Goal: Task Accomplishment & Management: Manage account settings

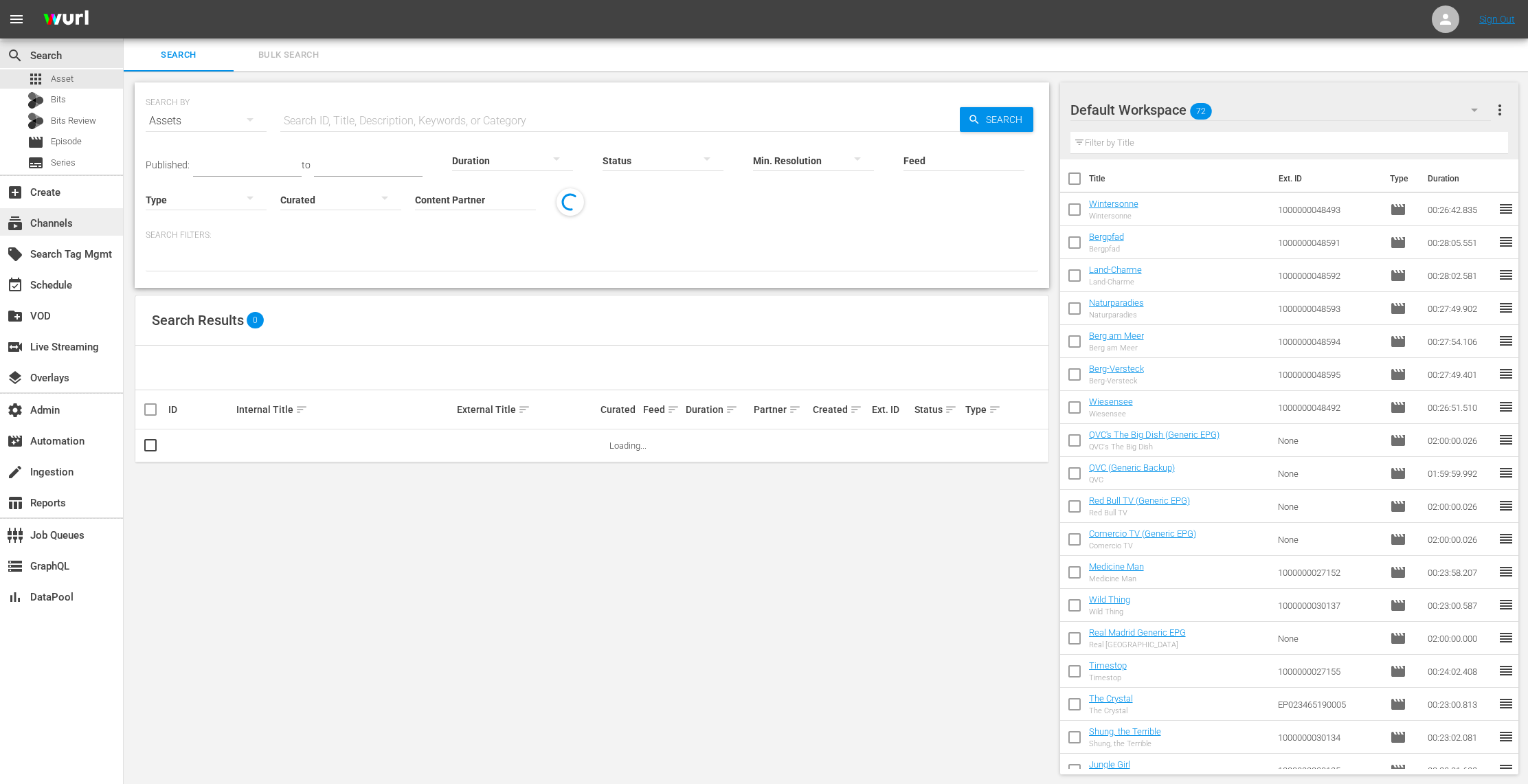
click at [74, 227] on div "subscriptions Channels" at bounding box center [62, 221] width 123 height 27
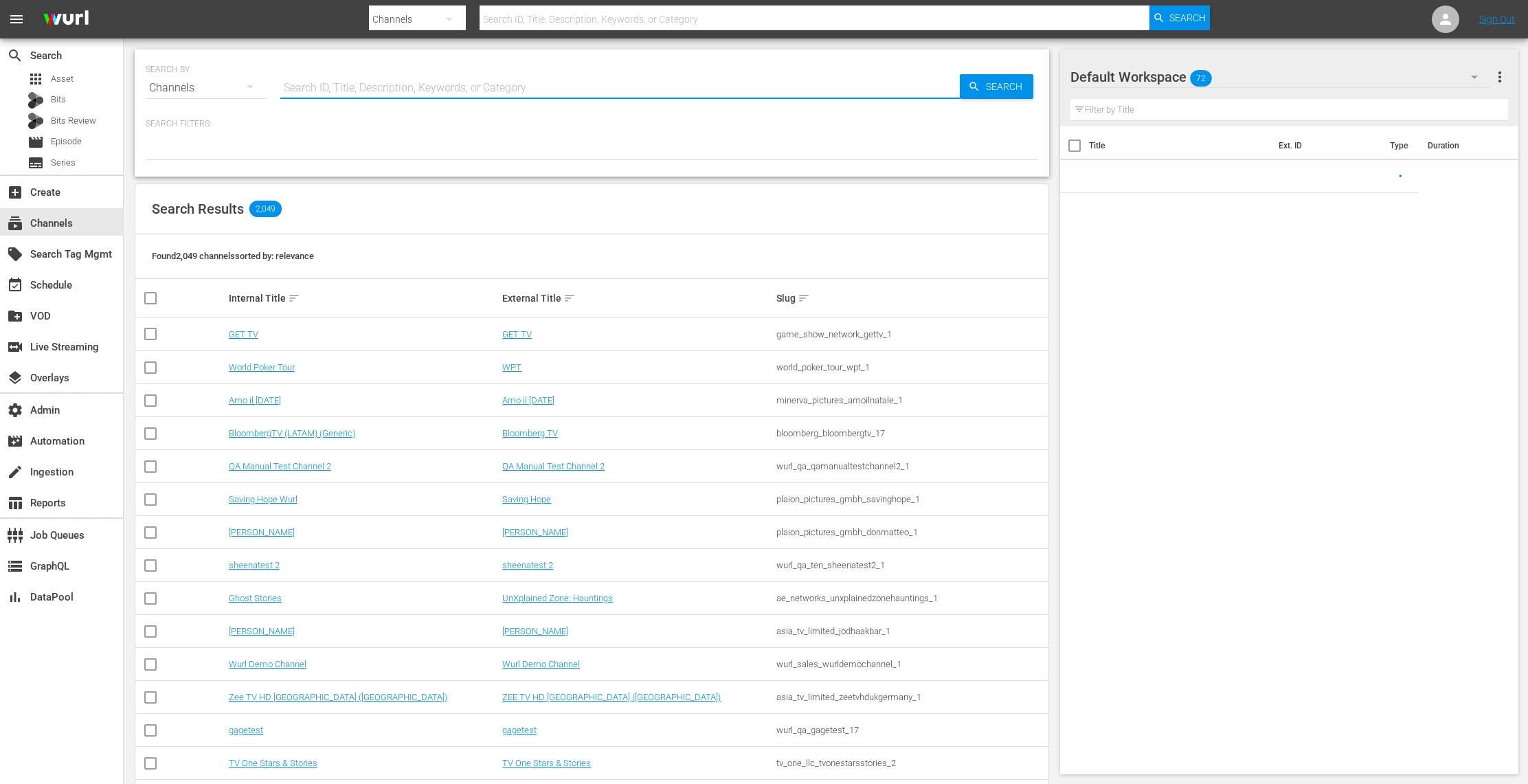
click at [359, 85] on input "text" at bounding box center [620, 88] width 680 height 33
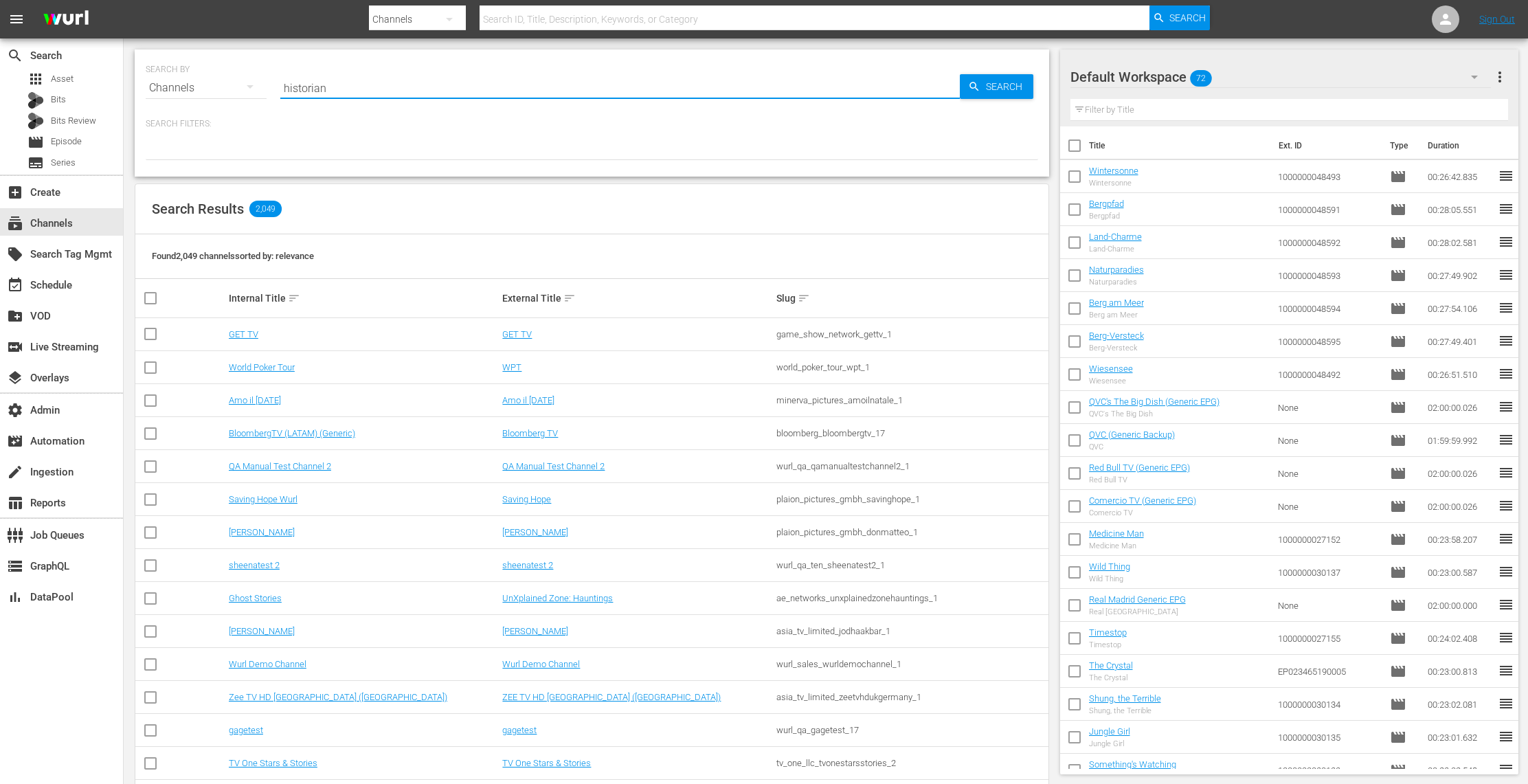
type input "historian"
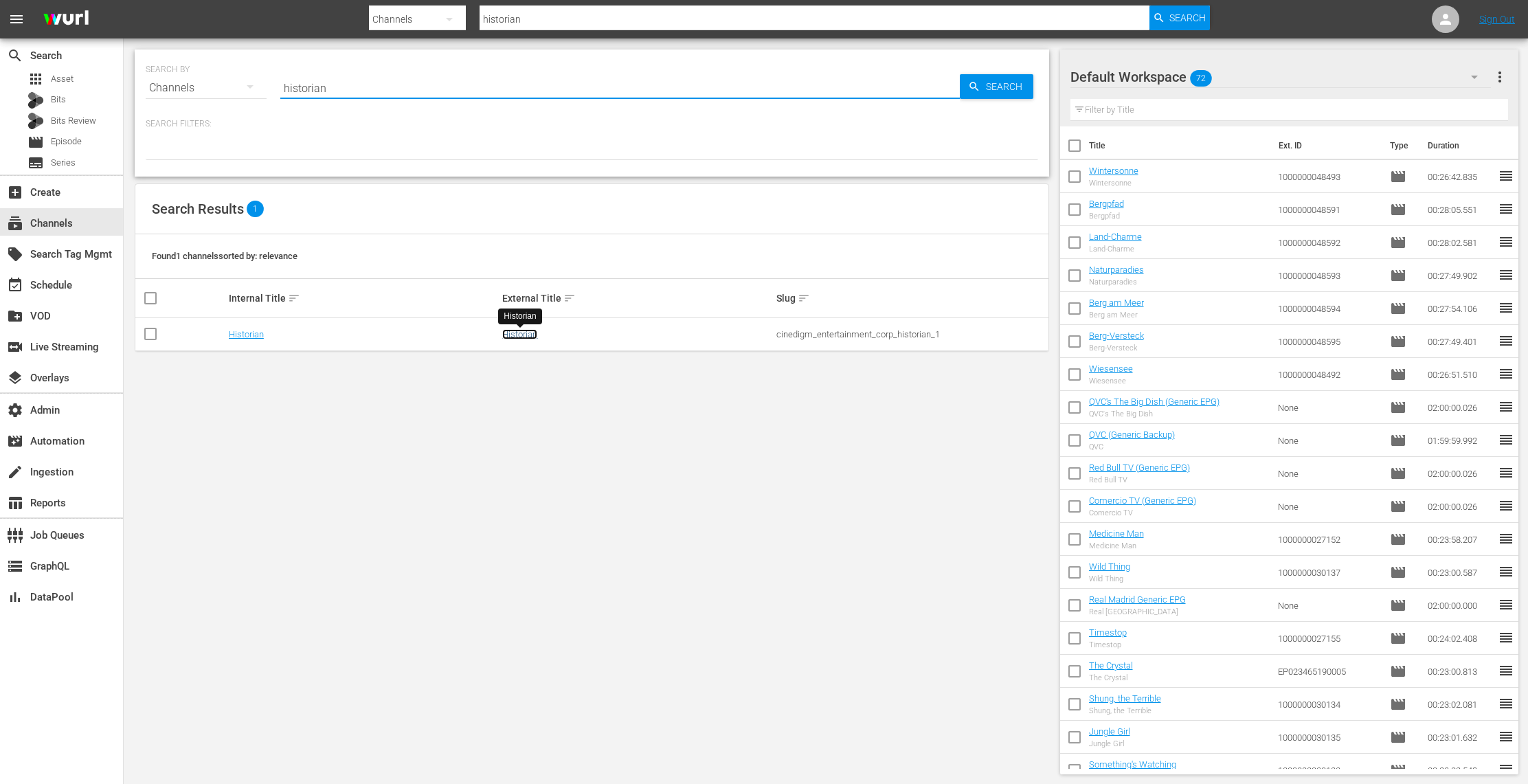
click at [518, 332] on link "Historian" at bounding box center [520, 334] width 35 height 10
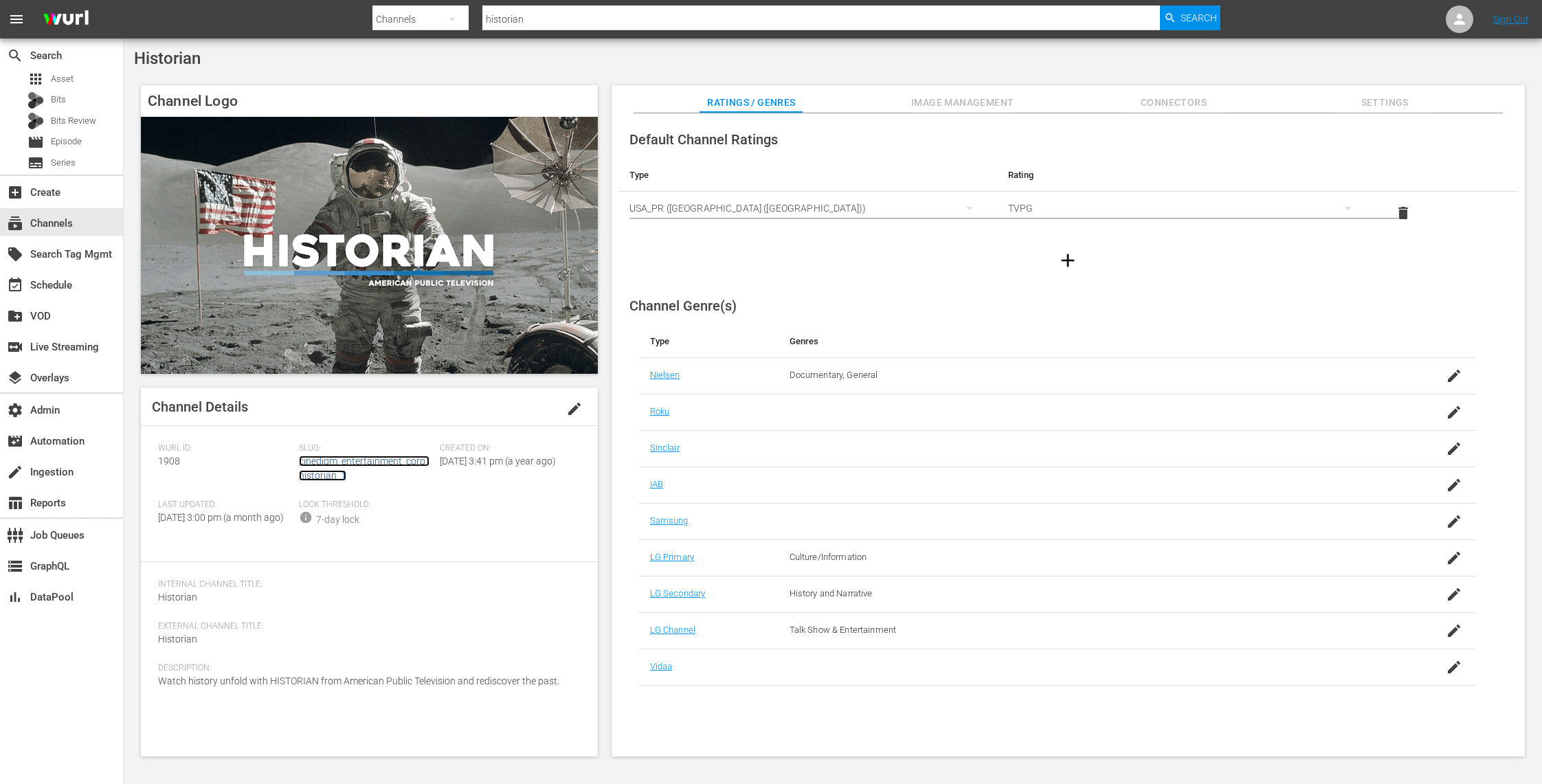
click at [388, 462] on link "cinedigm_entertainment_corp_historian_1" at bounding box center [363, 468] width 131 height 26
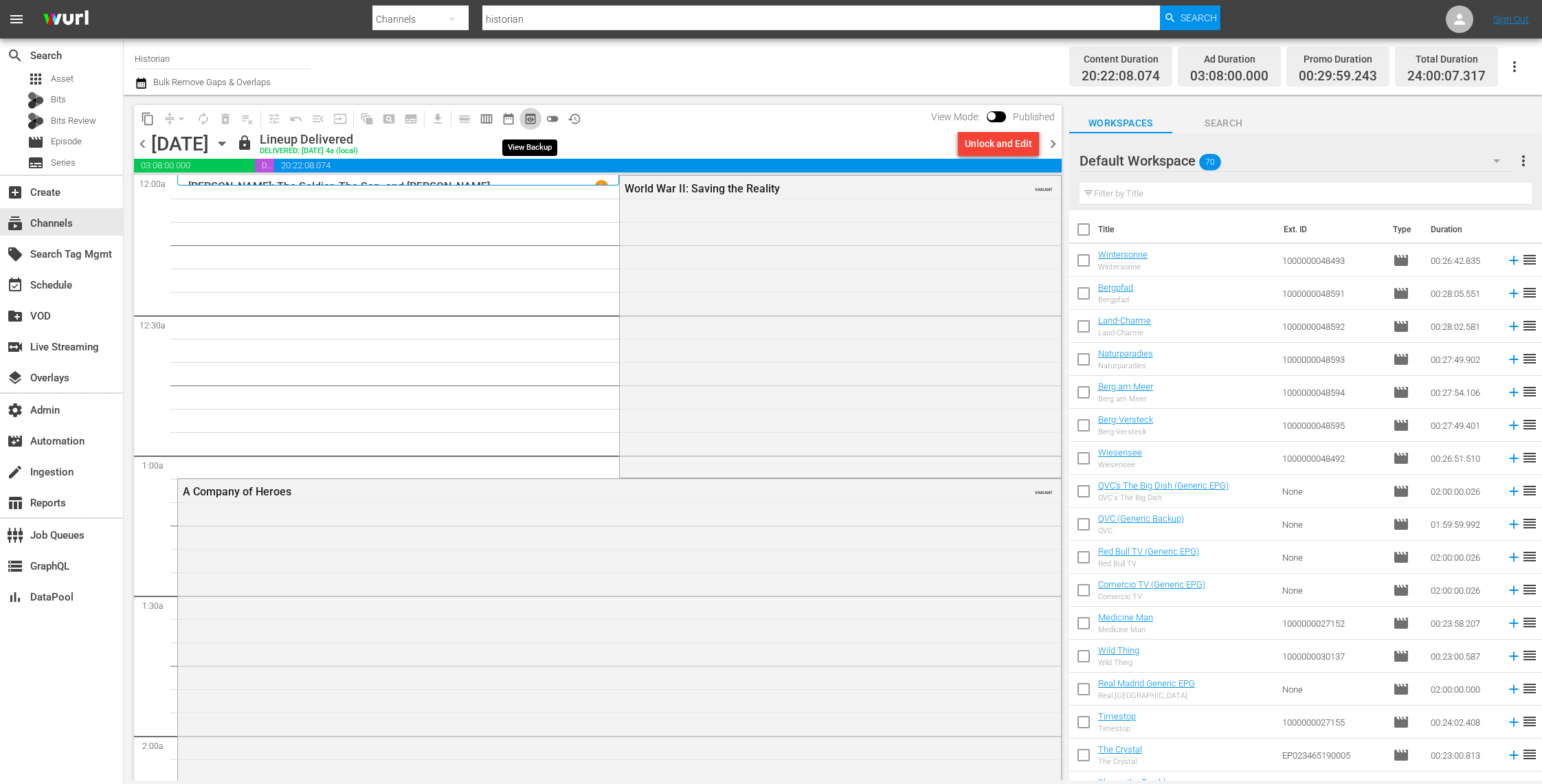
click at [529, 117] on span "preview_outlined" at bounding box center [530, 119] width 14 height 14
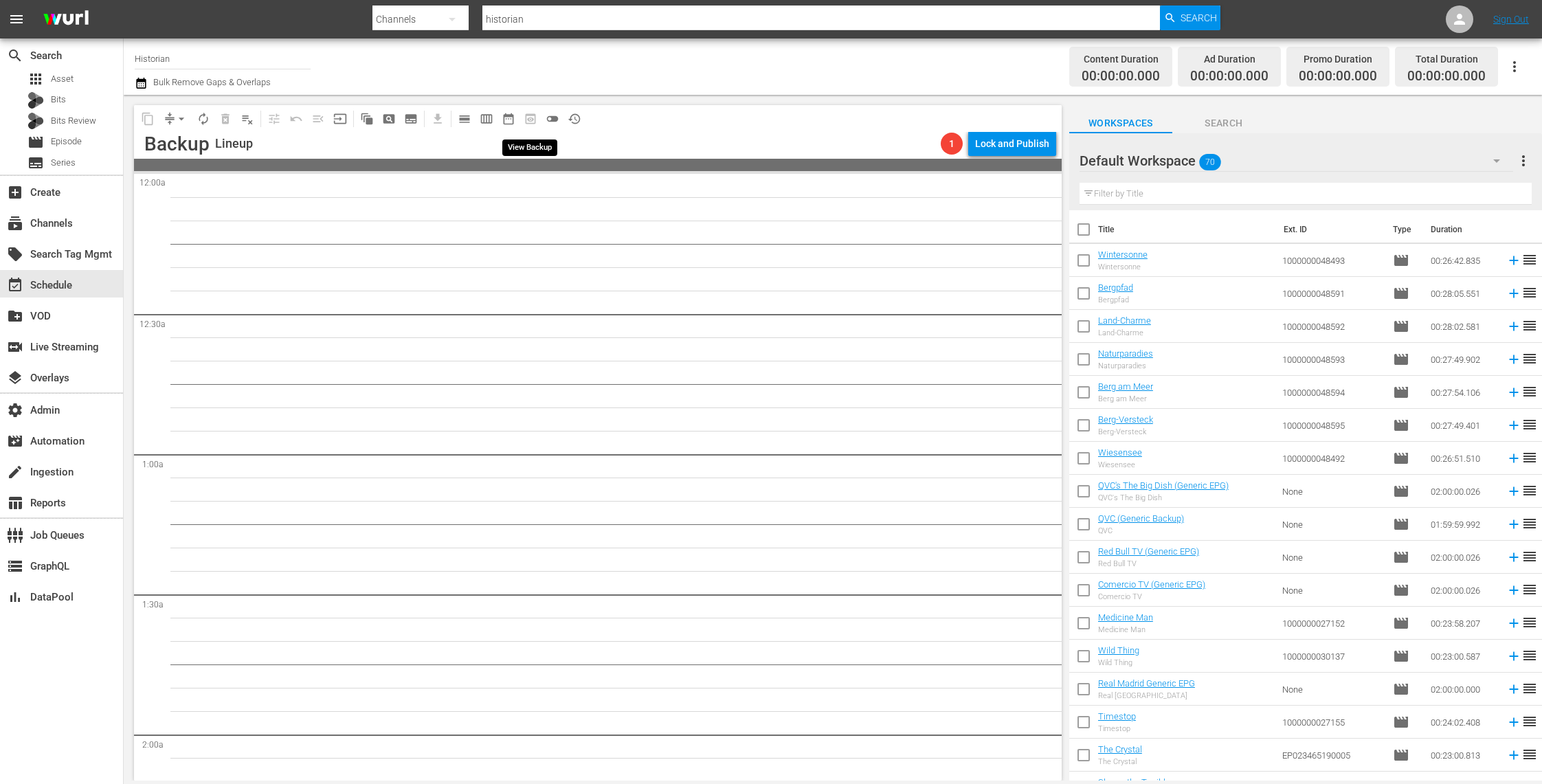
click at [526, 121] on span "preview_outlined" at bounding box center [531, 119] width 22 height 22
click at [467, 119] on span "calendar_view_day_outlined" at bounding box center [464, 119] width 14 height 14
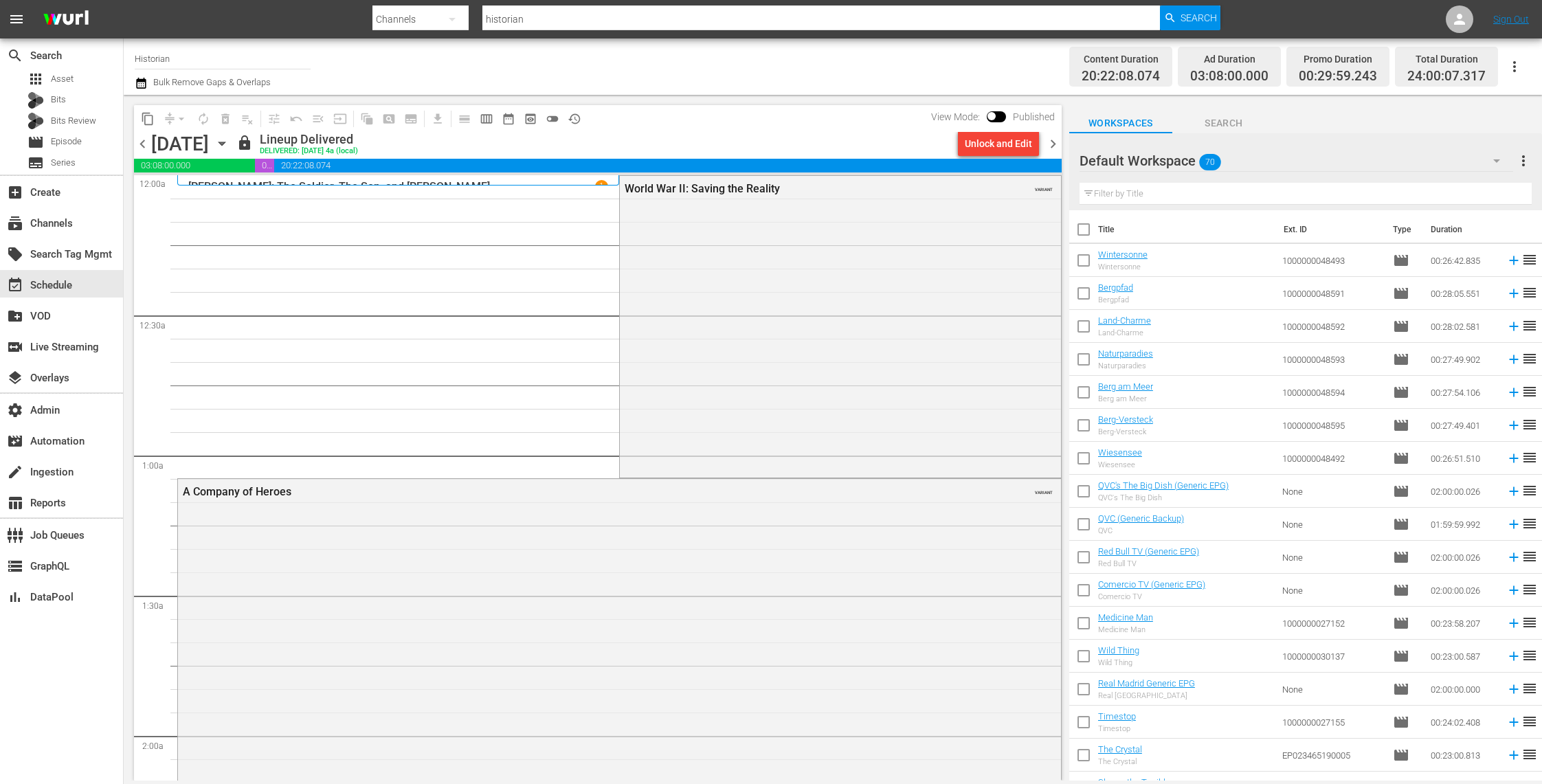
click at [230, 140] on icon "button" at bounding box center [222, 144] width 15 height 15
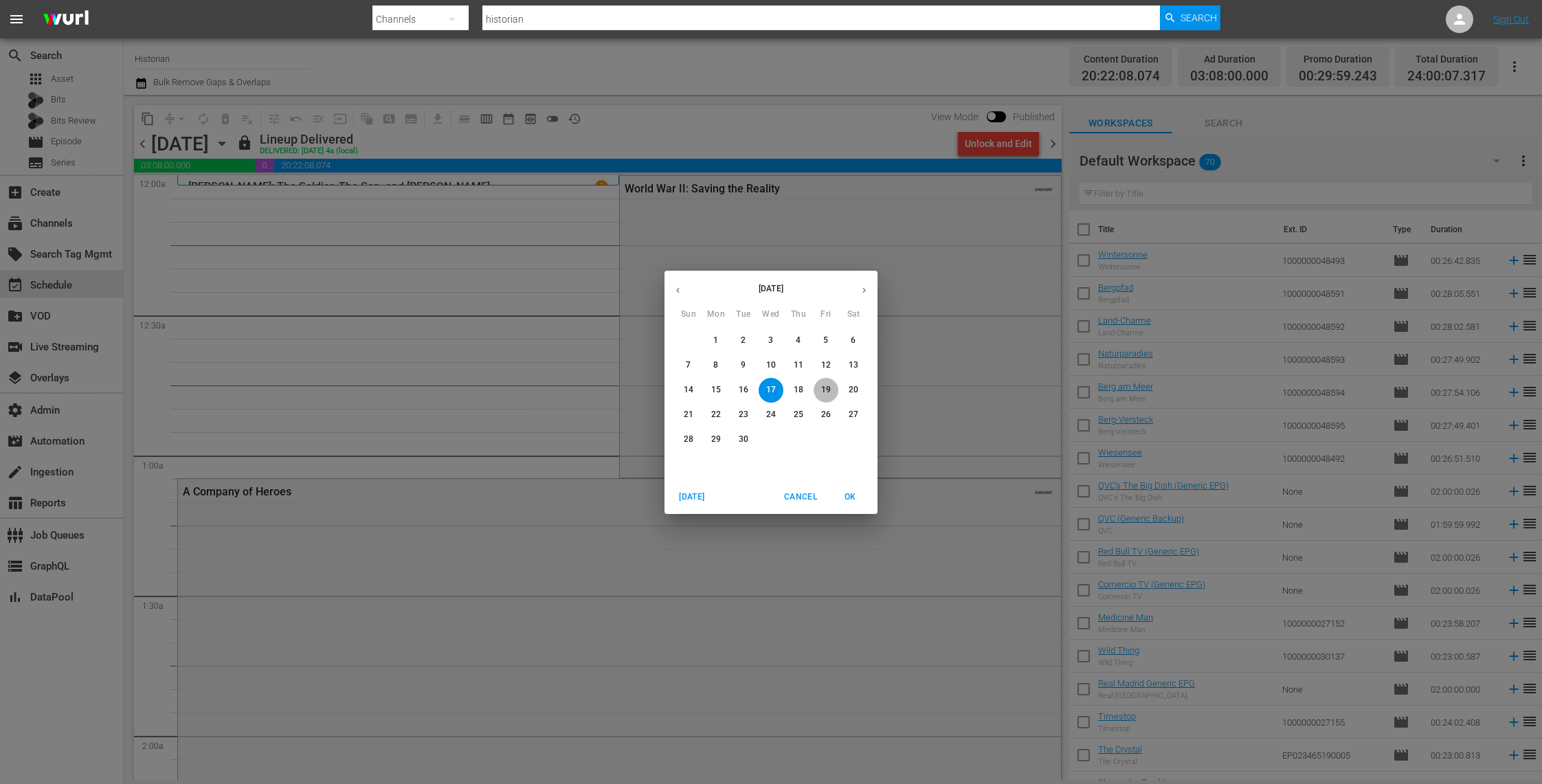
click at [826, 392] on p "19" at bounding box center [826, 390] width 10 height 12
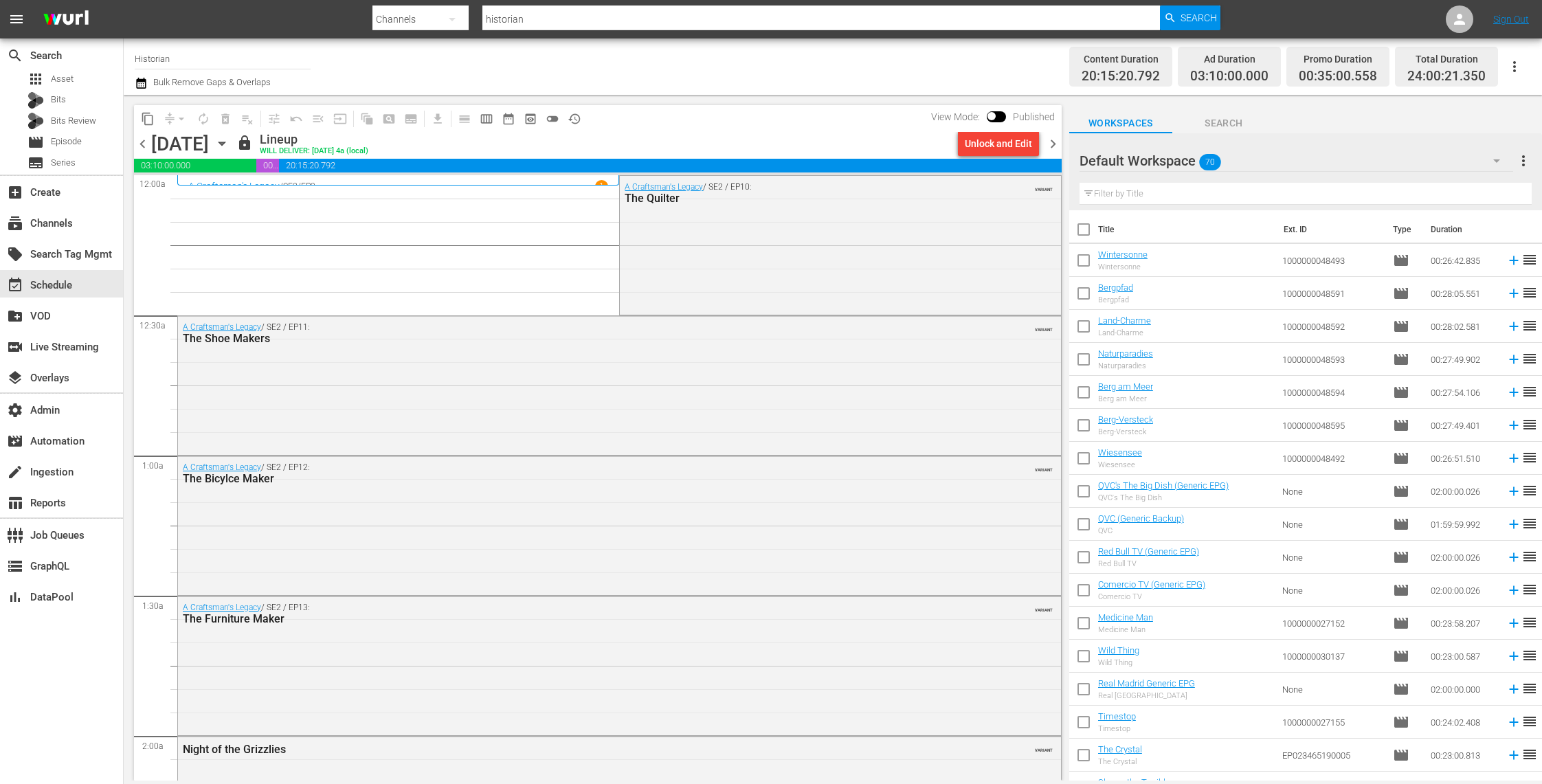
click at [230, 146] on icon "button" at bounding box center [222, 144] width 15 height 15
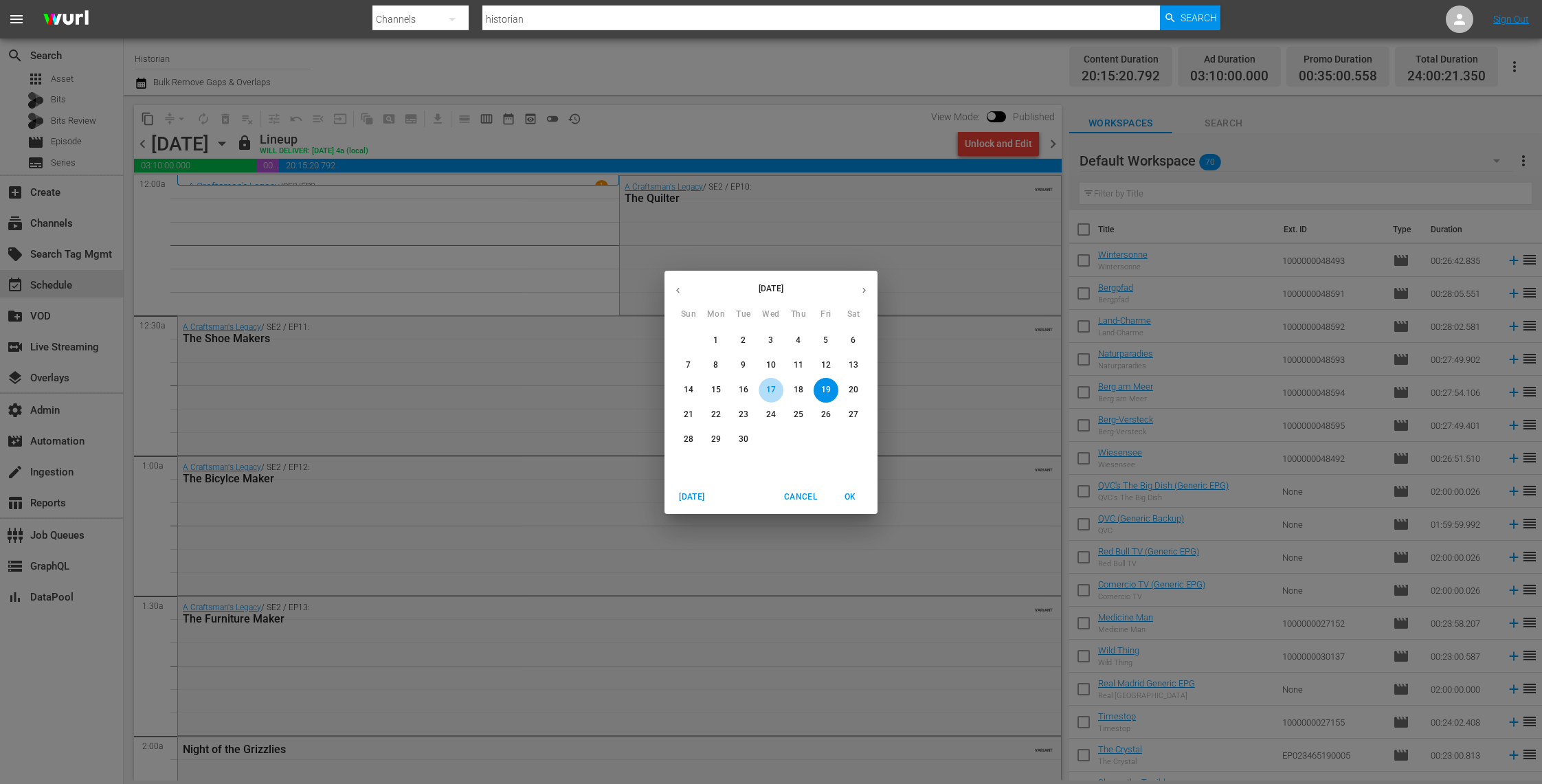
click at [773, 389] on p "17" at bounding box center [771, 390] width 10 height 12
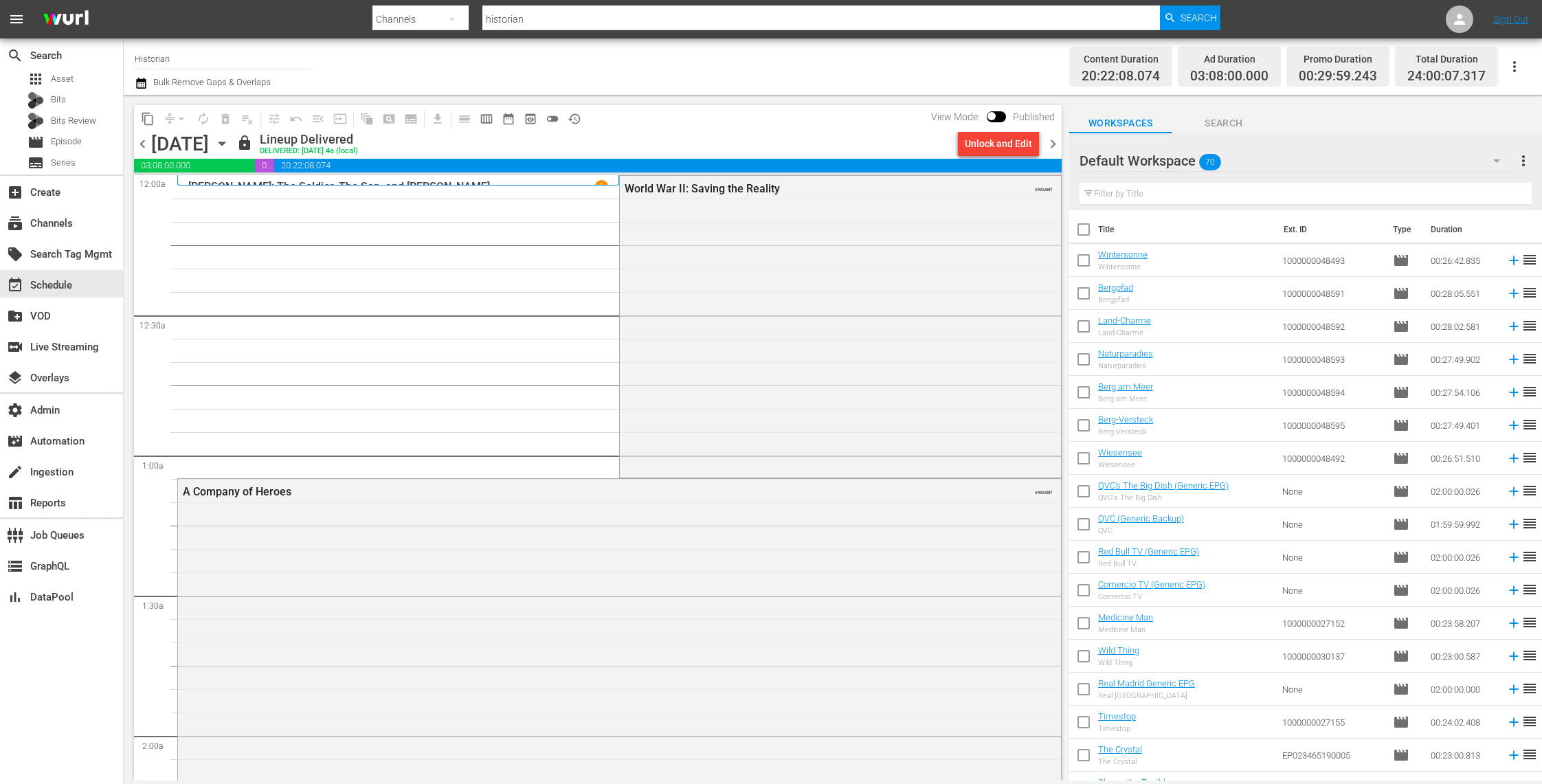
click at [230, 141] on icon "button" at bounding box center [222, 144] width 15 height 15
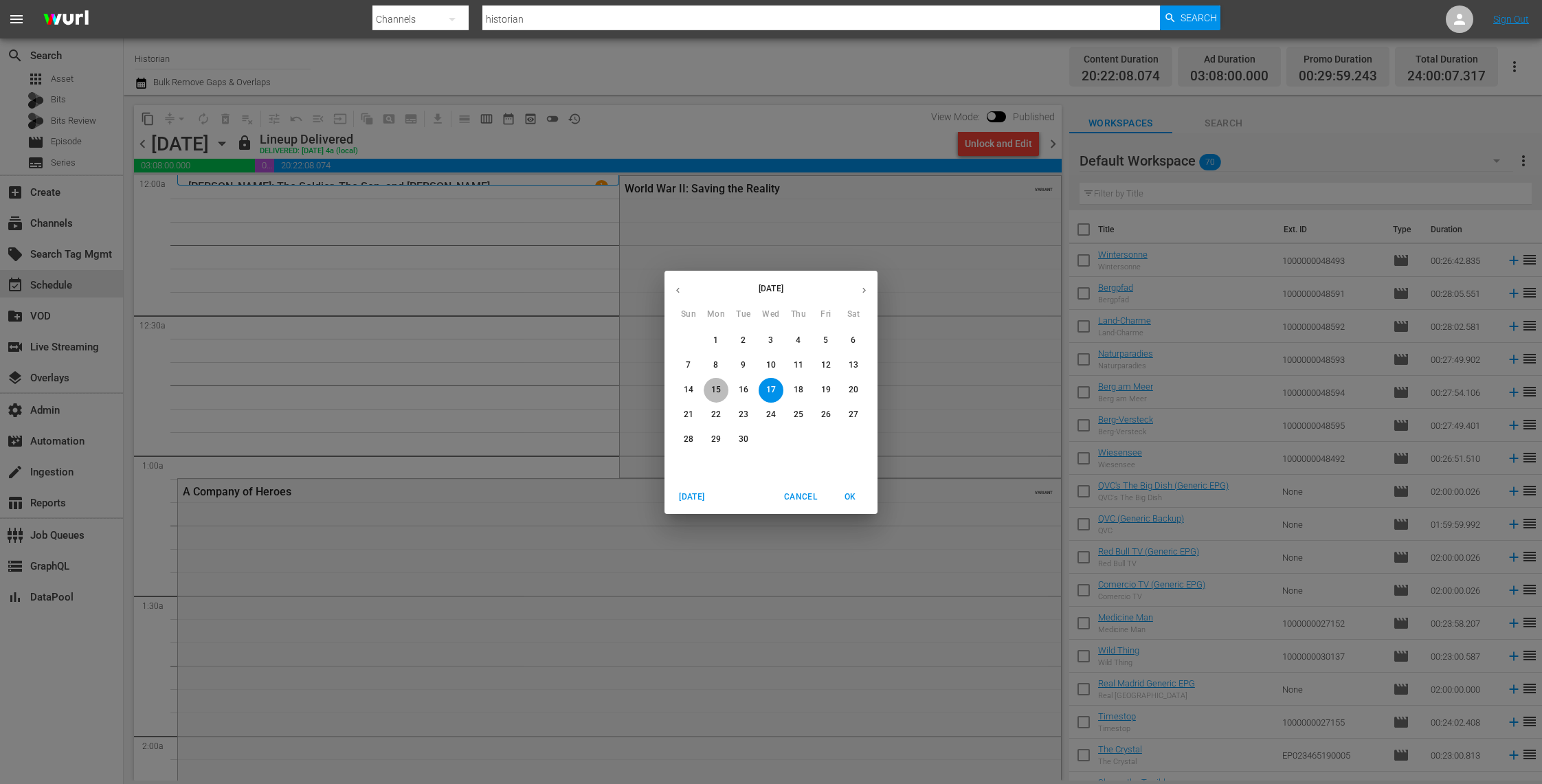
click at [717, 387] on p "15" at bounding box center [716, 390] width 10 height 12
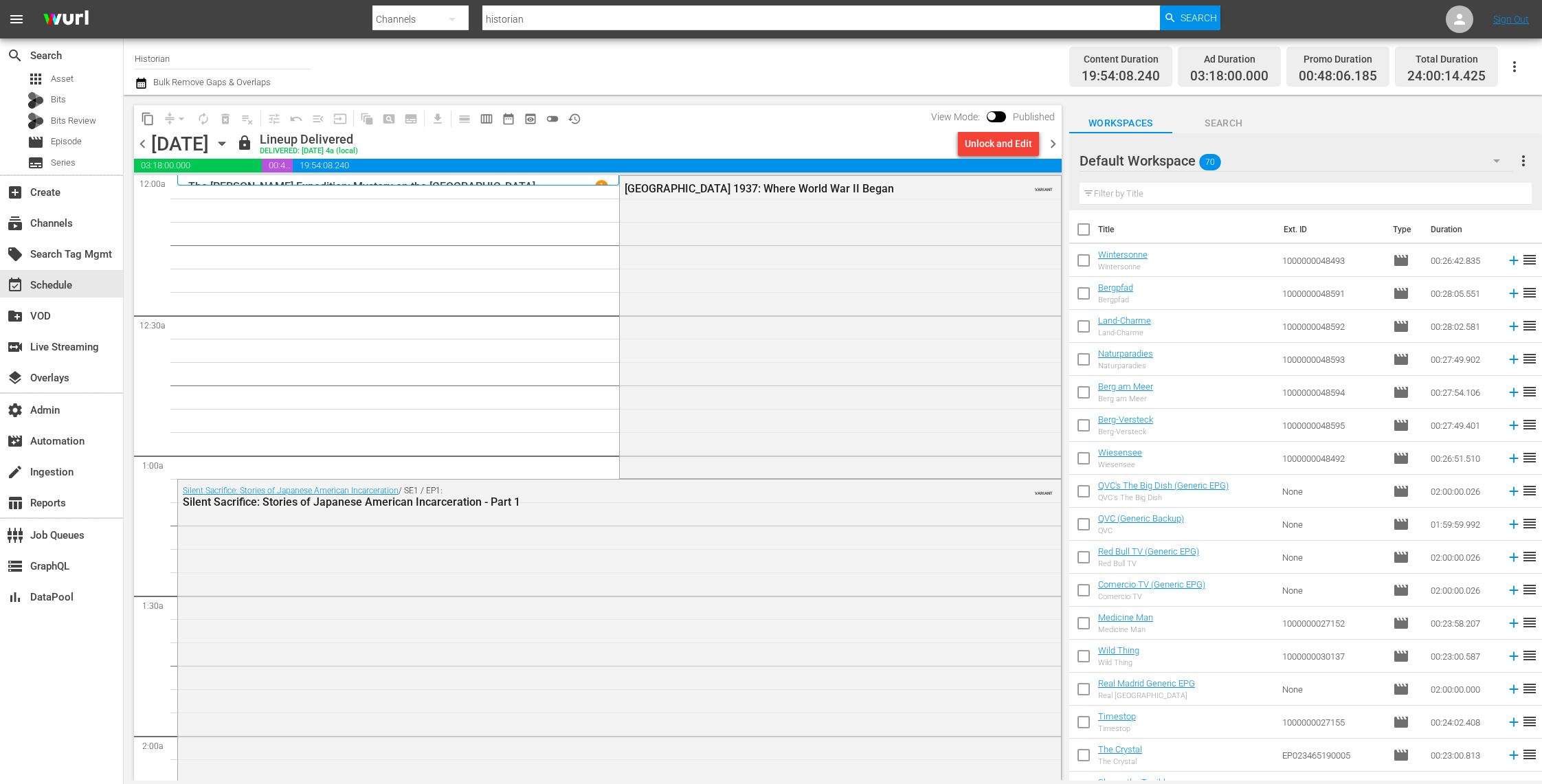
click at [703, 381] on div "Shanghai 1937: Where World War II Began VARIANT" at bounding box center [840, 325] width 441 height 299
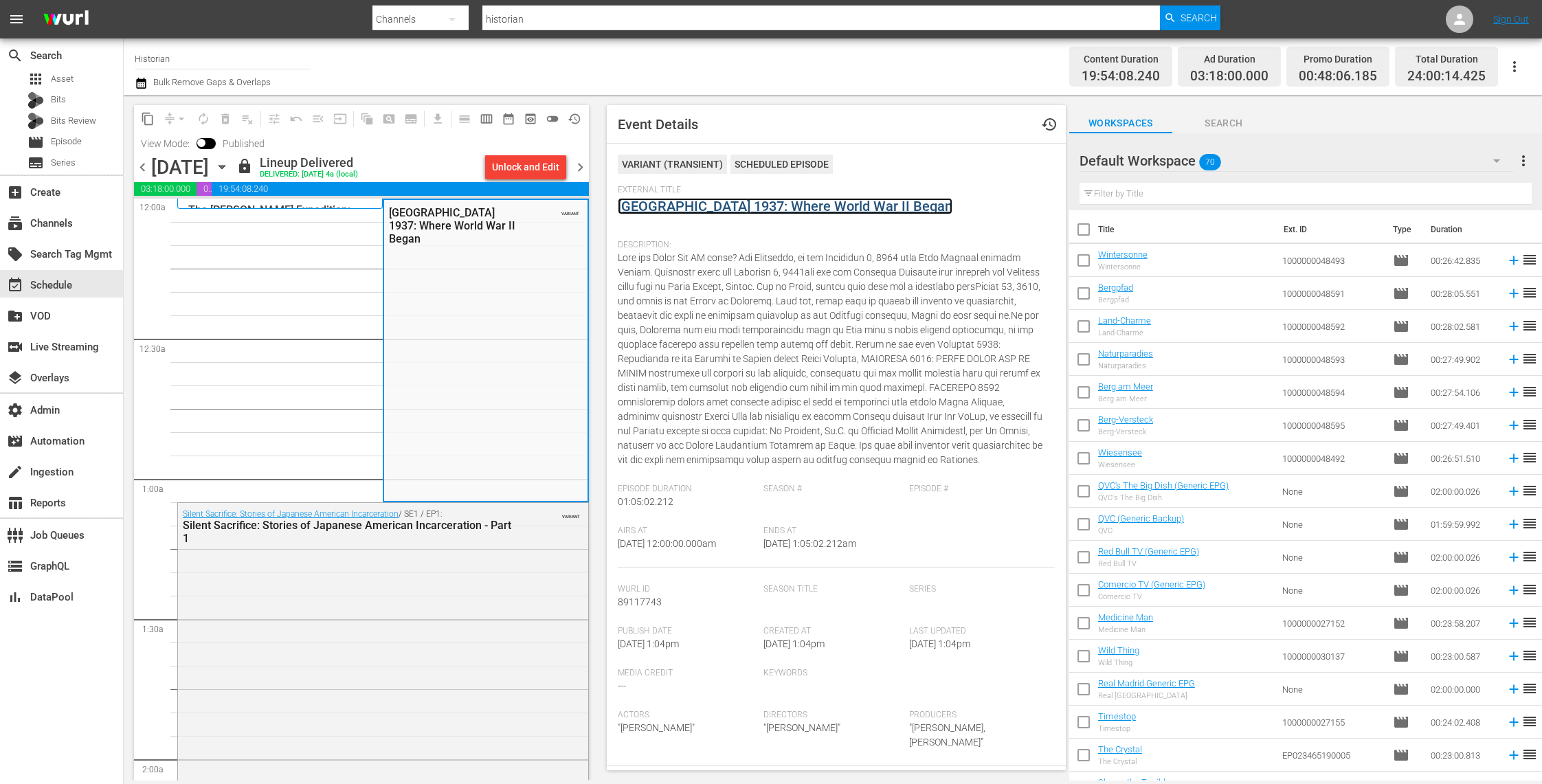
click at [764, 209] on link "[GEOGRAPHIC_DATA] 1937: Where World War II Began" at bounding box center [785, 206] width 334 height 17
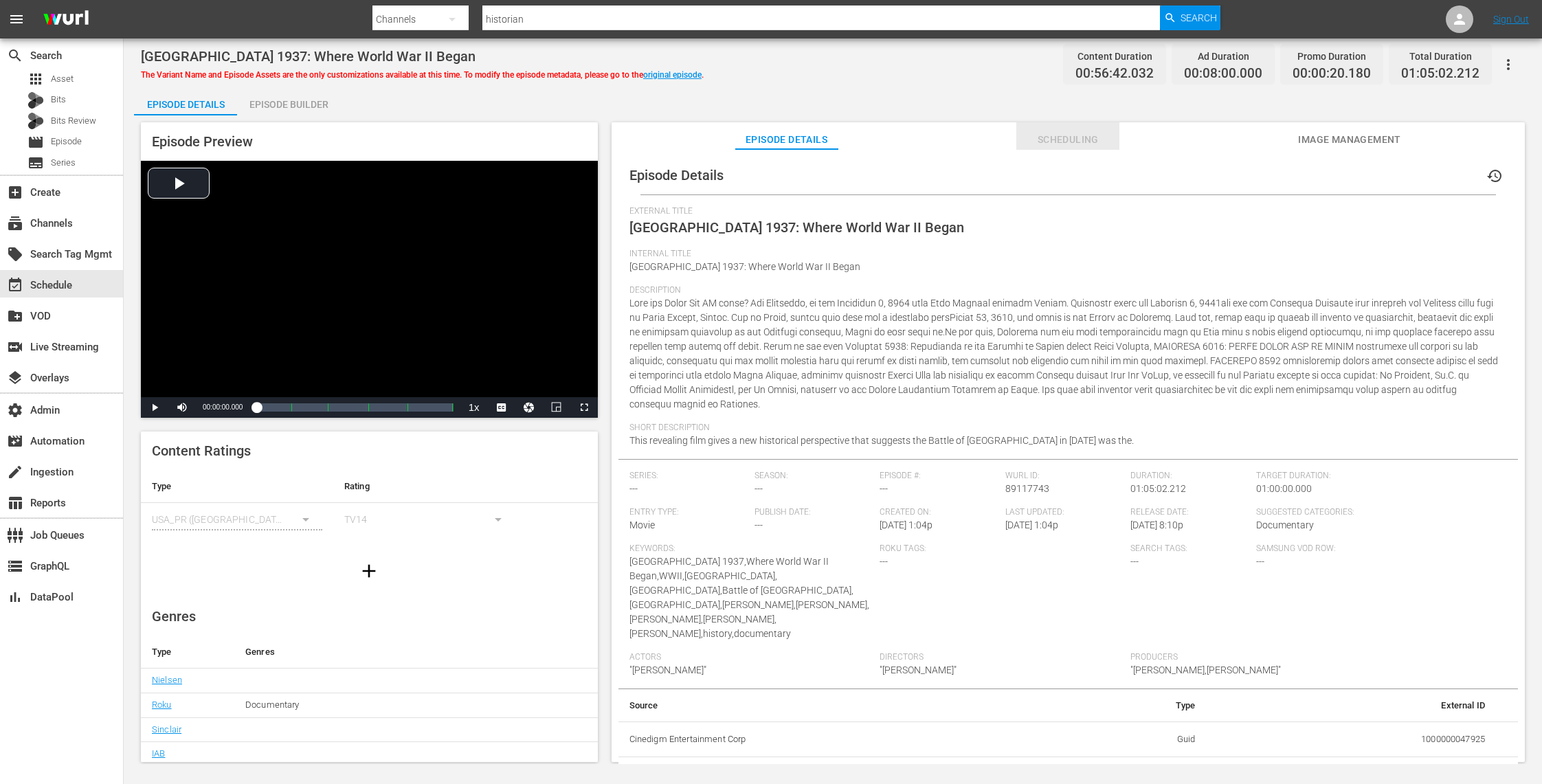
click at [1082, 137] on span "Scheduling" at bounding box center [1068, 140] width 103 height 17
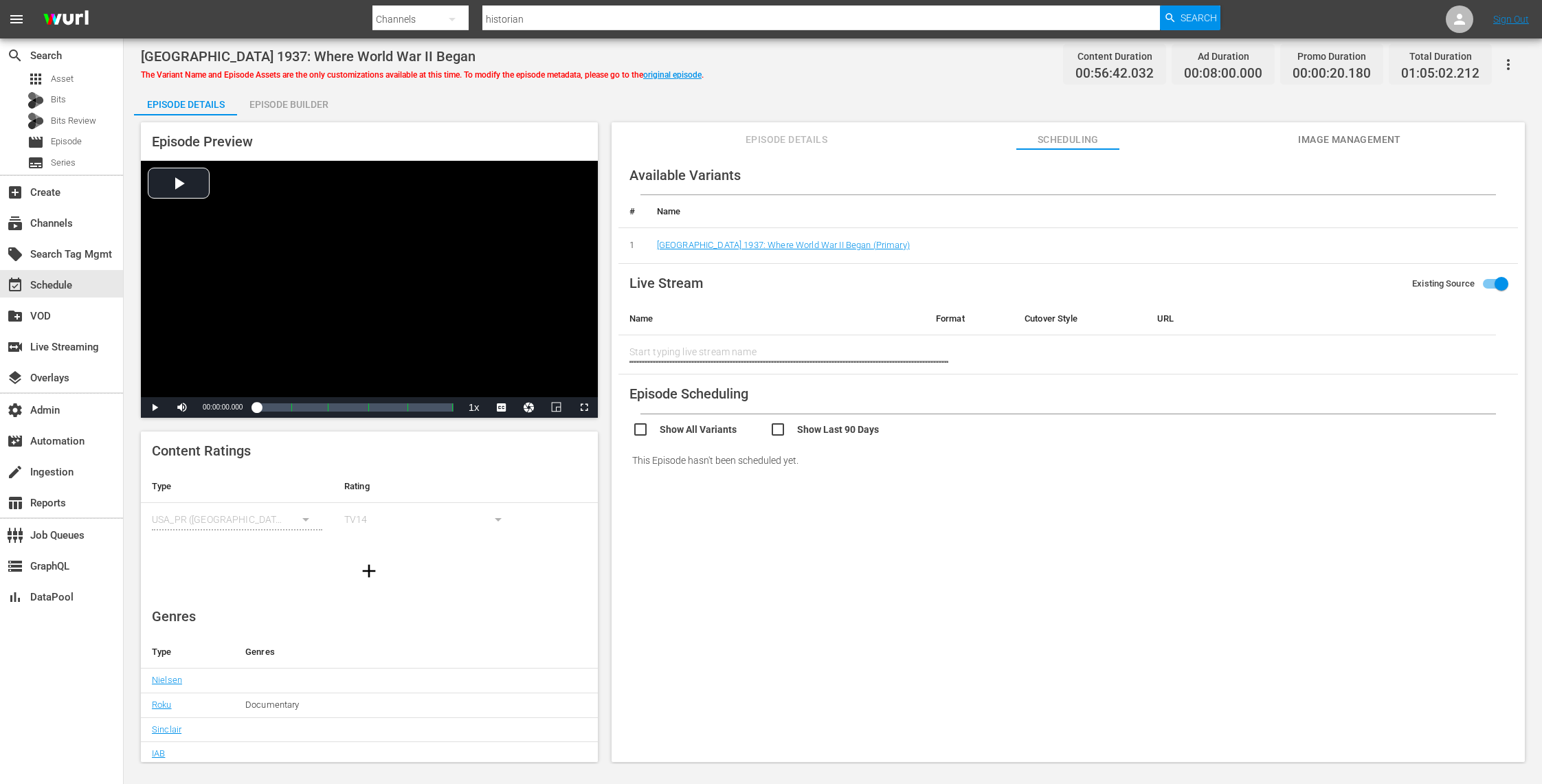
click at [406, 53] on div "[GEOGRAPHIC_DATA] 1937: Where World War II Began" at bounding box center [422, 57] width 563 height 17
drag, startPoint x: 402, startPoint y: 55, endPoint x: 129, endPoint y: 53, distance: 273.0
click at [129, 53] on div "Shanghai 1937: Where World War II Began The Variant Name and Episode Assets are…" at bounding box center [833, 401] width 1418 height 725
copy span "[GEOGRAPHIC_DATA] 1937: Where World War II Began"
drag, startPoint x: 561, startPoint y: 17, endPoint x: 500, endPoint y: 26, distance: 61.7
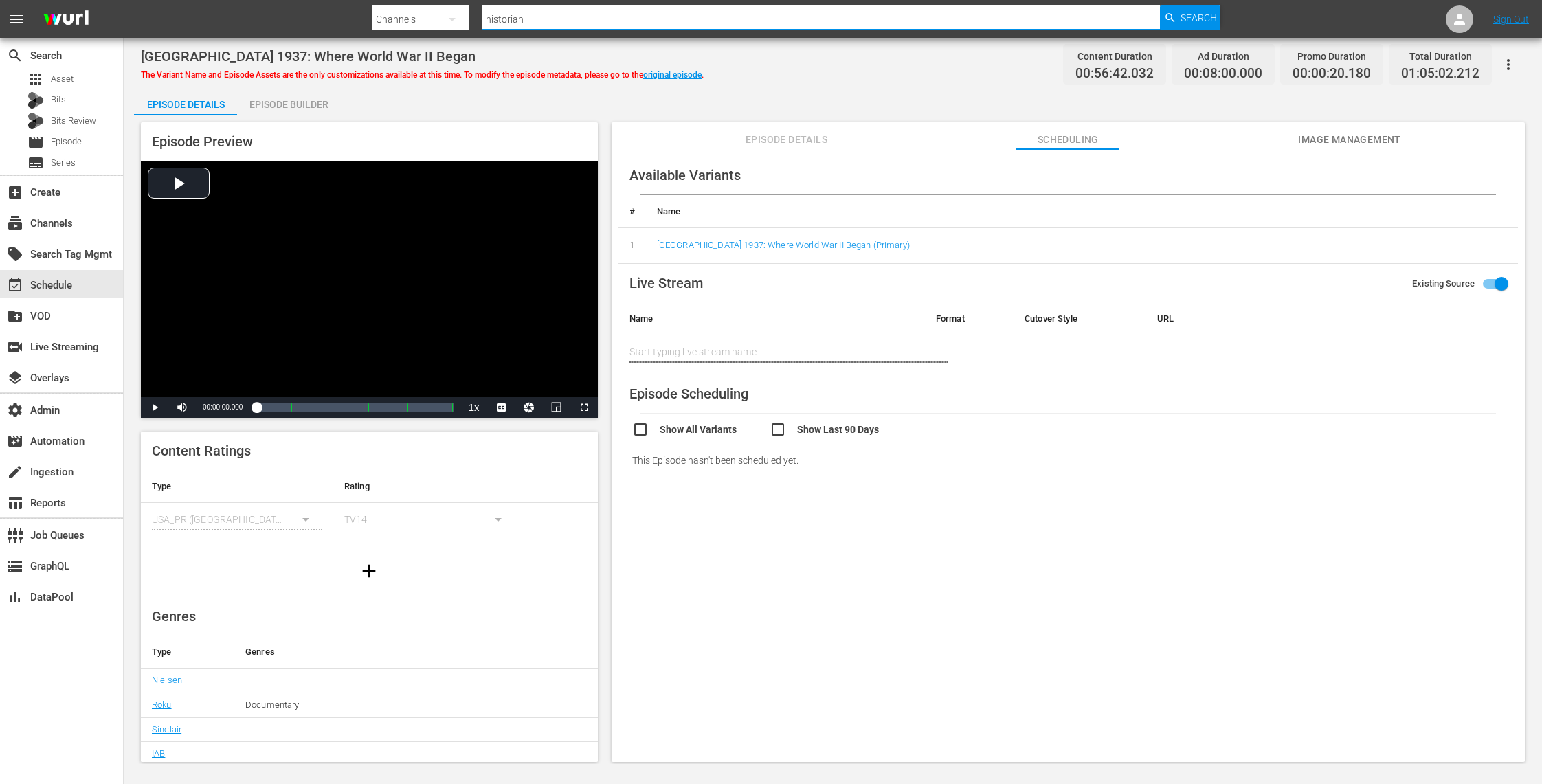
click at [500, 26] on input "historian" at bounding box center [821, 19] width 678 height 33
click at [83, 80] on div "apps Asset" at bounding box center [62, 78] width 123 height 19
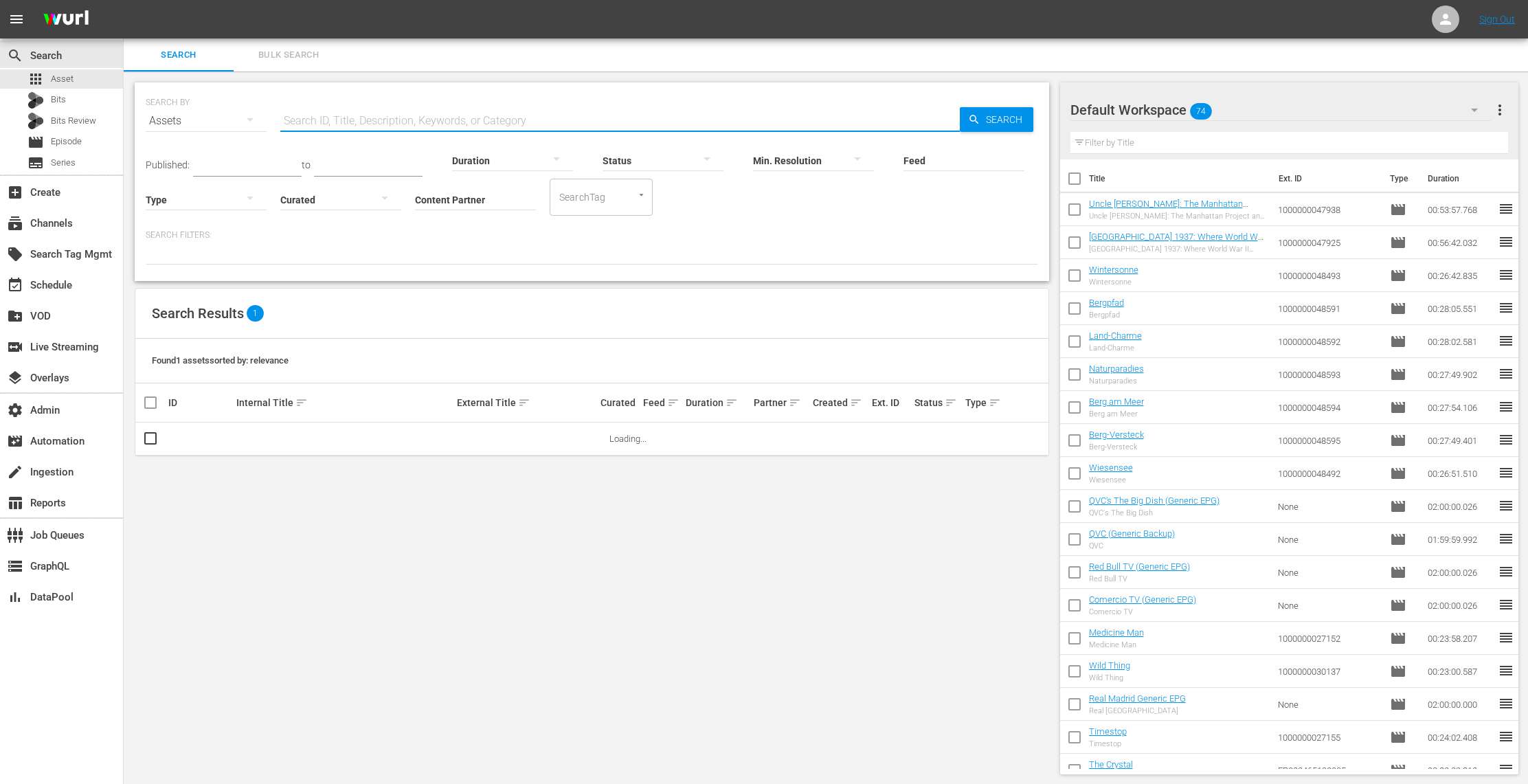
click at [294, 119] on input "text" at bounding box center [620, 121] width 680 height 33
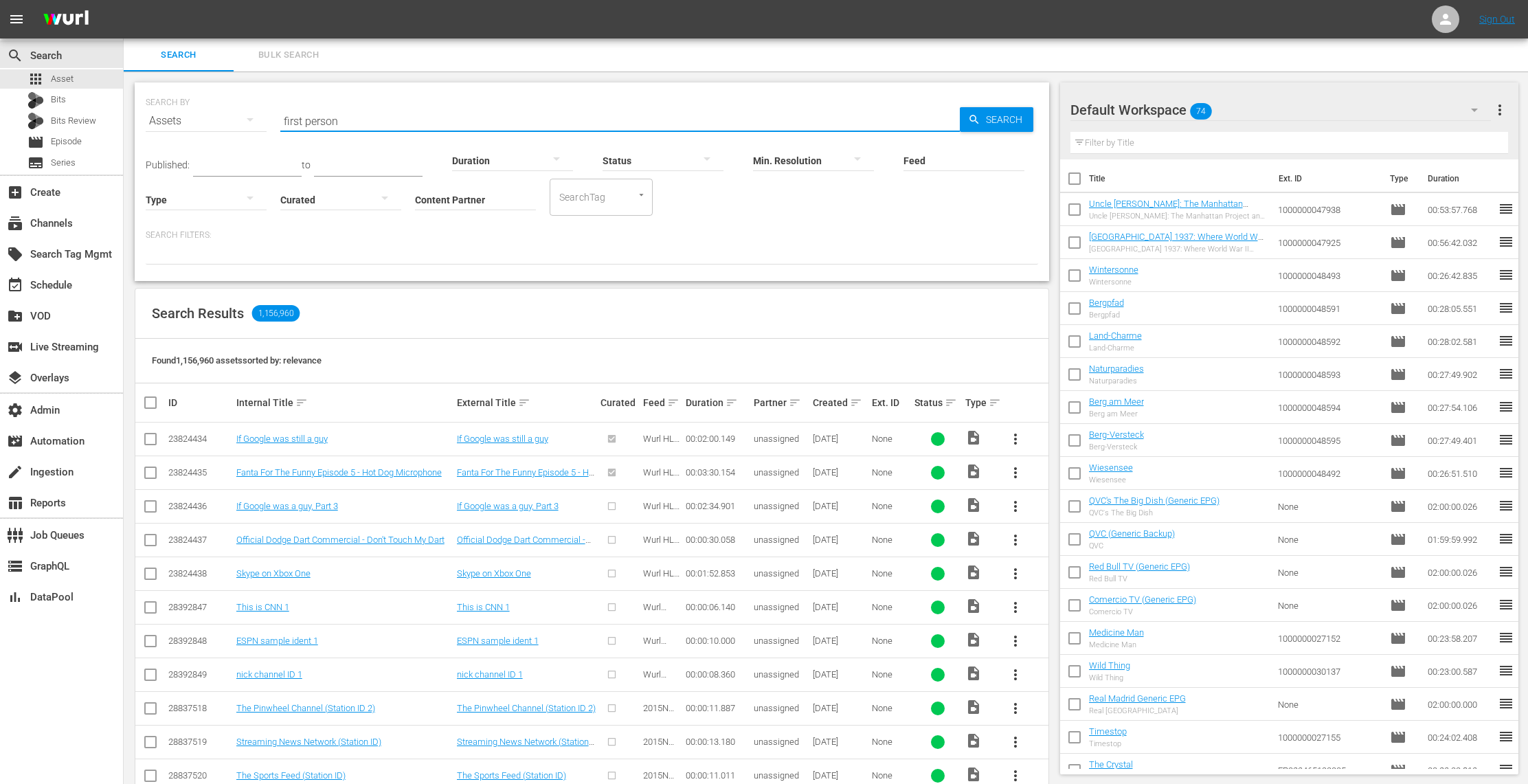
type input "first person"
click at [437, 206] on input "Content Partner" at bounding box center [475, 200] width 121 height 49
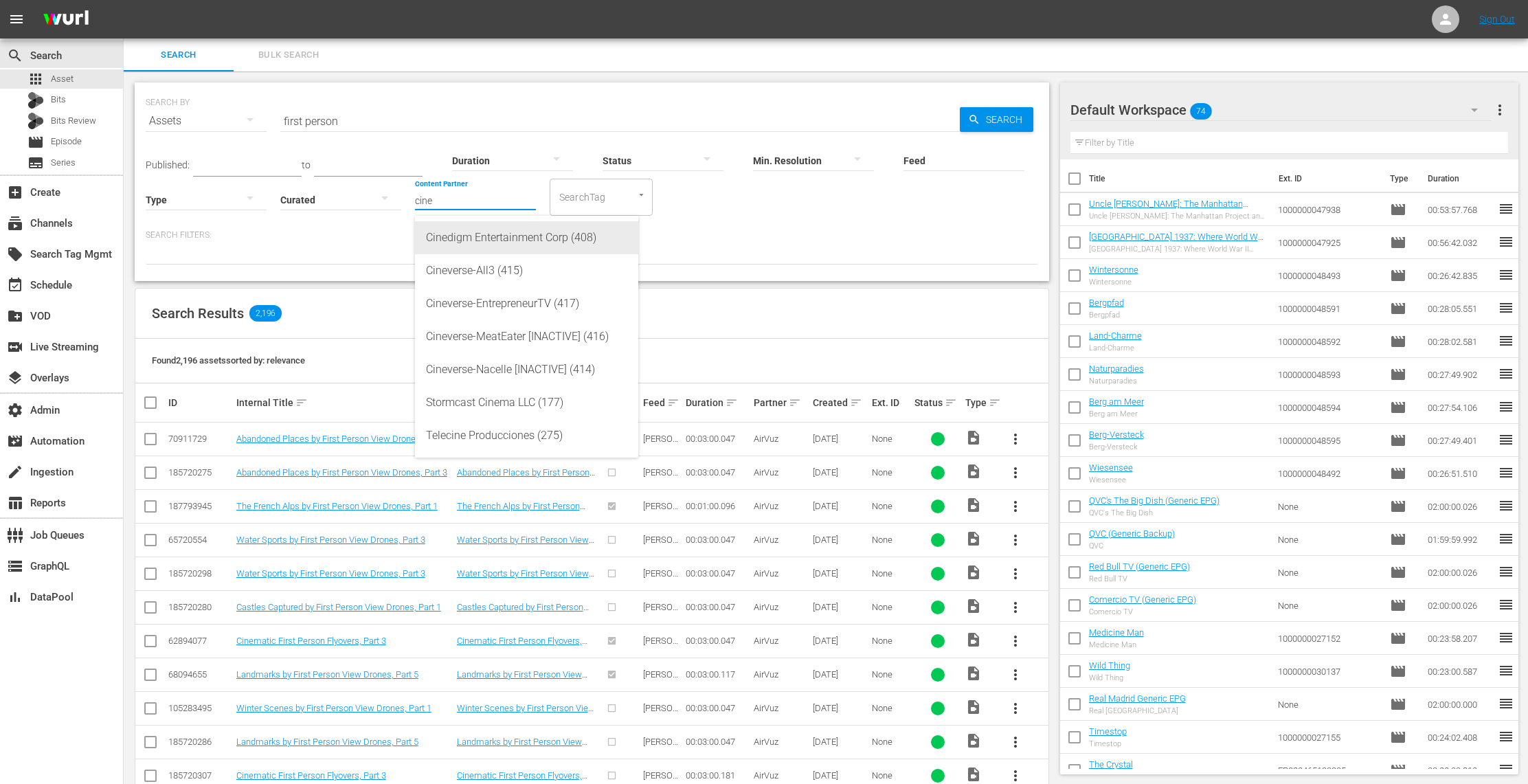
click at [511, 229] on div "Cinedigm Entertainment Corp (408)" at bounding box center [527, 238] width 201 height 33
type input "Cinedigm Entertainment Corp (408)"
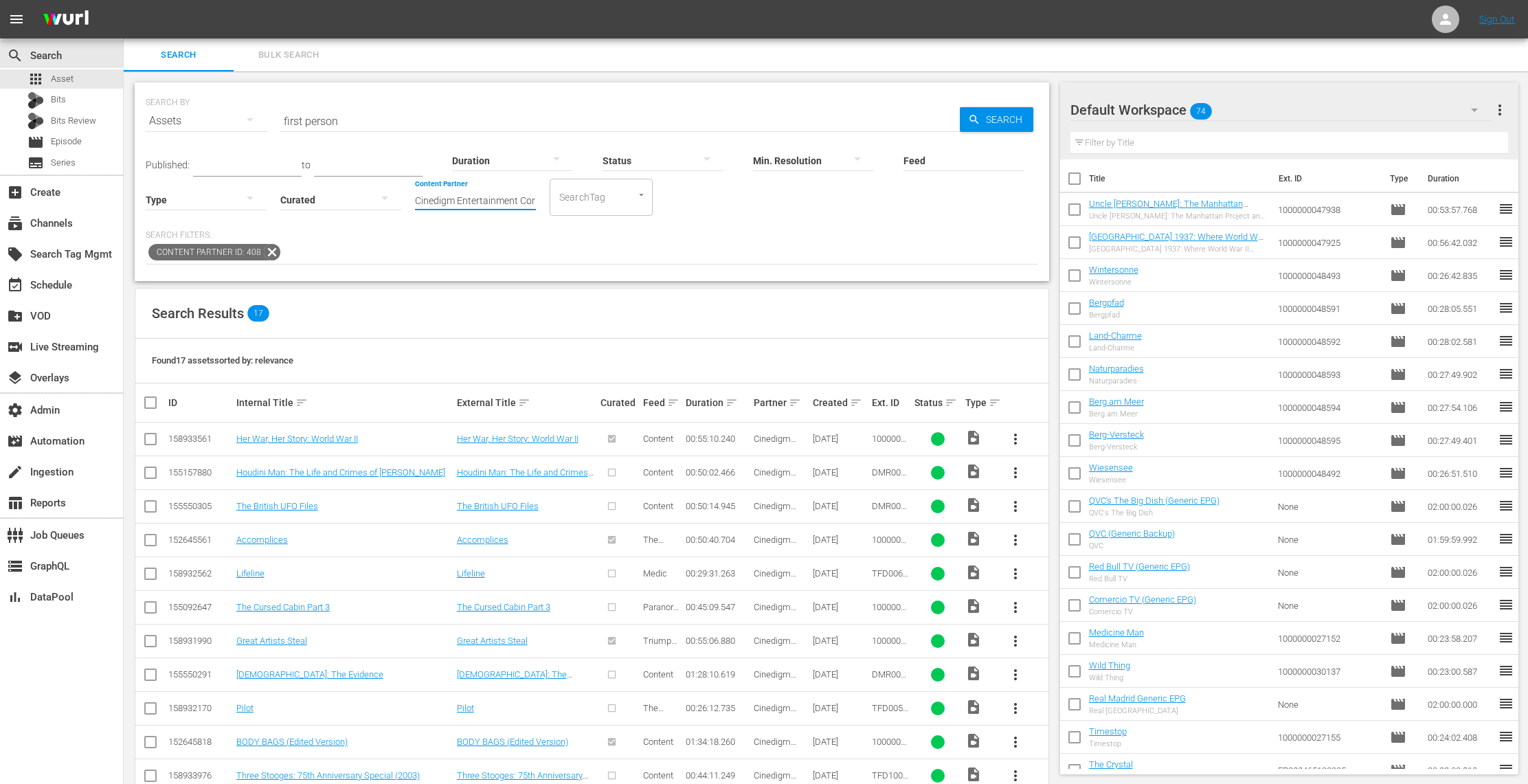
click at [500, 201] on input "Cinedigm Entertainment Corp (408)" at bounding box center [475, 200] width 121 height 49
drag, startPoint x: 342, startPoint y: 118, endPoint x: 274, endPoint y: 121, distance: 68.1
click at [274, 121] on div "SEARCH BY Search By Assets Search ID, Title, Description, Keywords, or Category…" at bounding box center [591, 112] width 893 height 49
paste input "Silent Sacrifice: Stories of Japanese American Incarceration - Part 1"
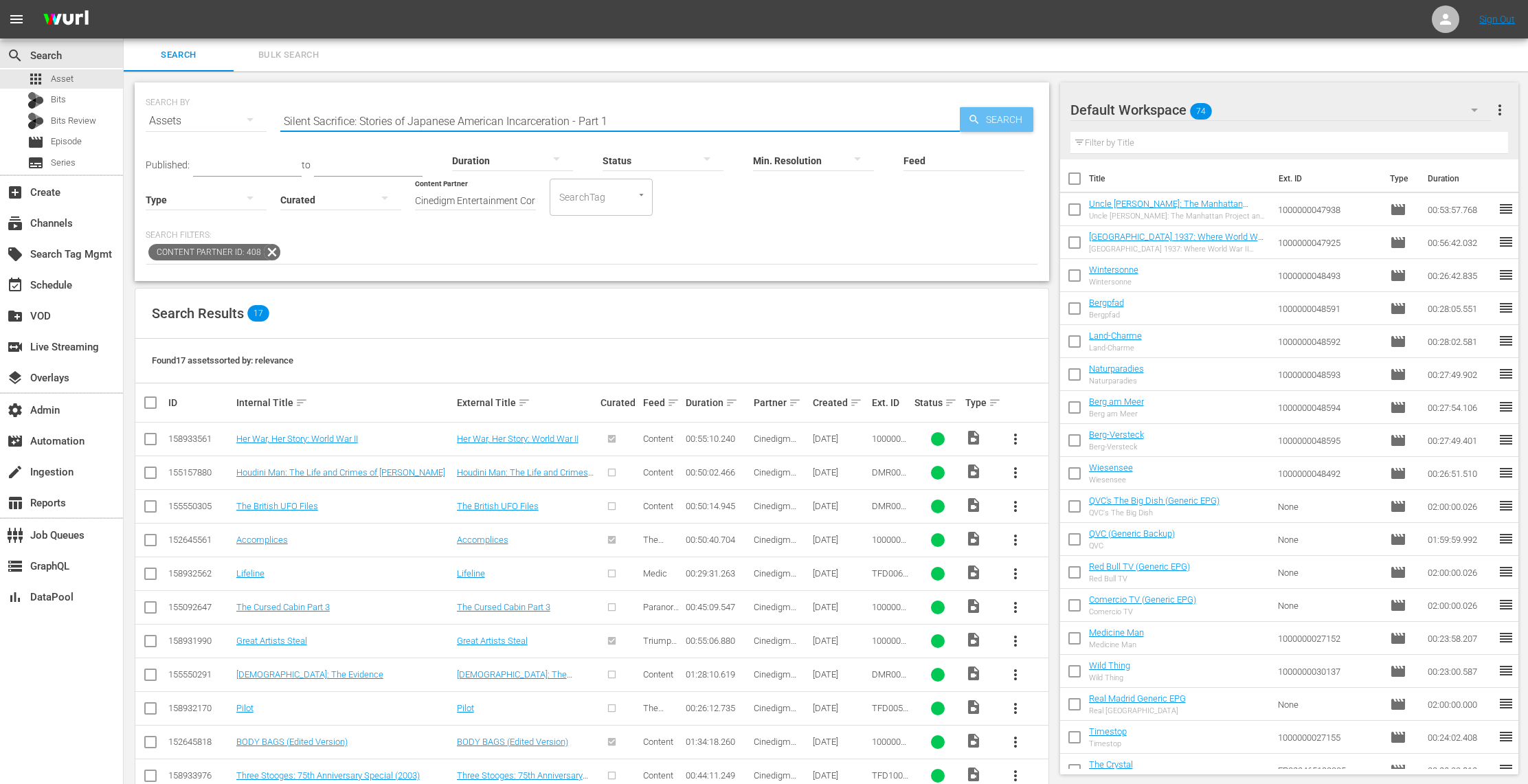
type input "Silent Sacrifice: Stories of Japanese American Incarceration - Part 1"
click at [1001, 122] on span "Search" at bounding box center [1007, 120] width 53 height 25
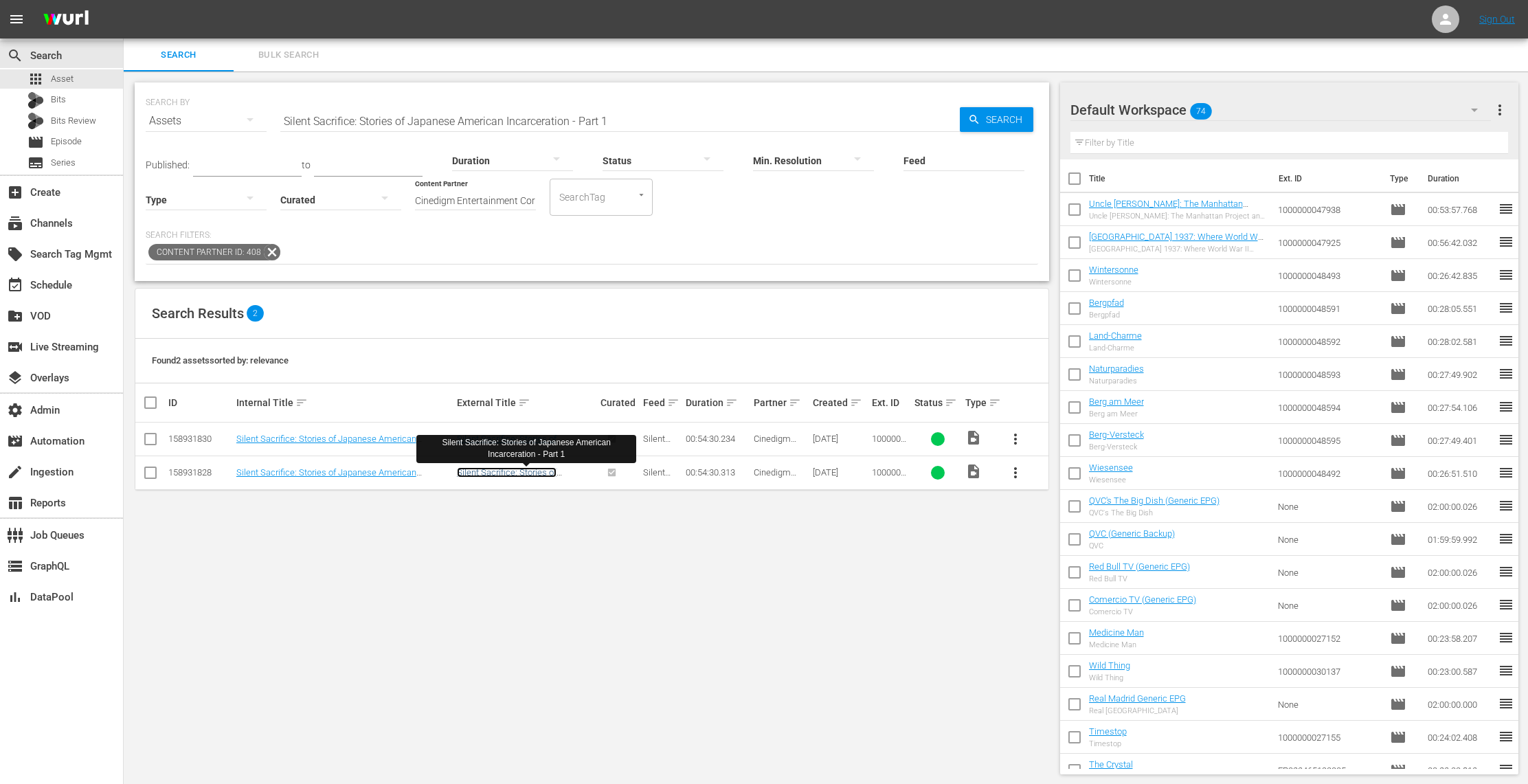
click at [543, 472] on link "Silent Sacrifice: Stories of Japanese American Incarceration - Part 1" at bounding box center [525, 482] width 136 height 31
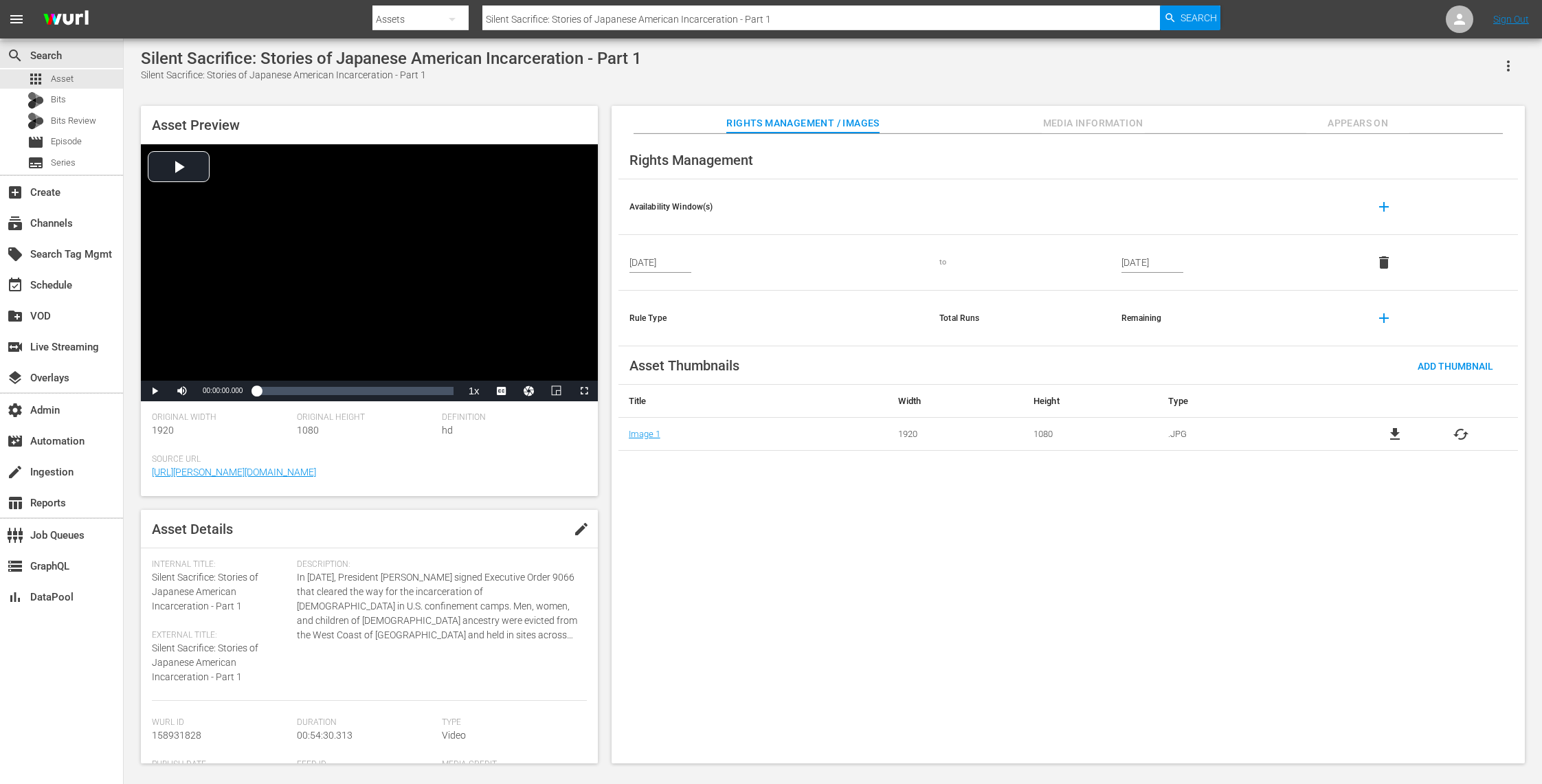
click at [1385, 264] on span "delete" at bounding box center [1384, 263] width 17 height 17
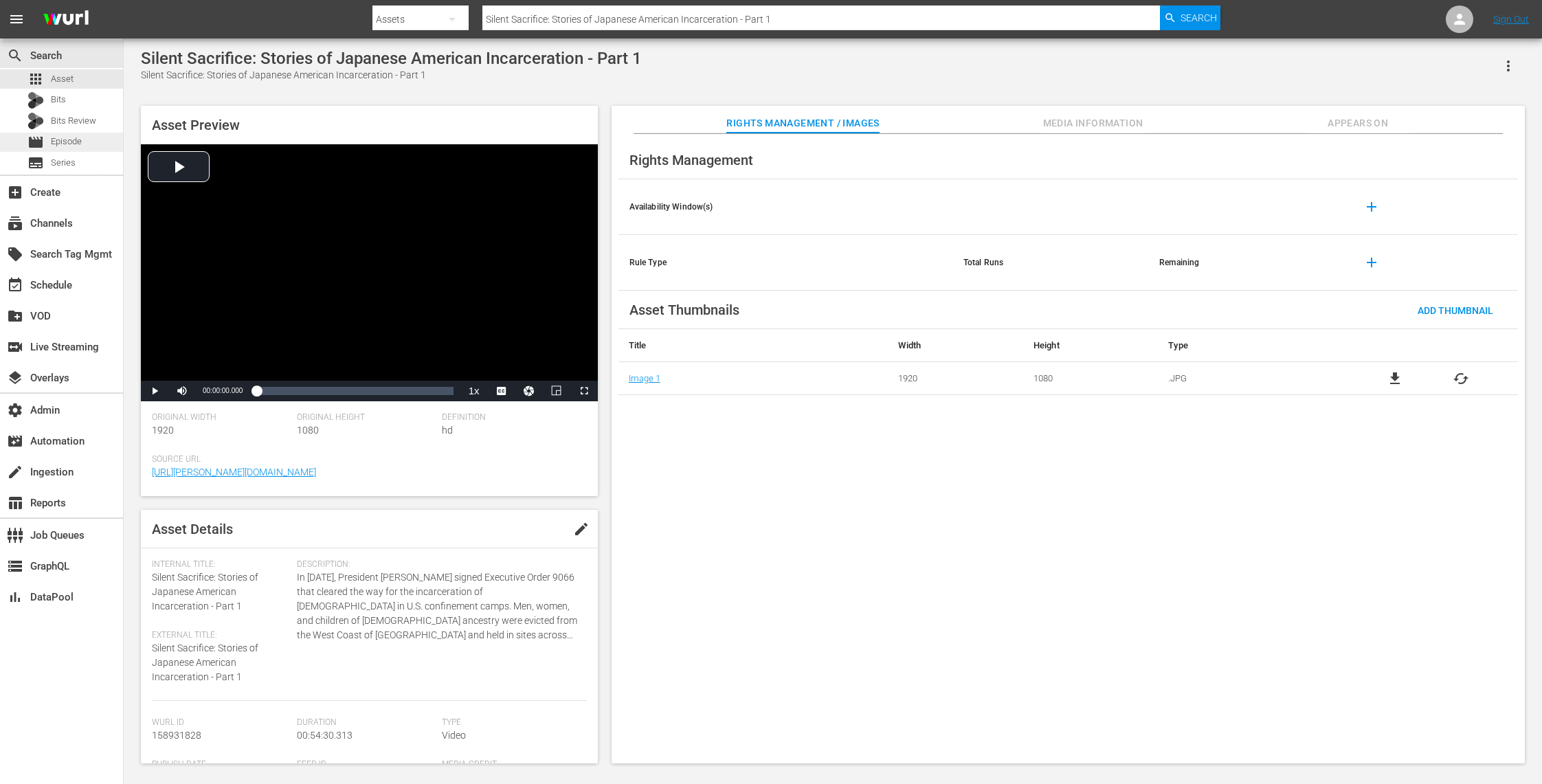
click at [86, 146] on div "movie Episode" at bounding box center [62, 141] width 123 height 19
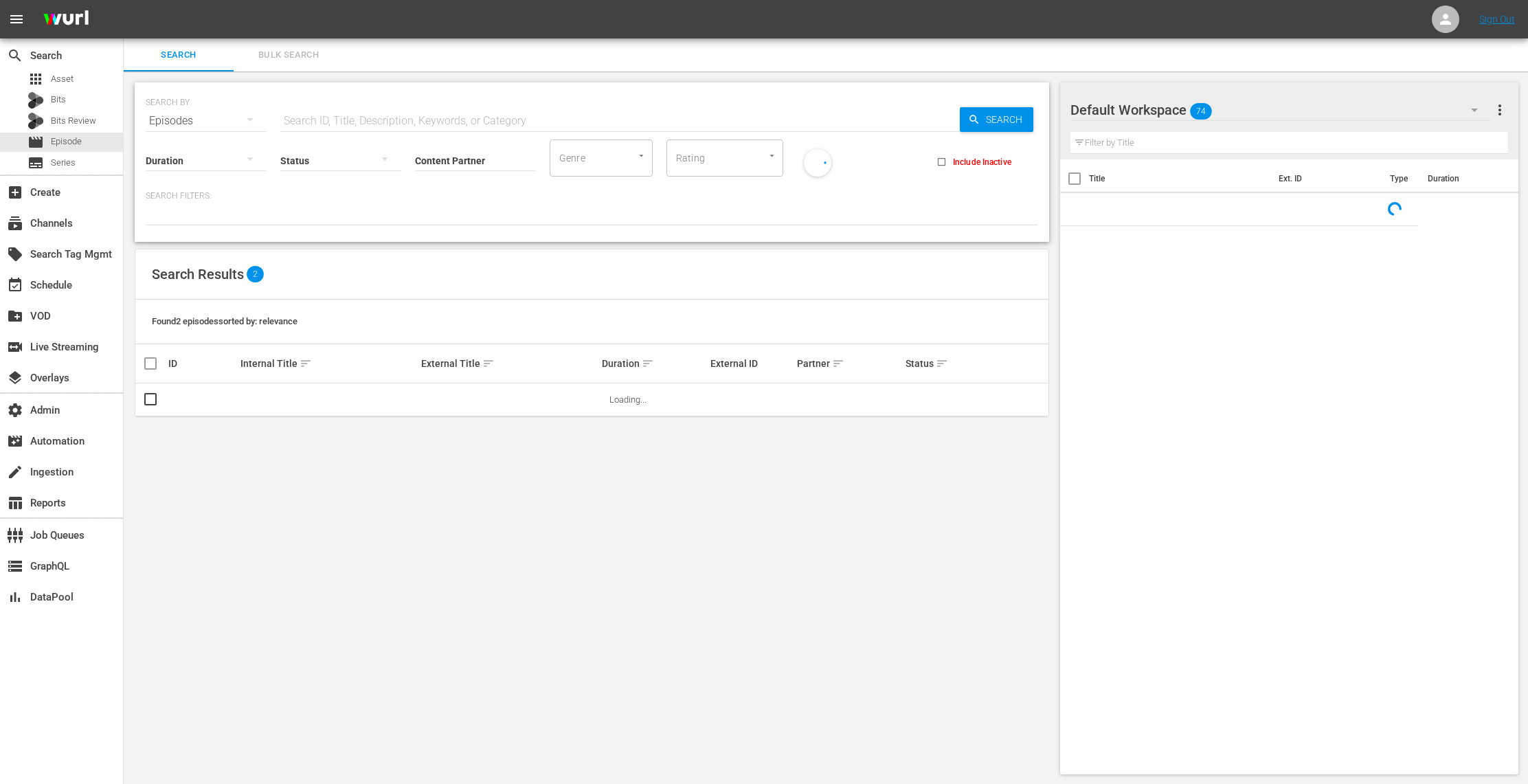
click at [450, 121] on input "text" at bounding box center [620, 121] width 680 height 33
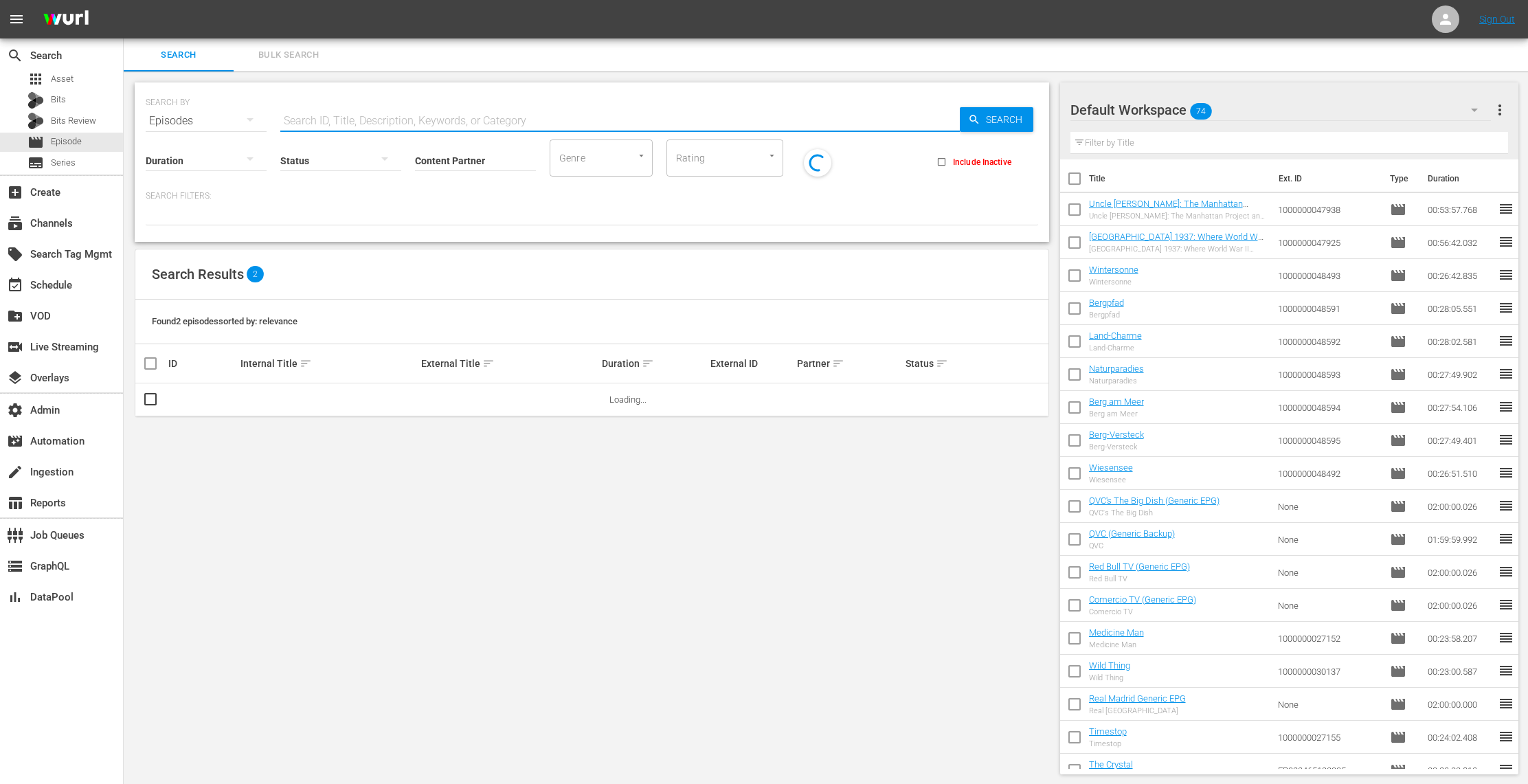
paste input "Silent Sacrifice: Stories of Japanese American Incarceration - Part 1"
type input "Silent Sacrifice: Stories of Japanese American Incarceration - Part 1"
click at [991, 121] on span "Search" at bounding box center [1007, 120] width 53 height 25
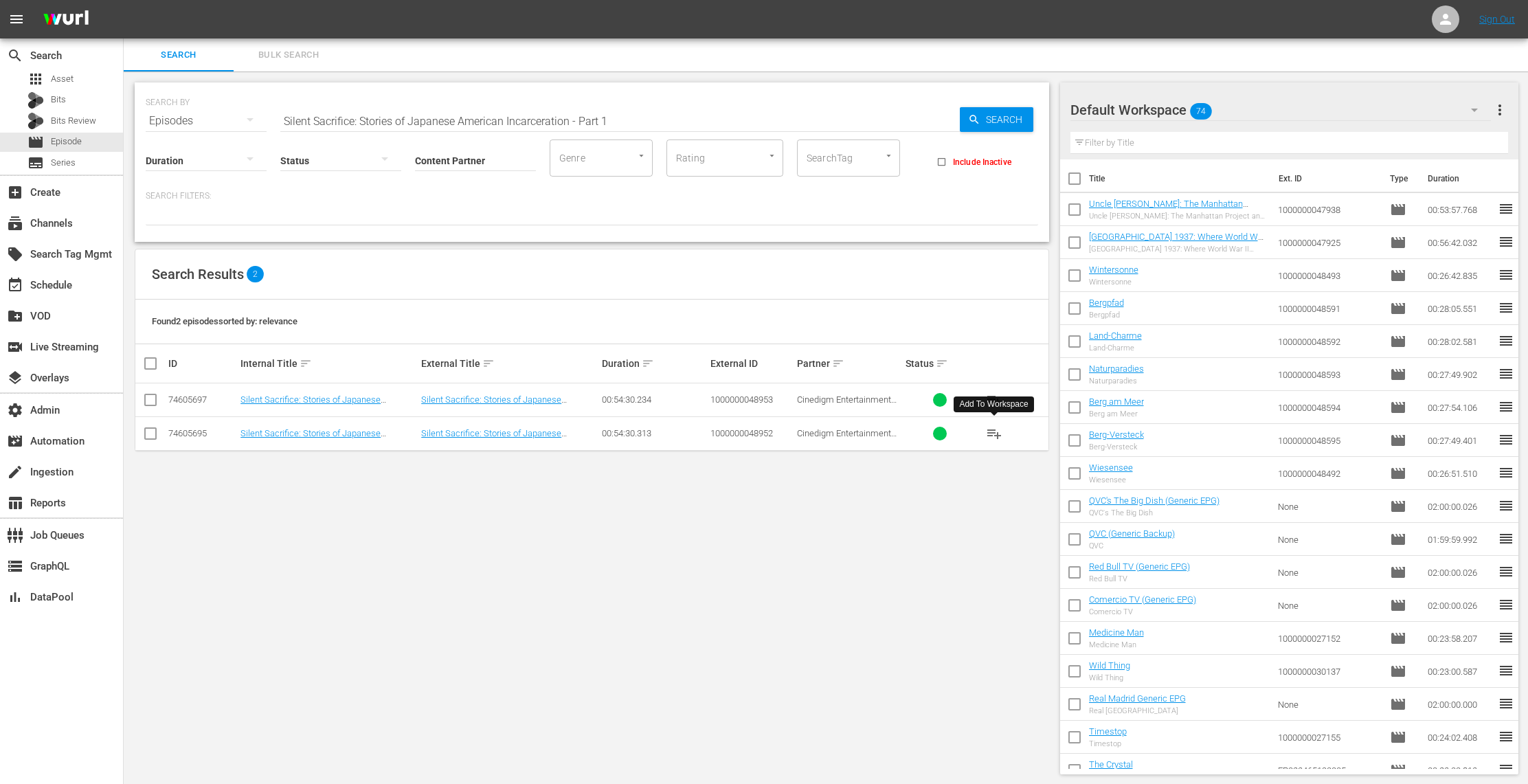
click at [997, 435] on span "playlist_add" at bounding box center [994, 433] width 17 height 17
click at [76, 81] on div "apps Asset" at bounding box center [62, 78] width 123 height 19
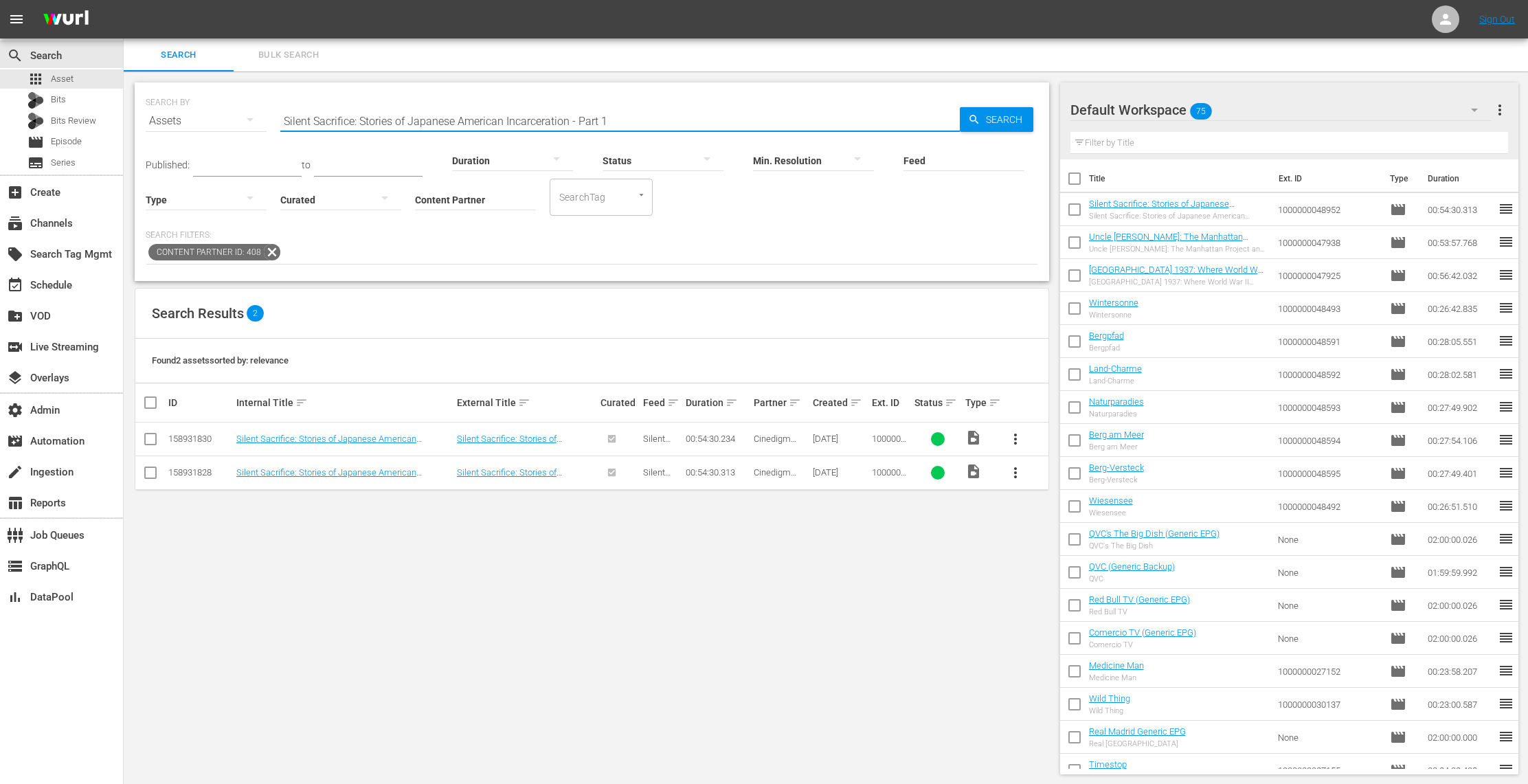
drag, startPoint x: 663, startPoint y: 116, endPoint x: 240, endPoint y: 119, distance: 423.0
click at [240, 119] on div "SEARCH BY Search By Assets Search ID, Title, Description, Keywords, or Category…" at bounding box center [591, 112] width 893 height 49
paste input "urrender on the USS Missouri"
type input "Surrender on the USS [US_STATE]"
click at [999, 120] on span "Search" at bounding box center [1007, 120] width 53 height 25
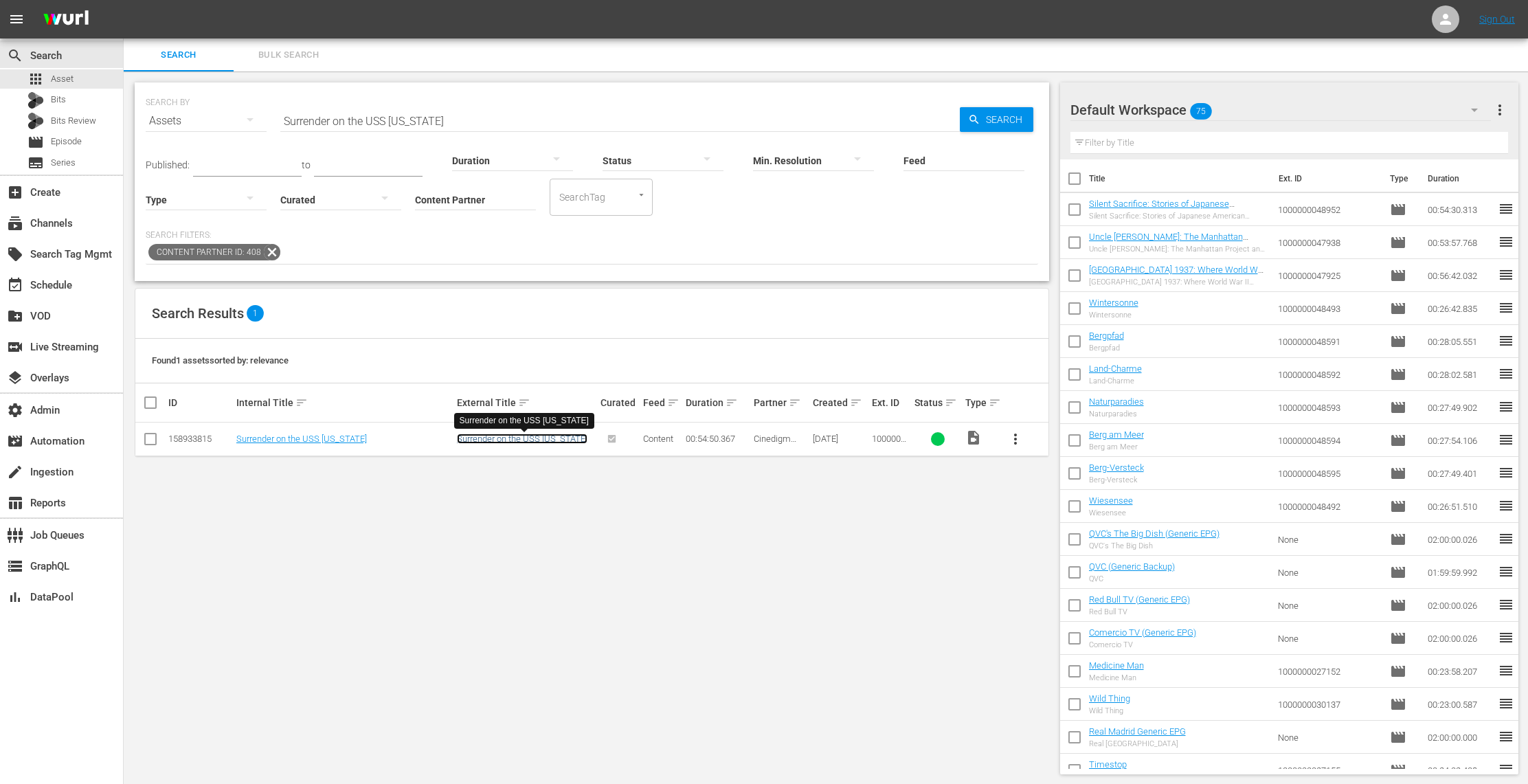
click at [529, 436] on link "Surrender on the USS [US_STATE]" at bounding box center [522, 438] width 131 height 10
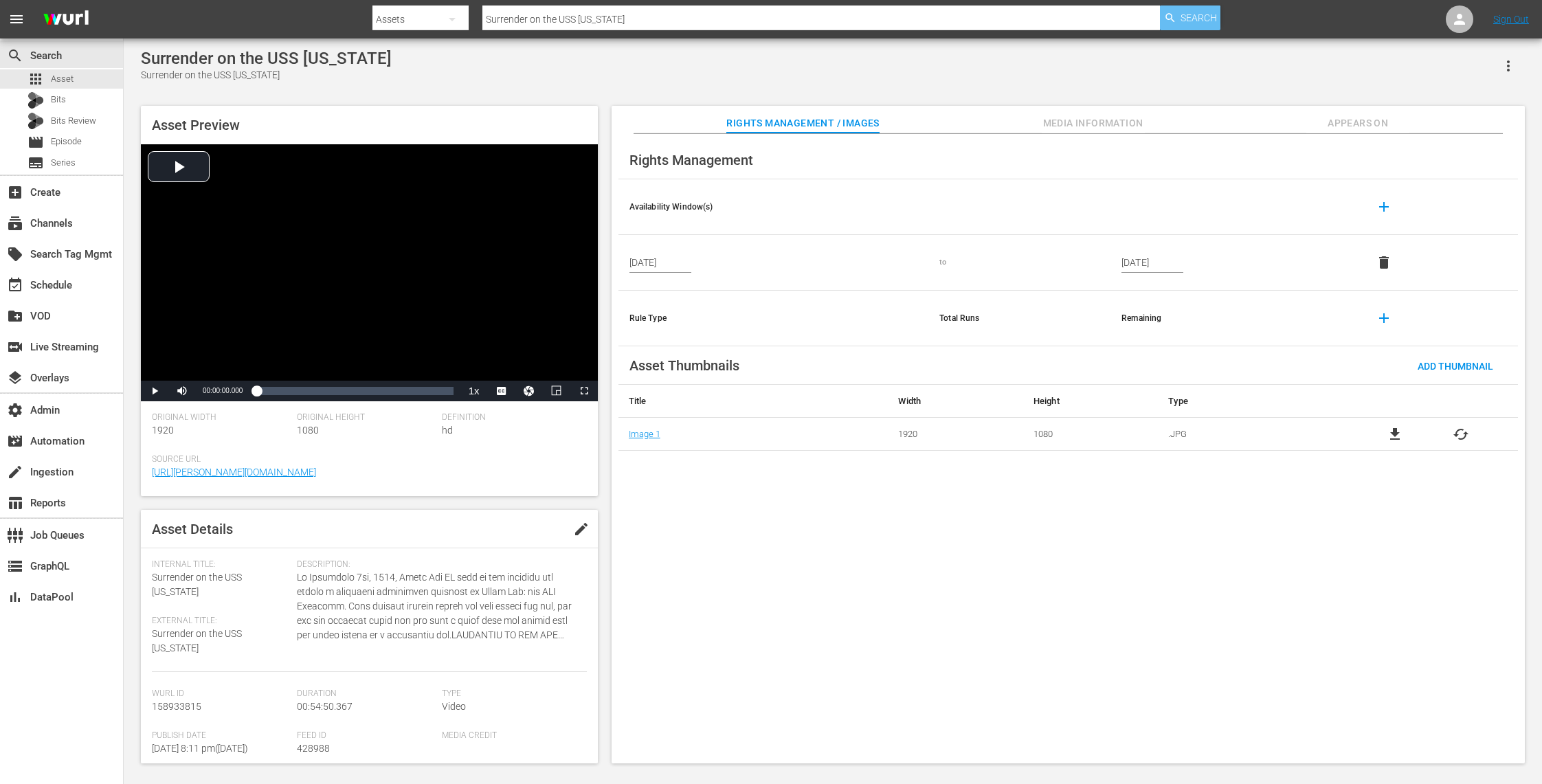
click at [1201, 17] on span "Search" at bounding box center [1199, 18] width 37 height 25
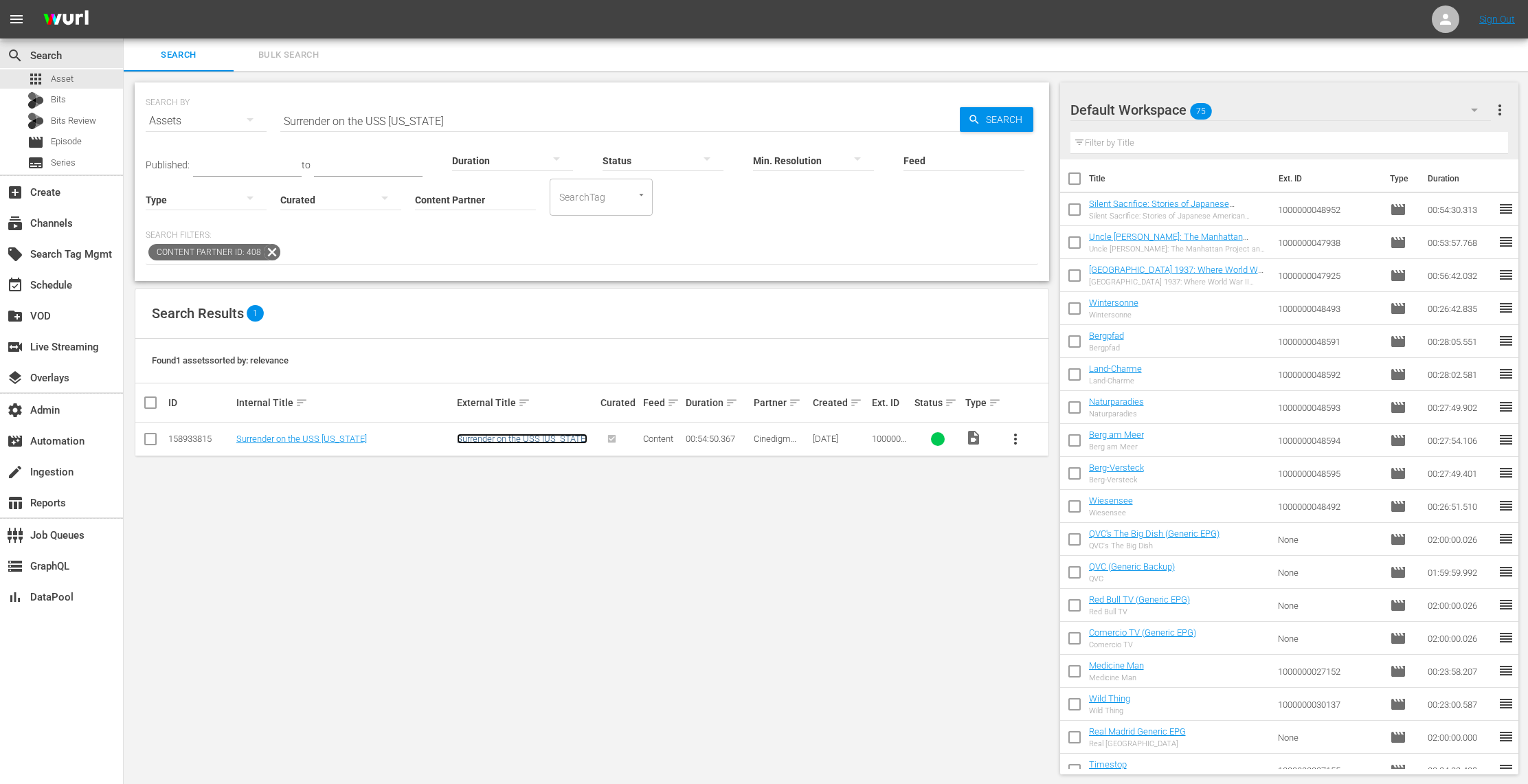
click at [527, 436] on link "Surrender on the USS [US_STATE]" at bounding box center [522, 438] width 131 height 10
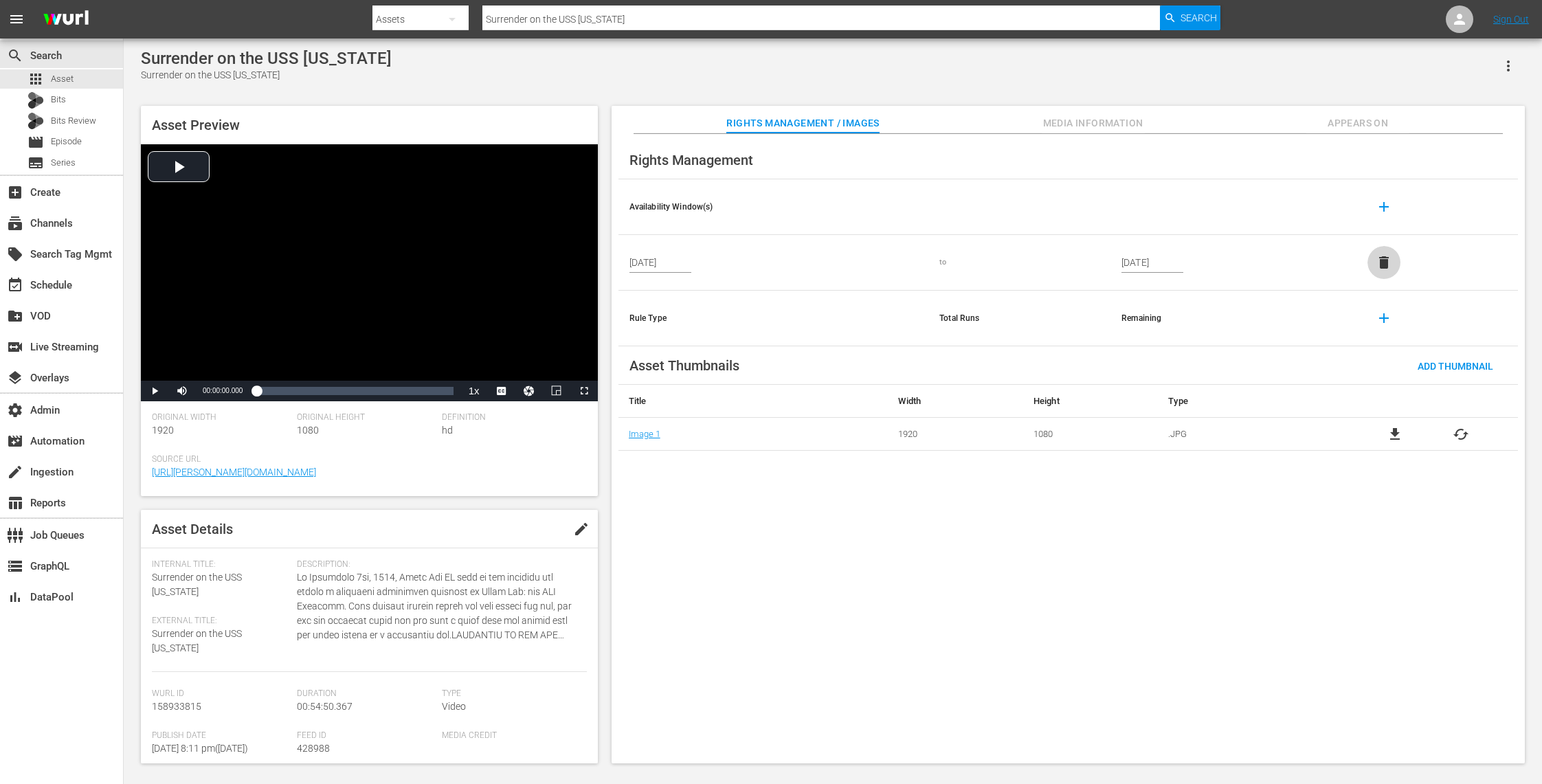
click at [1384, 259] on span "delete" at bounding box center [1384, 263] width 17 height 17
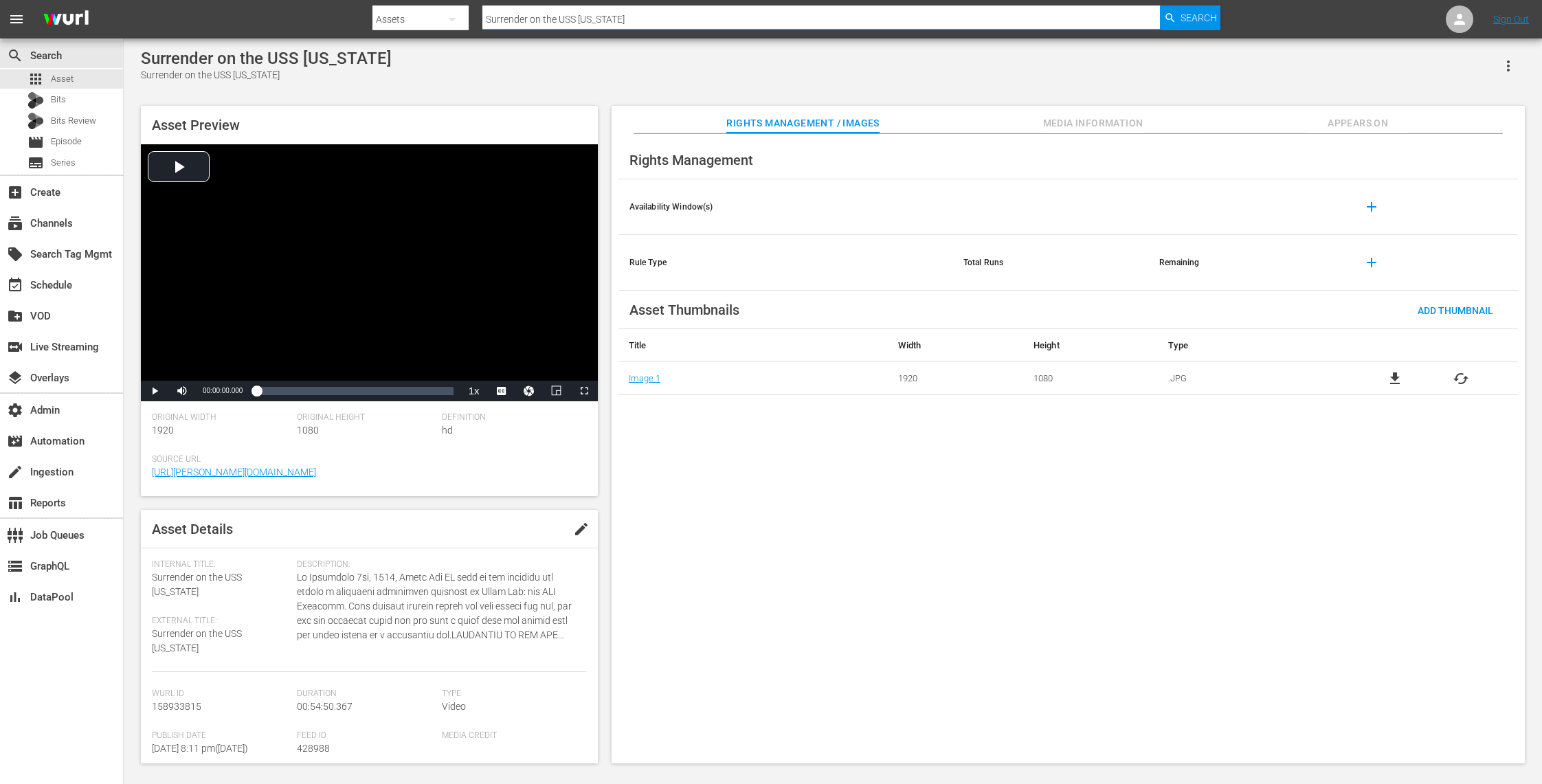
click at [645, 21] on input "Surrender on the USS [US_STATE]" at bounding box center [821, 19] width 678 height 33
click at [84, 143] on div "movie Episode" at bounding box center [62, 141] width 123 height 19
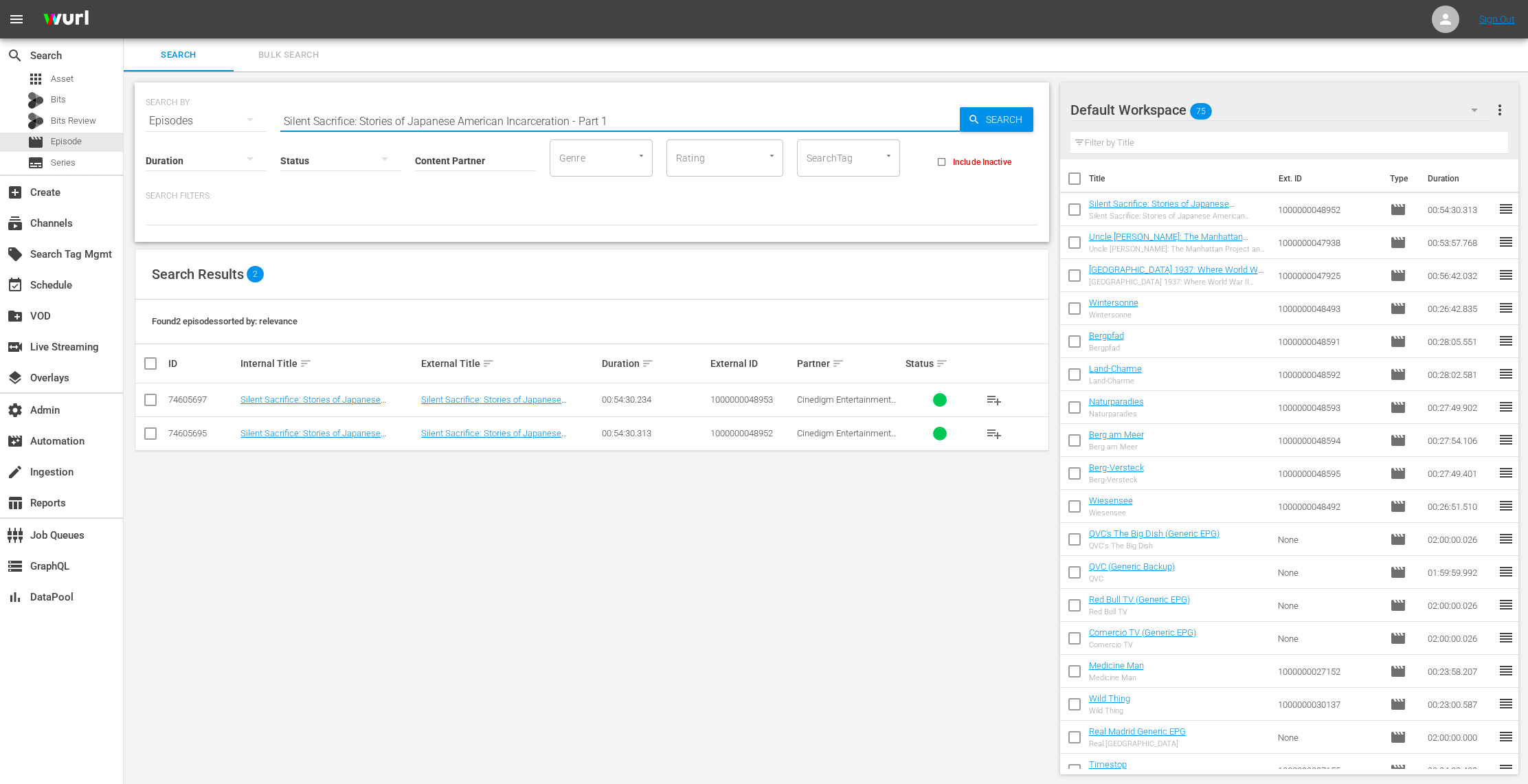
drag, startPoint x: 491, startPoint y: 116, endPoint x: 194, endPoint y: 113, distance: 297.0
click at [194, 113] on div "SEARCH BY Search By Episodes Search ID, Title, Description, Keywords, or Catego…" at bounding box center [591, 112] width 893 height 49
paste input "urrender on the USS Missouri"
type input "Surrender on the USS [US_STATE]"
click at [1009, 121] on span "Search" at bounding box center [1007, 120] width 53 height 25
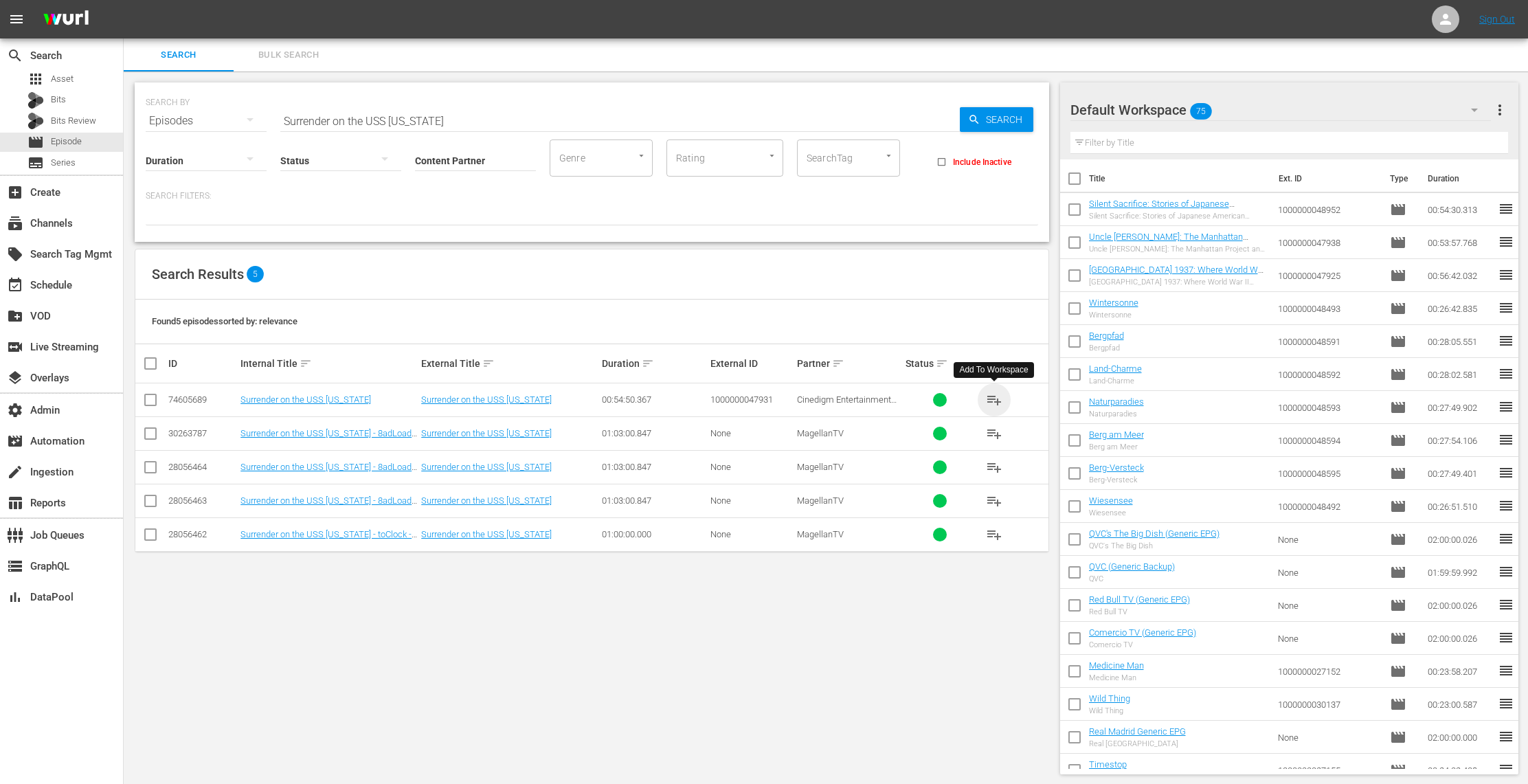
click at [993, 397] on span "playlist_add" at bounding box center [994, 400] width 17 height 17
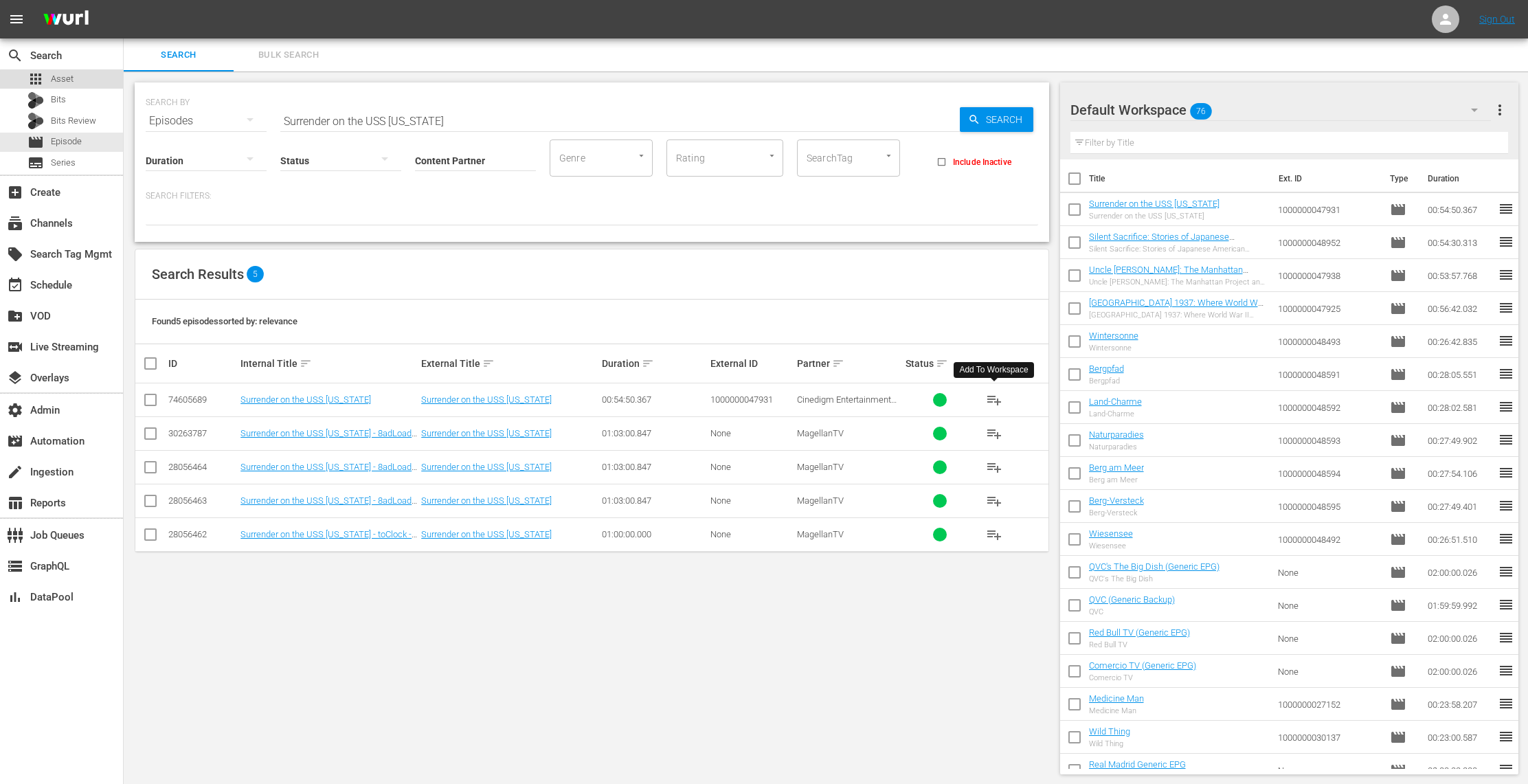
click at [85, 81] on div "apps Asset" at bounding box center [62, 78] width 123 height 19
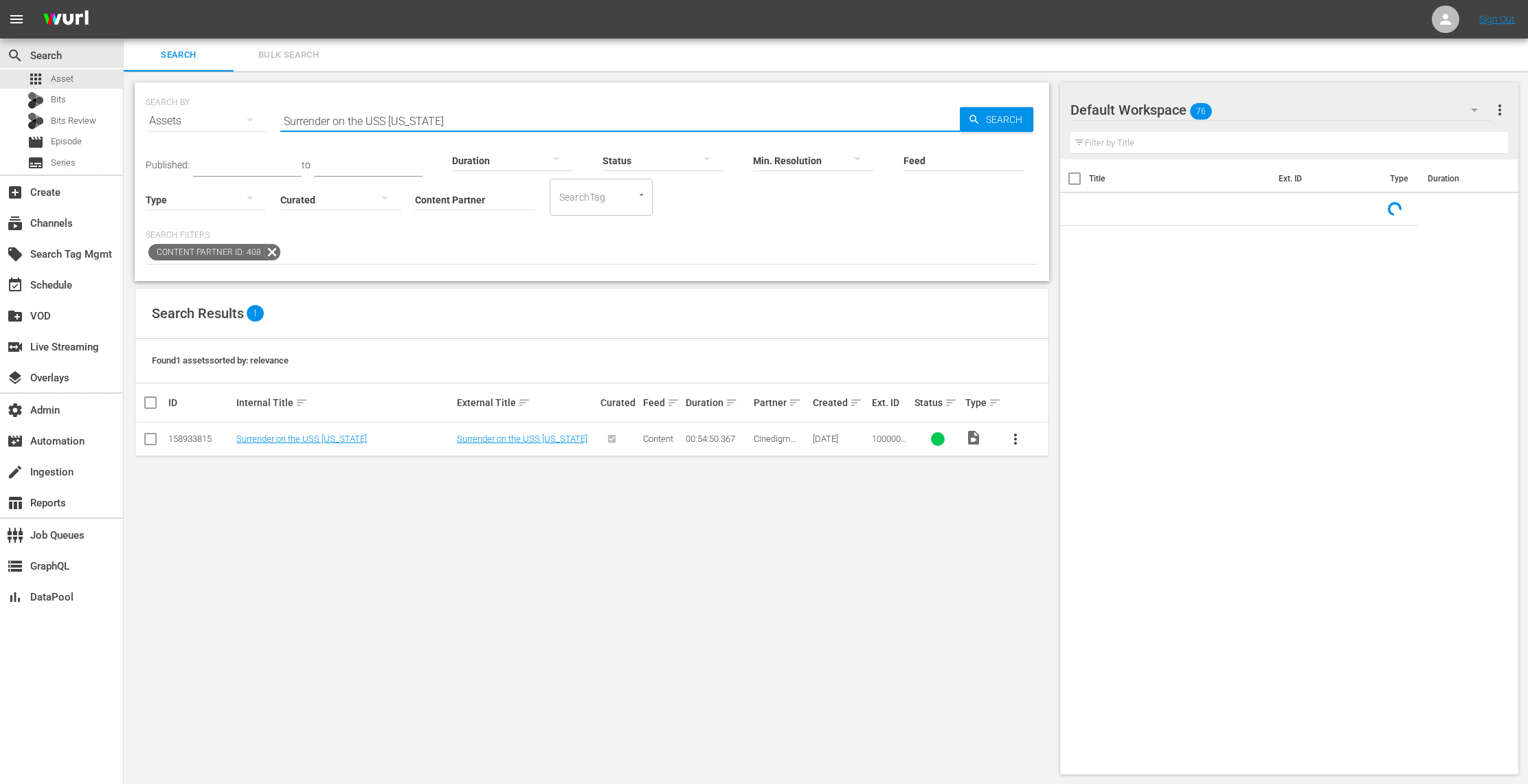
drag, startPoint x: 447, startPoint y: 121, endPoint x: 220, endPoint y: 116, distance: 227.1
click at [220, 116] on div "SEARCH BY Search By Assets Search ID, Title, Description, Keywords, or Category…" at bounding box center [591, 112] width 893 height 49
paste input "vivors of Malmedy: December 1944"
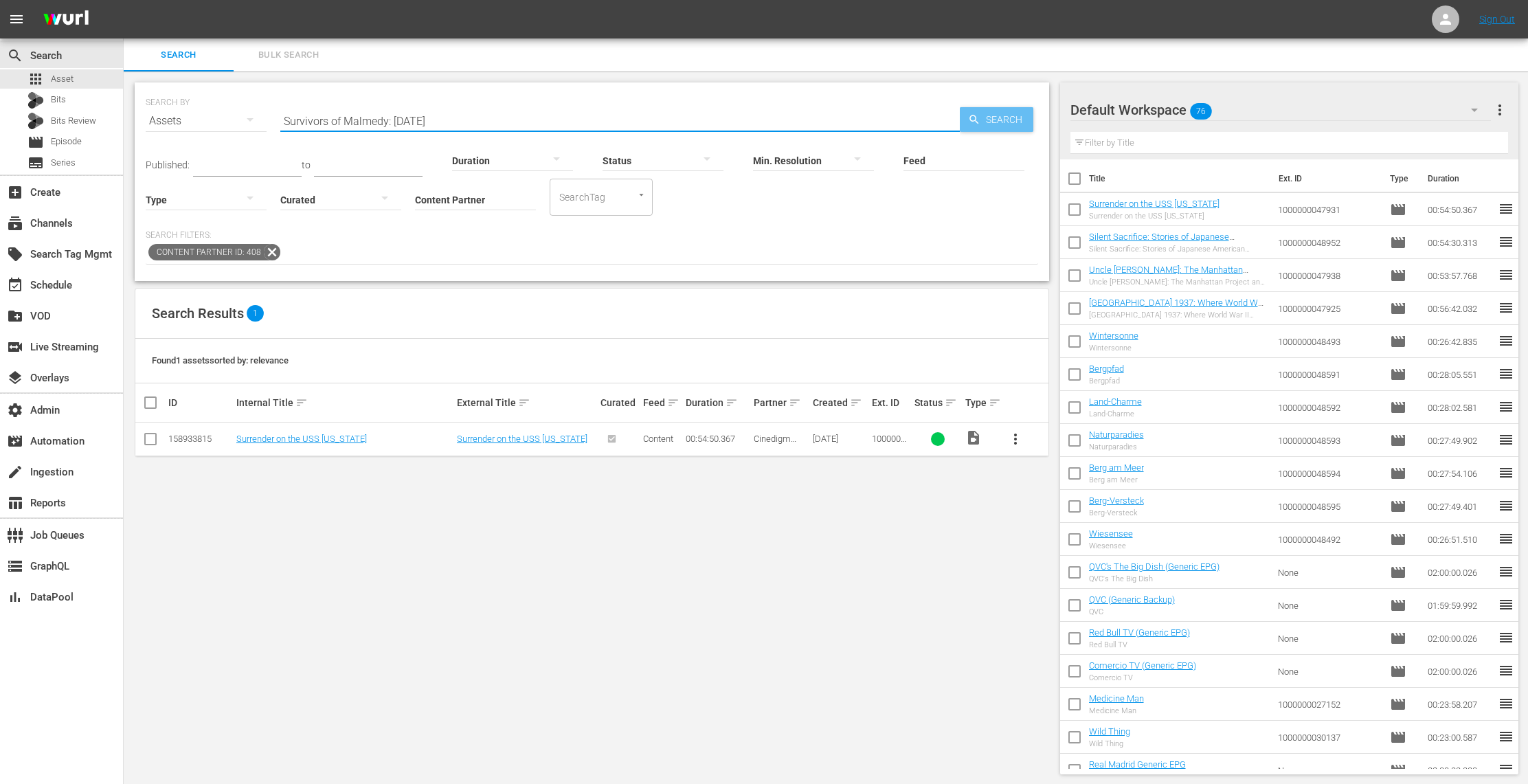
type input "Survivors of Malmedy: [DATE]"
click at [993, 117] on span "Search" at bounding box center [1007, 120] width 53 height 25
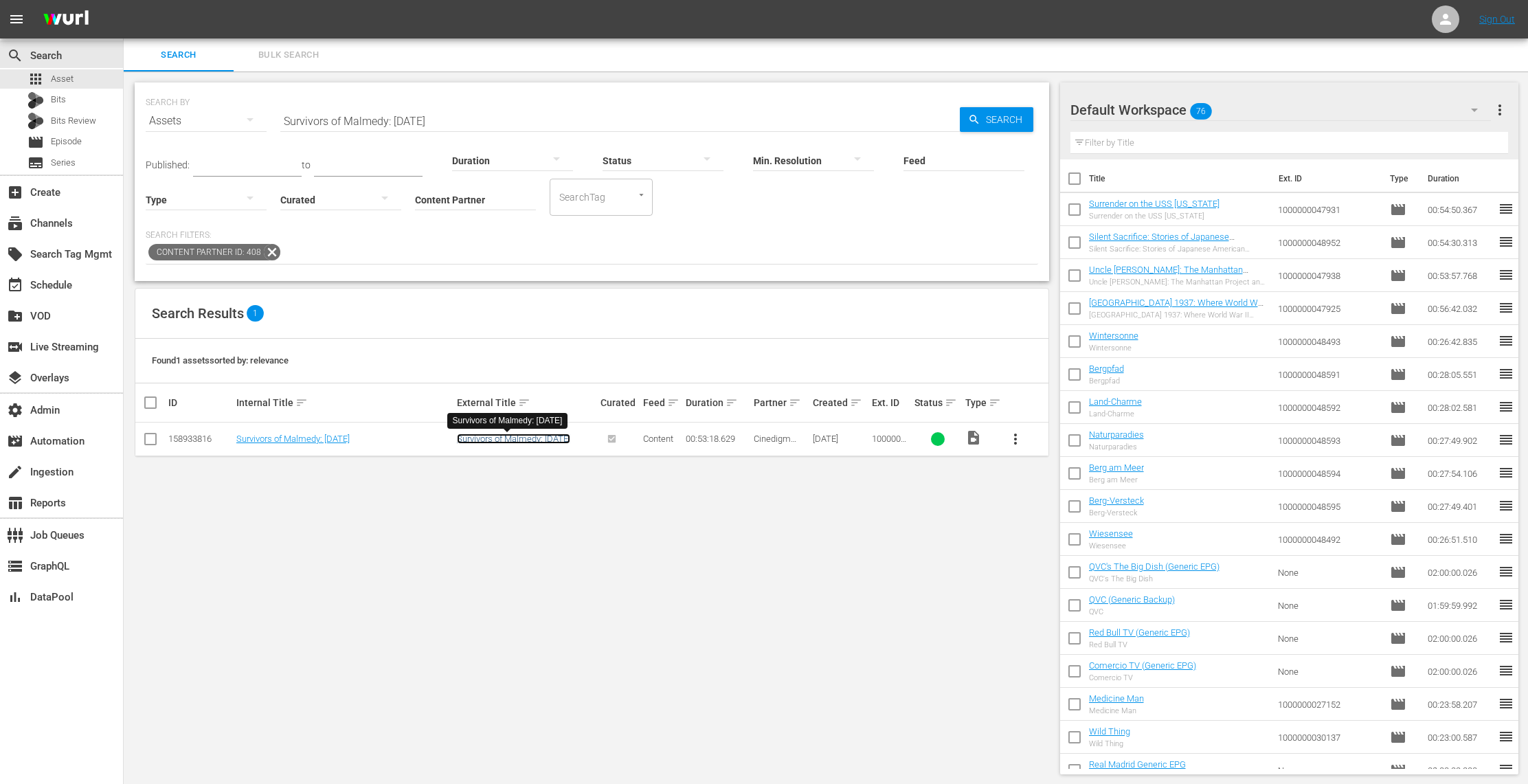
click at [517, 438] on link "Survivors of Malmedy: [DATE]" at bounding box center [513, 438] width 113 height 10
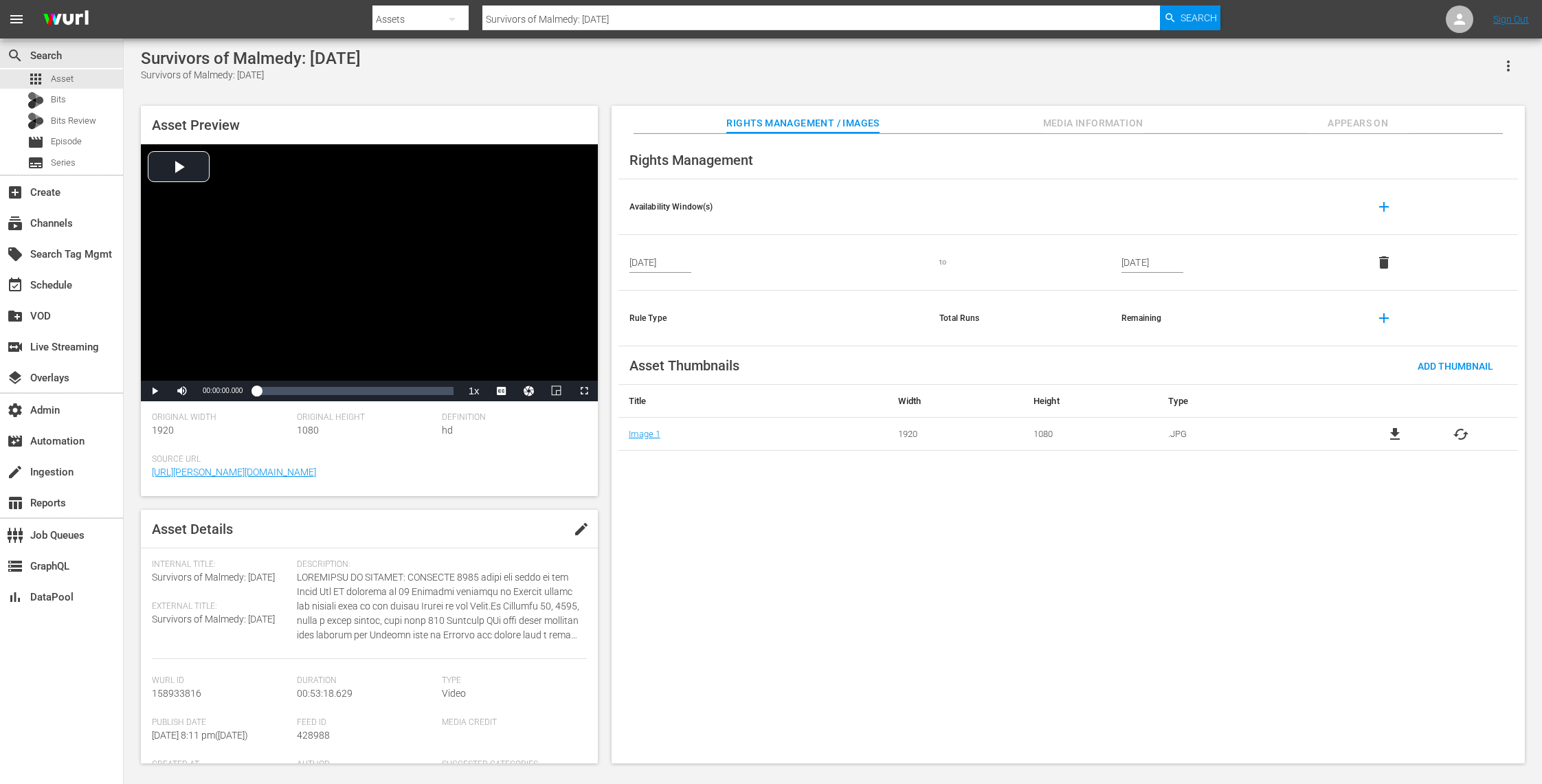
click at [1384, 259] on span "delete" at bounding box center [1384, 263] width 17 height 17
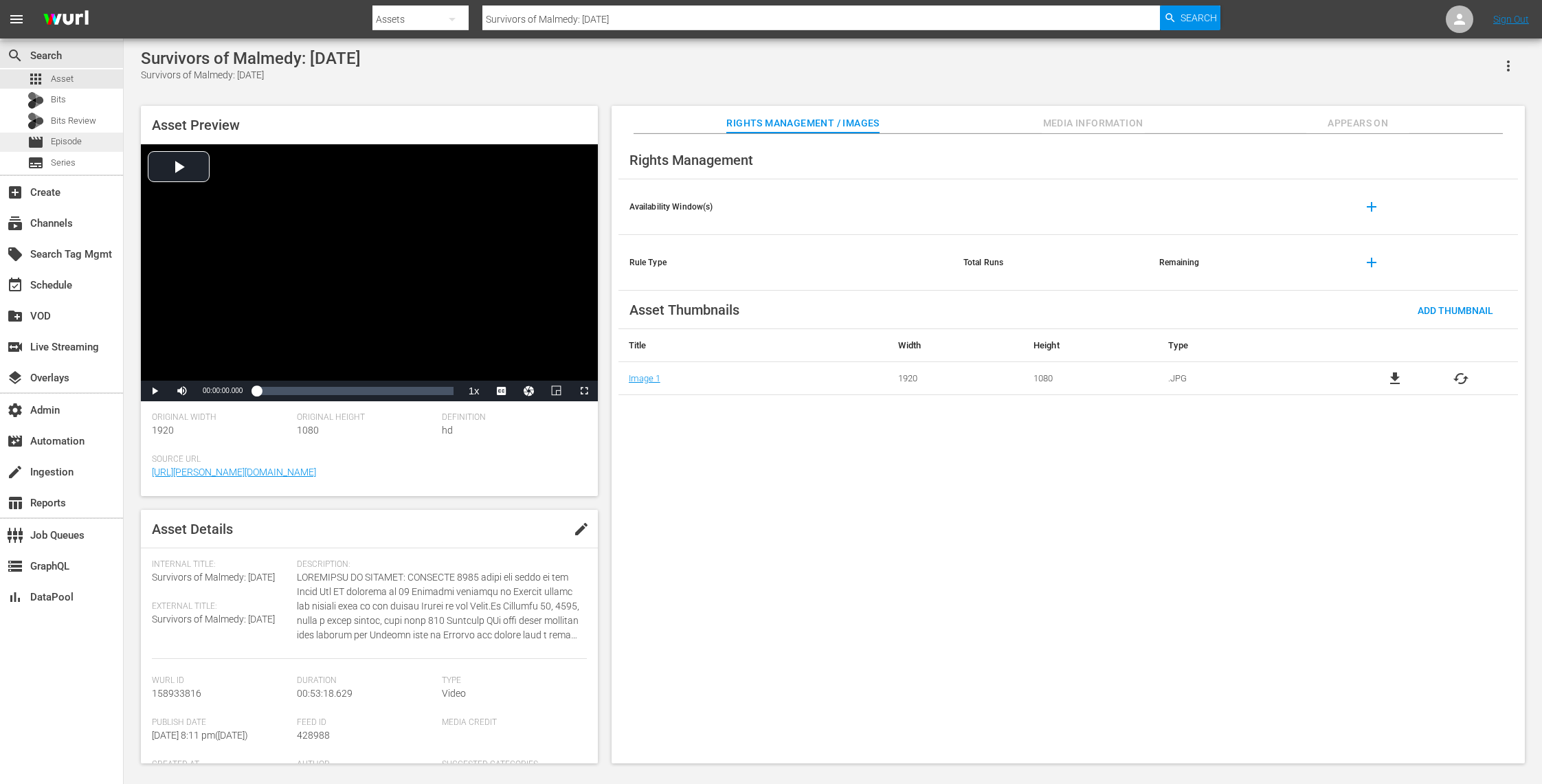
click at [75, 144] on span "Episode" at bounding box center [66, 141] width 31 height 14
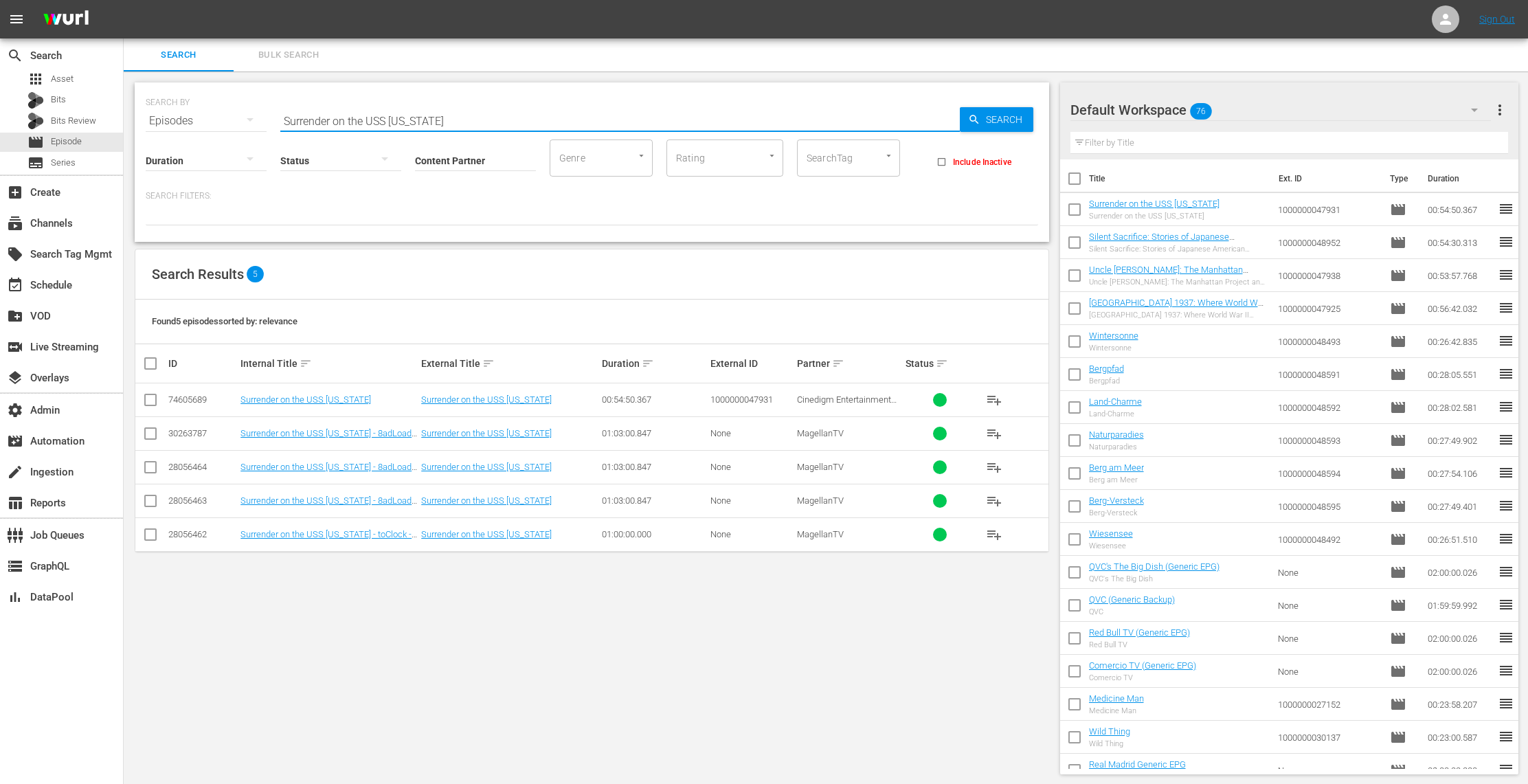
drag, startPoint x: 470, startPoint y: 120, endPoint x: 230, endPoint y: 120, distance: 240.0
click at [230, 120] on div "SEARCH BY Search By Episodes Search ID, Title, Description, Keywords, or Catego…" at bounding box center [591, 112] width 893 height 49
paste input "vivors of Malmedy: December 1944"
type input "Survivors of Malmedy: [DATE]"
click at [1000, 117] on span "Search" at bounding box center [1007, 120] width 53 height 25
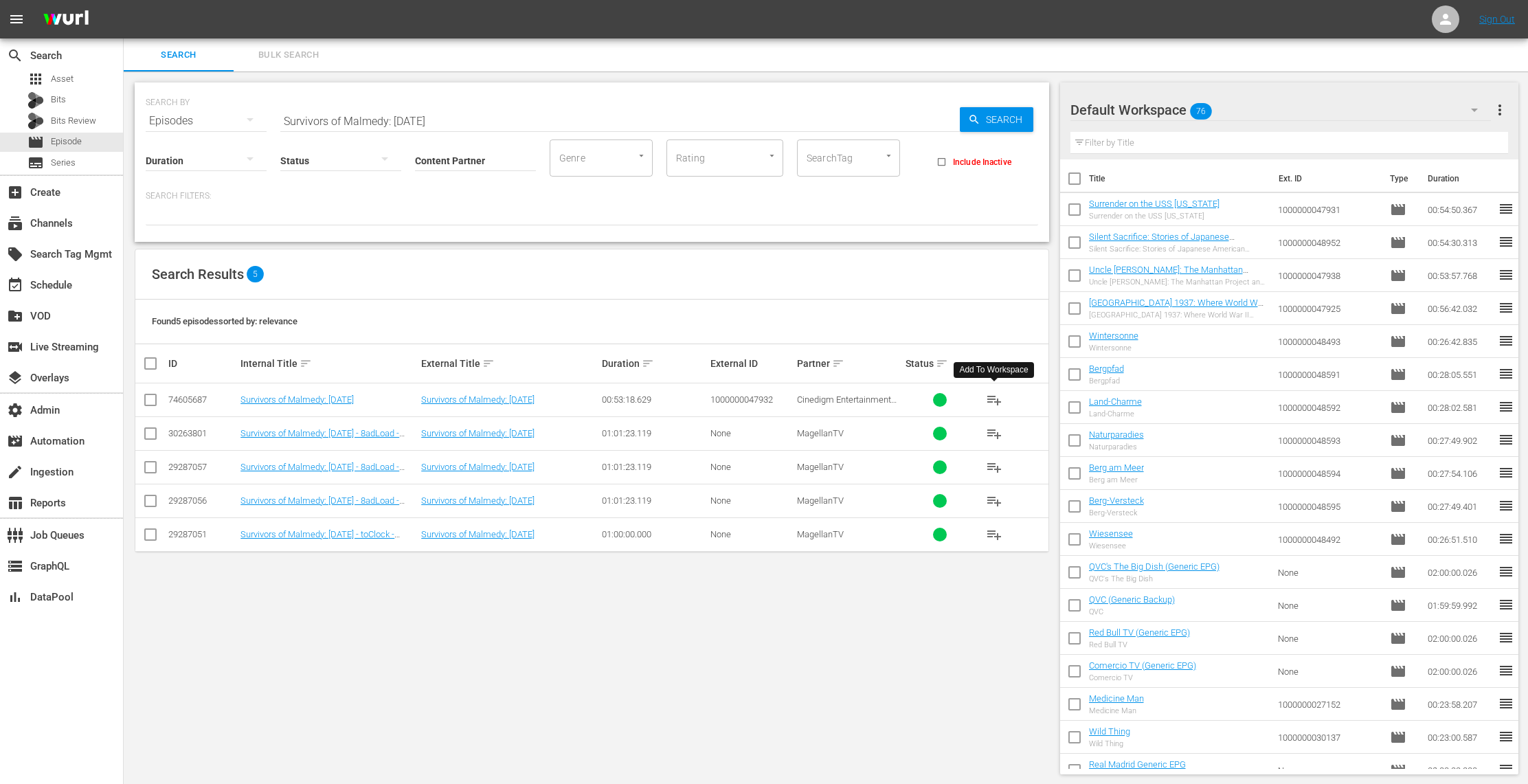
click at [994, 397] on span "playlist_add" at bounding box center [994, 400] width 17 height 17
click at [73, 73] on div "apps Asset" at bounding box center [62, 78] width 123 height 19
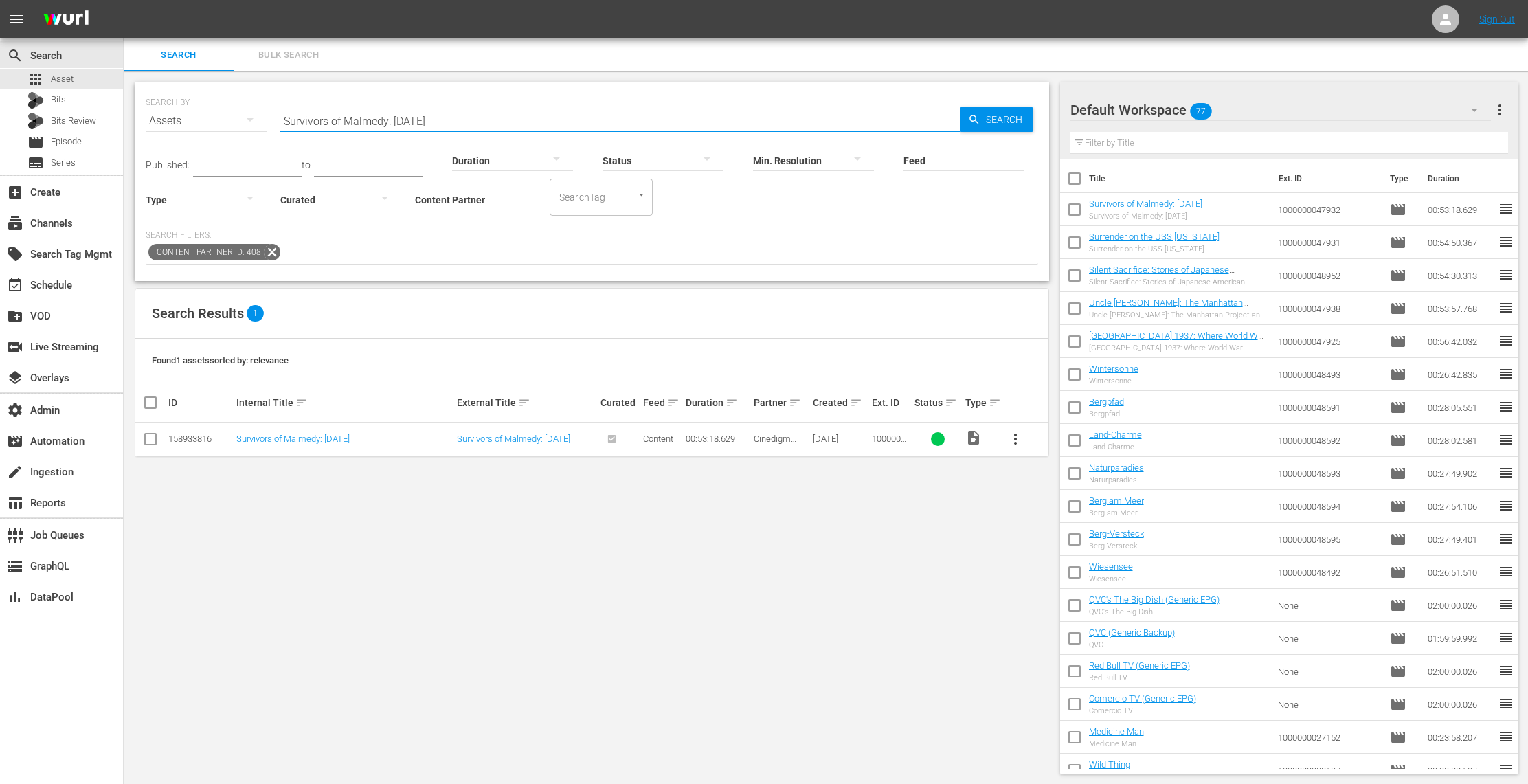
drag, startPoint x: 315, startPoint y: 122, endPoint x: 219, endPoint y: 125, distance: 96.0
click at [219, 125] on div "SEARCH BY Search By Assets Search ID, Title, Description, Keywords, or Category…" at bounding box center [591, 112] width 893 height 49
paste input "ilent Sacrifice: Stories of Japanese American Incarceration - Part 2"
type input "Silent Sacrifice: Stories of Japanese American Incarceration - Part 2"
click at [1001, 115] on span "Search" at bounding box center [1007, 120] width 53 height 25
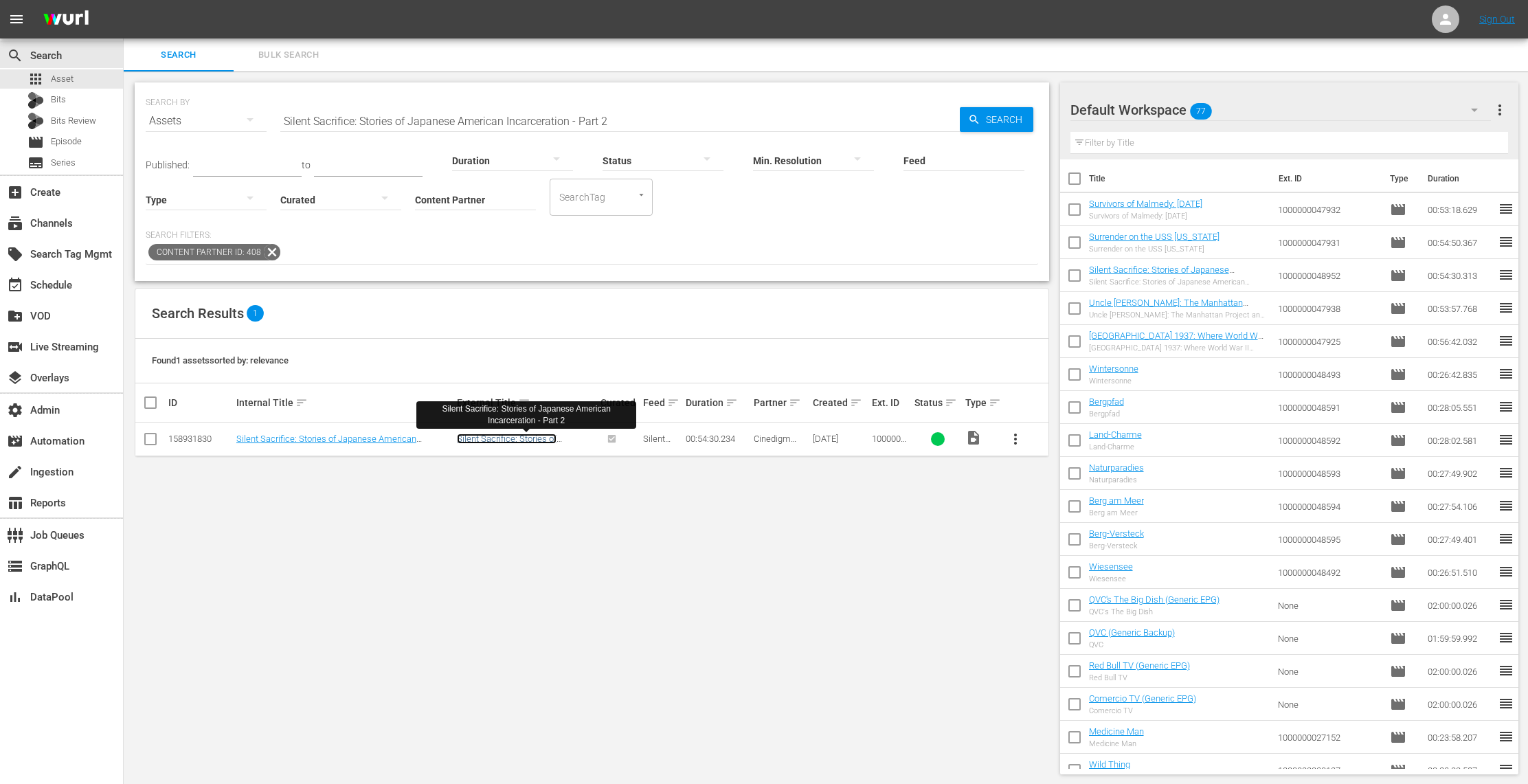
click at [527, 440] on link "Silent Sacrifice: Stories of Japanese American Incarceration - Part 2" at bounding box center [525, 448] width 136 height 31
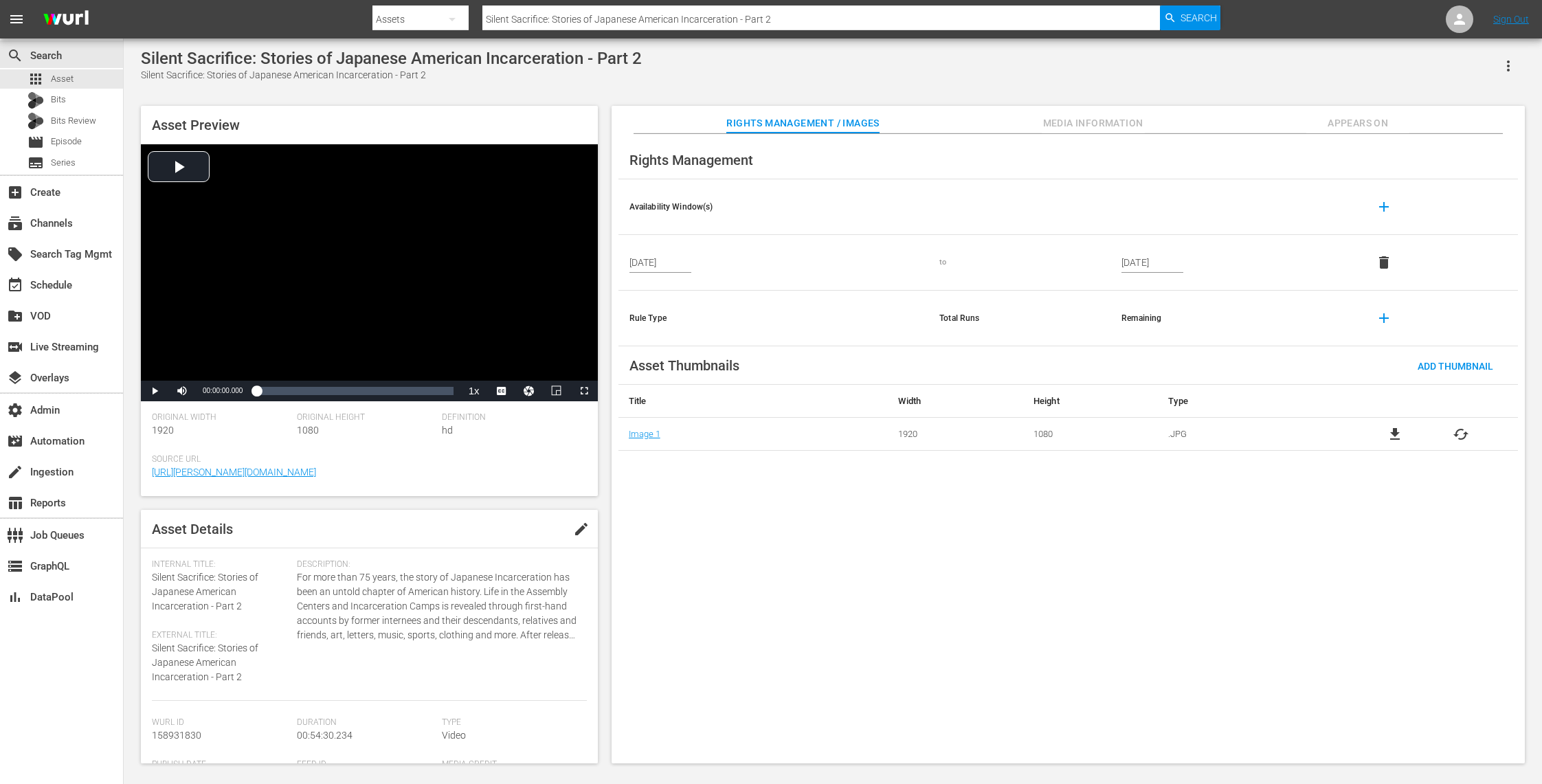
click at [1381, 260] on span "delete" at bounding box center [1384, 263] width 17 height 17
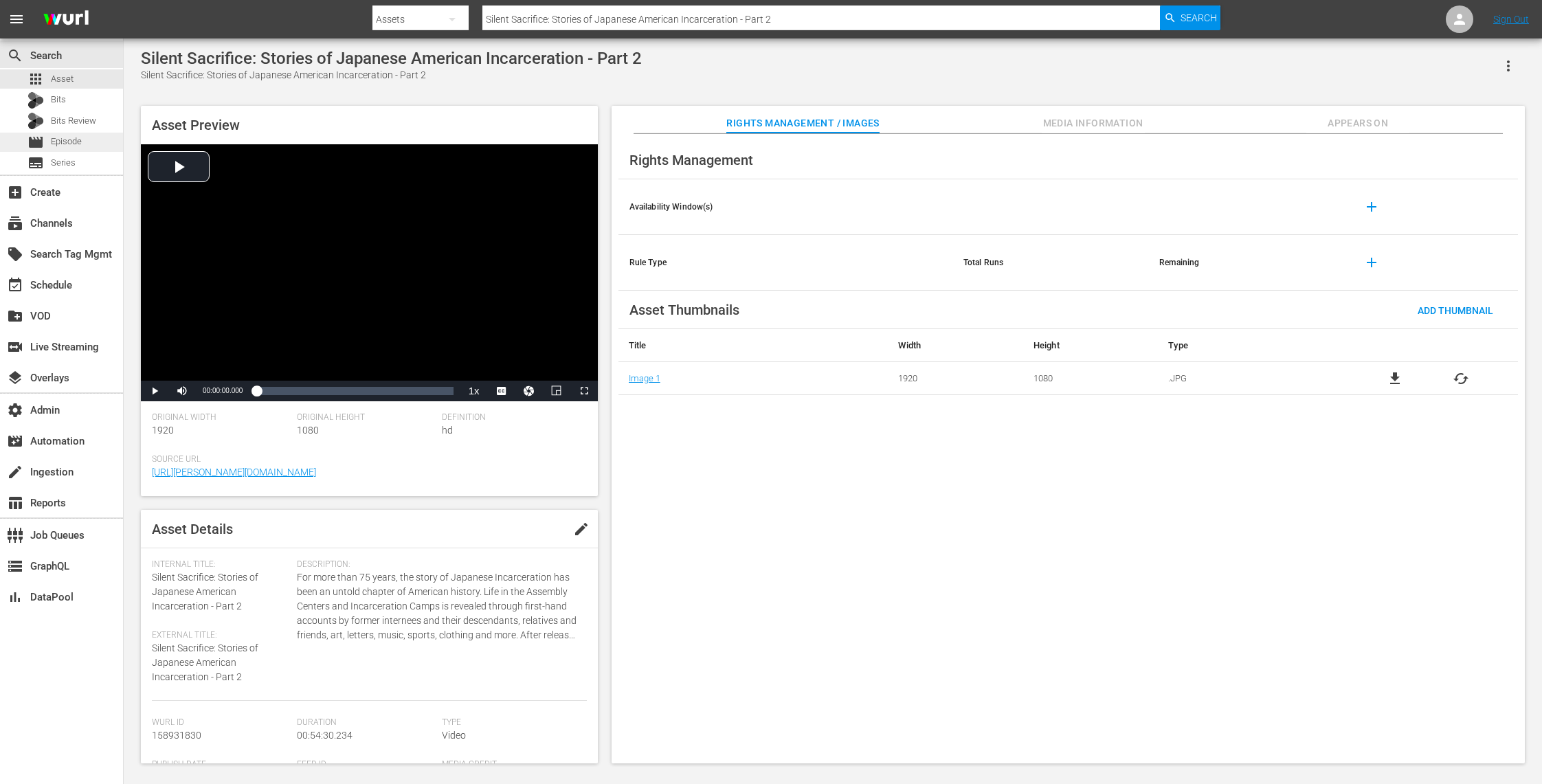
click at [83, 141] on div "movie Episode" at bounding box center [62, 141] width 123 height 19
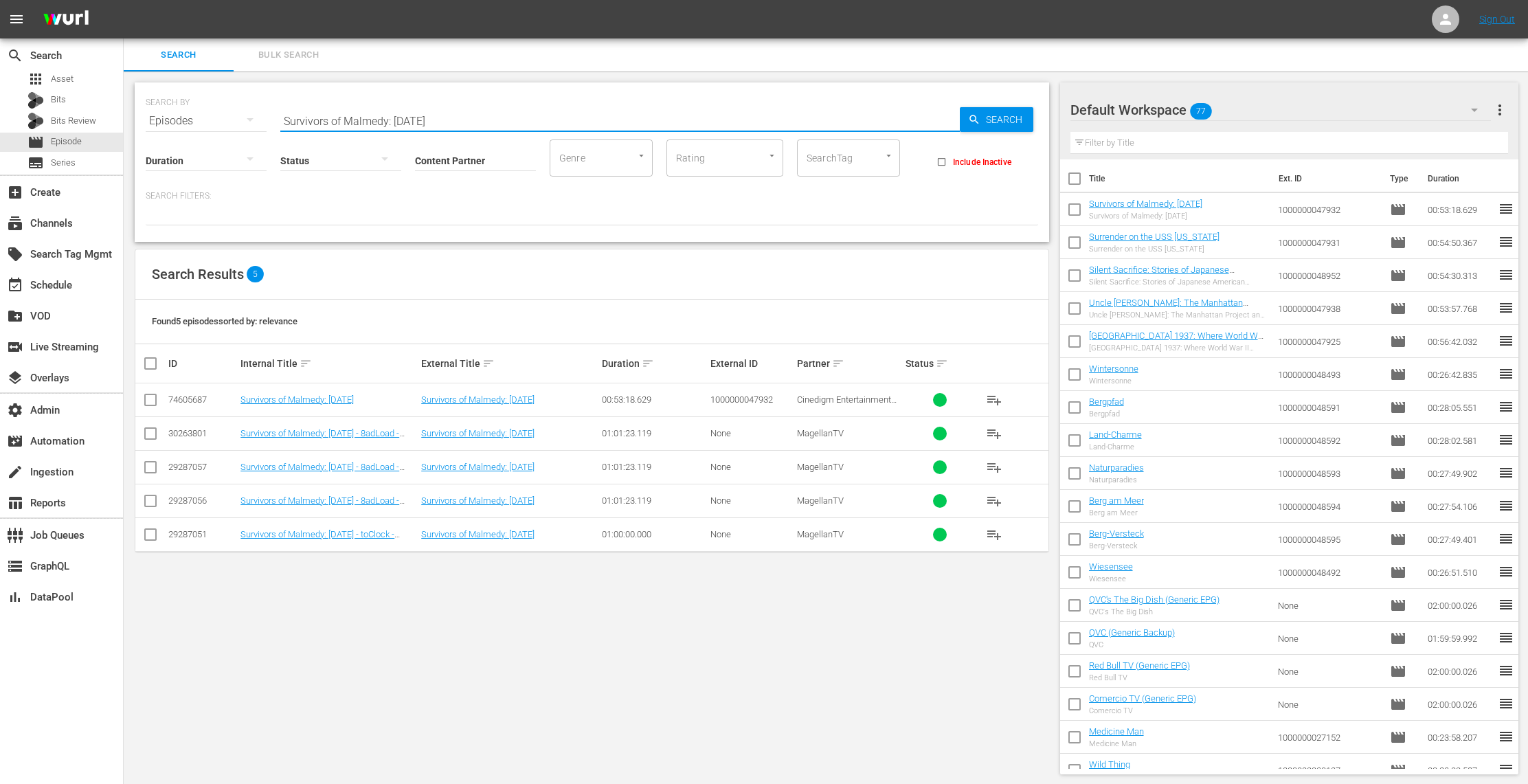
drag, startPoint x: 508, startPoint y: 111, endPoint x: 526, endPoint y: 122, distance: 21.1
click at [526, 122] on input "Survivors of Malmedy: [DATE]" at bounding box center [620, 121] width 680 height 33
paste input "ilent Sacrifice: Stories of Japanese American Incarceration - Part 2"
type input "Silent Sacrifice: Stories of Japanese American Incarceration - Part 2"
click at [994, 122] on span "Search" at bounding box center [1007, 120] width 53 height 25
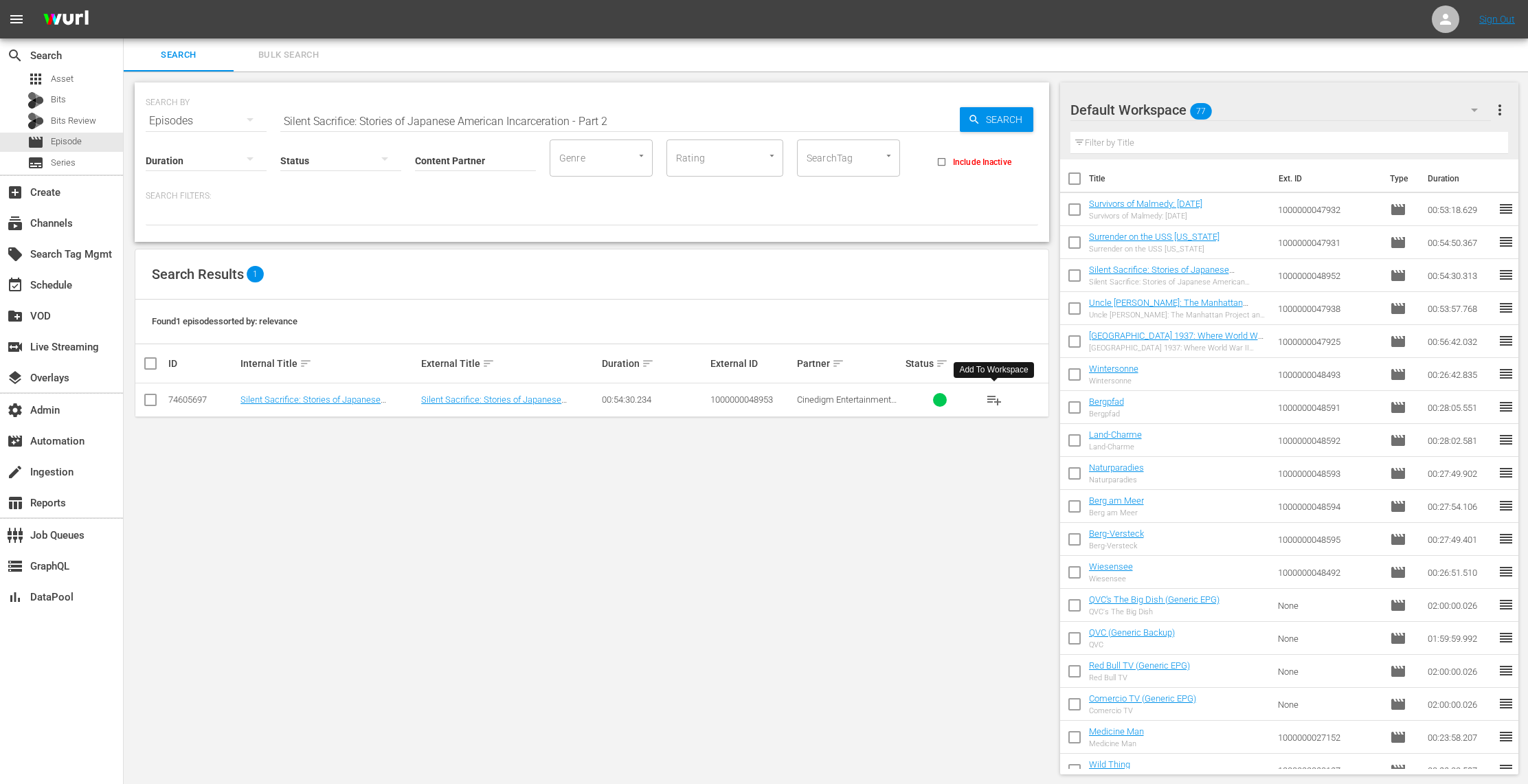
click at [997, 401] on span "playlist_add" at bounding box center [994, 400] width 17 height 17
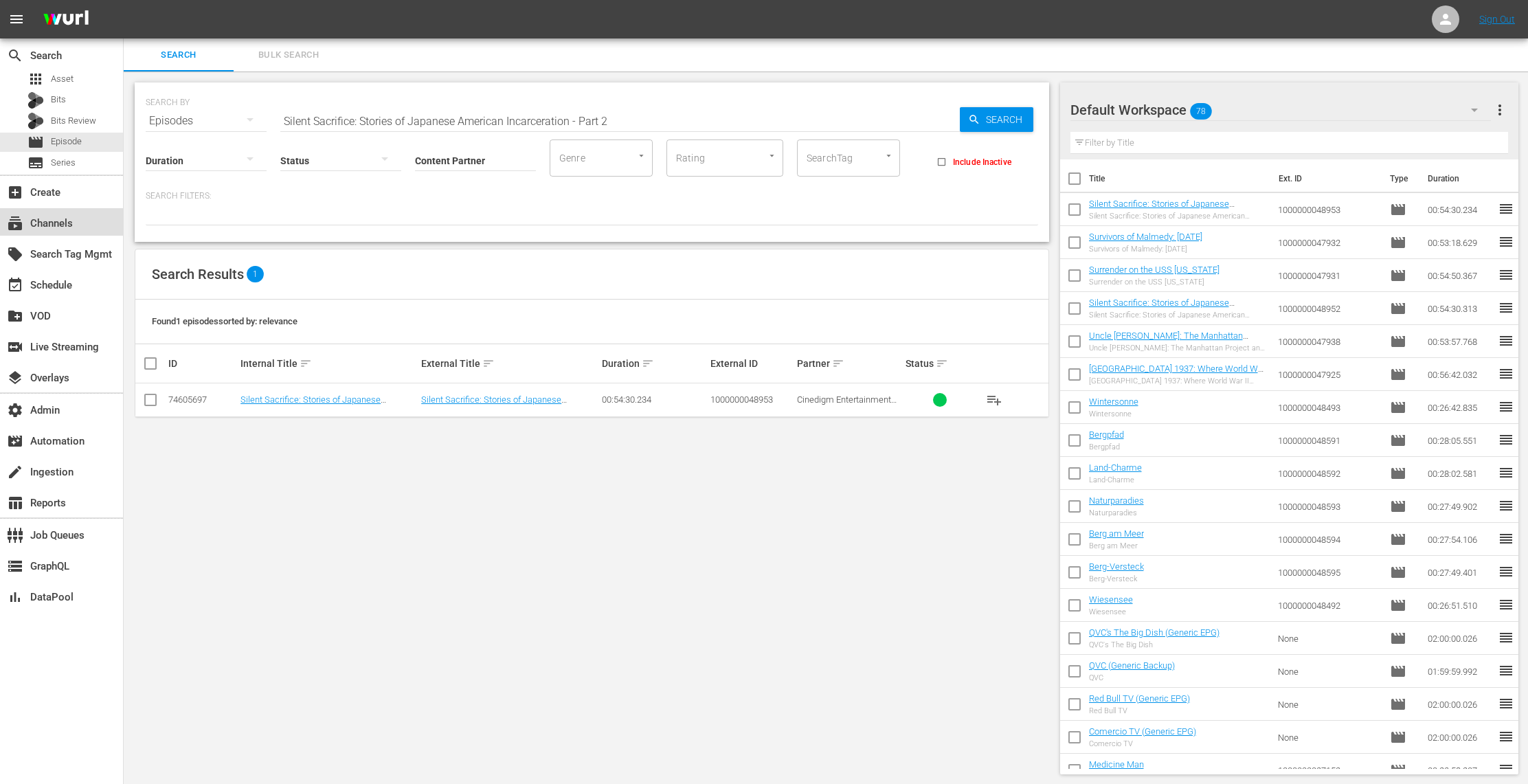
click at [61, 223] on div "subscriptions Channels" at bounding box center [38, 221] width 77 height 12
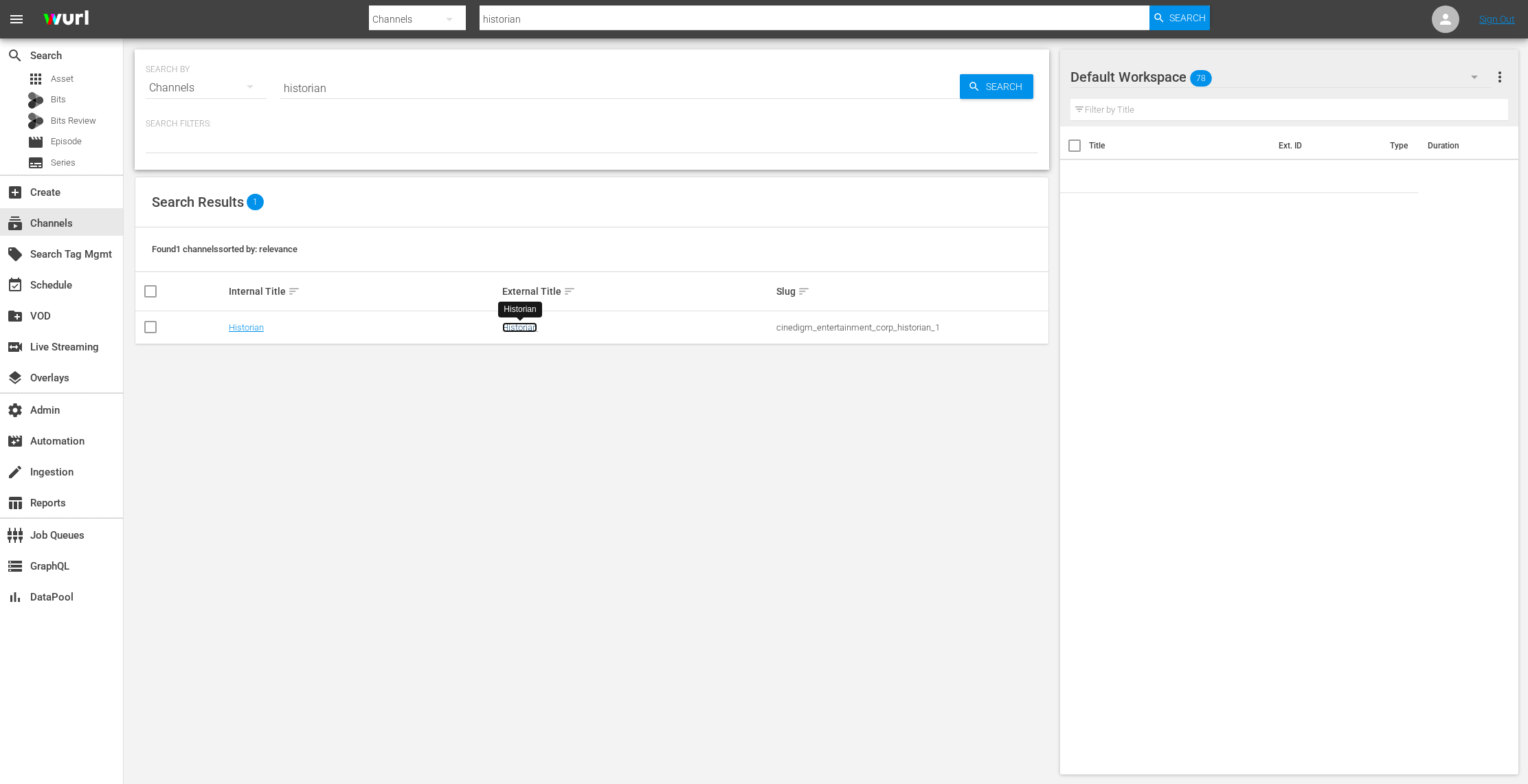
click at [520, 330] on link "Historian" at bounding box center [520, 327] width 35 height 10
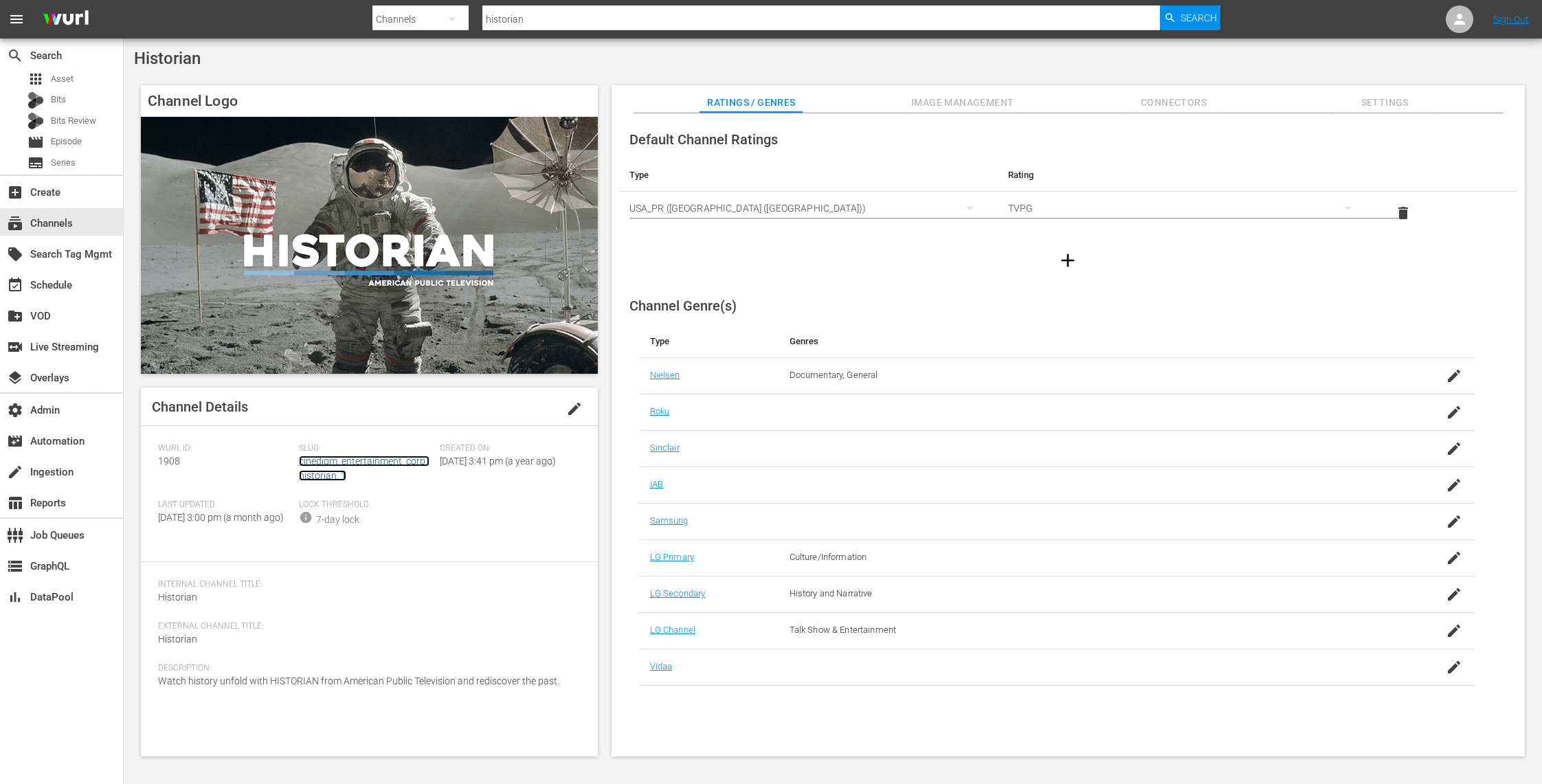
click at [385, 459] on link "cinedigm_entertainment_corp_historian_1" at bounding box center [363, 468] width 131 height 26
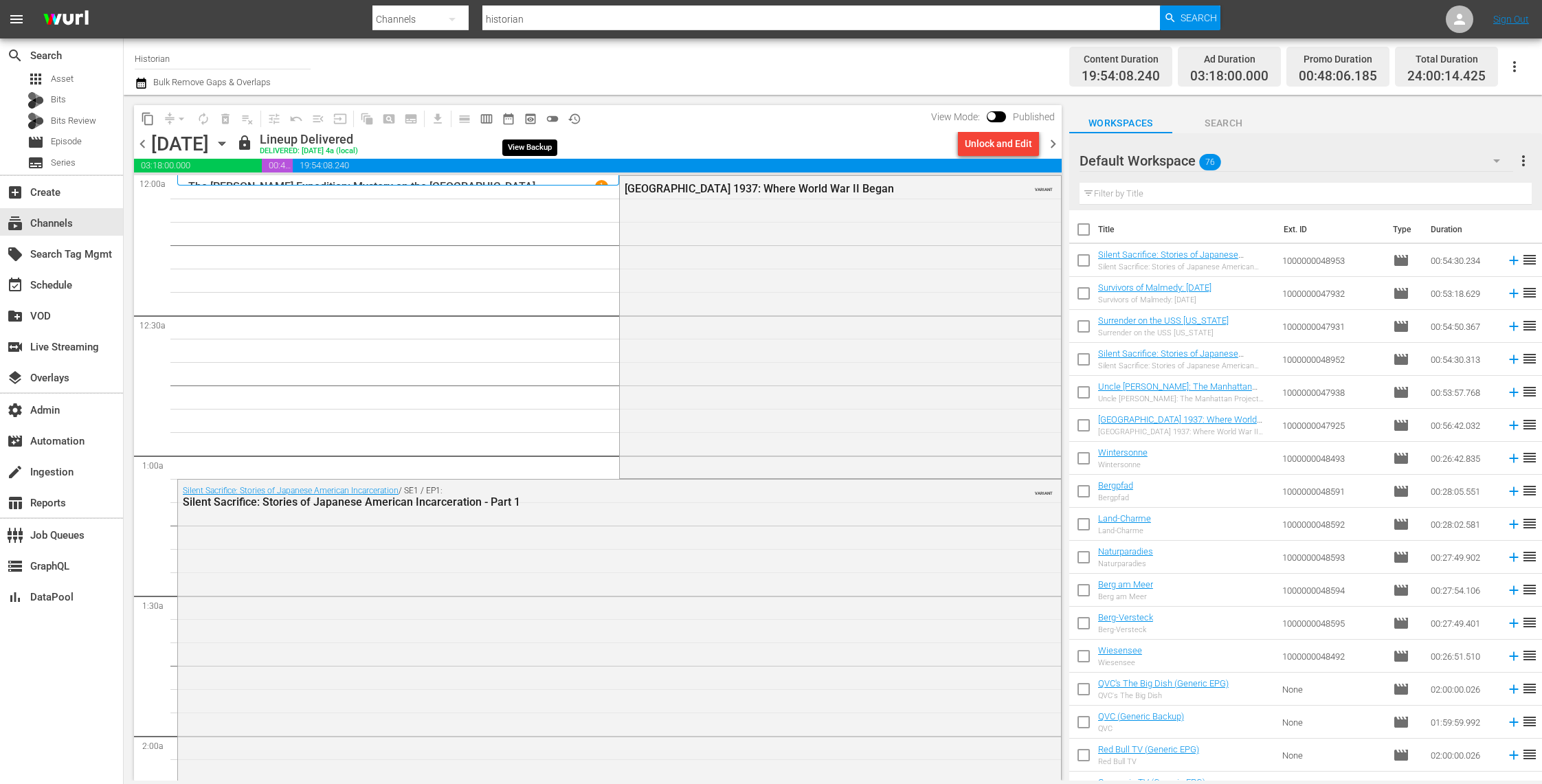
click at [527, 116] on span "preview_outlined" at bounding box center [530, 119] width 14 height 14
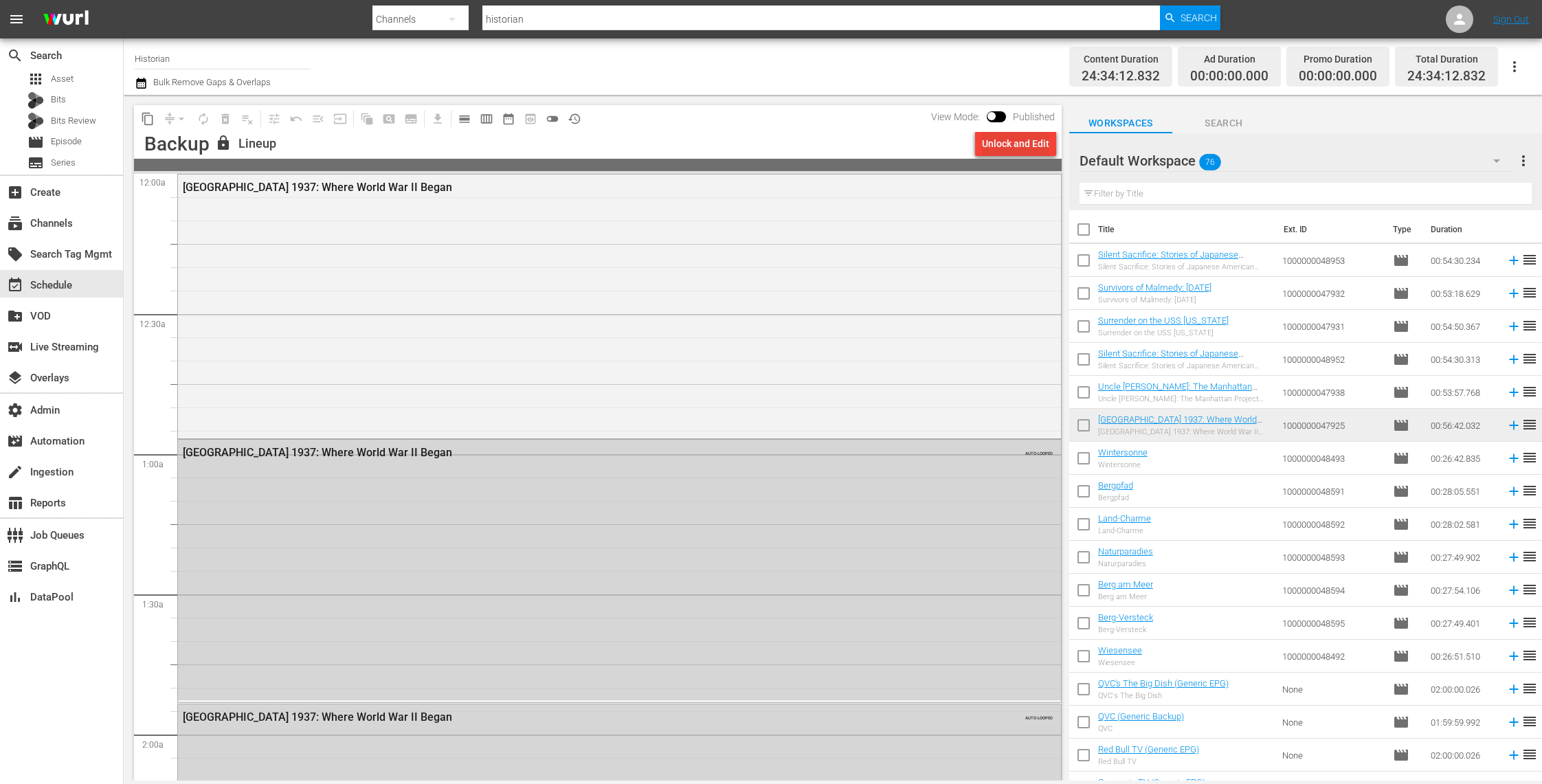
click at [994, 143] on div "Unlock and Edit" at bounding box center [1016, 144] width 67 height 25
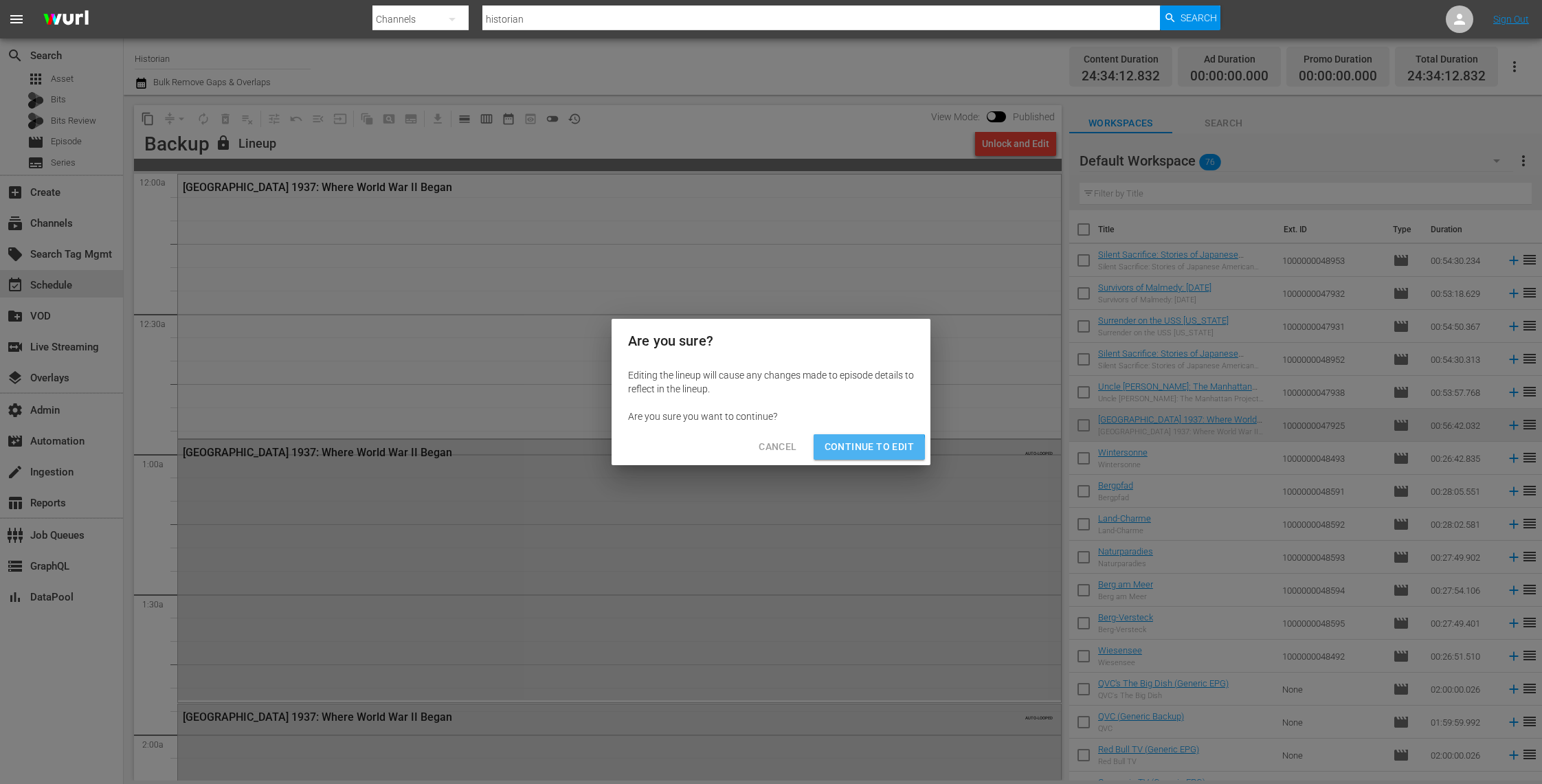
click at [861, 448] on span "Continue to Edit" at bounding box center [868, 446] width 89 height 17
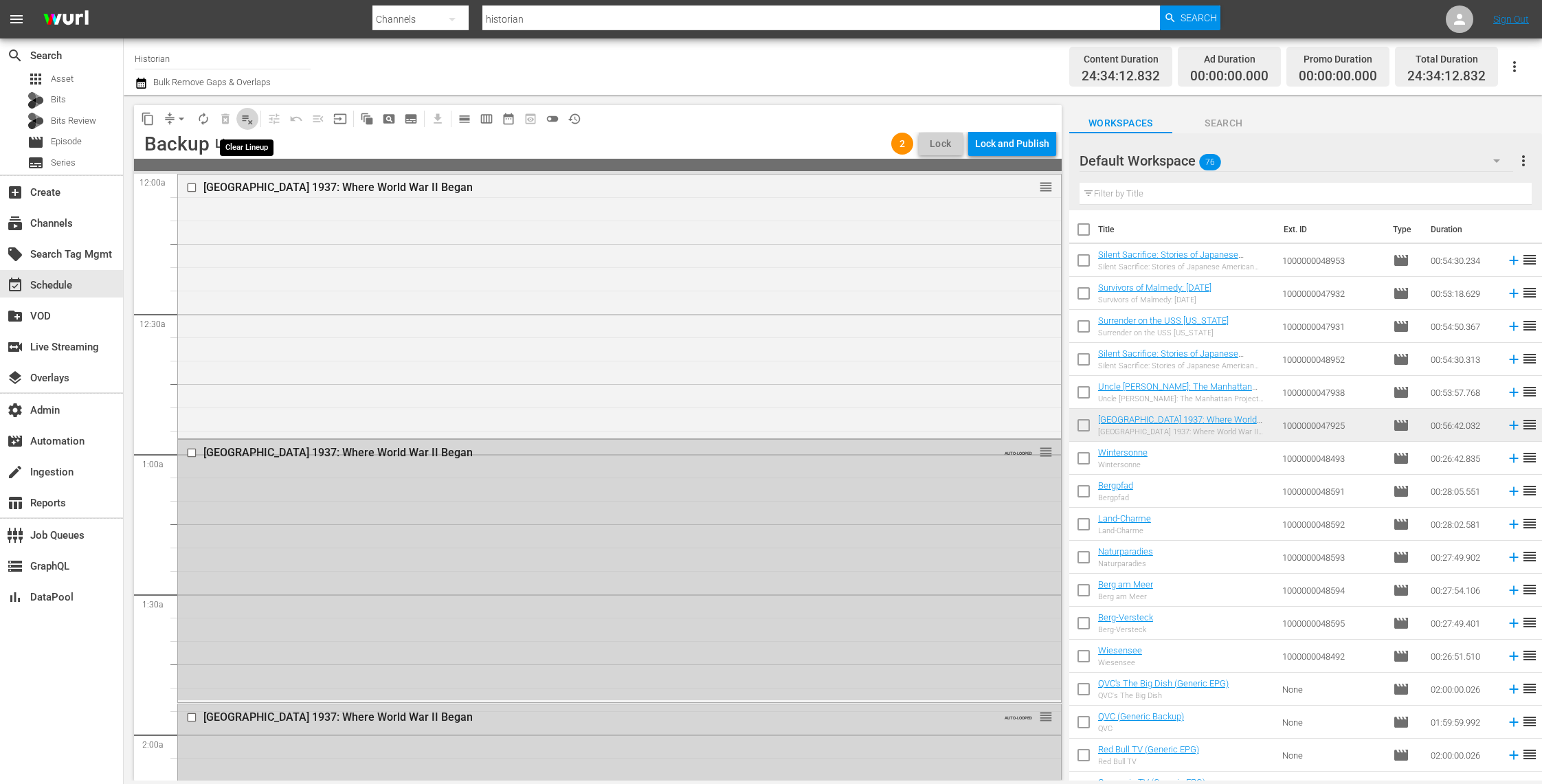
click at [249, 121] on span "playlist_remove_outlined" at bounding box center [247, 119] width 14 height 14
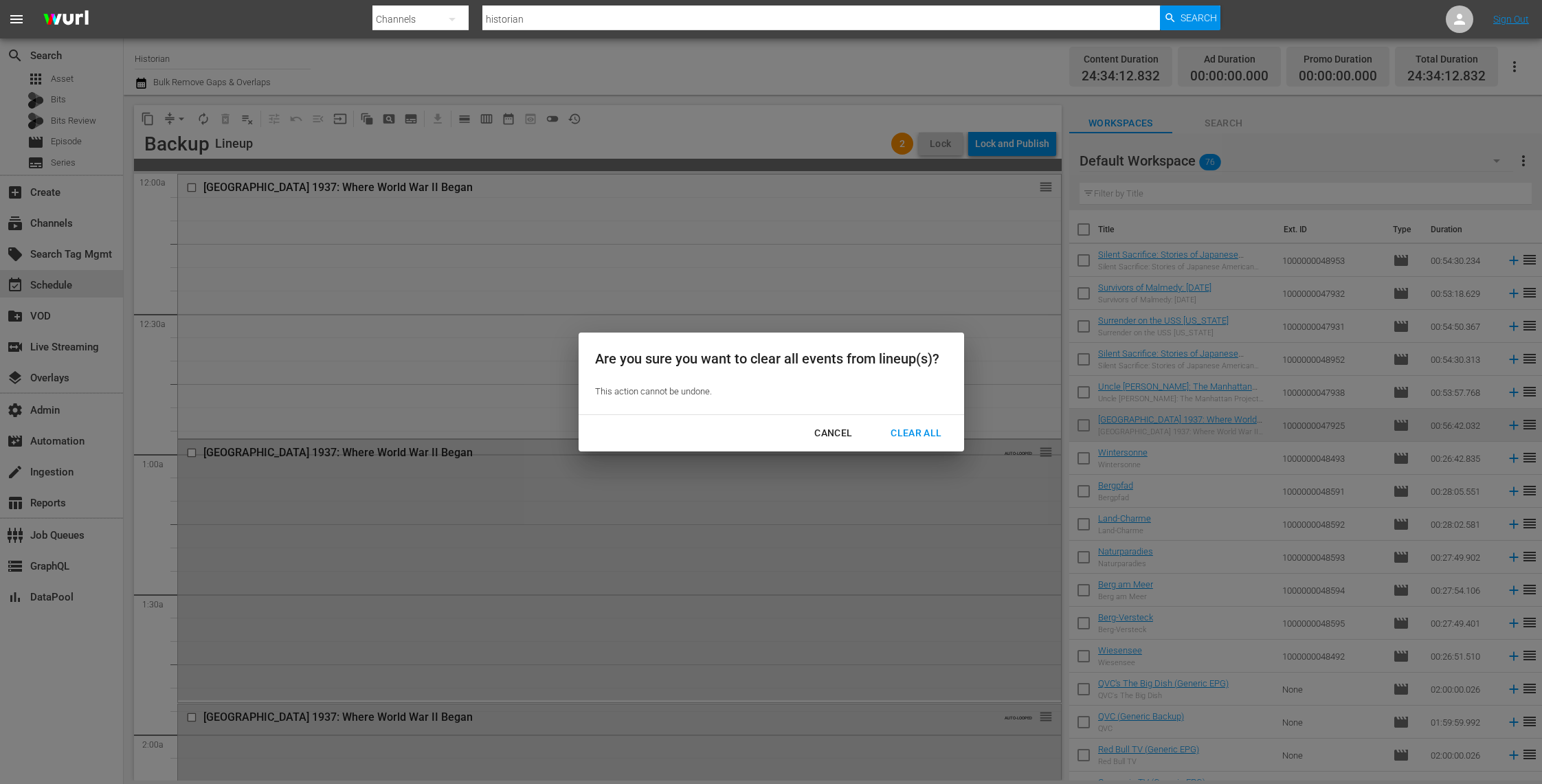
click at [933, 425] on div "Clear All" at bounding box center [916, 433] width 73 height 17
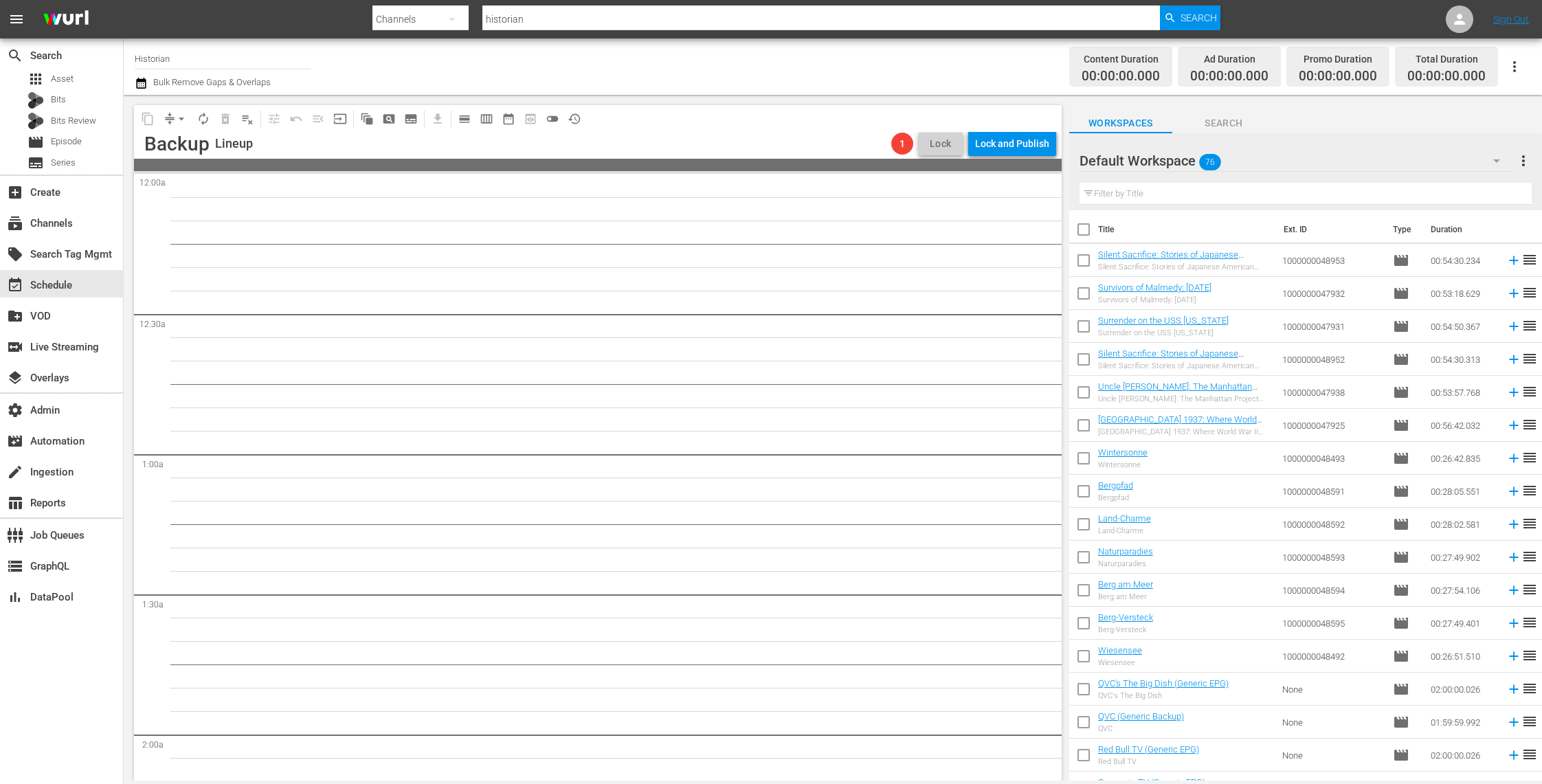
click at [1086, 425] on input "checkbox" at bounding box center [1083, 427] width 29 height 29
checkbox input "true"
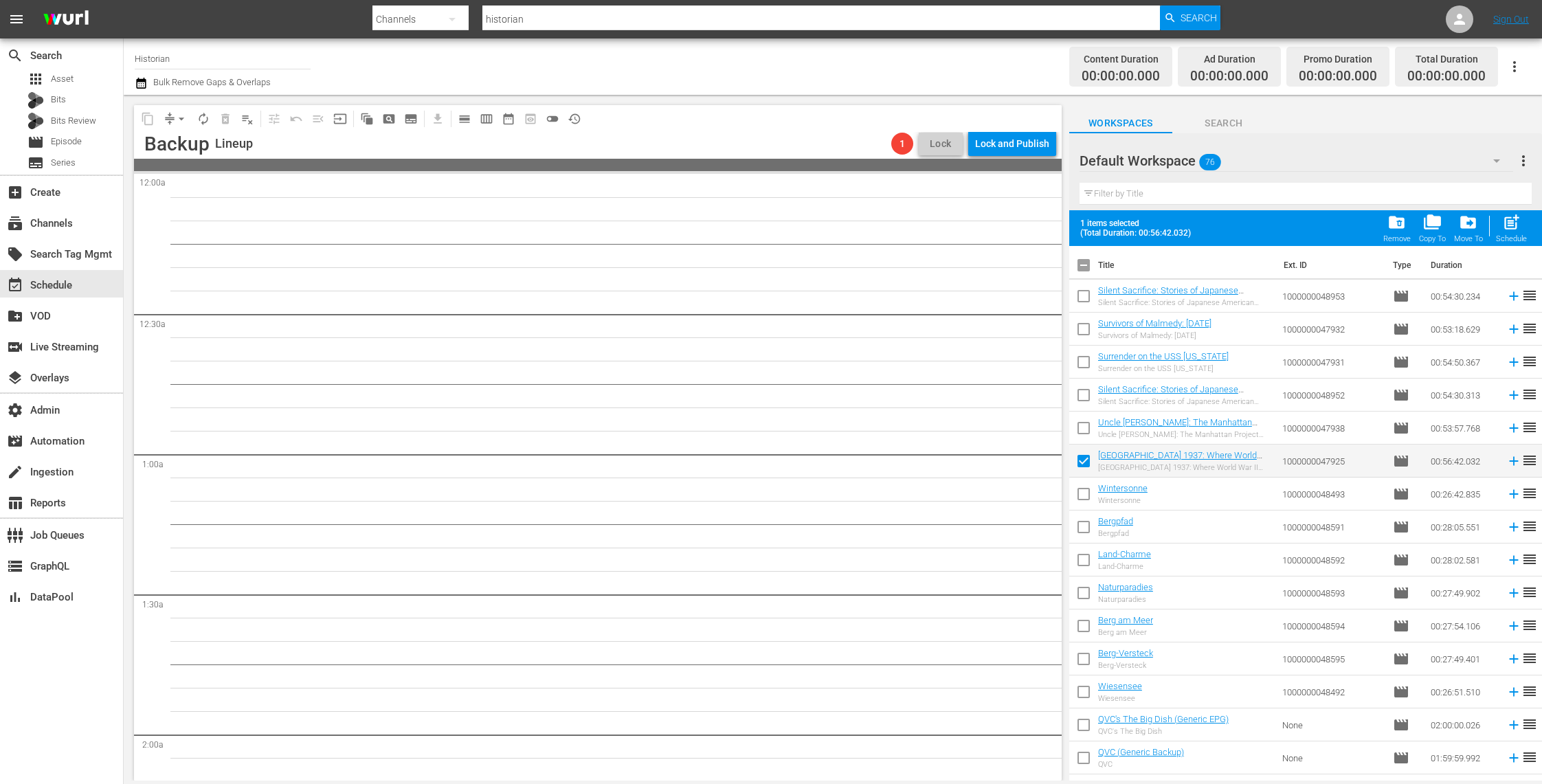
click at [1088, 422] on input "checkbox" at bounding box center [1083, 431] width 29 height 29
checkbox input "true"
click at [1089, 385] on input "checkbox" at bounding box center [1083, 397] width 29 height 29
checkbox input "true"
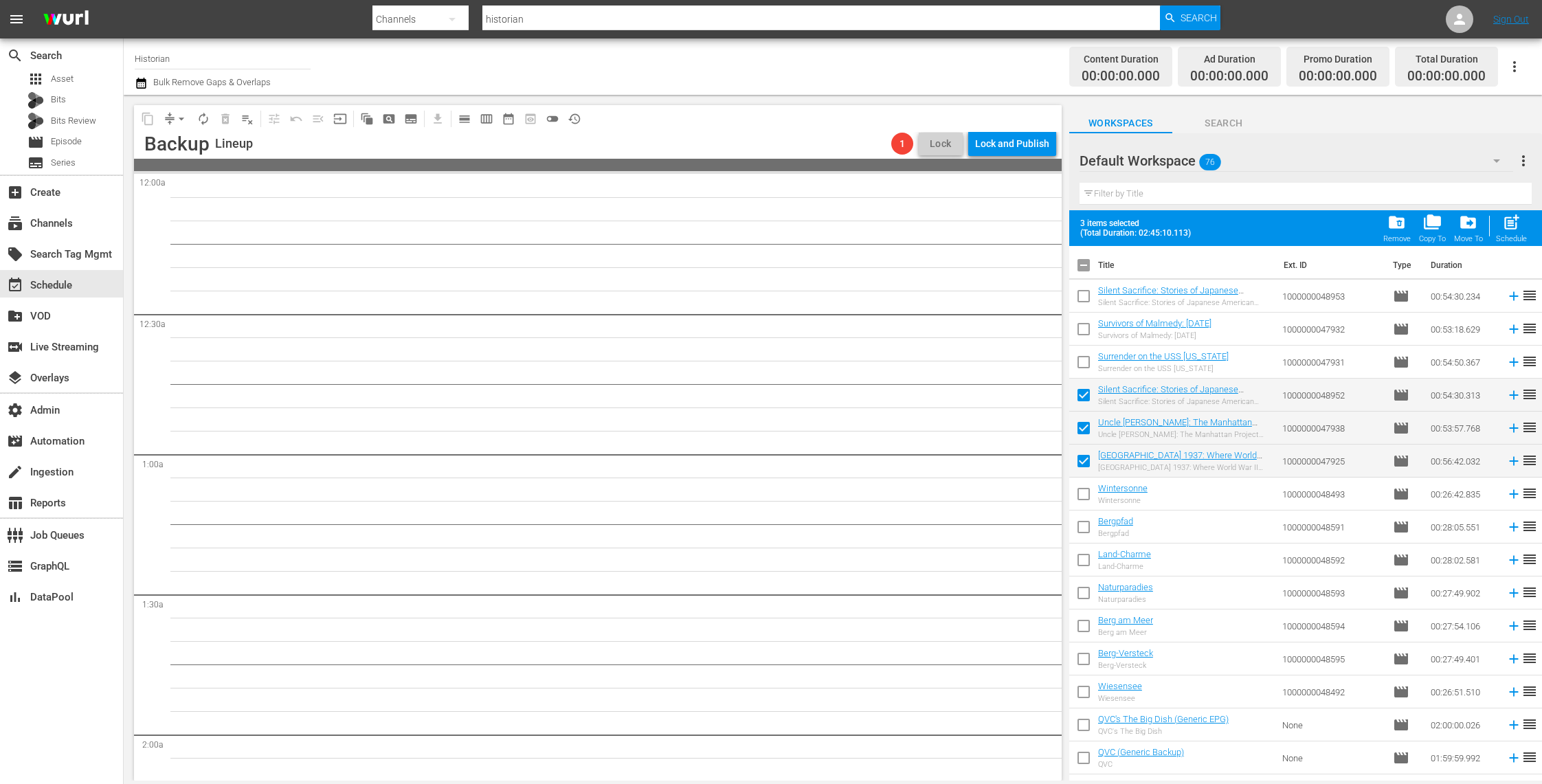
click at [1085, 357] on input "checkbox" at bounding box center [1083, 364] width 29 height 29
checkbox input "true"
click at [1089, 318] on span at bounding box center [1083, 328] width 29 height 29
click at [1085, 289] on input "checkbox" at bounding box center [1083, 298] width 29 height 29
checkbox input "true"
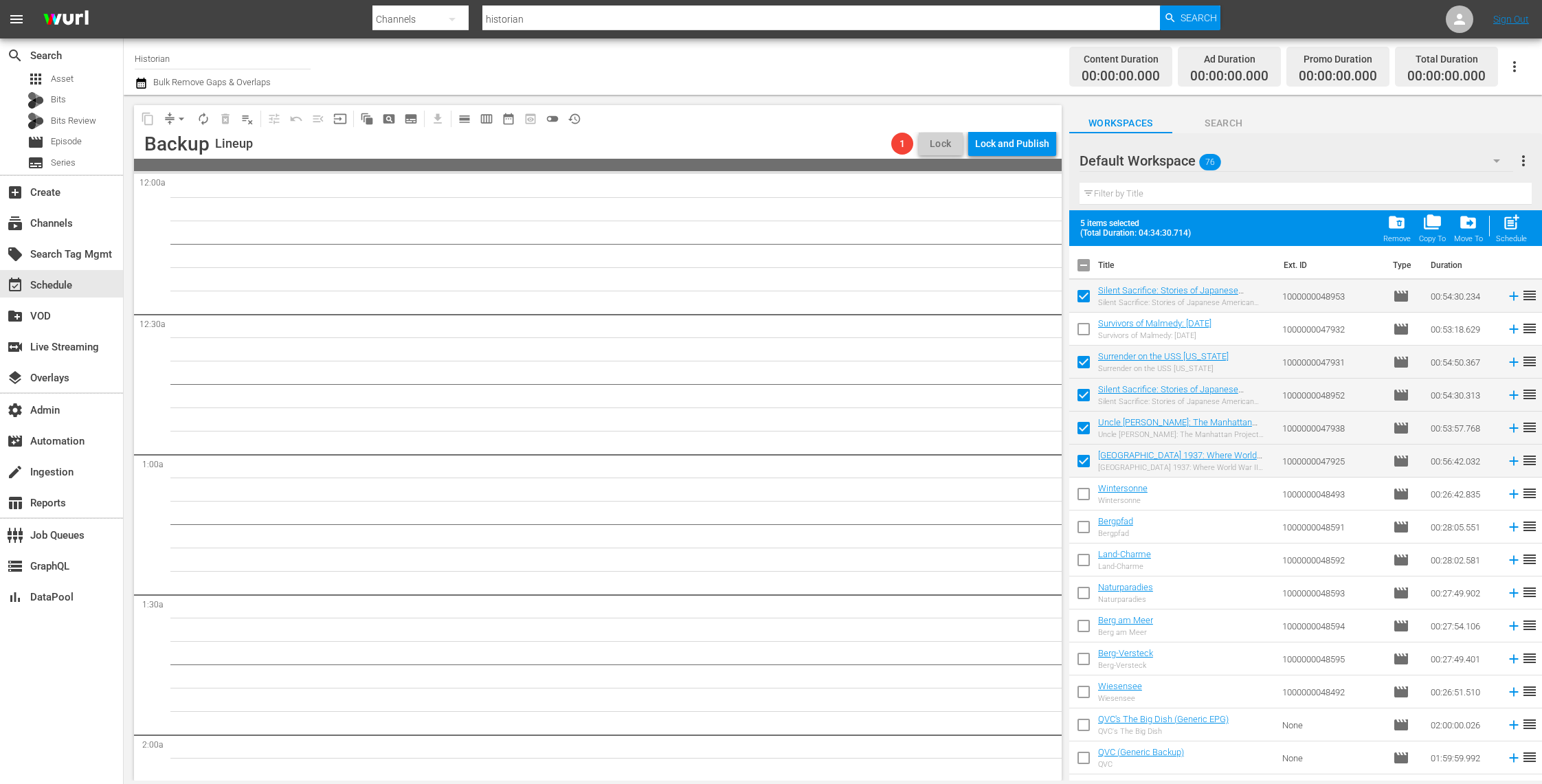
click at [1089, 326] on input "checkbox" at bounding box center [1083, 332] width 29 height 29
checkbox input "true"
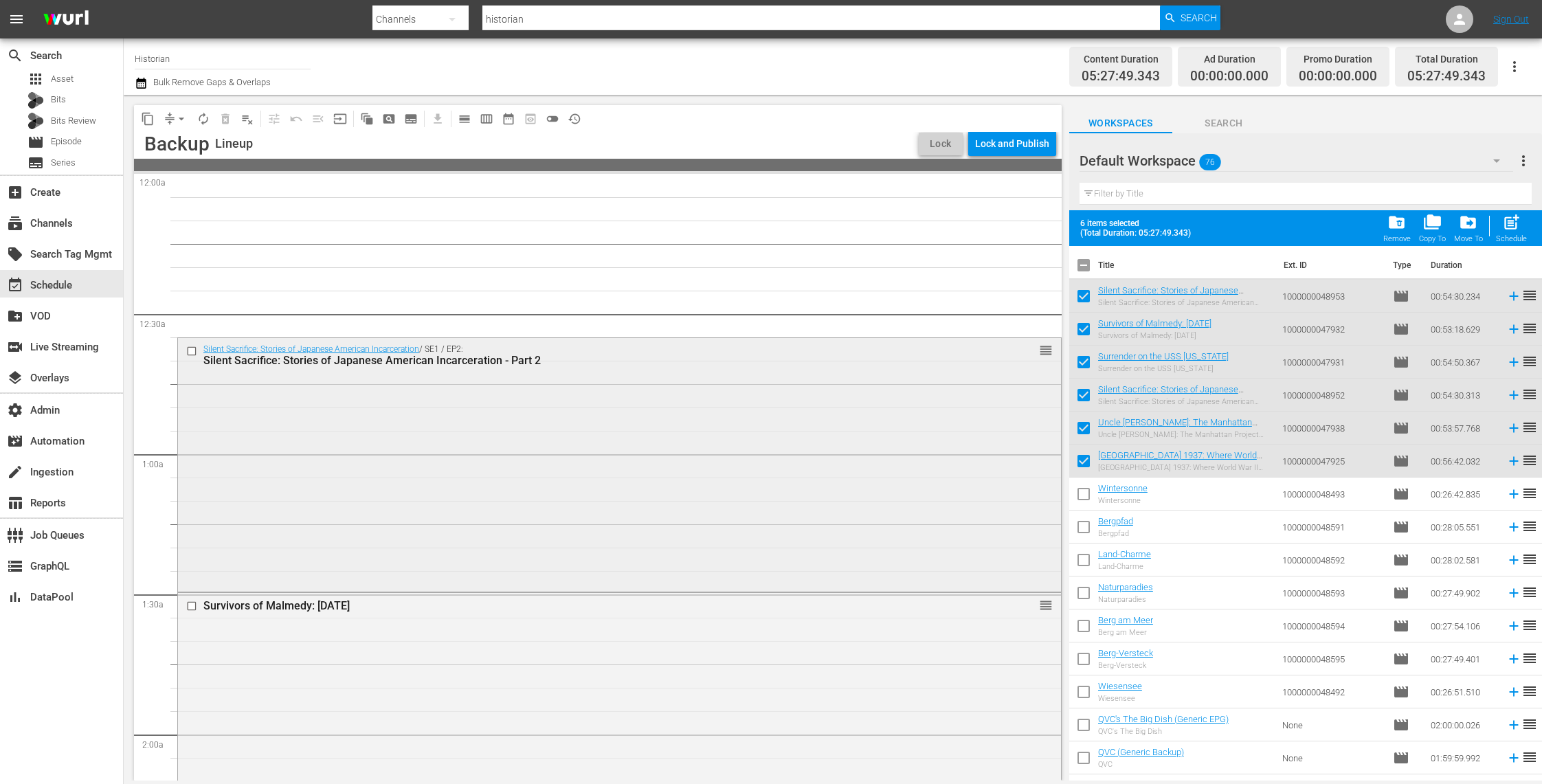
click at [192, 347] on input "checkbox" at bounding box center [193, 351] width 14 height 12
click at [225, 116] on span "delete_forever_outlined" at bounding box center [225, 119] width 14 height 14
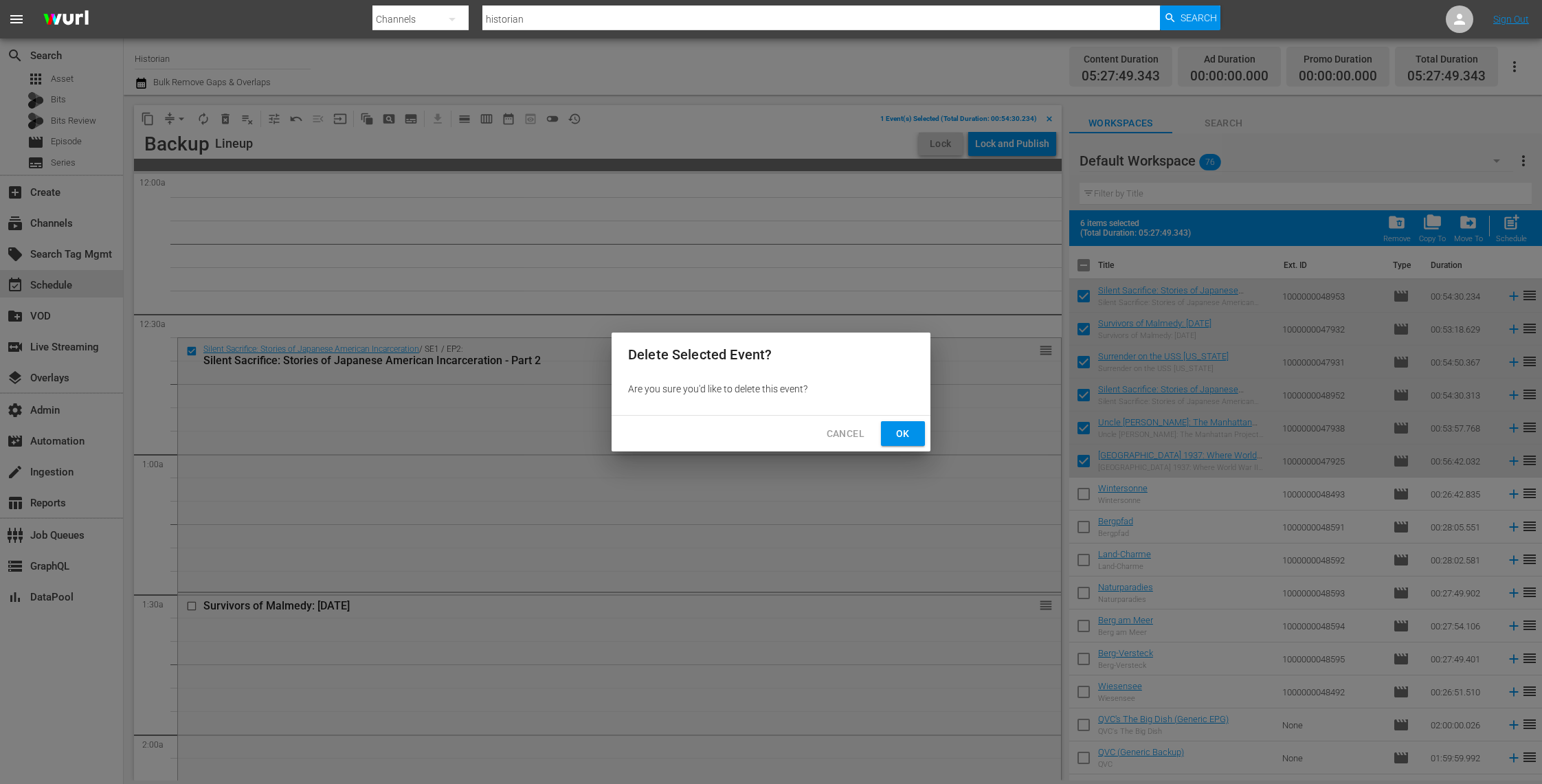
click at [904, 428] on span "Ok" at bounding box center [902, 433] width 22 height 17
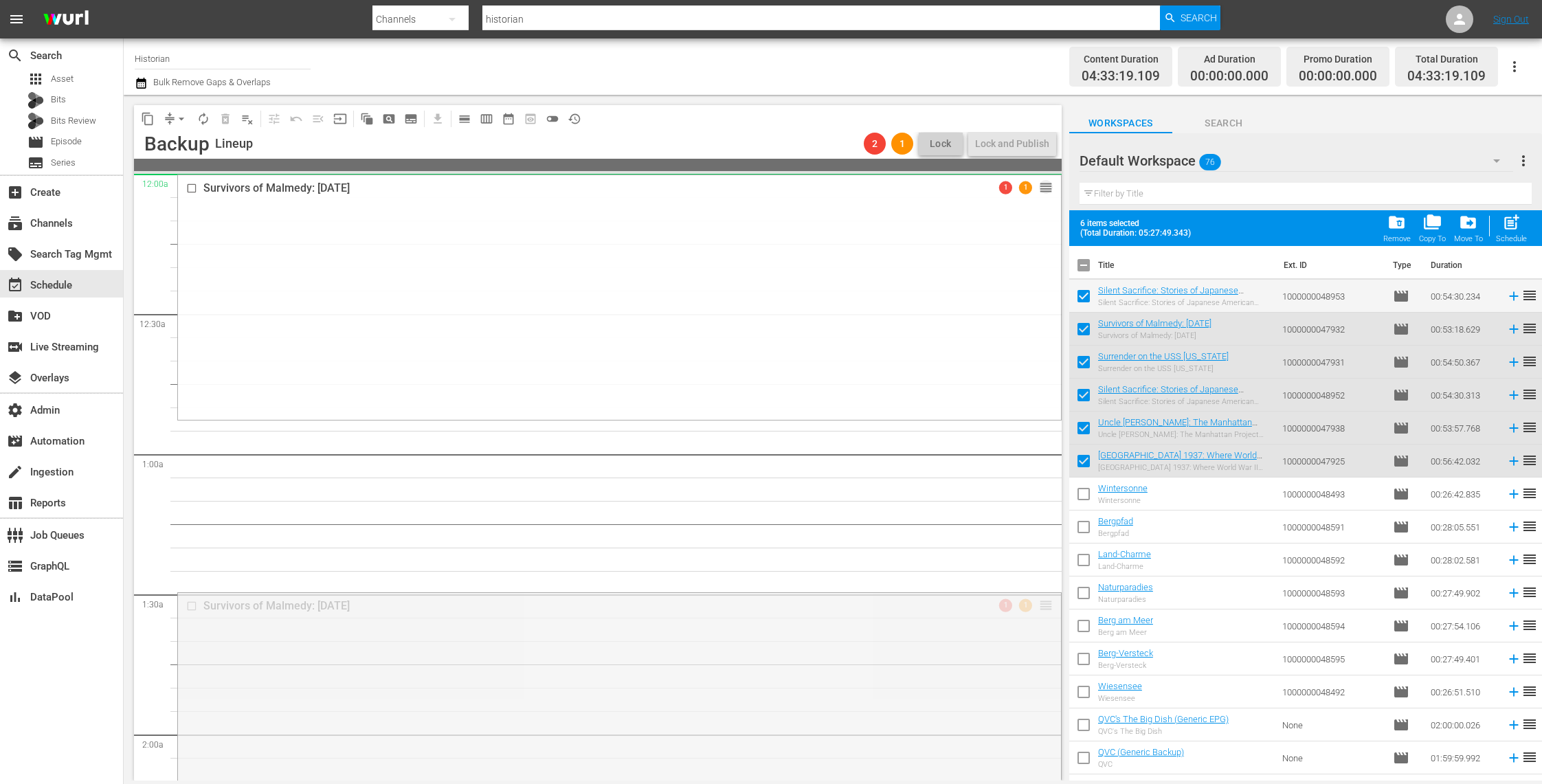
drag, startPoint x: 1033, startPoint y: 601, endPoint x: 1030, endPoint y: 190, distance: 411.0
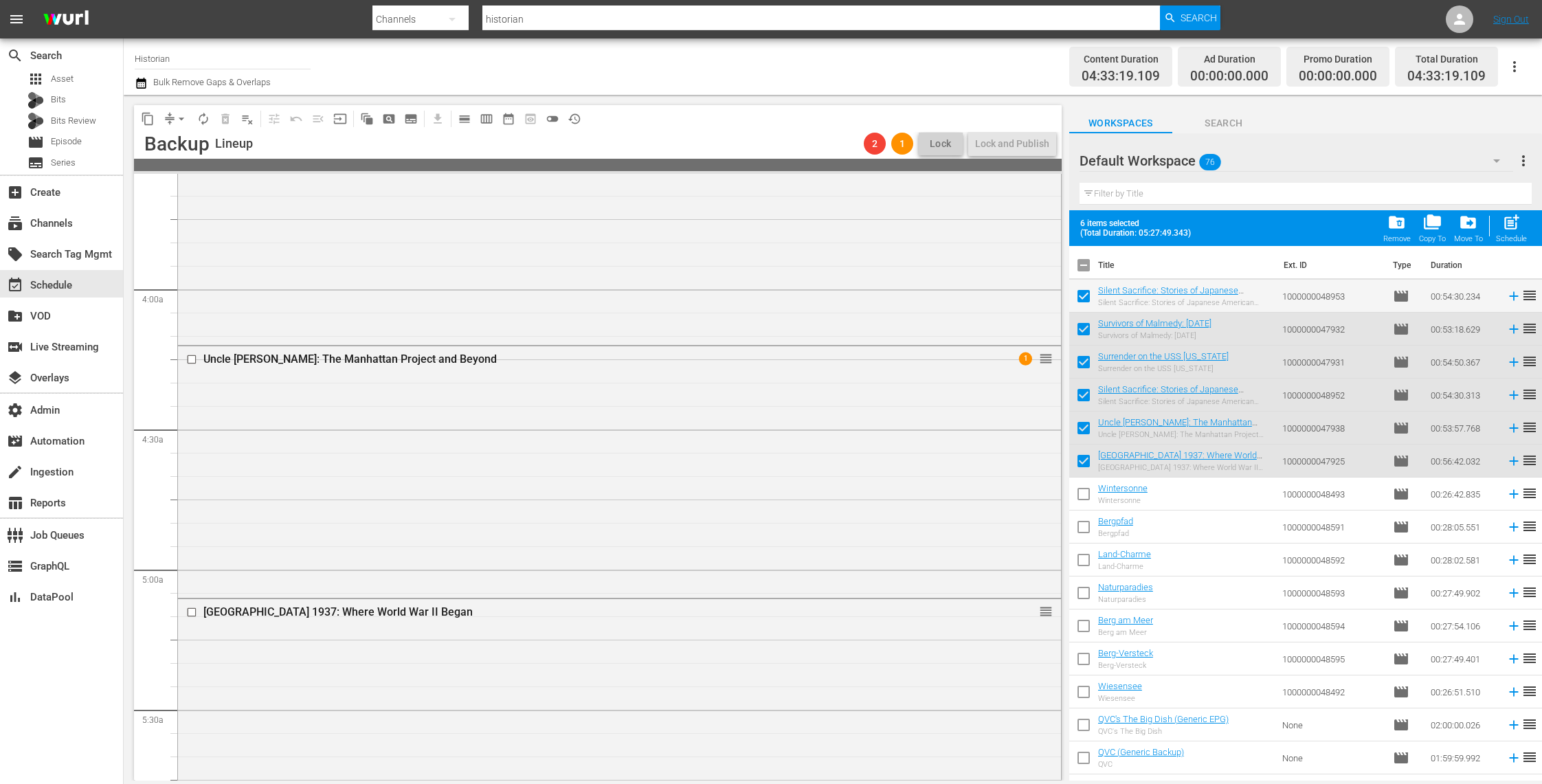
scroll to position [1006, 0]
click at [1084, 299] on input "checkbox" at bounding box center [1083, 298] width 29 height 29
checkbox input "false"
click at [1089, 333] on input "checkbox" at bounding box center [1083, 332] width 29 height 29
checkbox input "false"
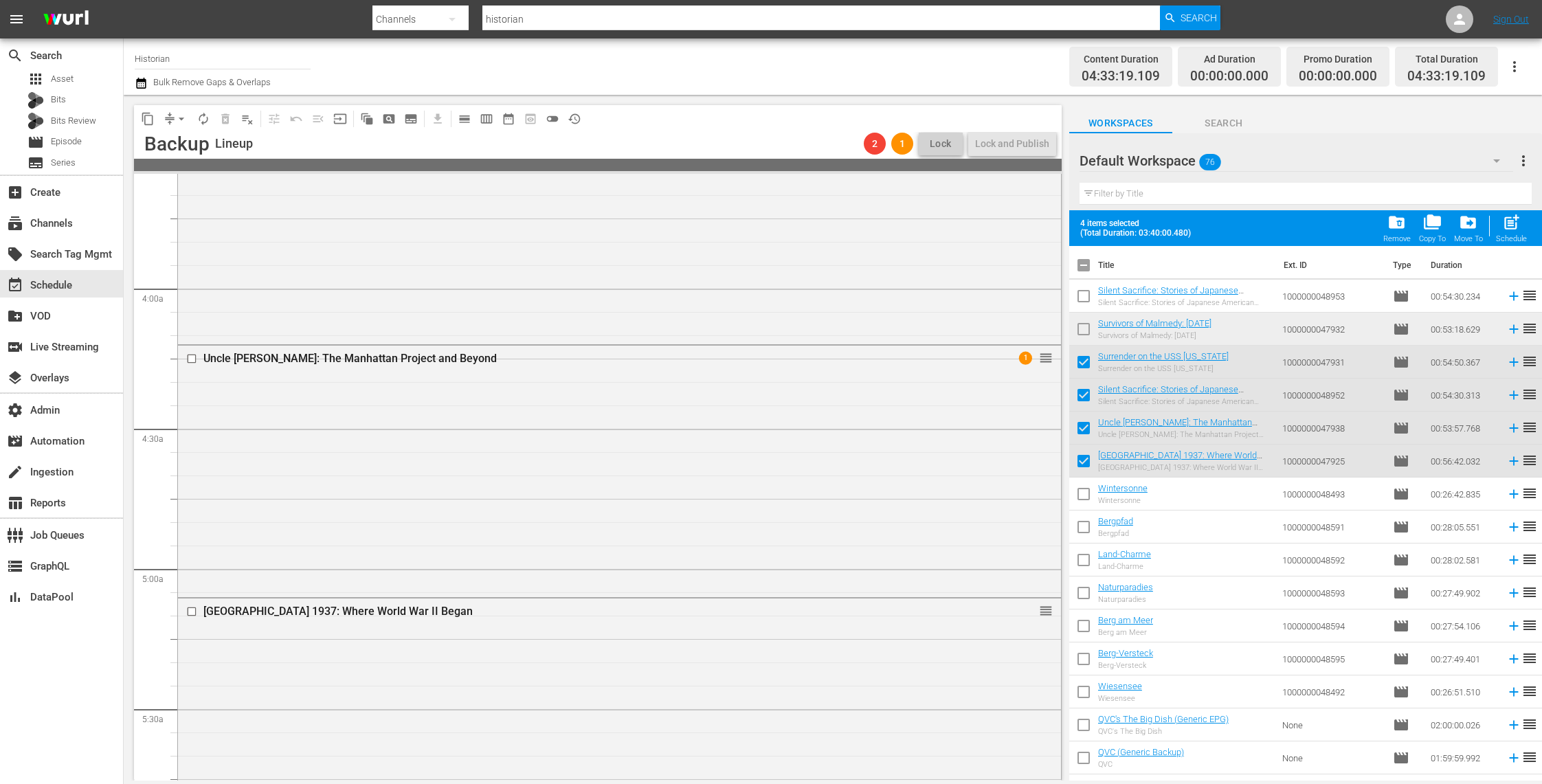
drag, startPoint x: 1086, startPoint y: 357, endPoint x: 1088, endPoint y: 367, distance: 10.2
click at [1086, 357] on input "checkbox" at bounding box center [1083, 364] width 29 height 29
checkbox input "false"
click at [1086, 393] on input "checkbox" at bounding box center [1083, 397] width 29 height 29
checkbox input "false"
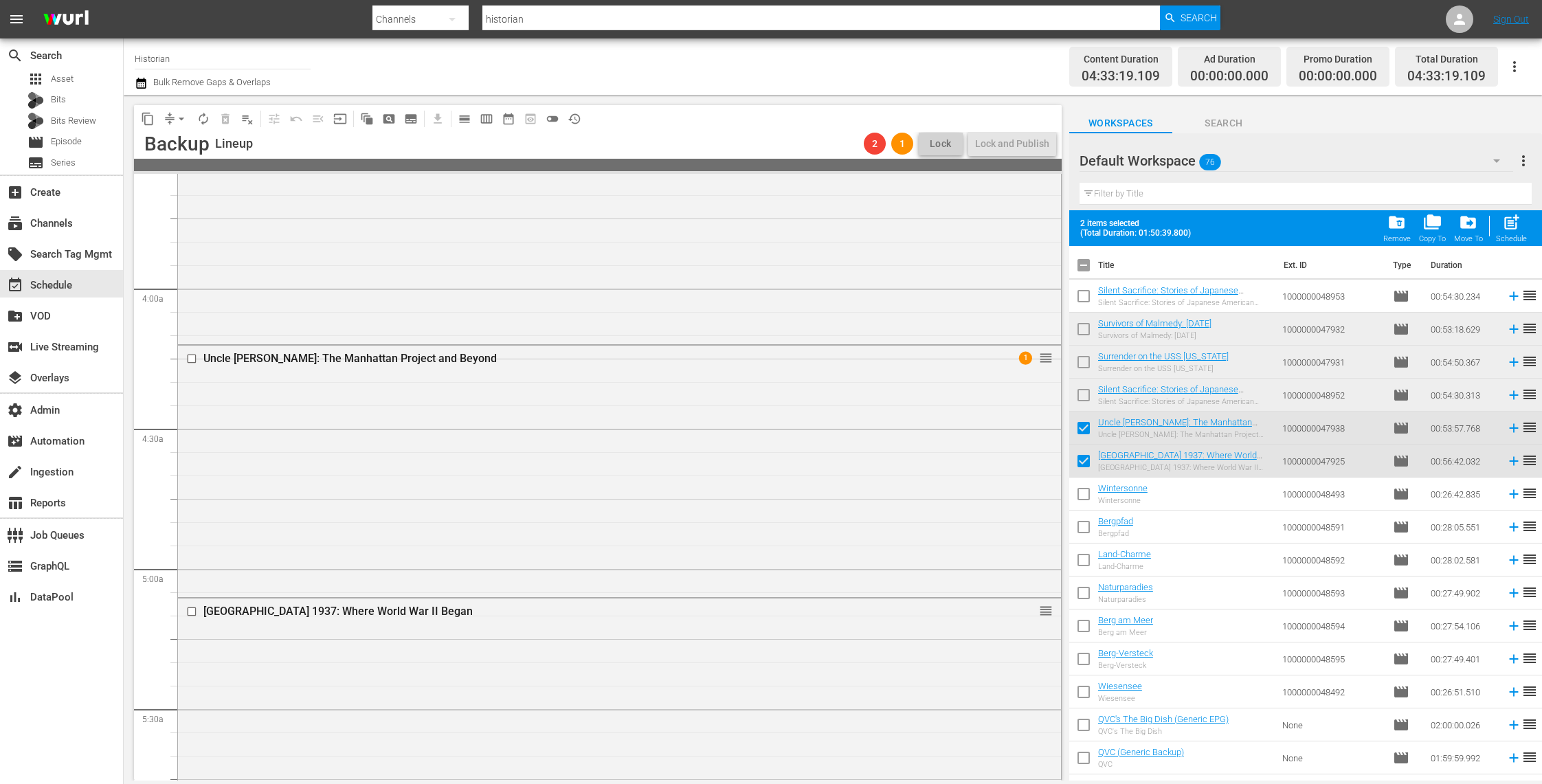
click at [1084, 427] on input "checkbox" at bounding box center [1083, 431] width 29 height 29
checkbox input "false"
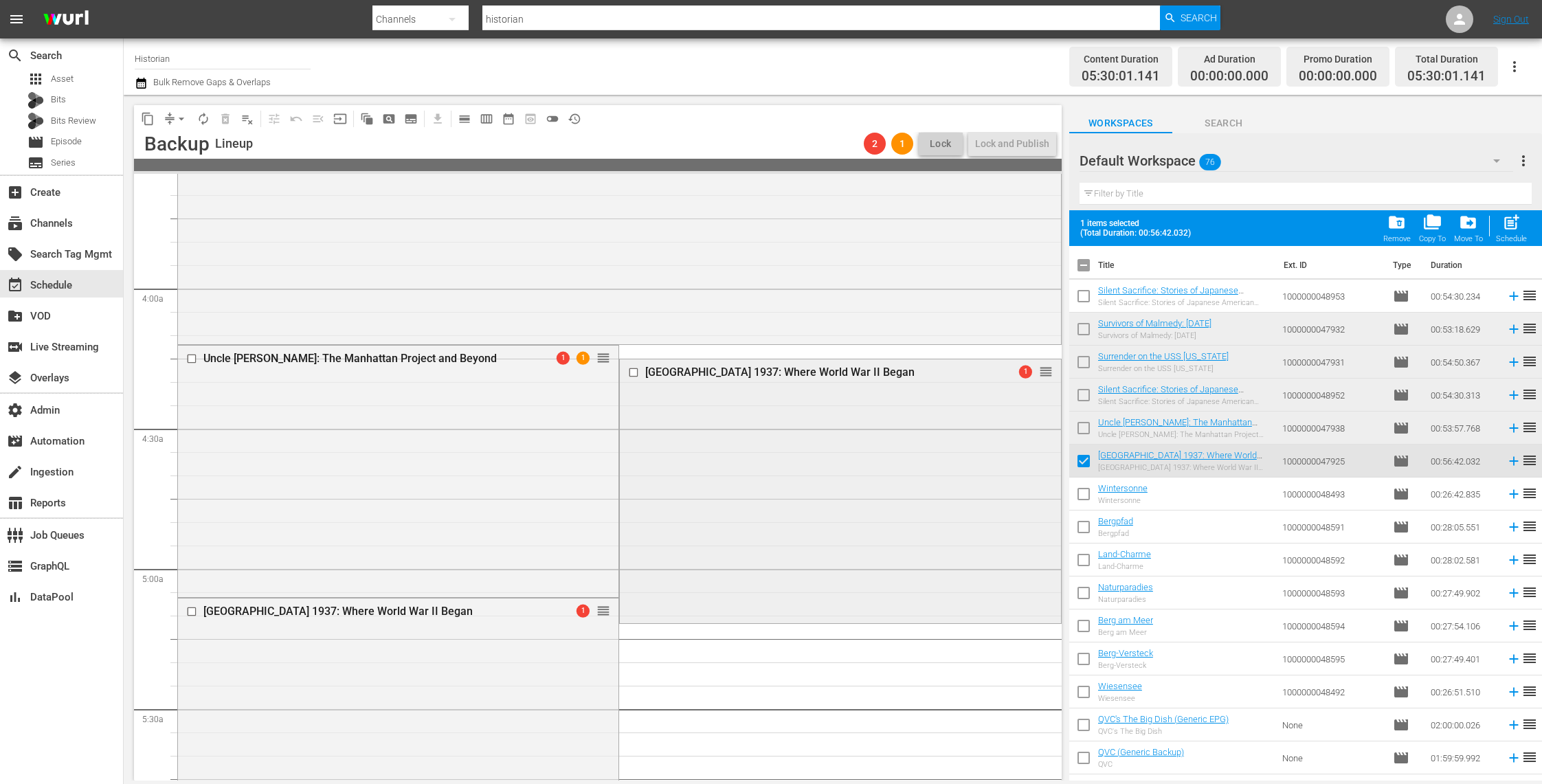
click at [671, 377] on div "[GEOGRAPHIC_DATA] 1937: Where World War II Began" at bounding box center [817, 372] width 343 height 13
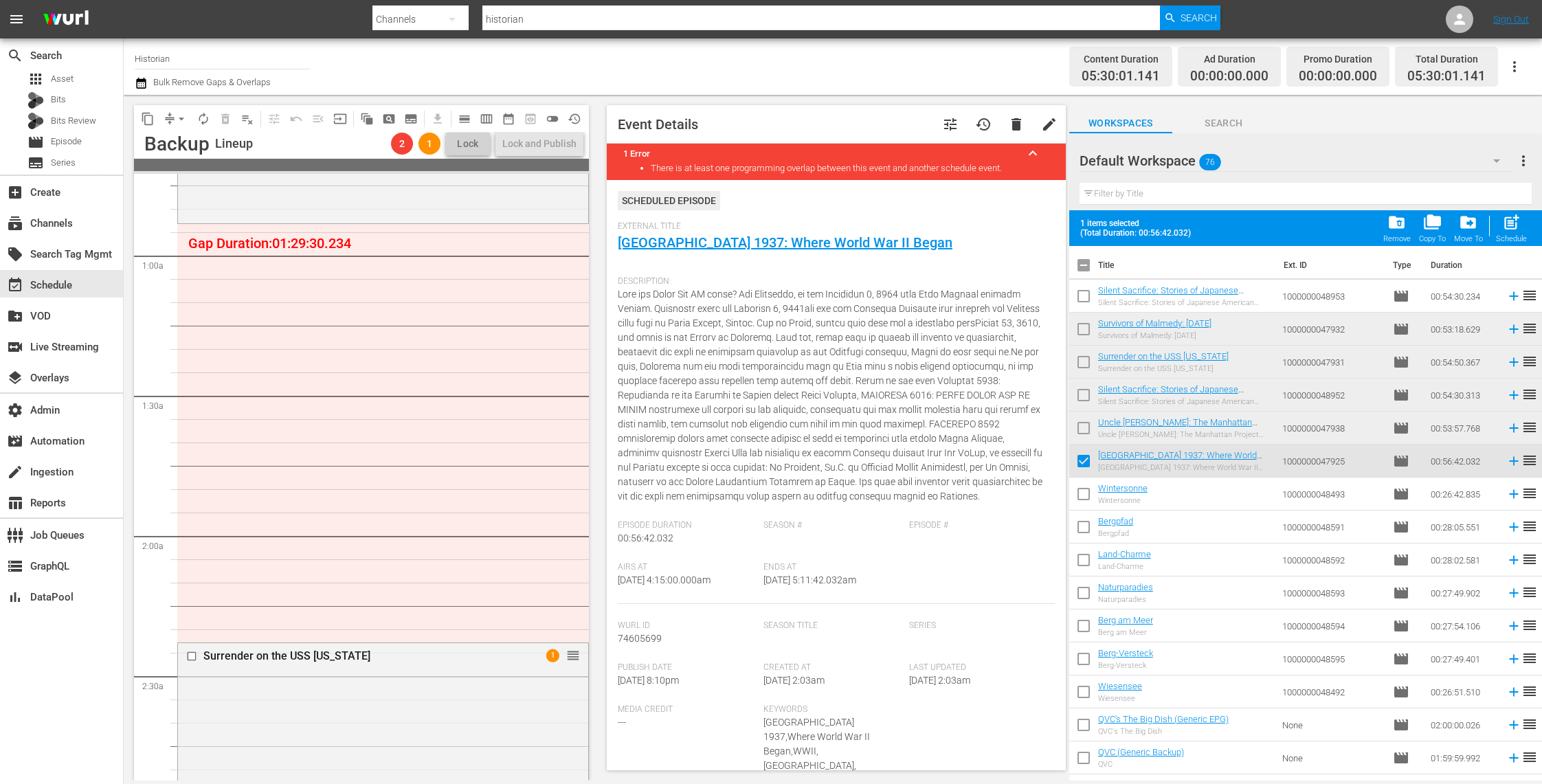
scroll to position [0, 0]
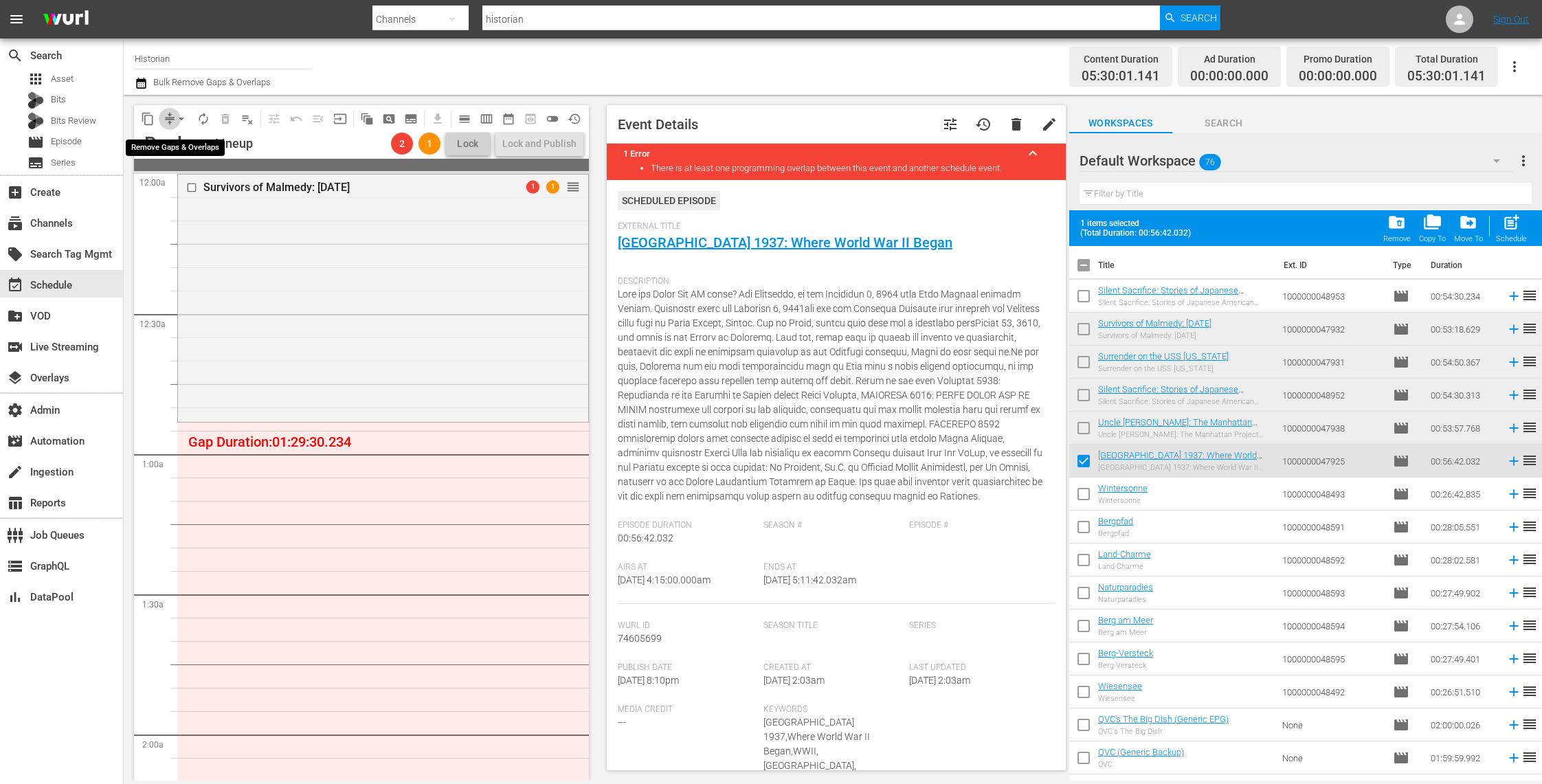
click at [168, 117] on span "compress" at bounding box center [170, 119] width 14 height 14
click at [178, 118] on span "arrow_drop_down" at bounding box center [181, 119] width 14 height 14
click at [188, 142] on li "Align to Midnight" at bounding box center [181, 146] width 113 height 22
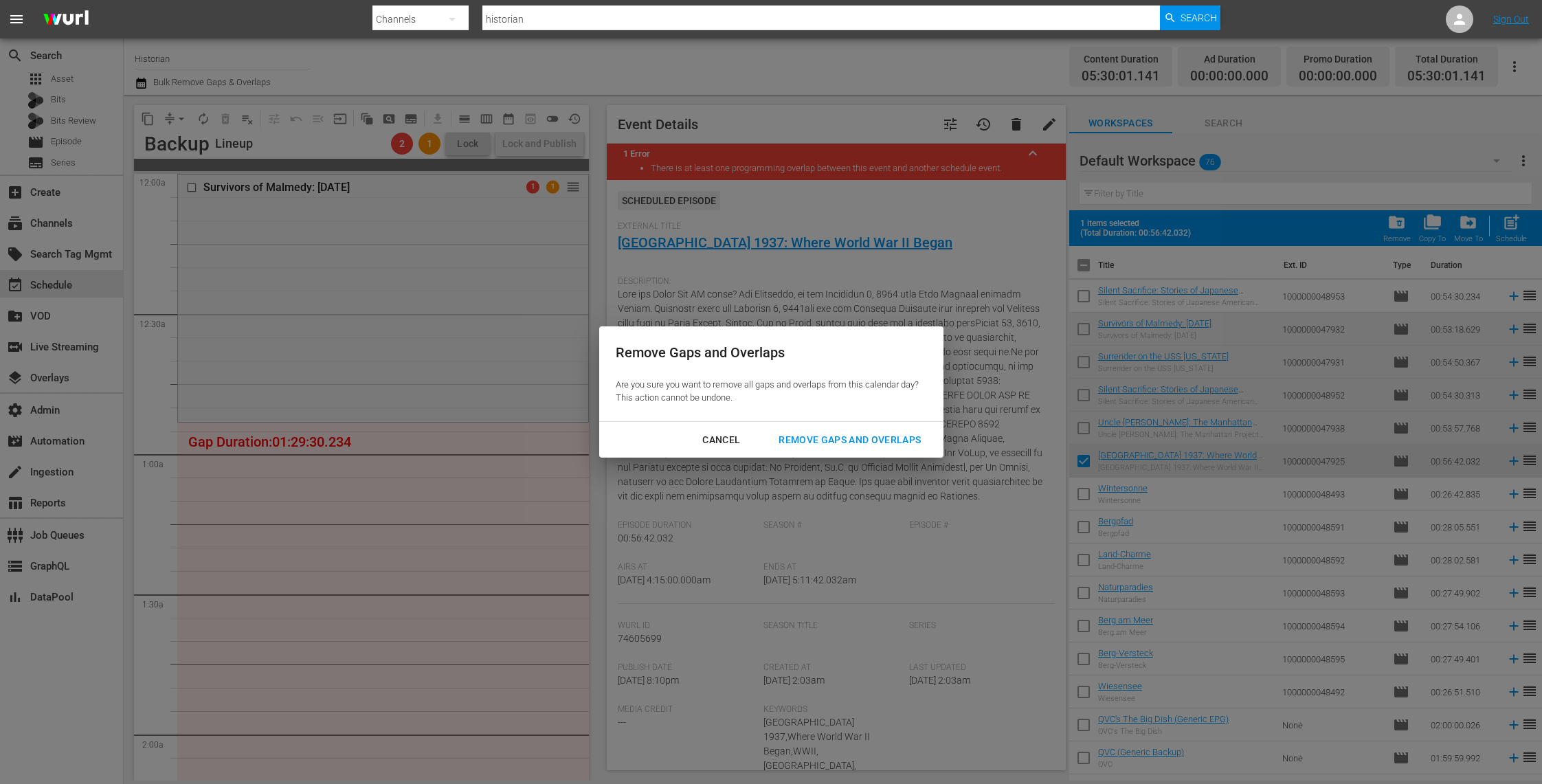
click at [886, 430] on button "Remove Gaps and Overlaps" at bounding box center [849, 440] width 175 height 26
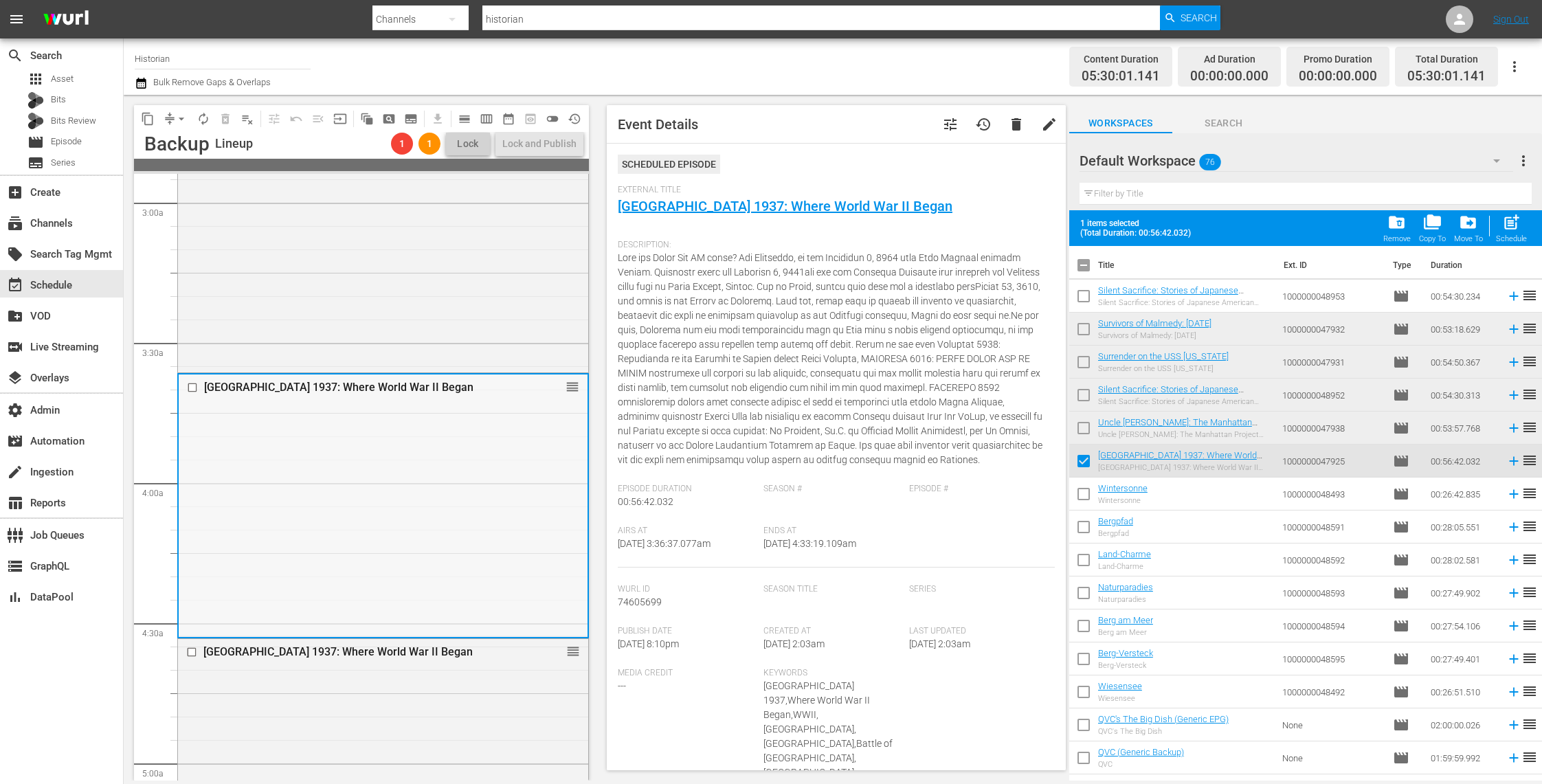
scroll to position [809, 0]
click at [194, 652] on input "checkbox" at bounding box center [193, 655] width 14 height 12
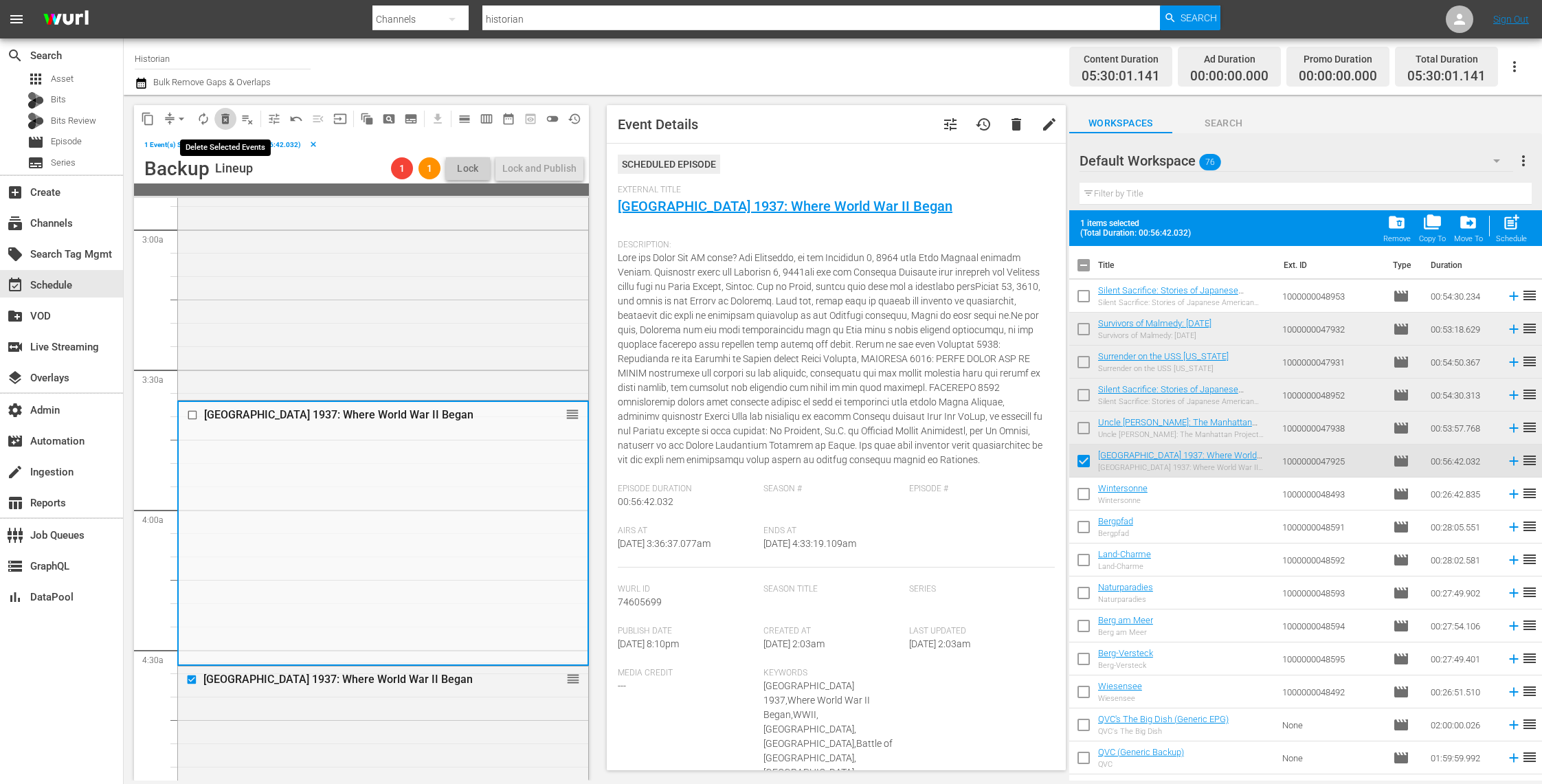
click at [224, 121] on span "delete_forever_outlined" at bounding box center [225, 119] width 14 height 14
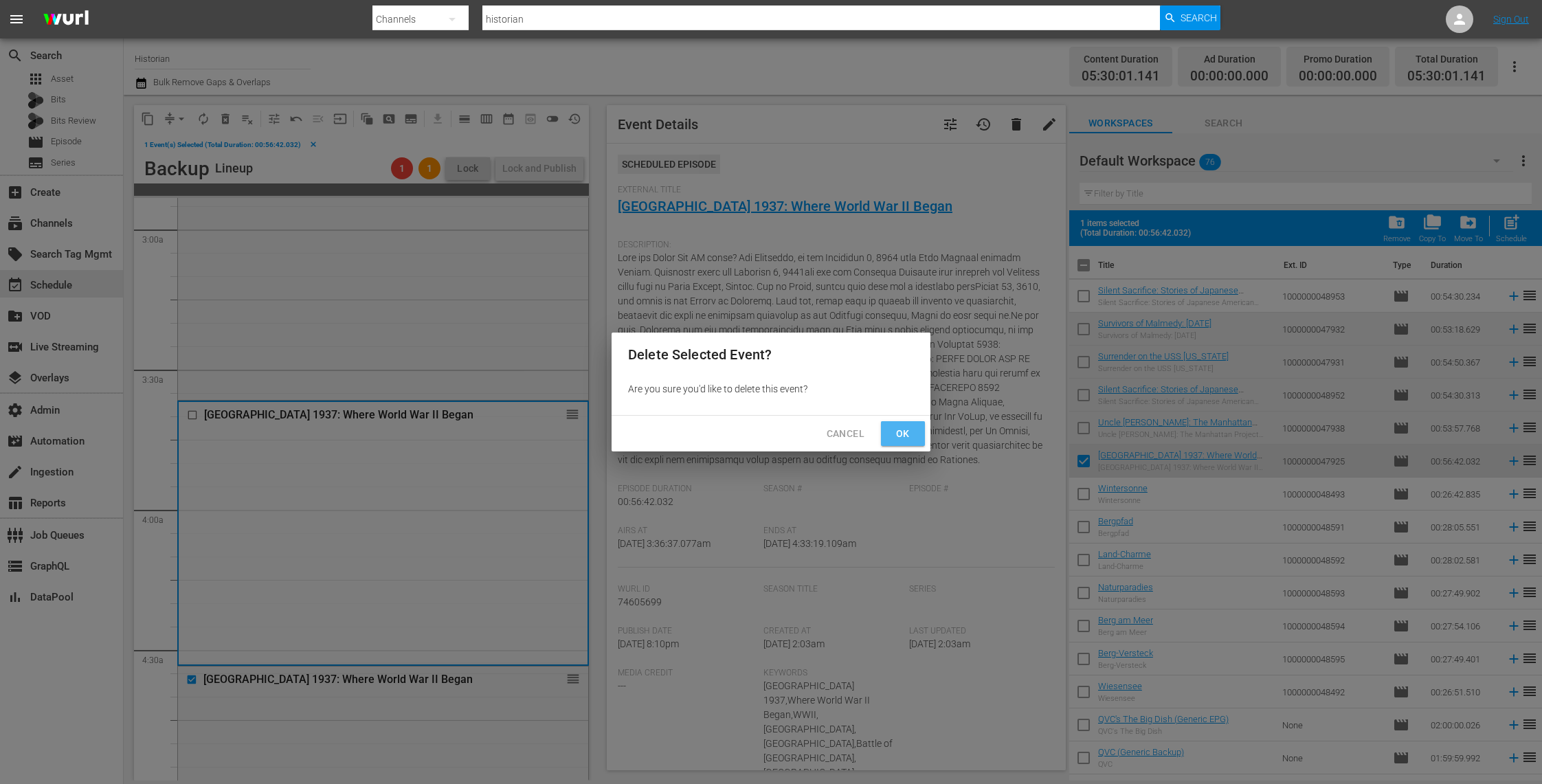
click at [904, 428] on span "Ok" at bounding box center [902, 433] width 22 height 17
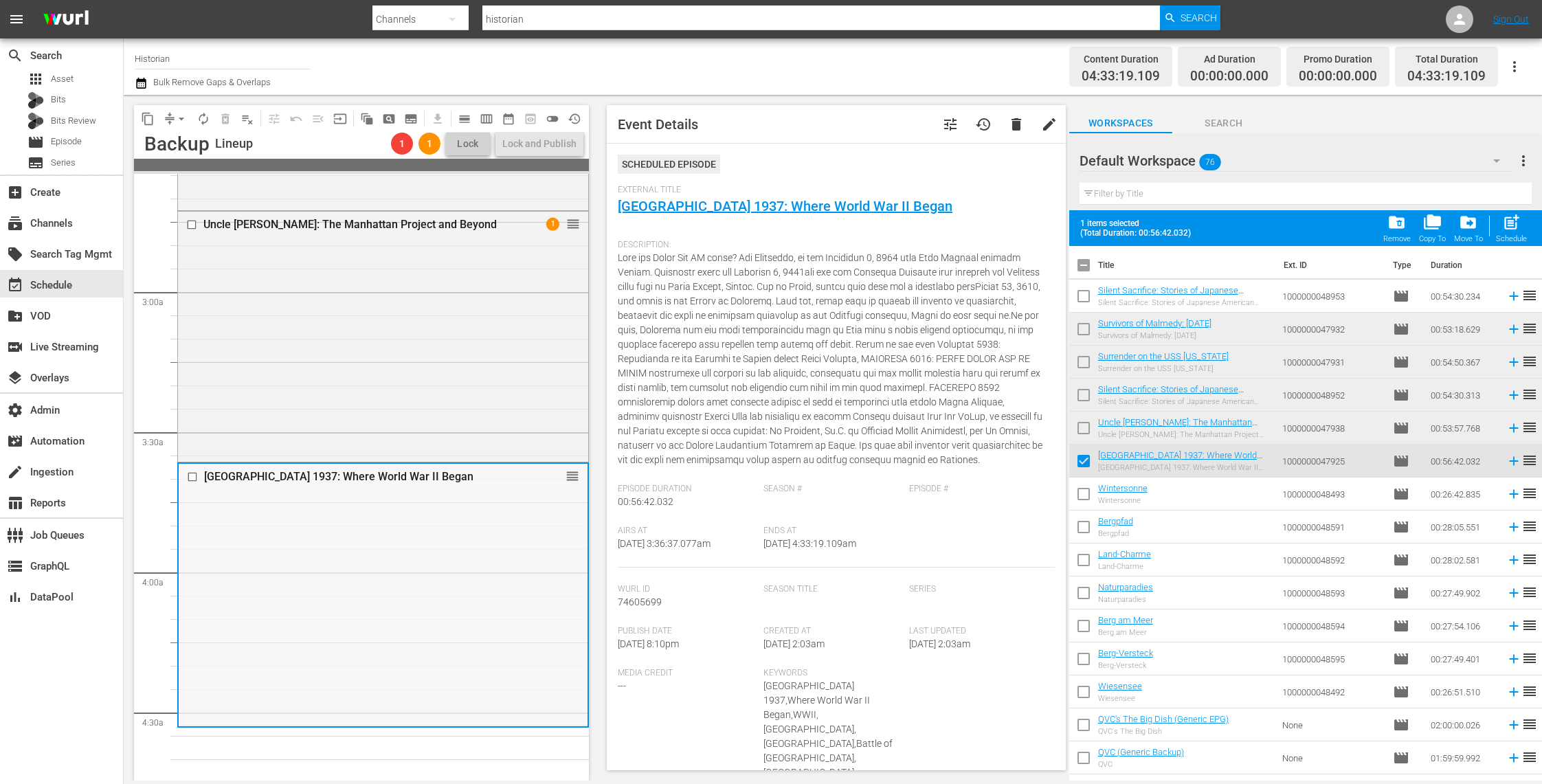
scroll to position [747, 0]
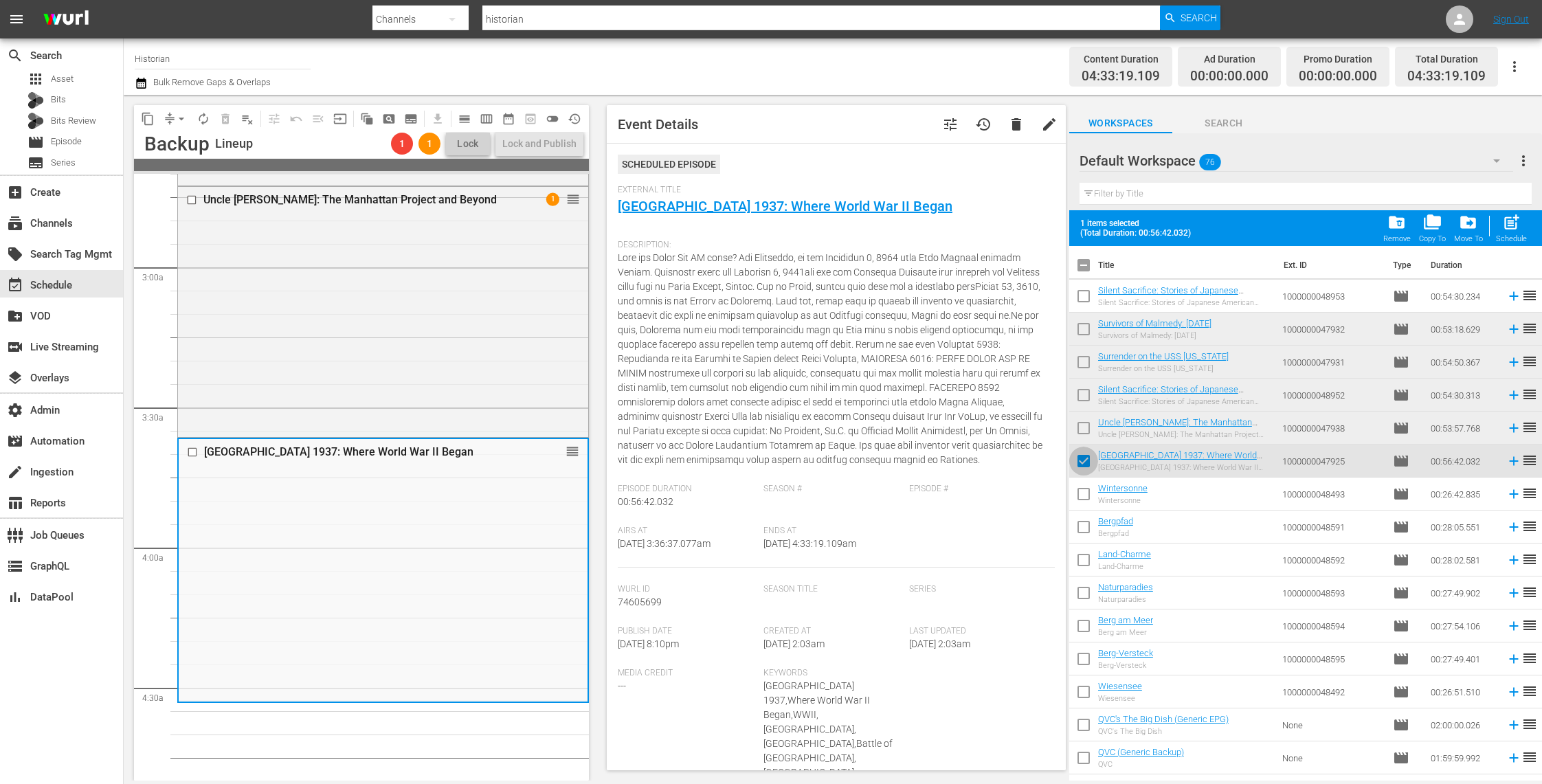
click at [1085, 464] on input "checkbox" at bounding box center [1083, 463] width 29 height 29
checkbox input "false"
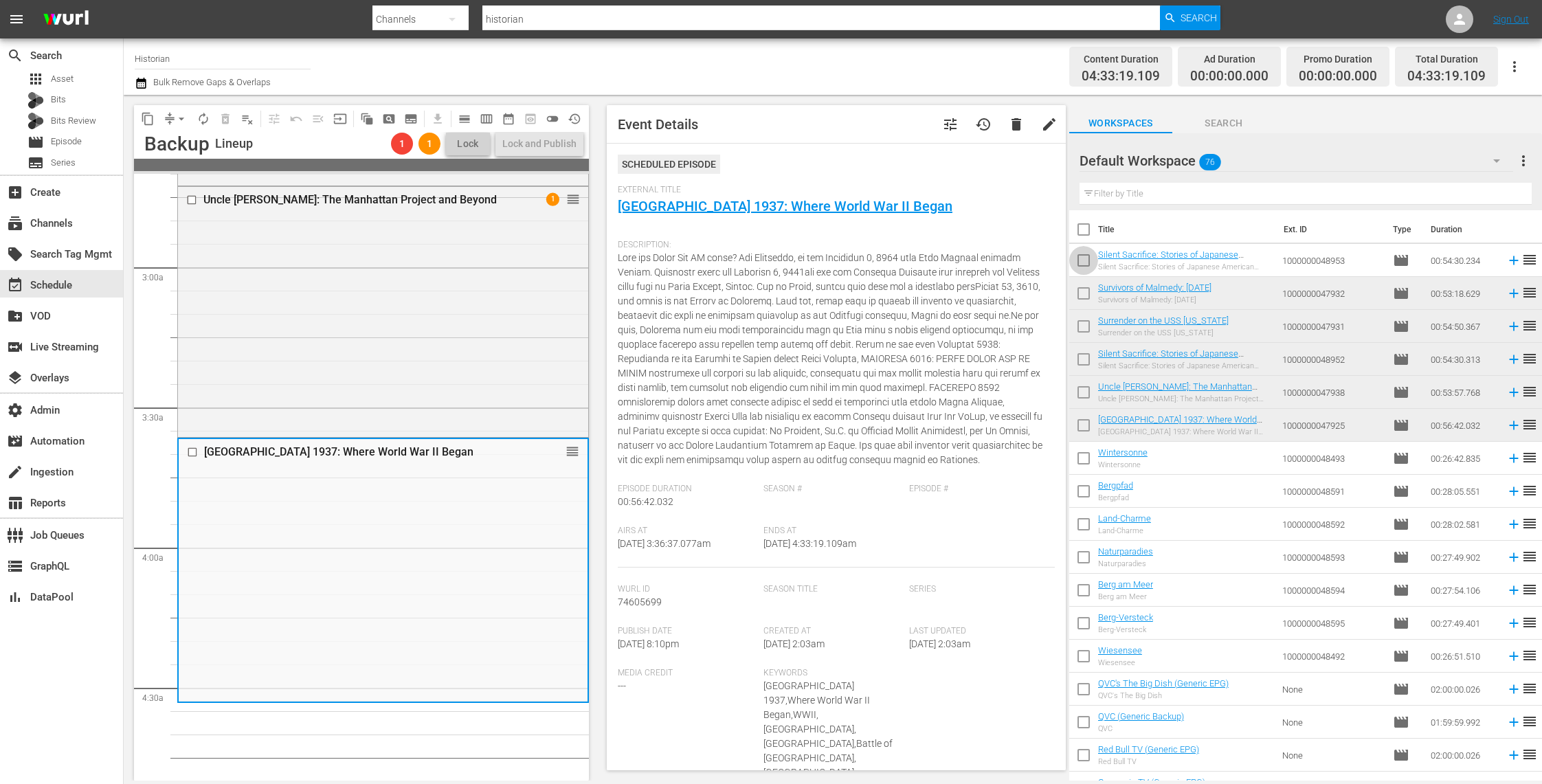
click at [1085, 263] on input "checkbox" at bounding box center [1083, 263] width 29 height 29
checkbox input "true"
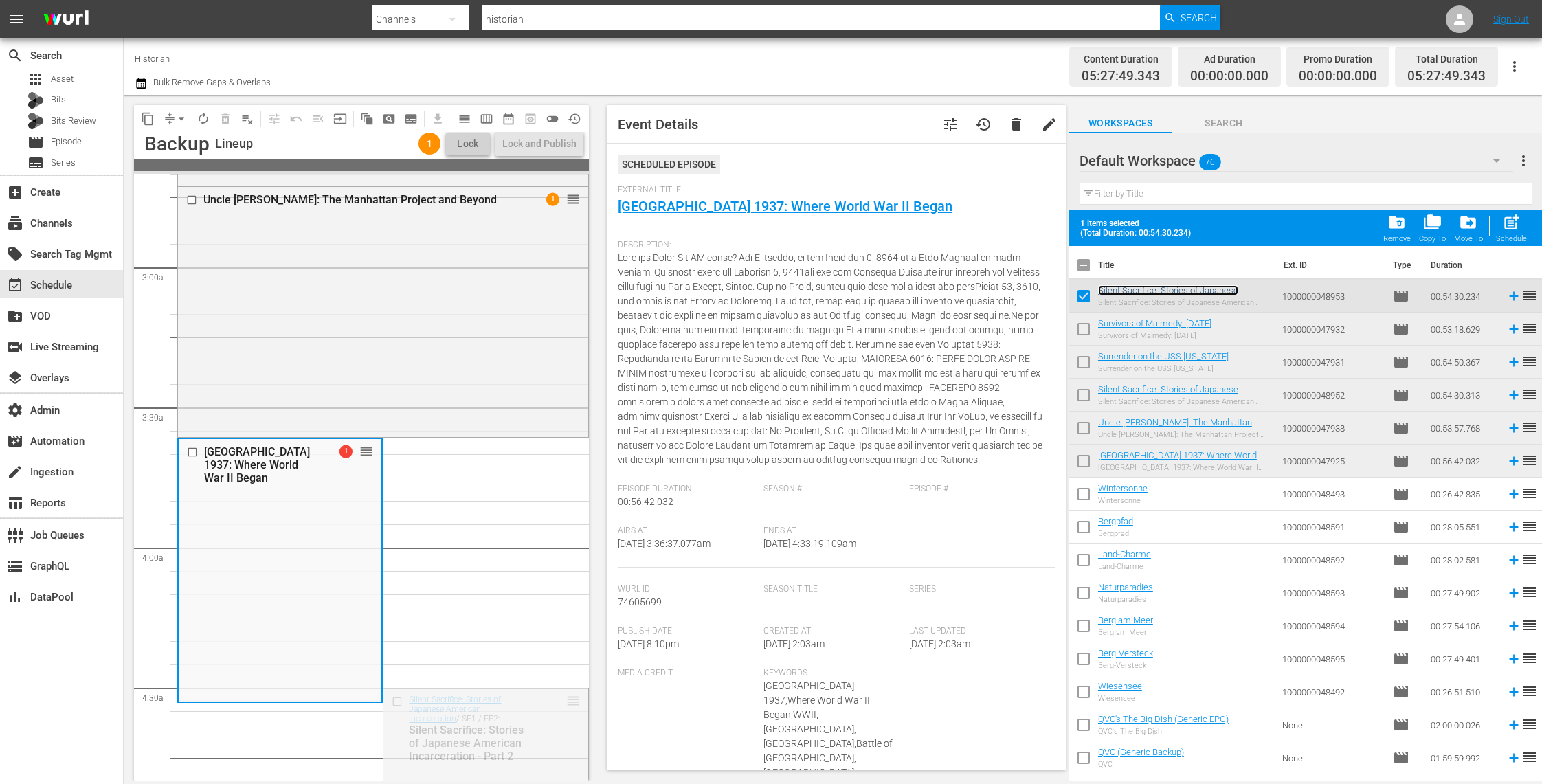
drag, startPoint x: 560, startPoint y: 698, endPoint x: 529, endPoint y: 425, distance: 274.8
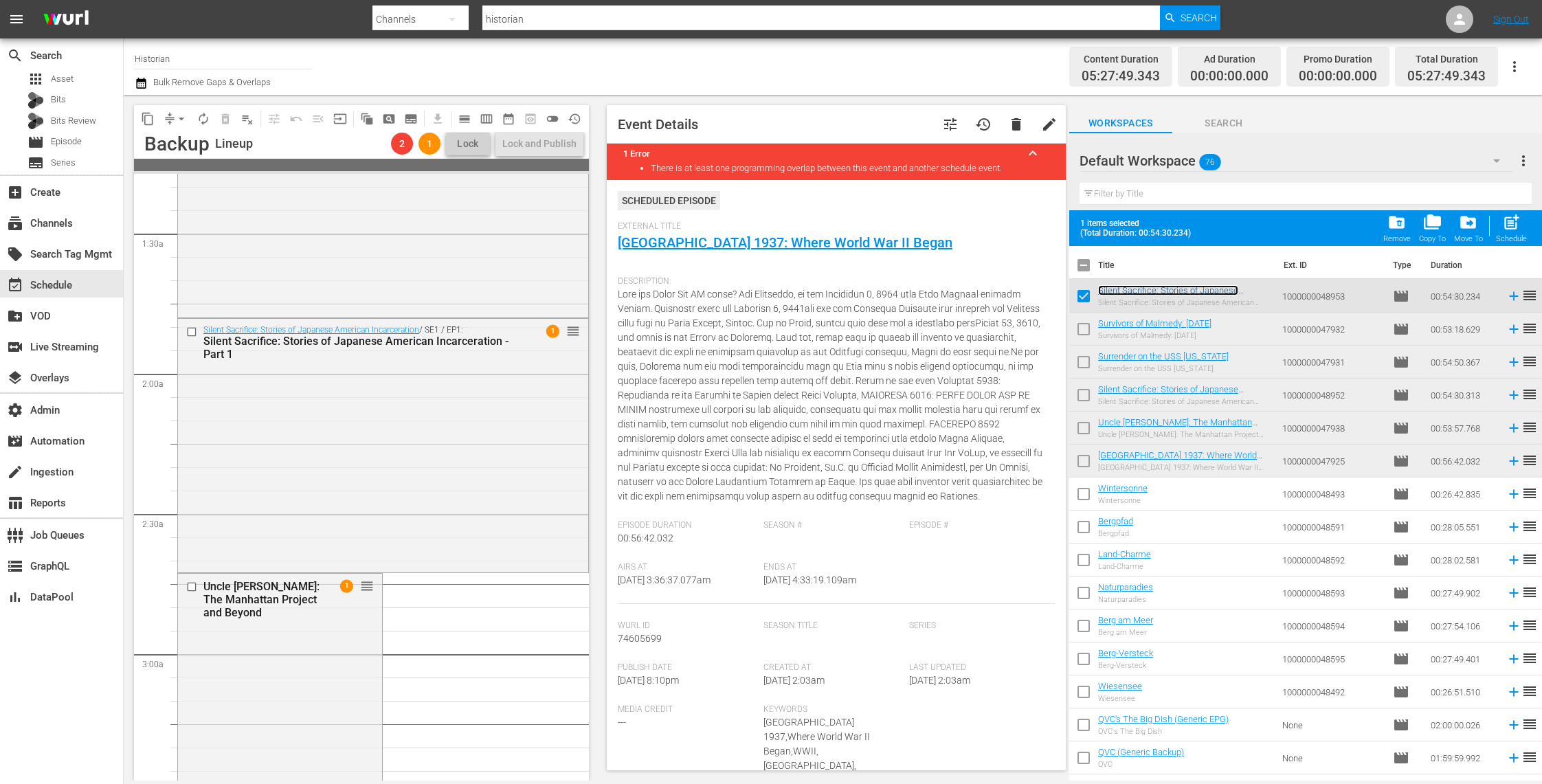
scroll to position [333, 0]
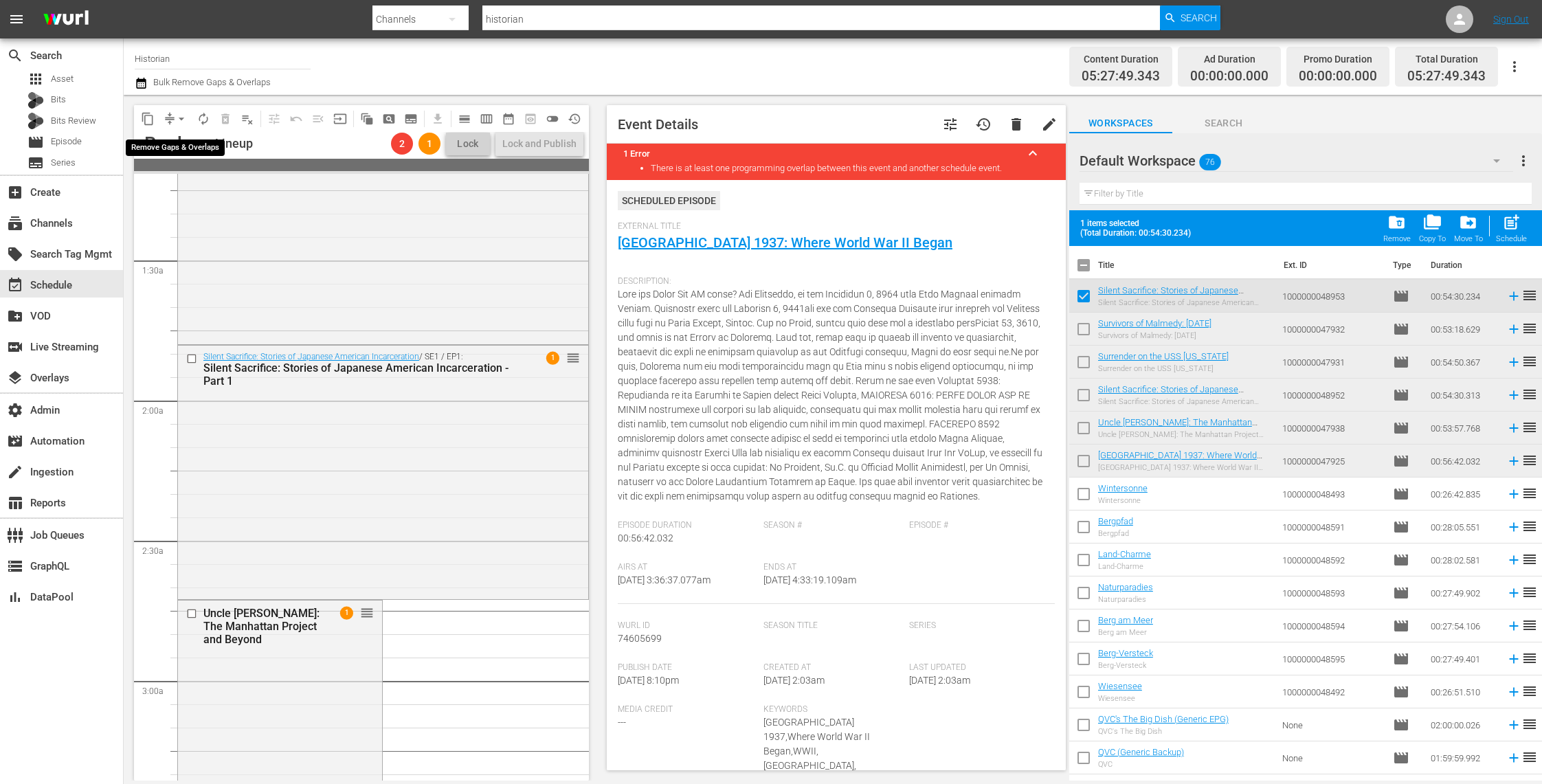
click at [179, 116] on span "arrow_drop_down" at bounding box center [181, 119] width 14 height 14
click at [201, 148] on li "Align to Midnight" at bounding box center [181, 146] width 113 height 22
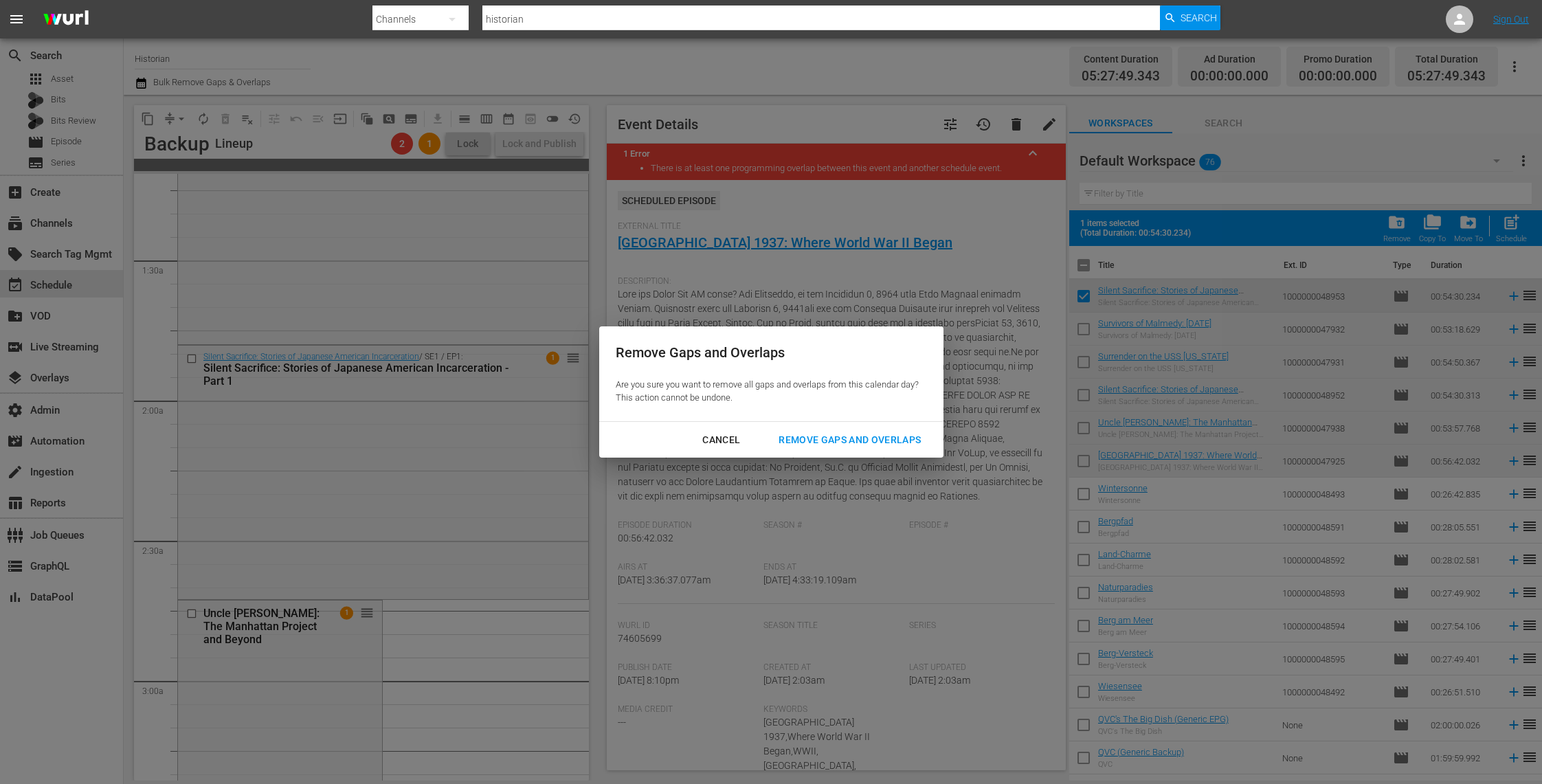
click at [806, 435] on div "Remove Gaps and Overlaps" at bounding box center [849, 440] width 164 height 17
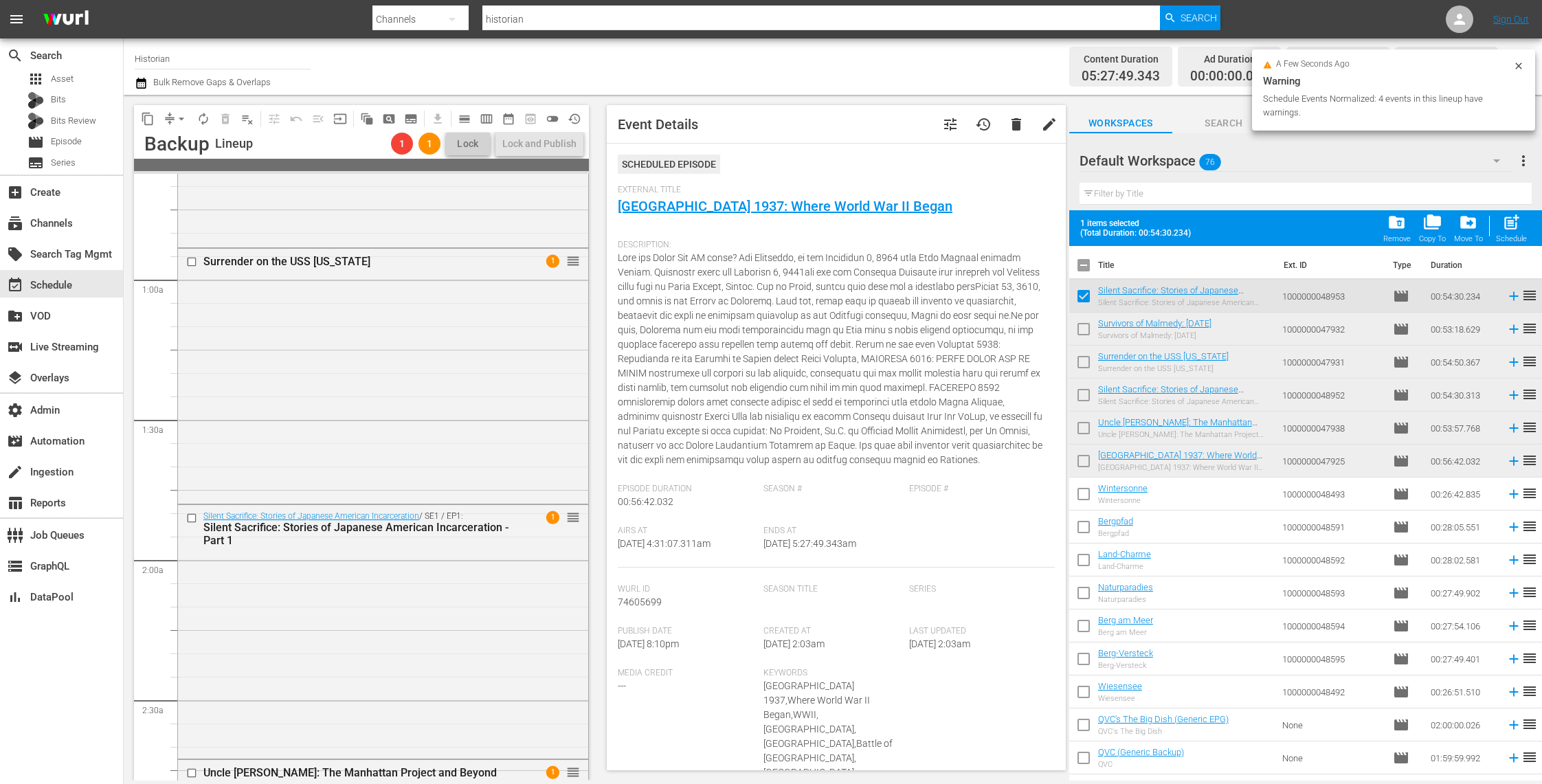
scroll to position [0, 0]
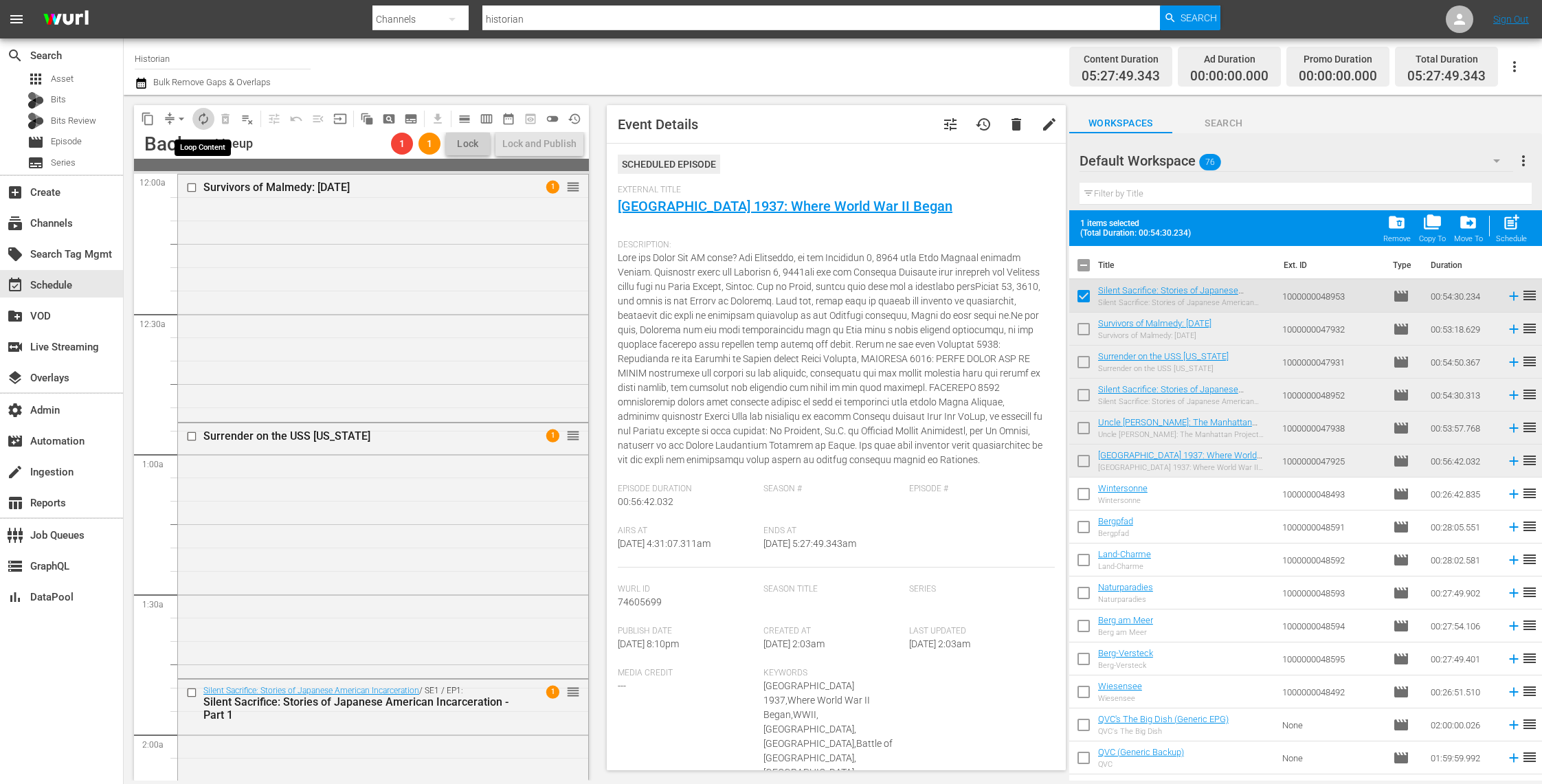
click at [203, 120] on span "autorenew_outlined" at bounding box center [203, 119] width 14 height 14
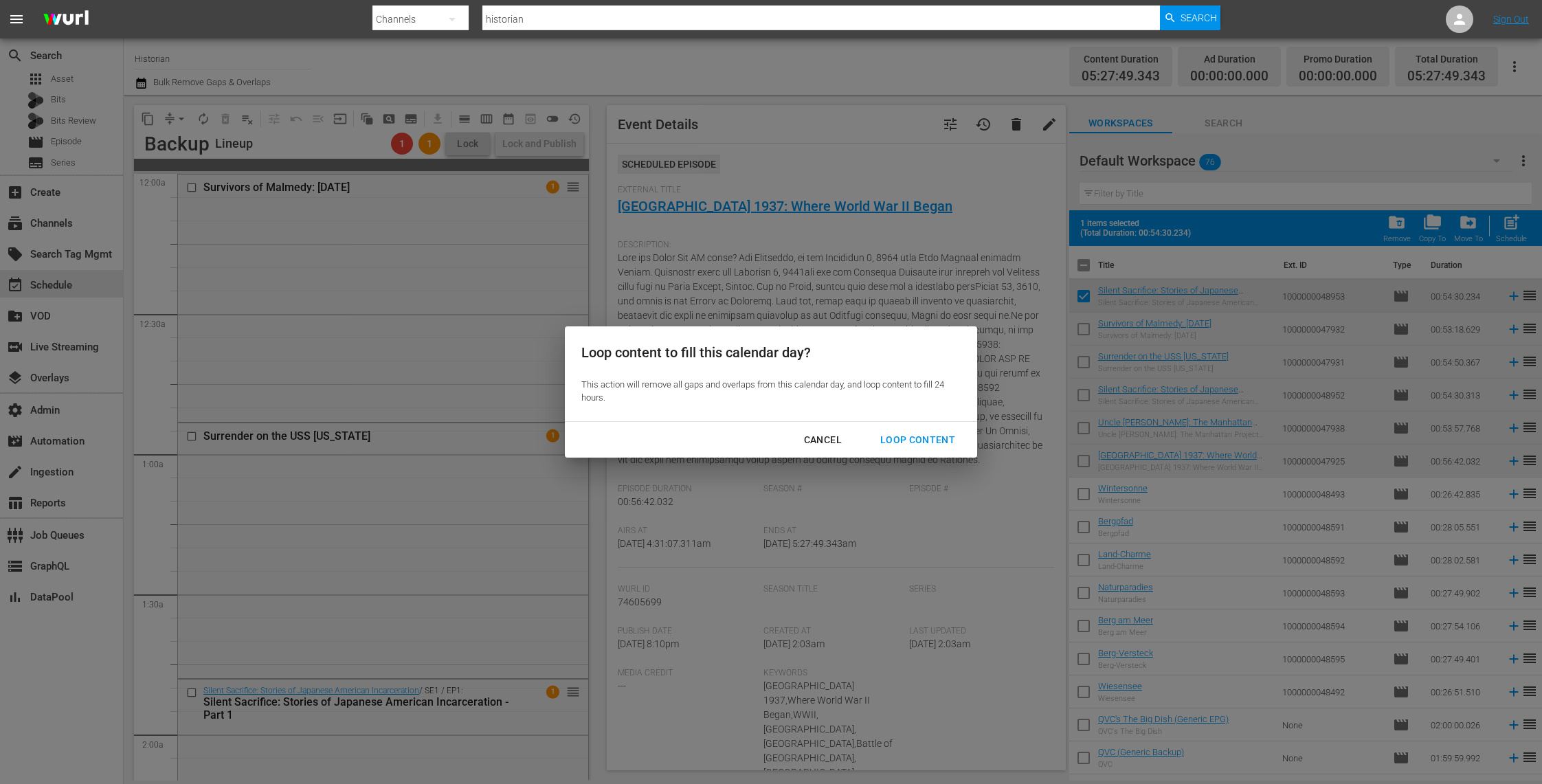
click at [923, 433] on div "Loop Content" at bounding box center [917, 440] width 96 height 17
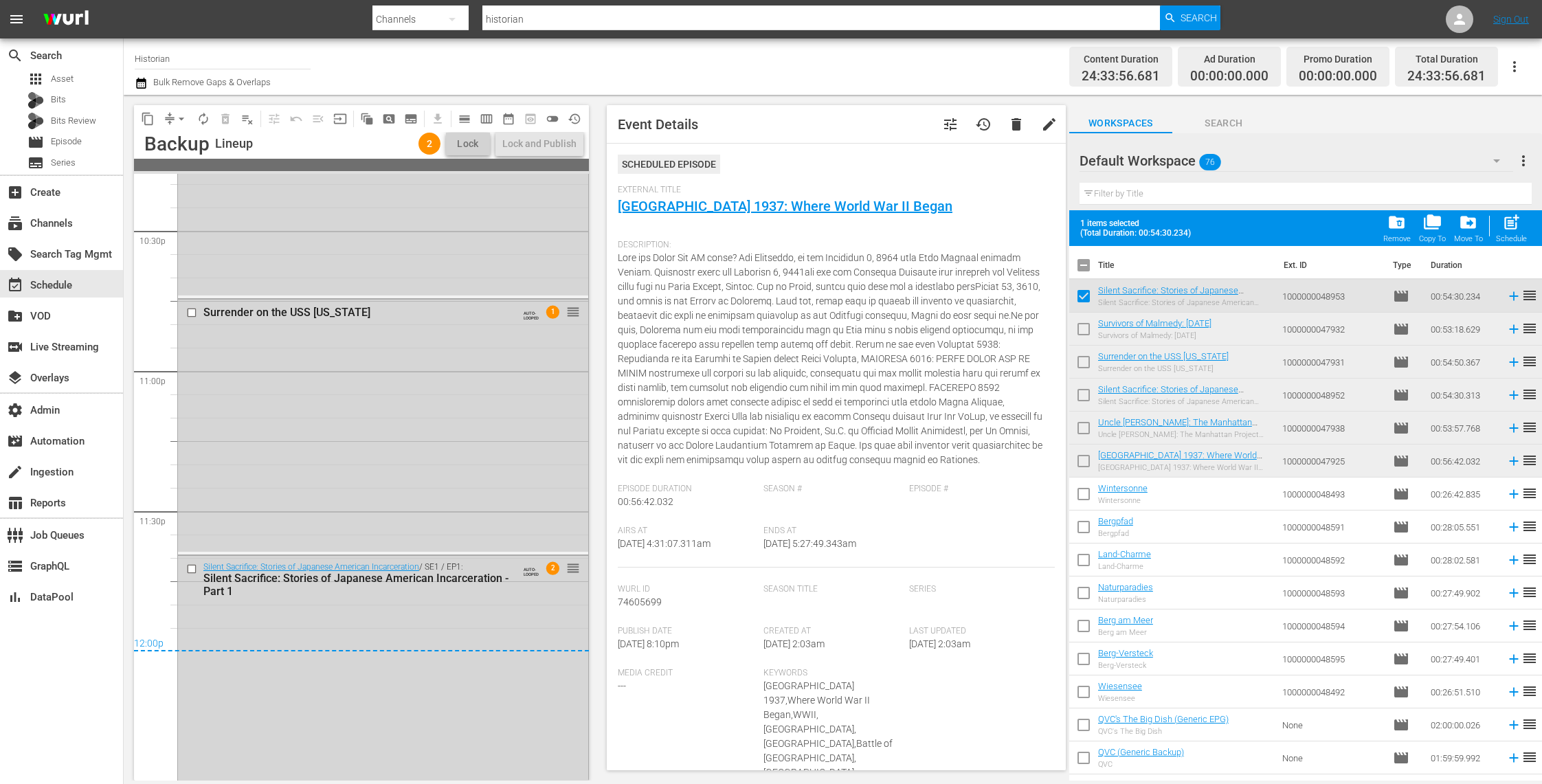
scroll to position [6276, 0]
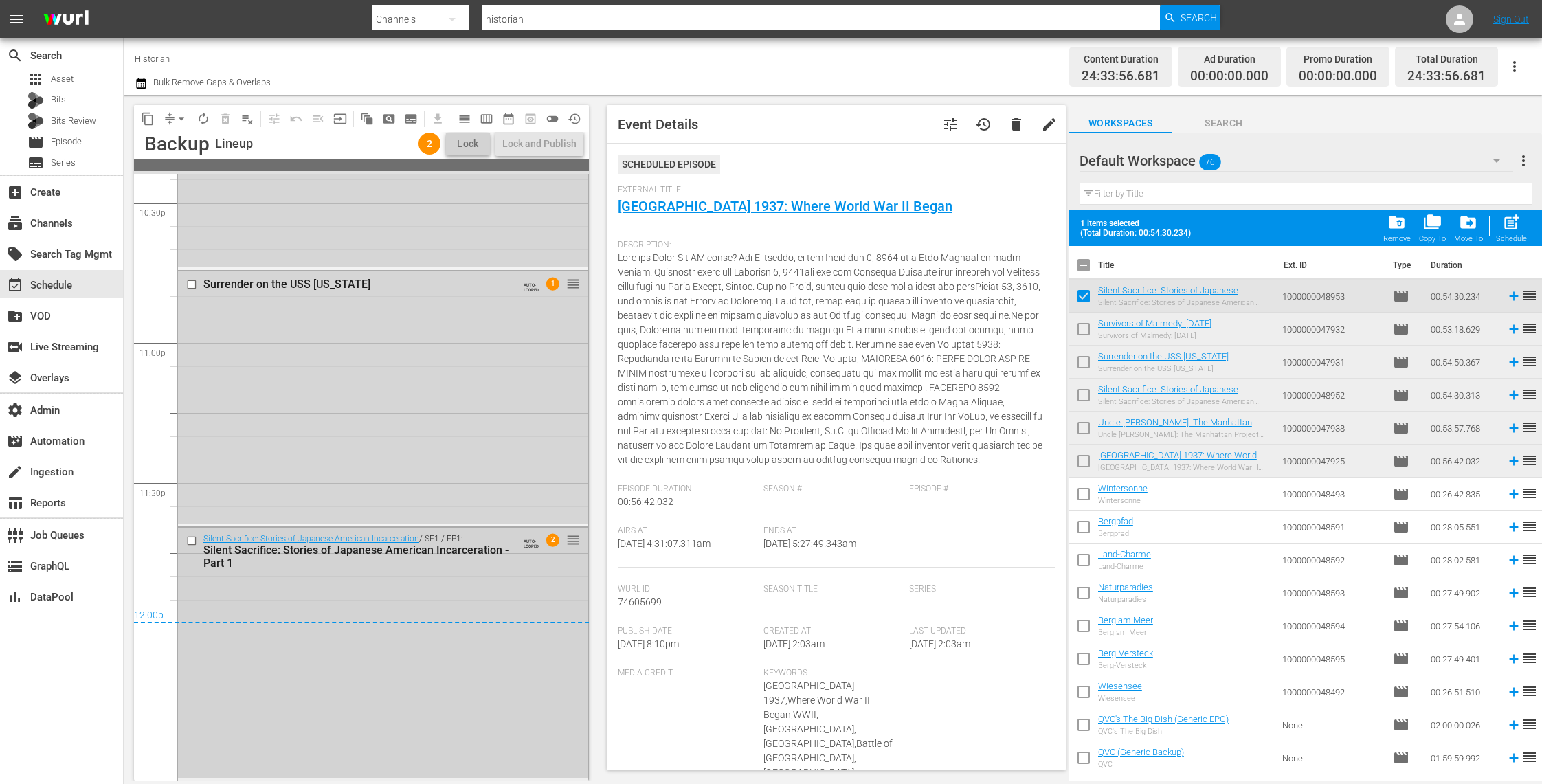
click at [193, 543] on input "checkbox" at bounding box center [193, 540] width 14 height 12
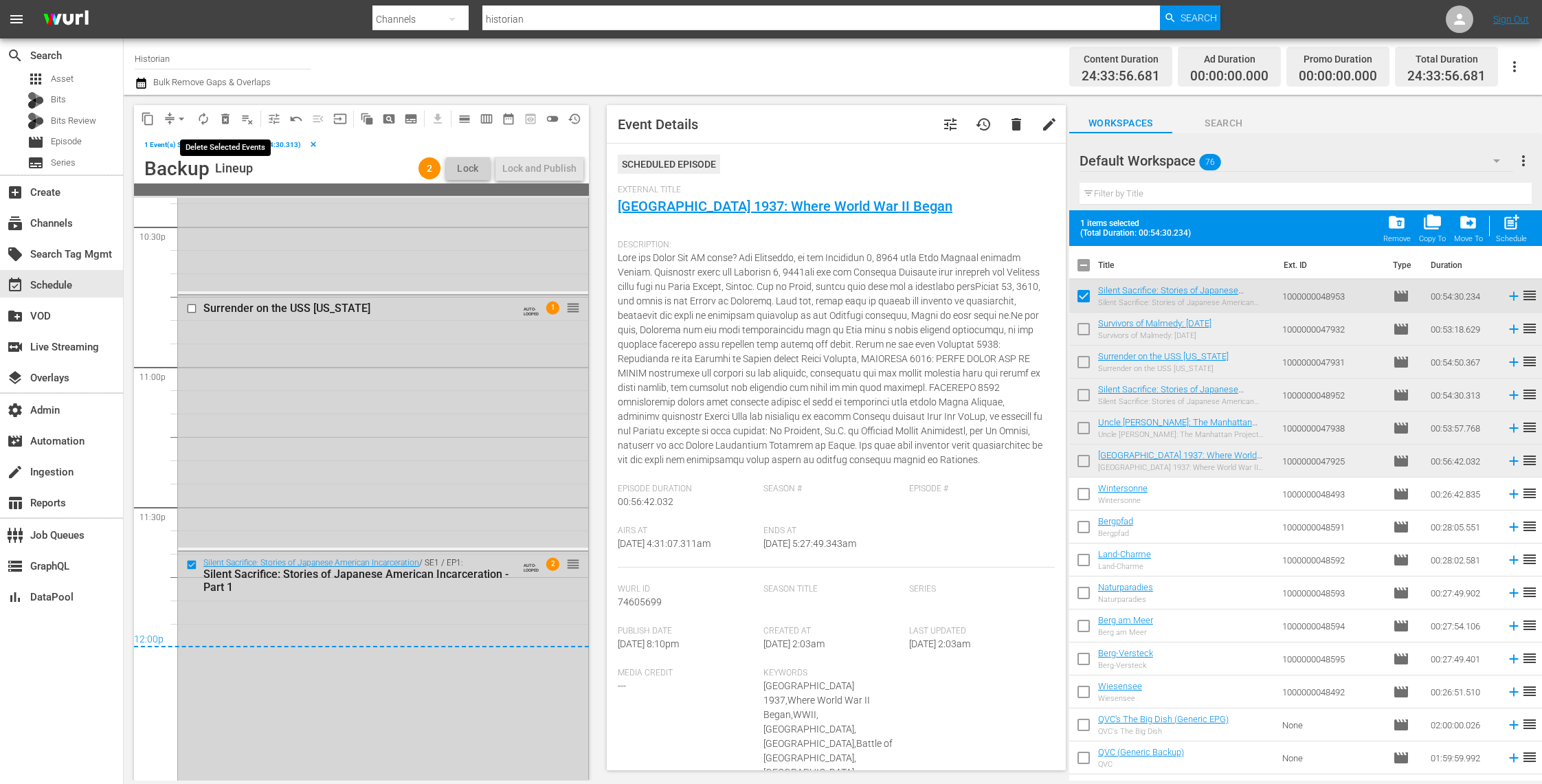
click at [230, 119] on span "delete_forever_outlined" at bounding box center [225, 119] width 14 height 14
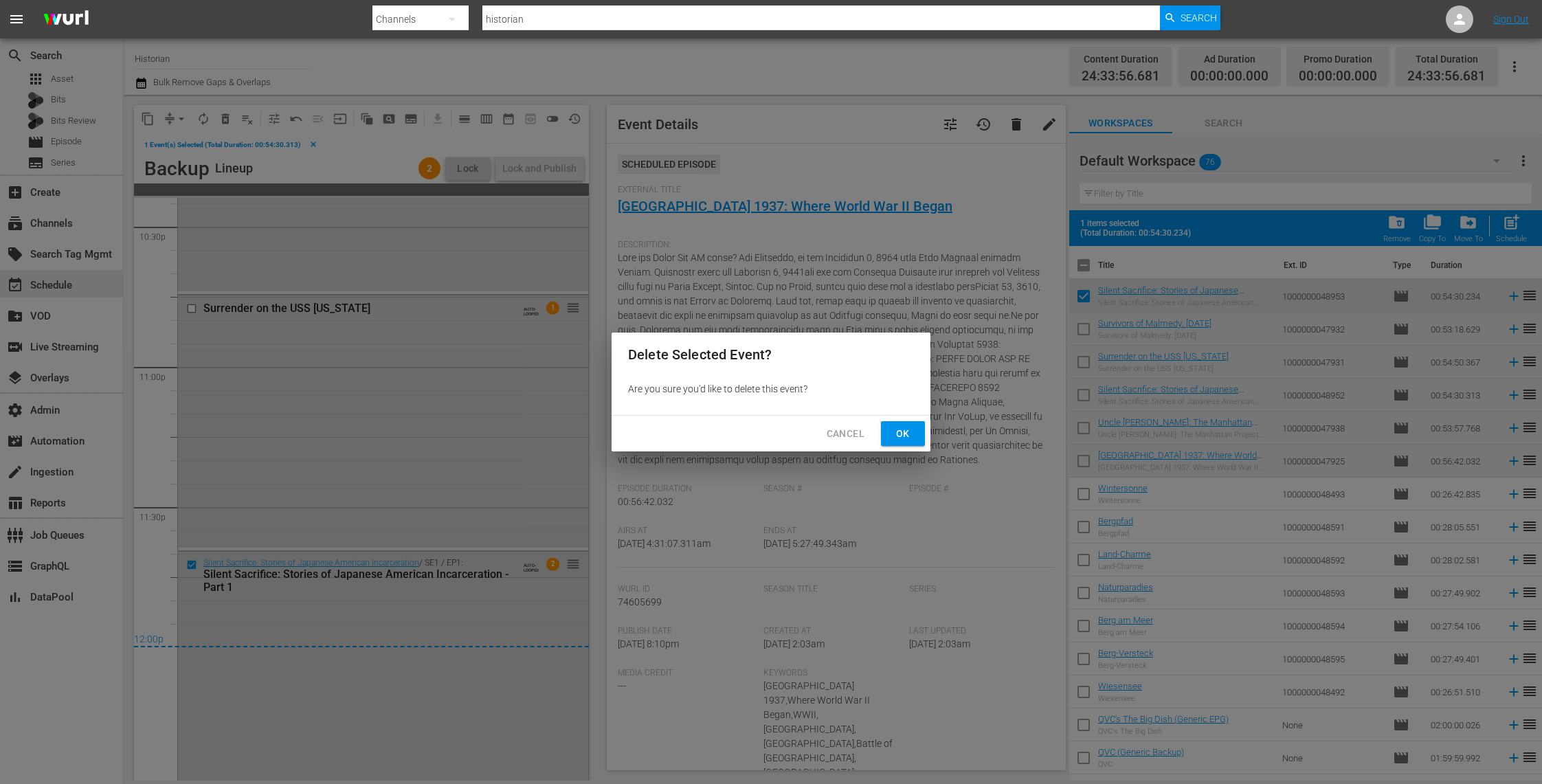
click at [908, 436] on span "Ok" at bounding box center [902, 433] width 22 height 17
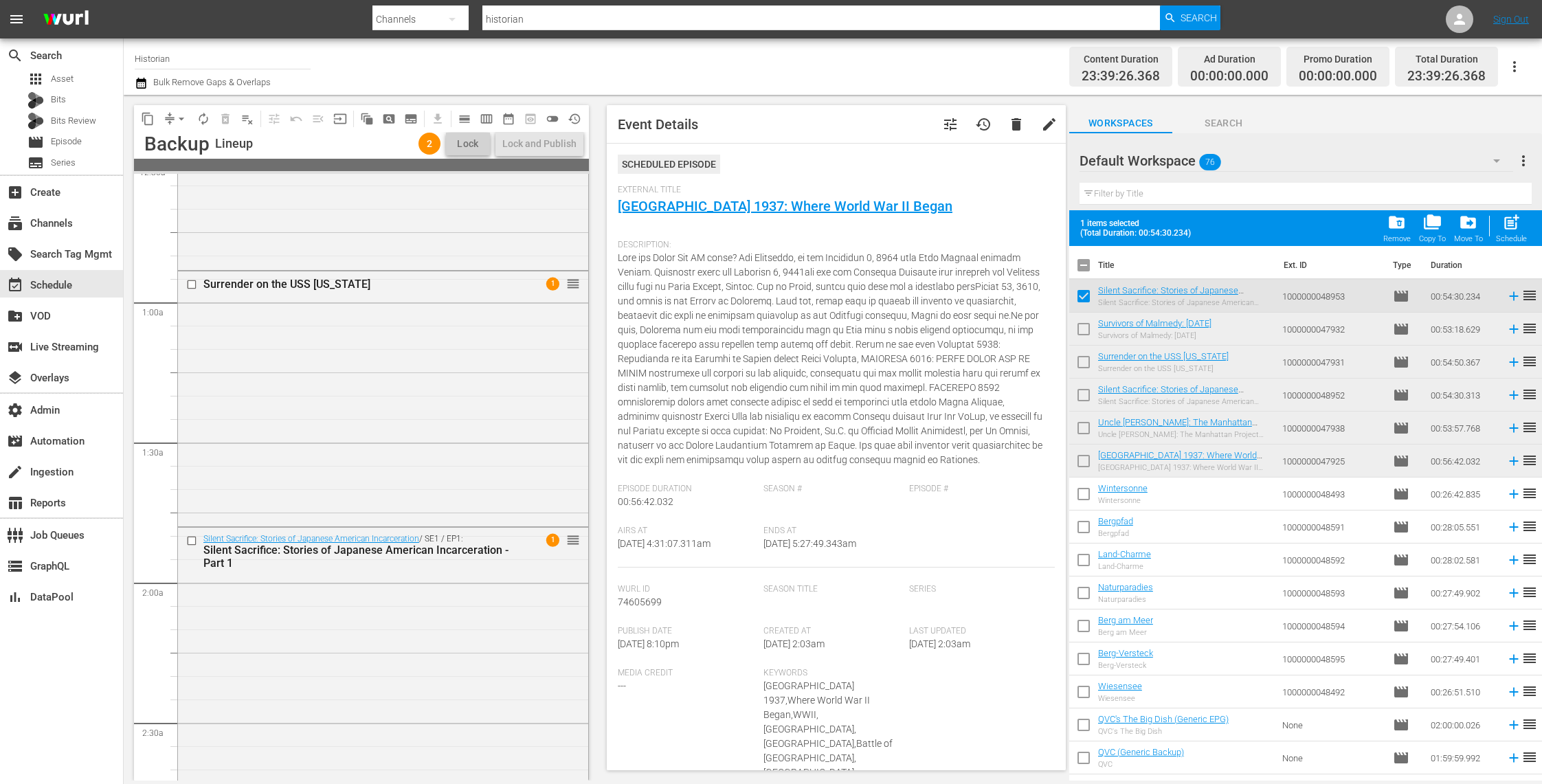
scroll to position [0, 0]
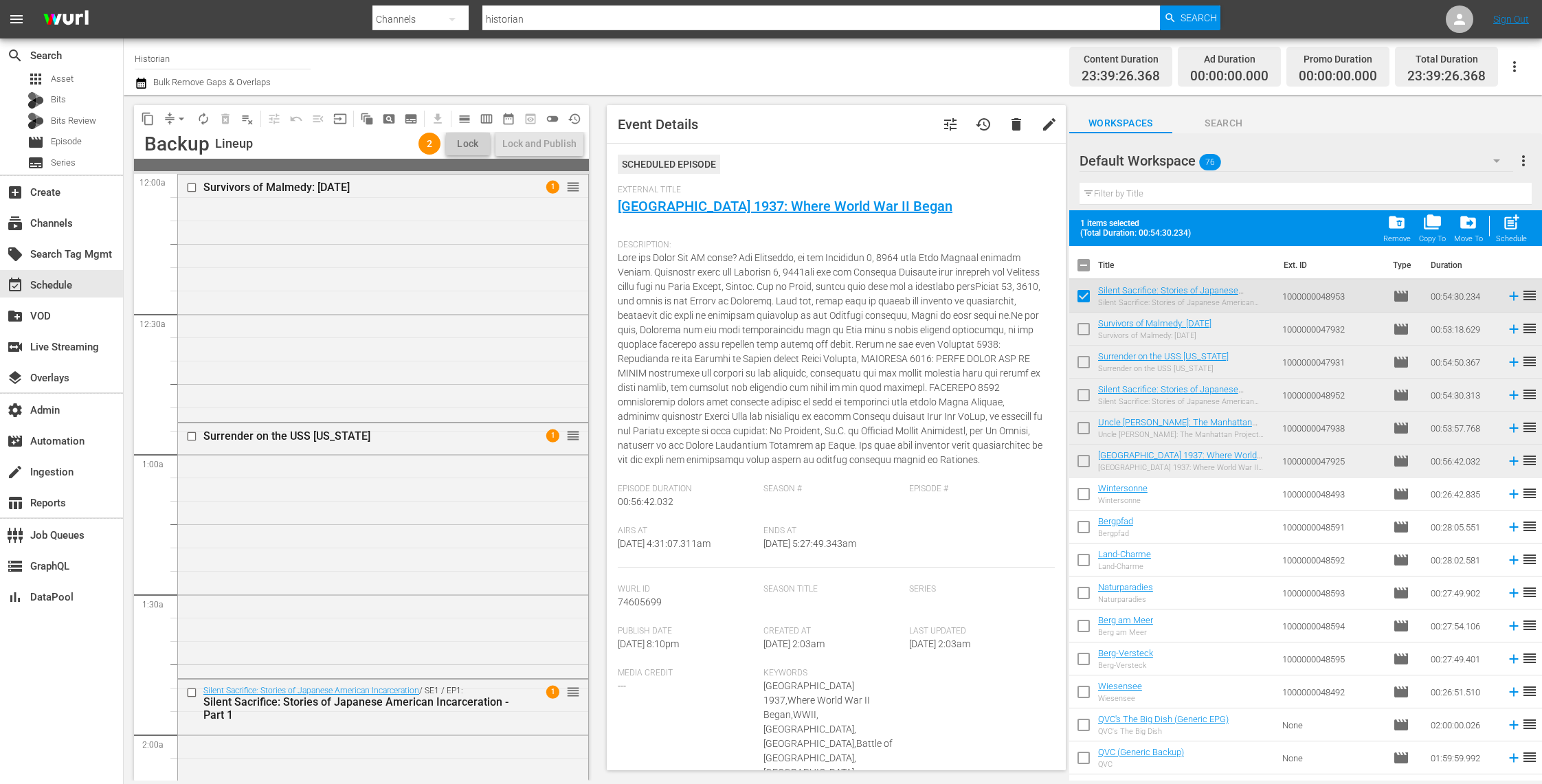
click at [472, 148] on span "Lock" at bounding box center [468, 143] width 33 height 14
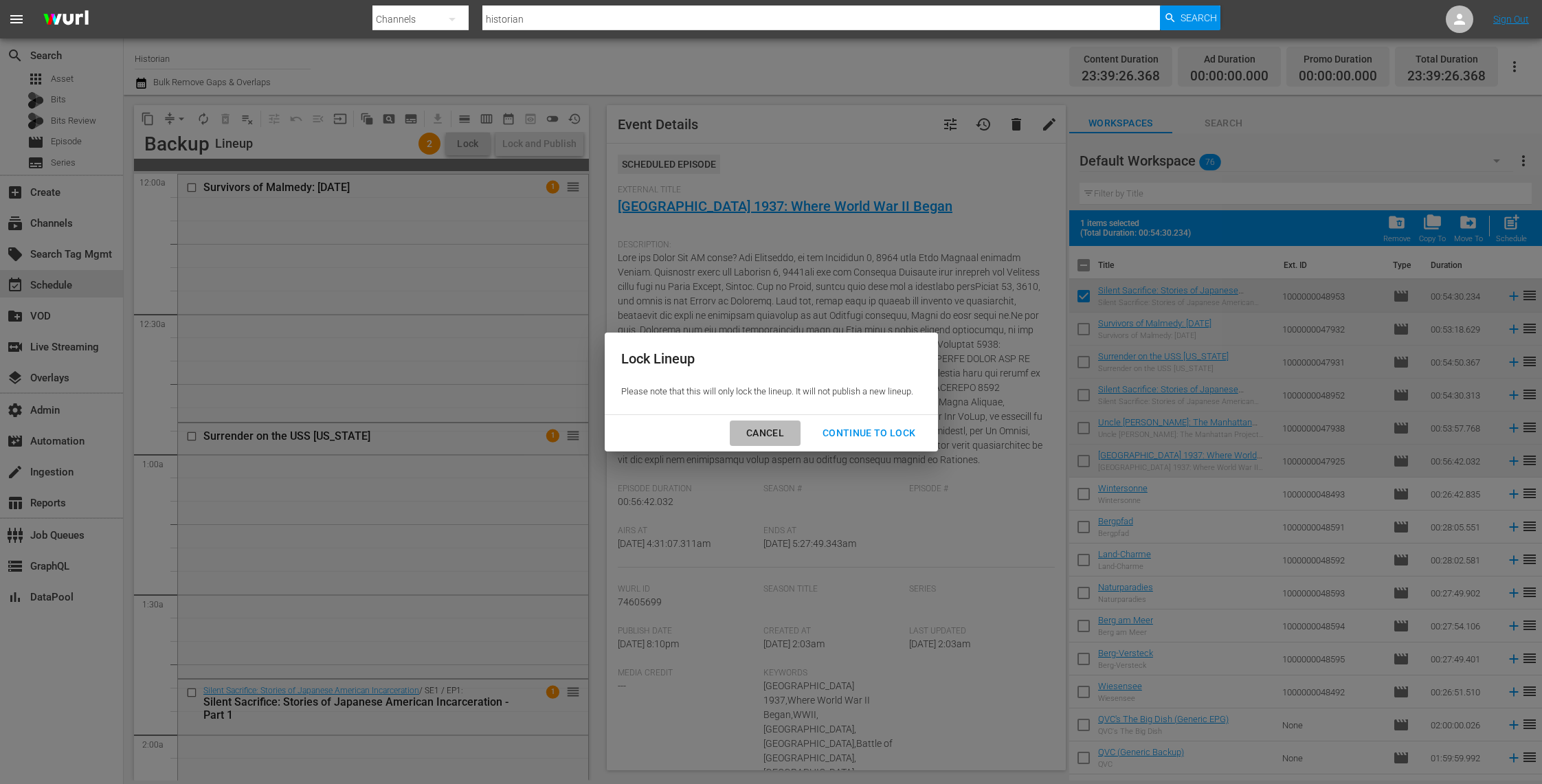
click at [757, 441] on div "Cancel" at bounding box center [765, 433] width 60 height 17
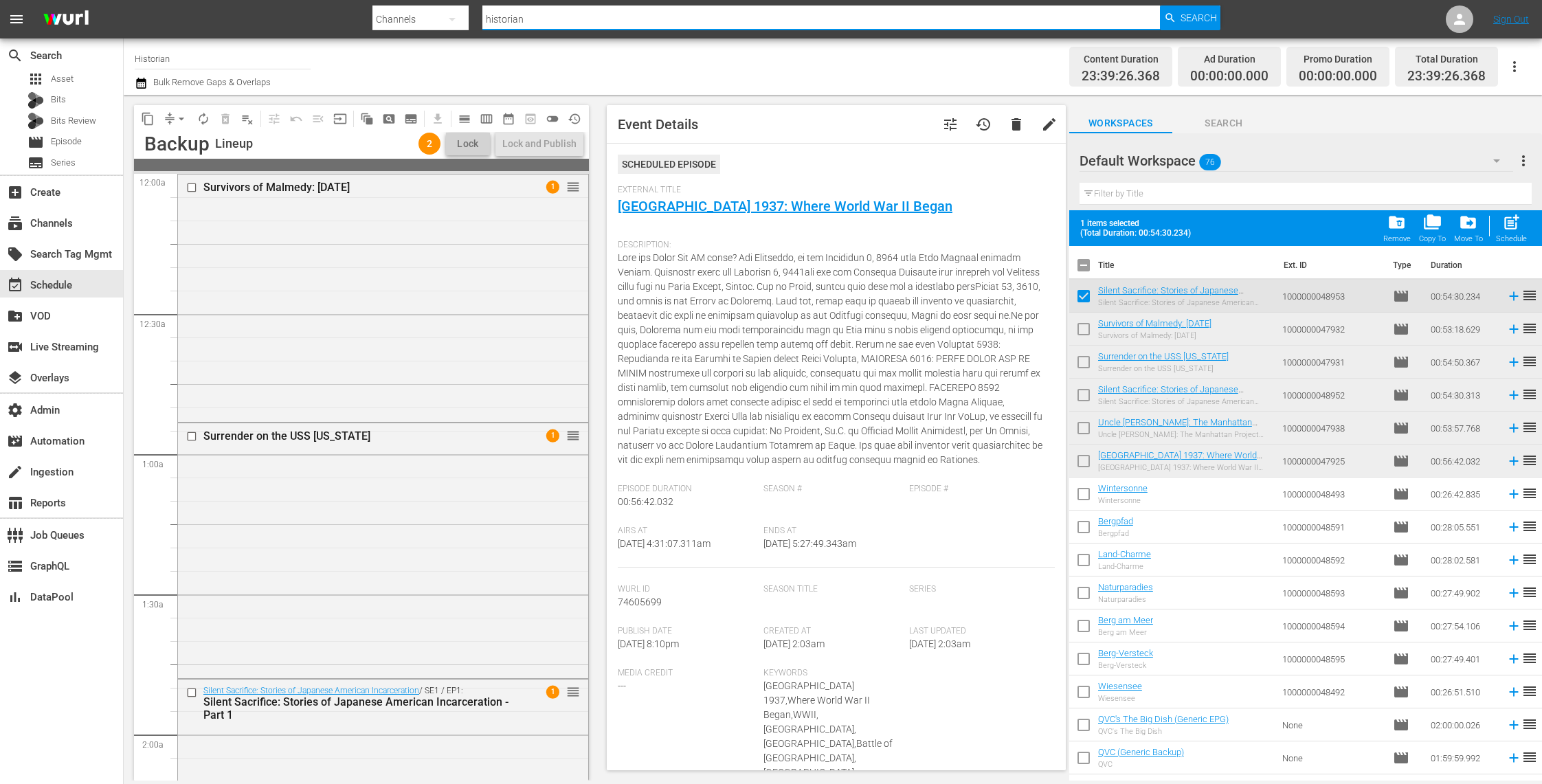
drag, startPoint x: 530, startPoint y: 22, endPoint x: 478, endPoint y: 19, distance: 52.1
click at [478, 19] on div "Search By Channels Search ID, Title, Description, Keywords, or Category histori…" at bounding box center [796, 19] width 848 height 33
click at [467, 120] on span "calendar_view_day_outlined" at bounding box center [464, 119] width 14 height 14
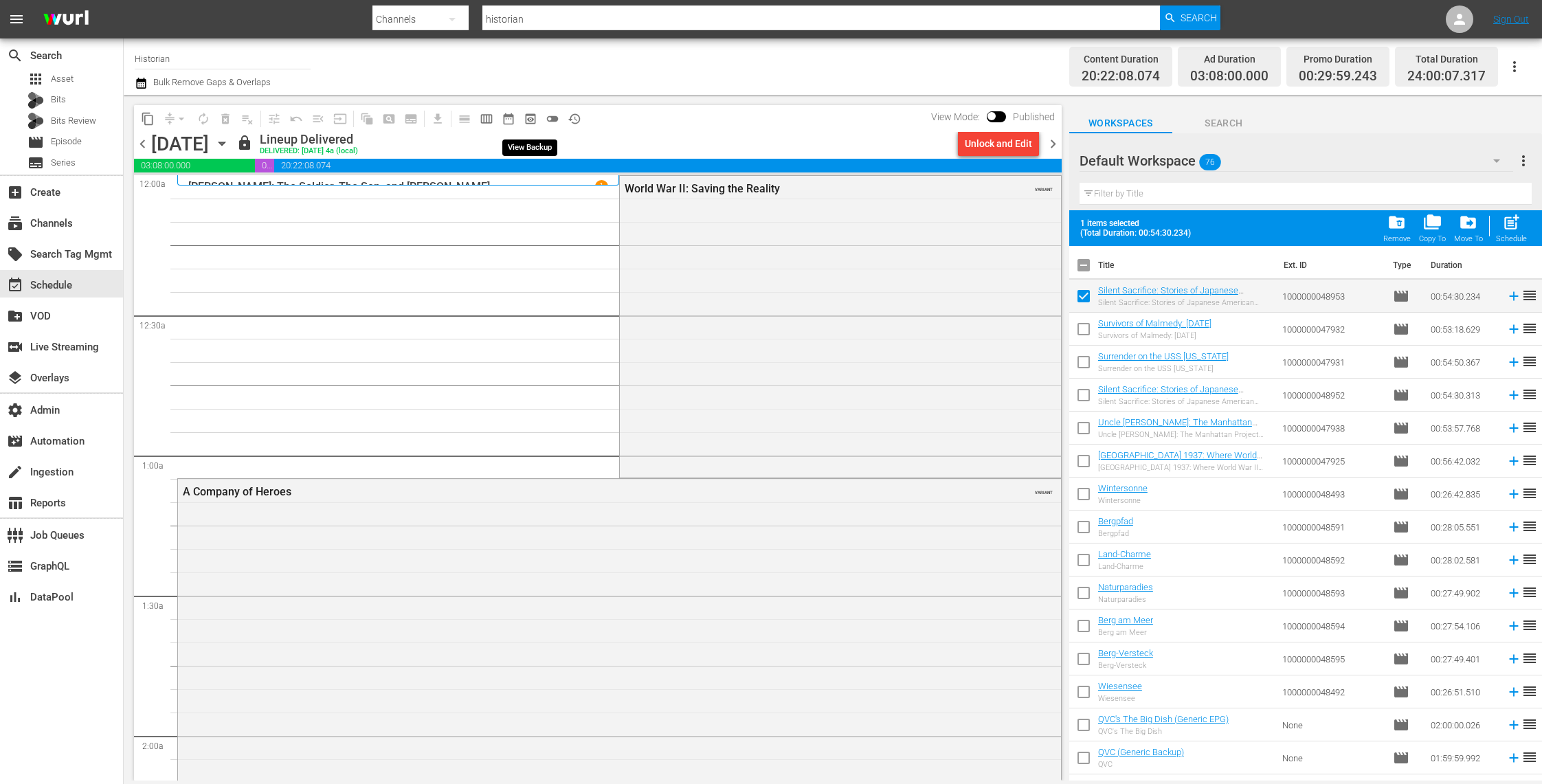
click at [531, 117] on span "preview_outlined" at bounding box center [530, 119] width 14 height 14
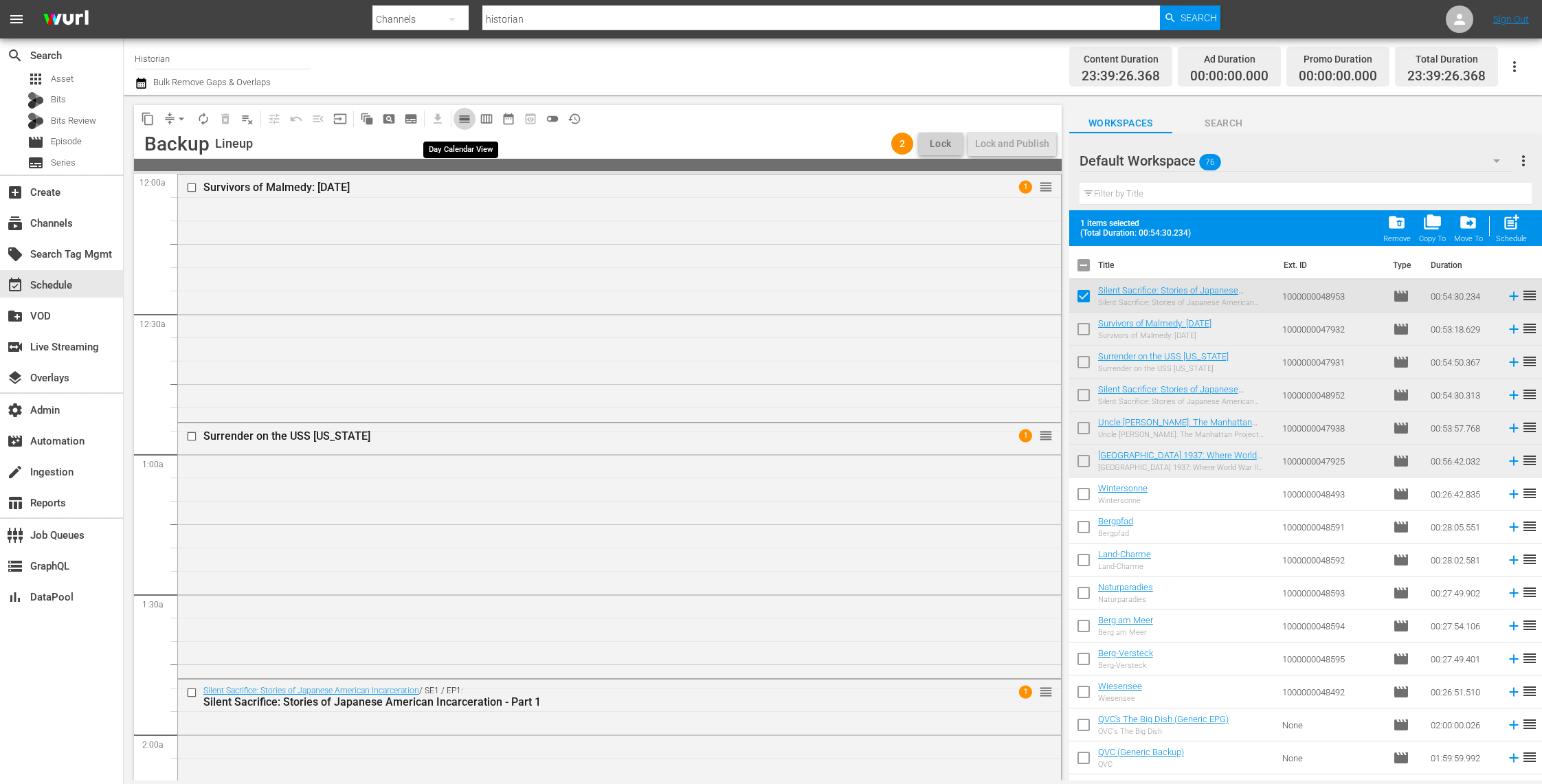
click at [464, 118] on span "calendar_view_day_outlined" at bounding box center [464, 119] width 14 height 14
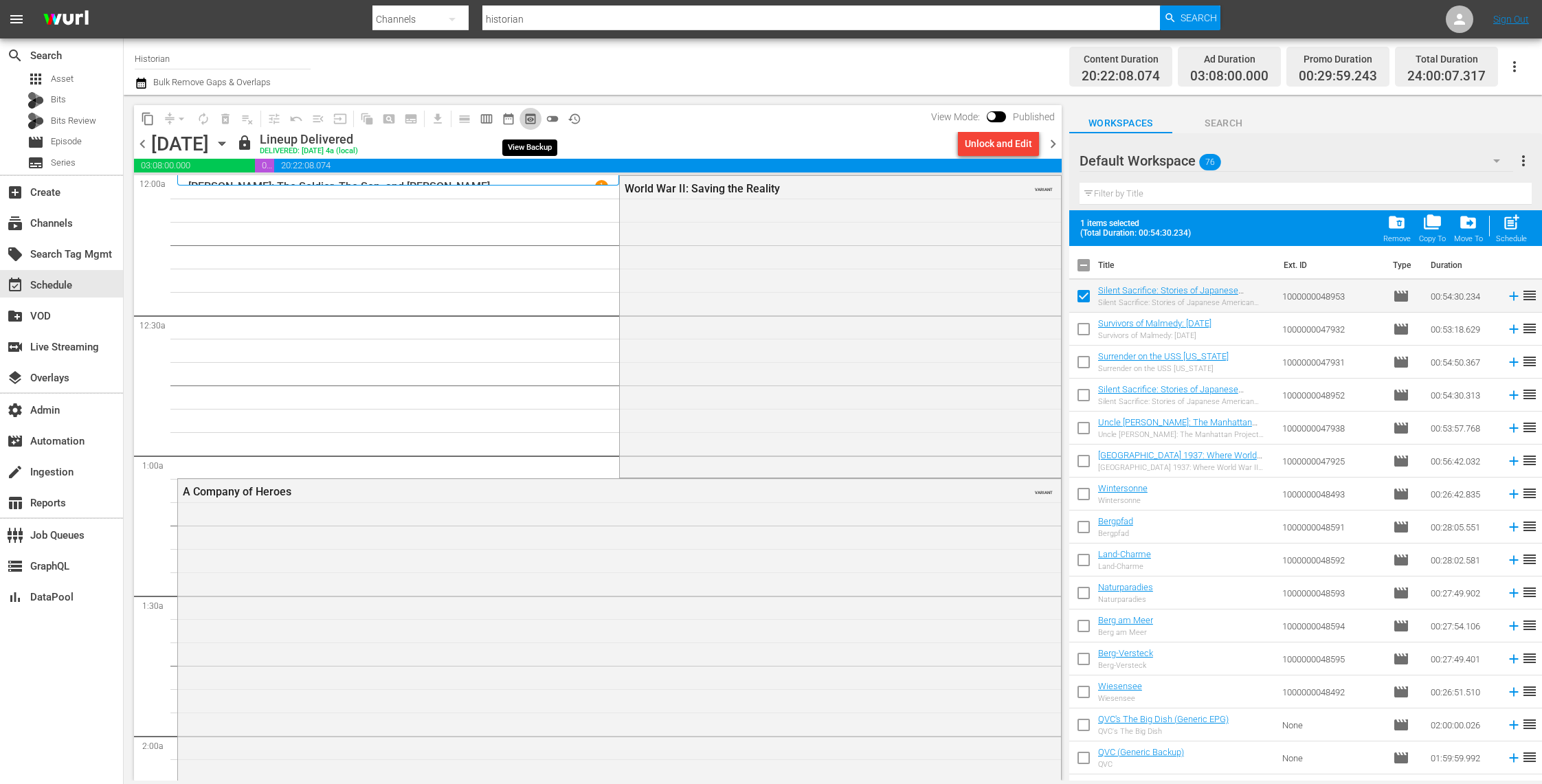
click at [532, 121] on span "preview_outlined" at bounding box center [530, 119] width 14 height 14
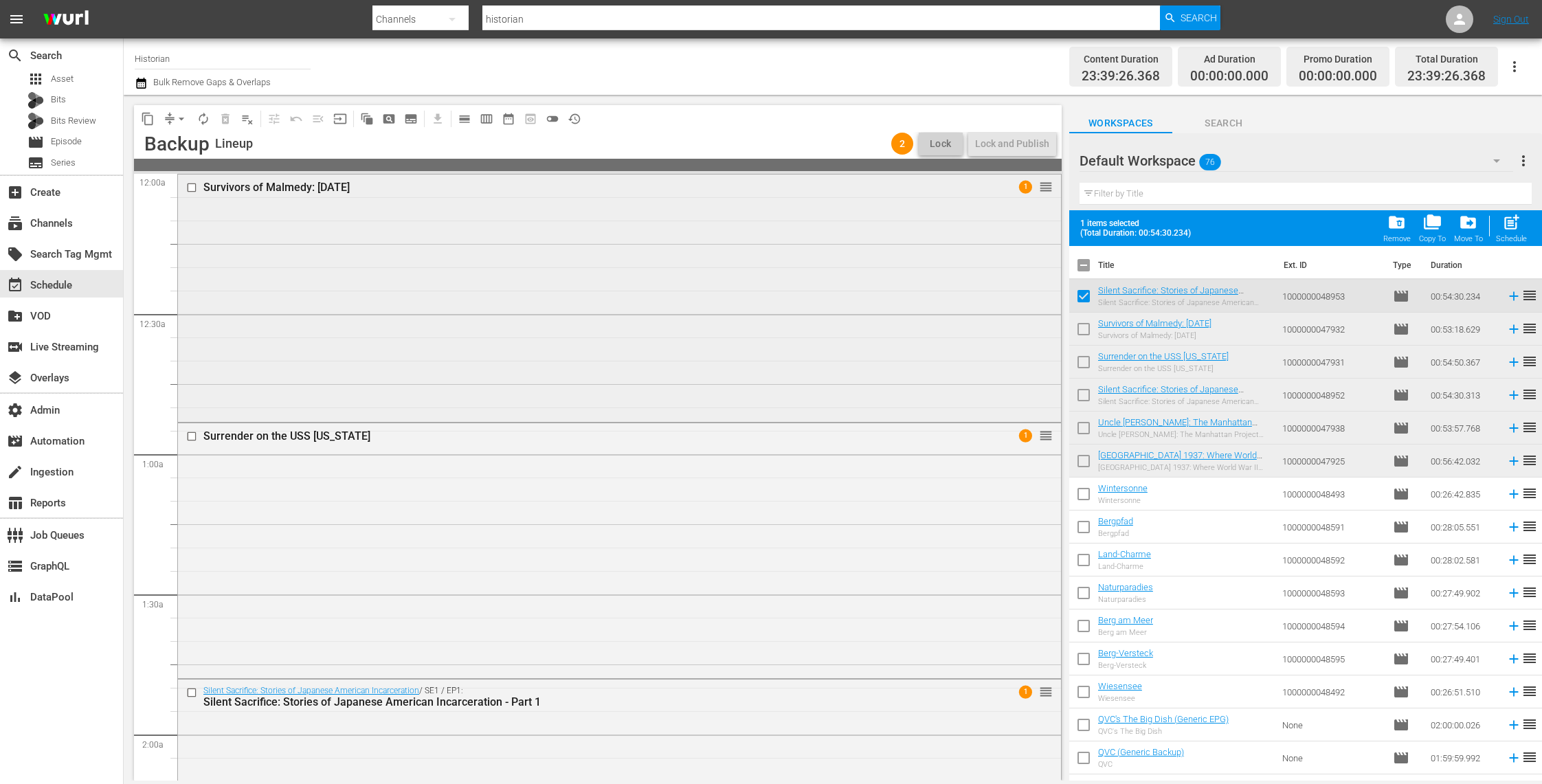
click at [994, 194] on div "Survivors of Malmedy: December 1944 1 reorder" at bounding box center [620, 187] width 883 height 26
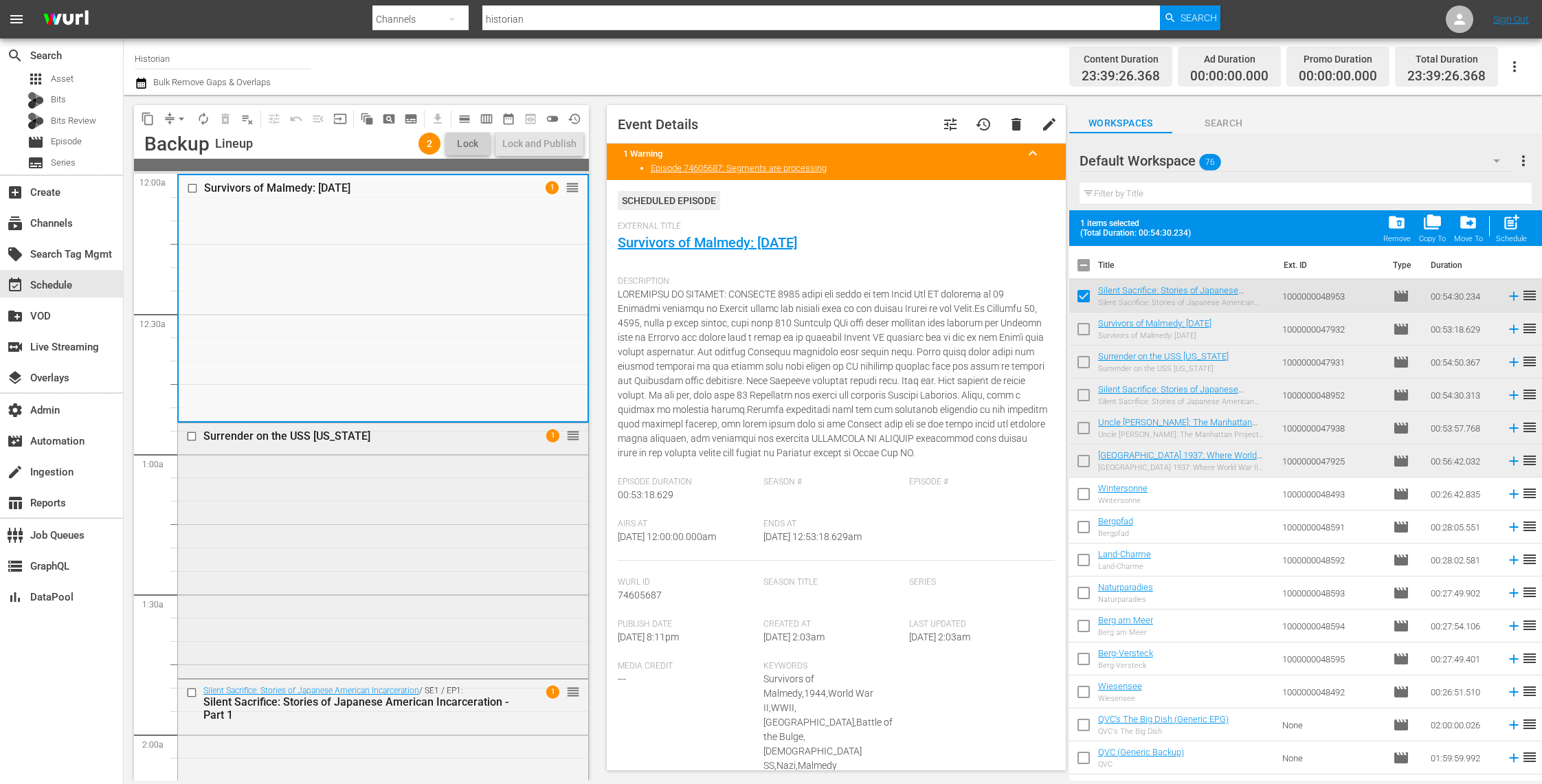
click at [403, 532] on div "Surrender on the USS Missouri 1 reorder" at bounding box center [383, 549] width 410 height 252
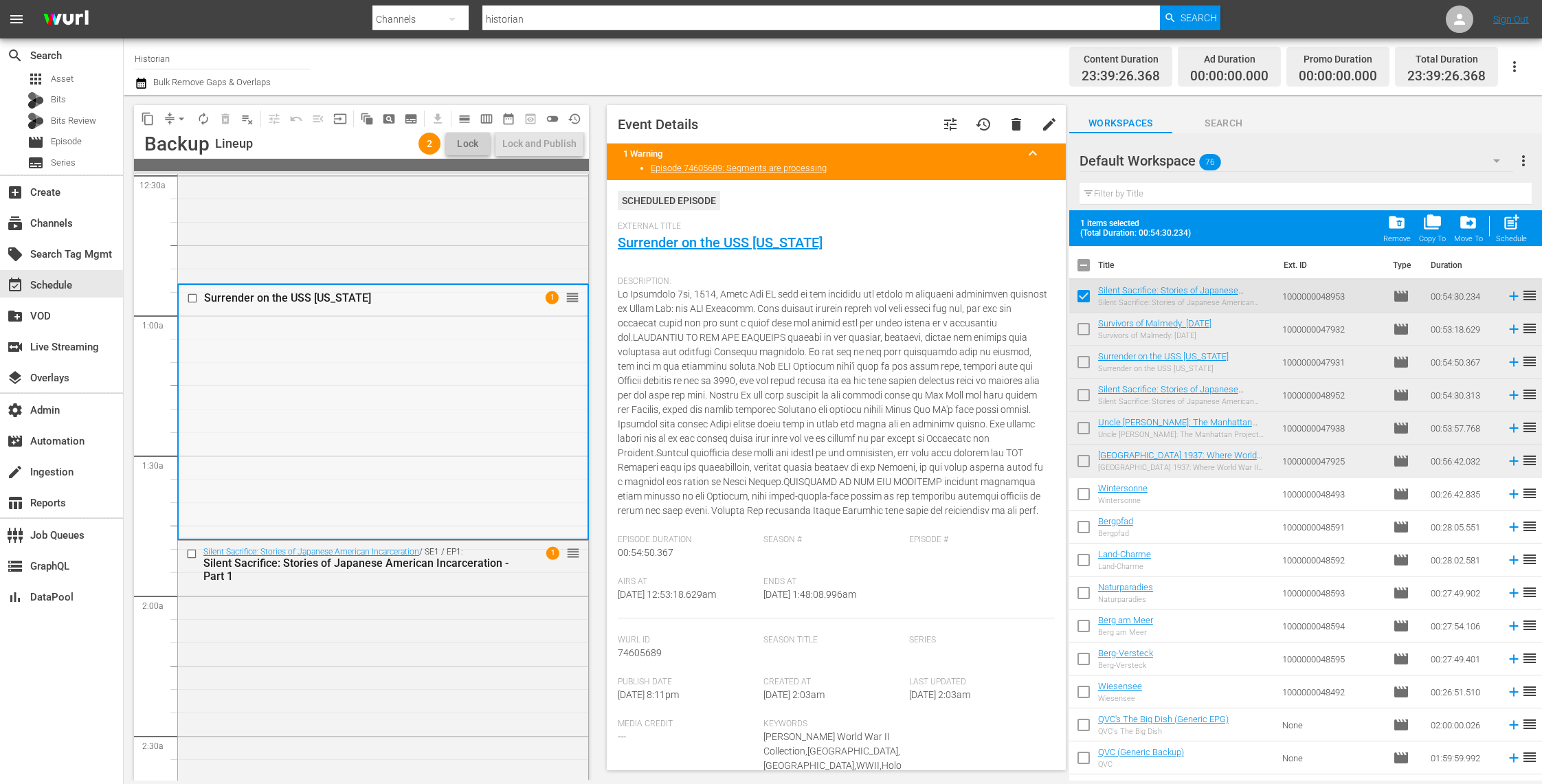
scroll to position [175, 0]
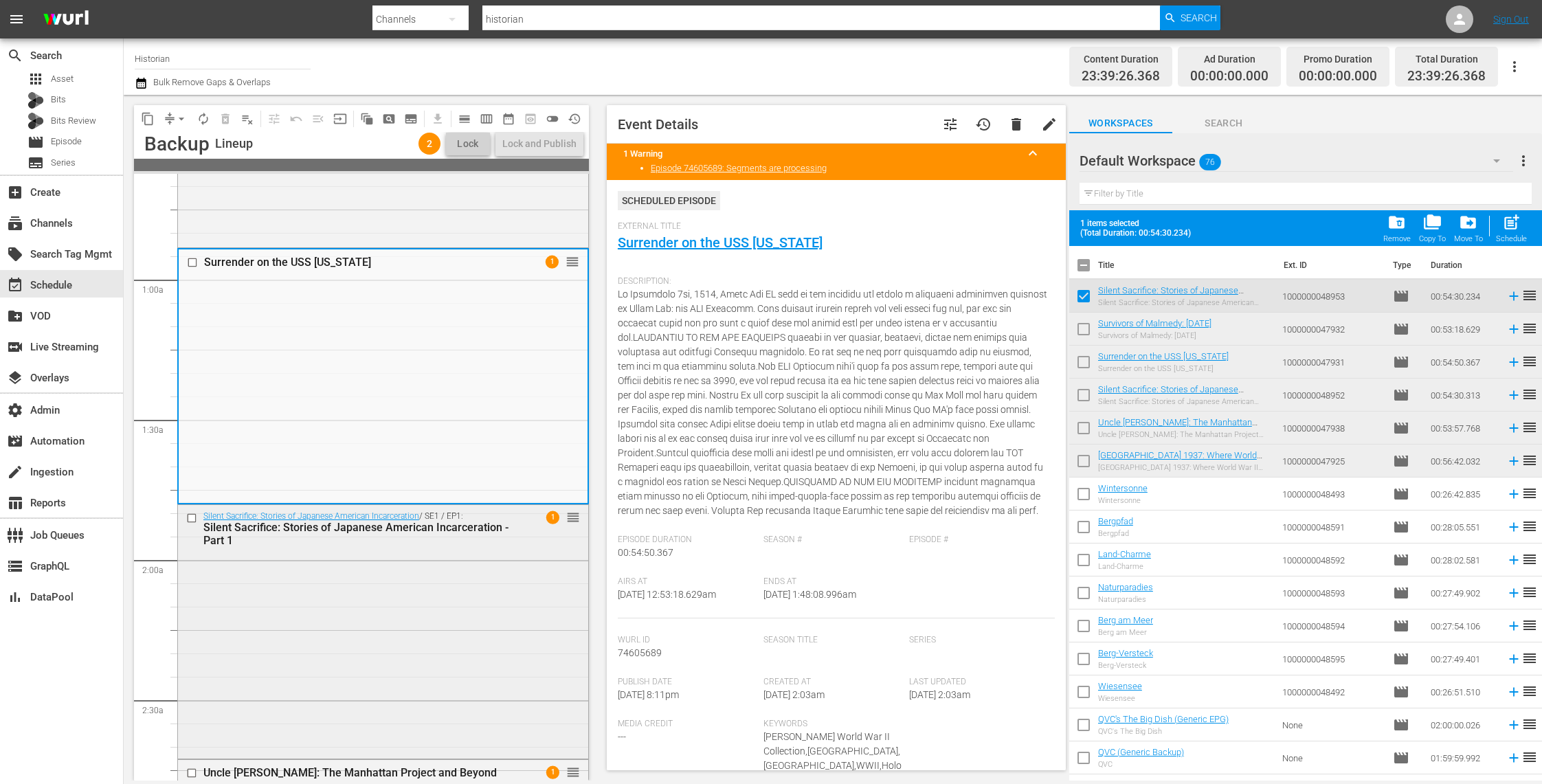
click at [421, 610] on div "Silent Sacrifice: Stories of Japanese American Incarceration / SE1 / EP1: Silen…" at bounding box center [383, 630] width 410 height 251
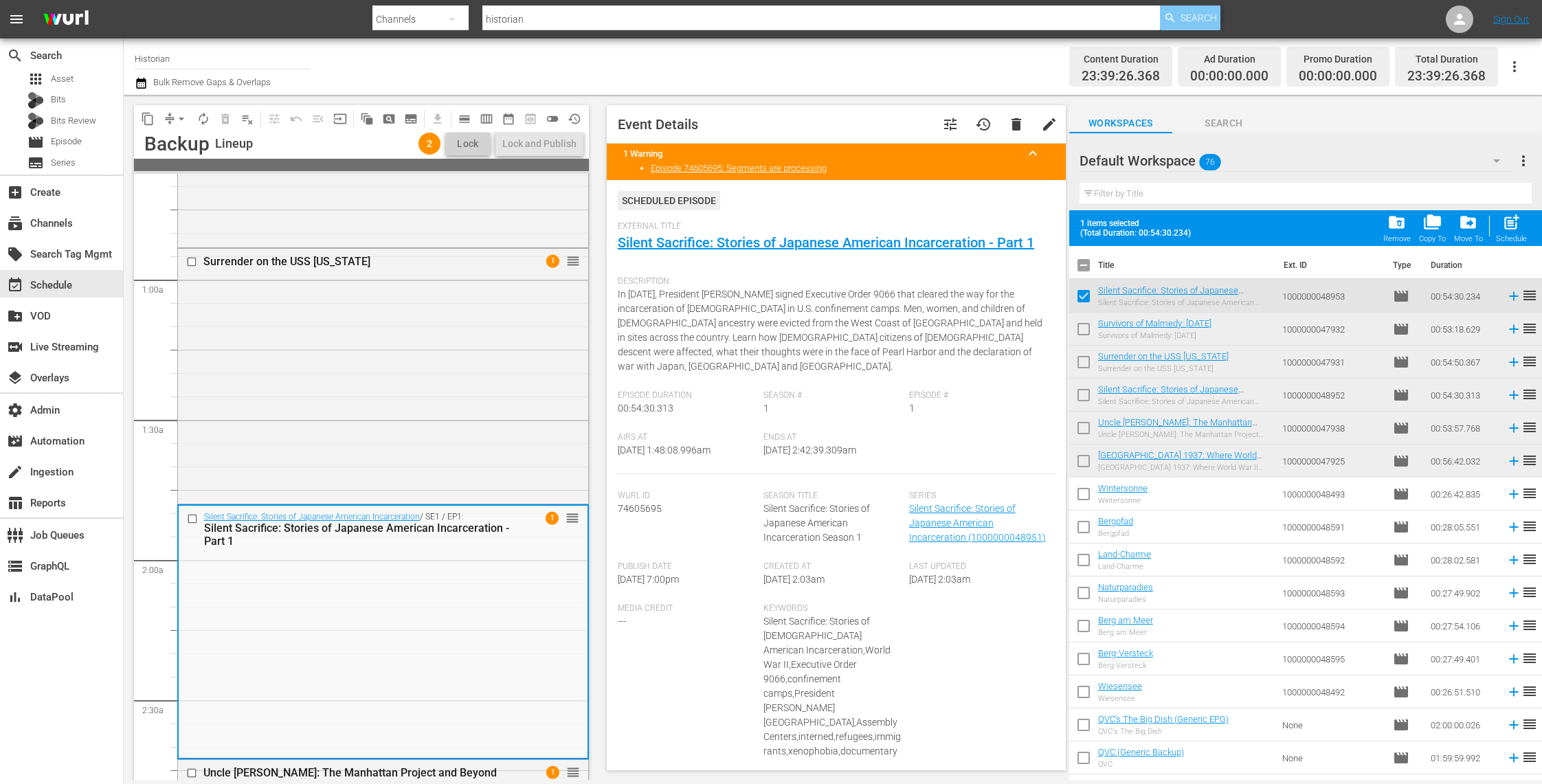
click at [1192, 17] on span "Search" at bounding box center [1199, 18] width 37 height 25
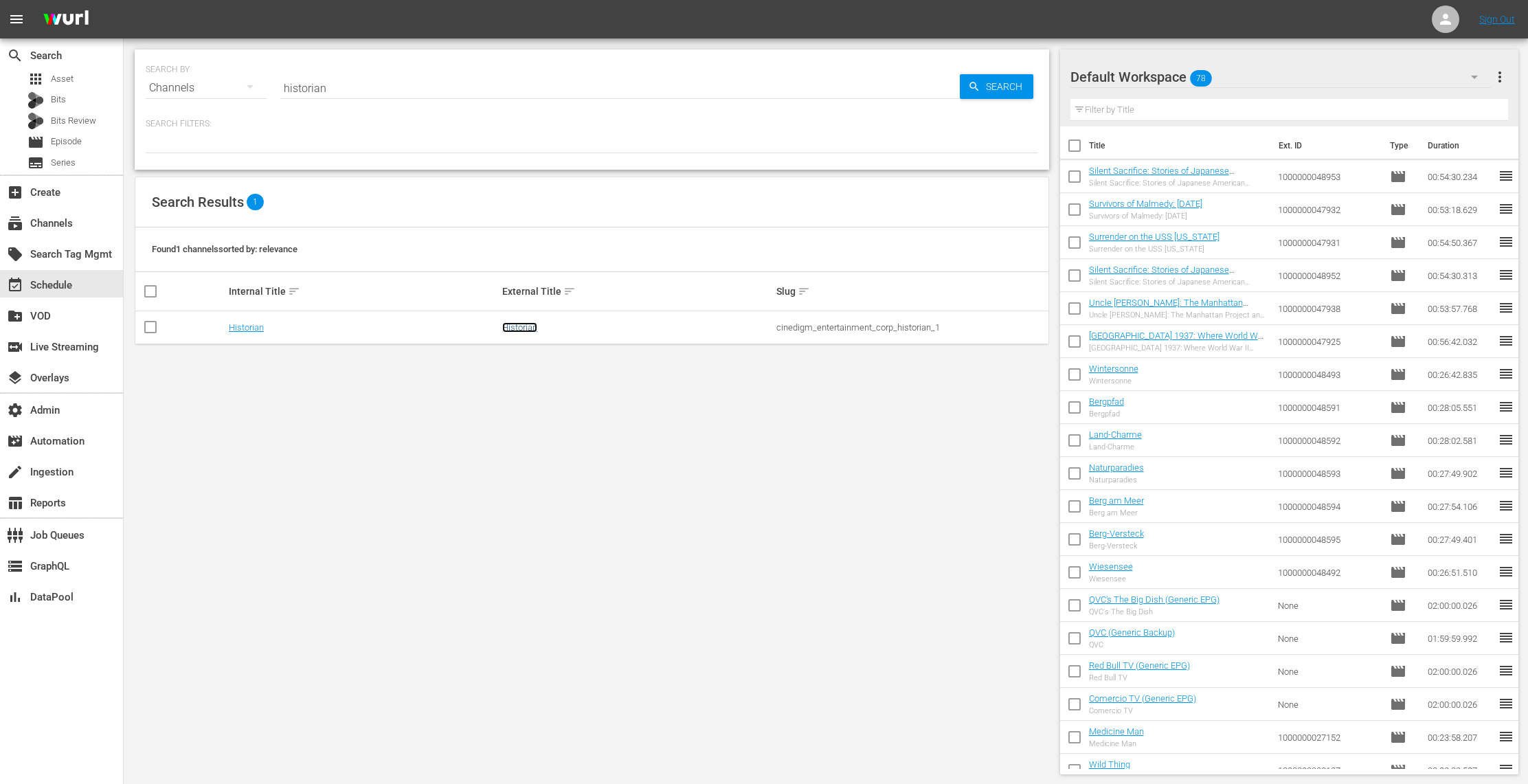
click at [523, 328] on link "Historian" at bounding box center [520, 327] width 35 height 10
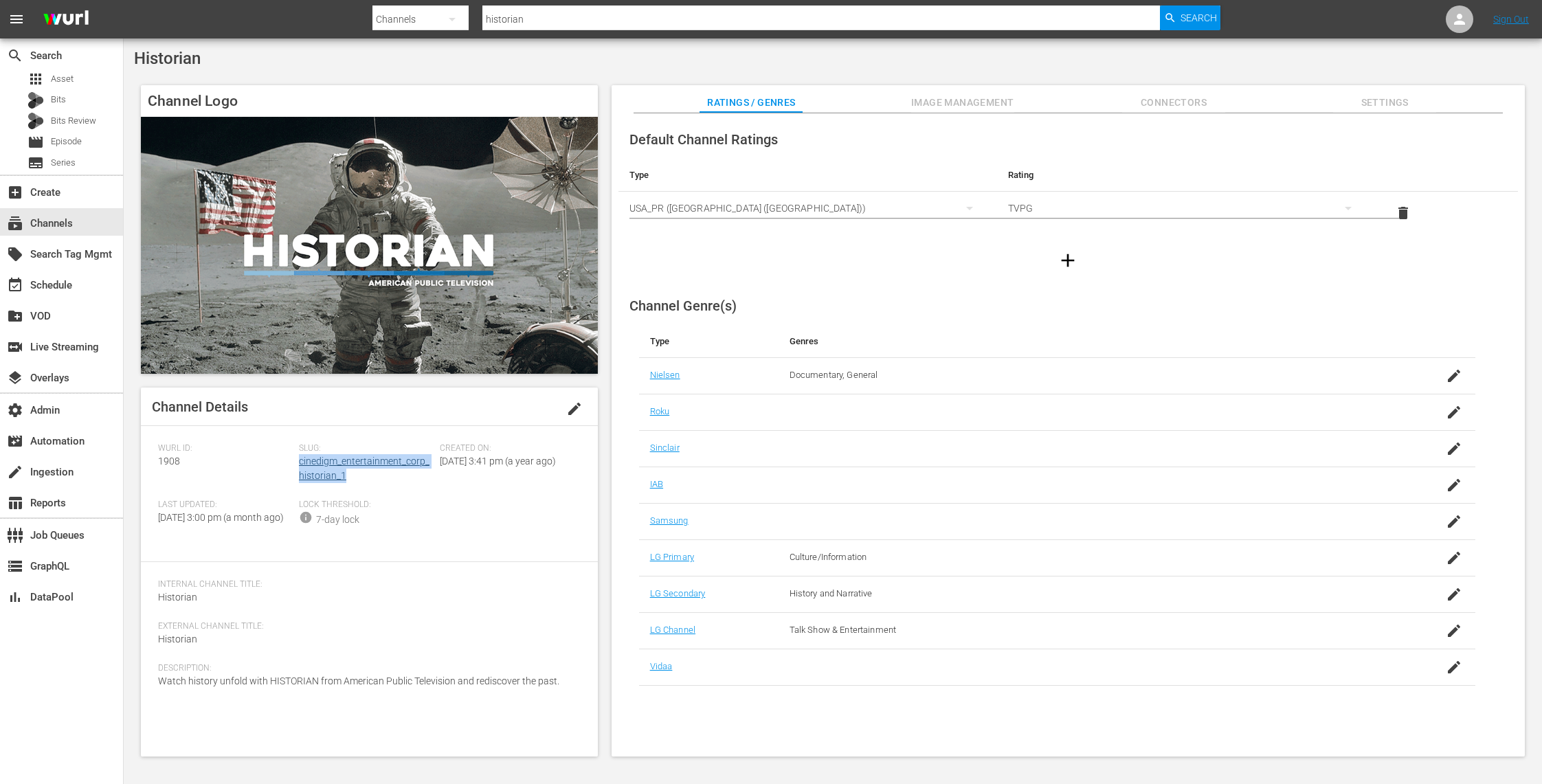
drag, startPoint x: 350, startPoint y: 478, endPoint x: 299, endPoint y: 465, distance: 52.6
click at [299, 465] on div "Slug: cinedigm_entertainment_corp_historian_1" at bounding box center [368, 471] width 141 height 57
copy link "cinedigm_entertainment_corp_historian_1"
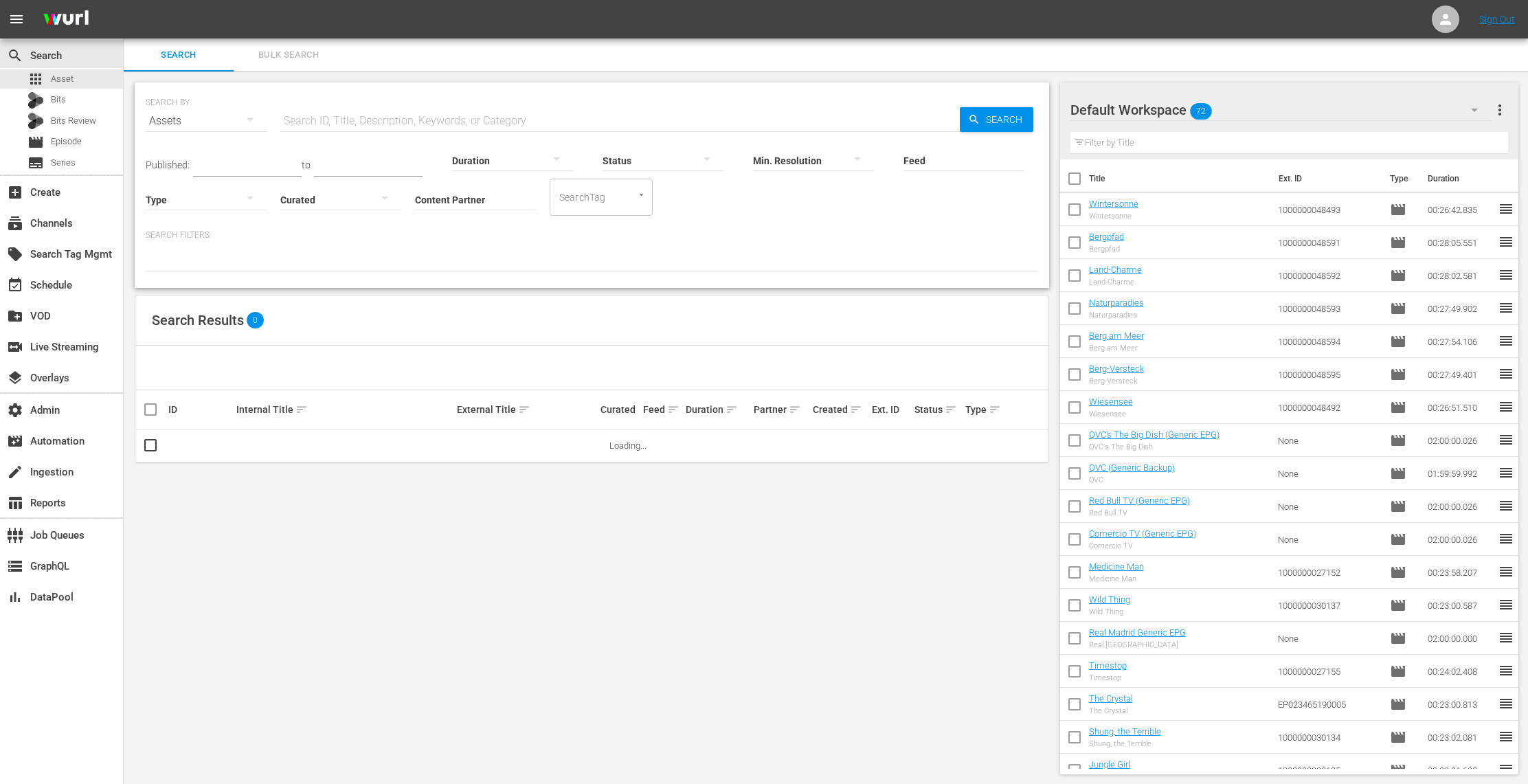
click at [306, 119] on input "text" at bounding box center [620, 121] width 680 height 33
paste input "[GEOGRAPHIC_DATA] 1937: Where World War II Began"
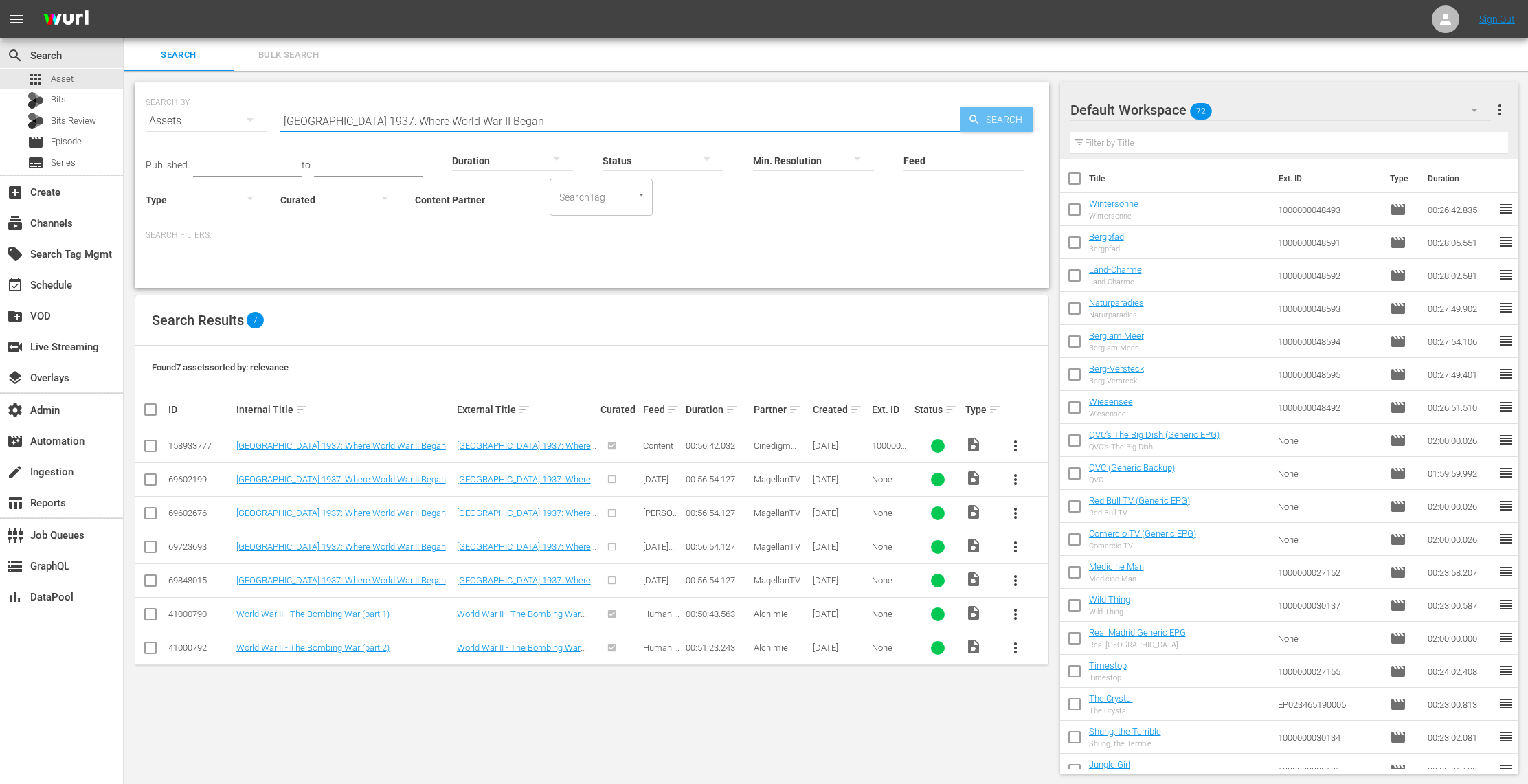
type input "[GEOGRAPHIC_DATA] 1937: Where World War II Began"
click at [997, 120] on span "Search" at bounding box center [1007, 120] width 53 height 25
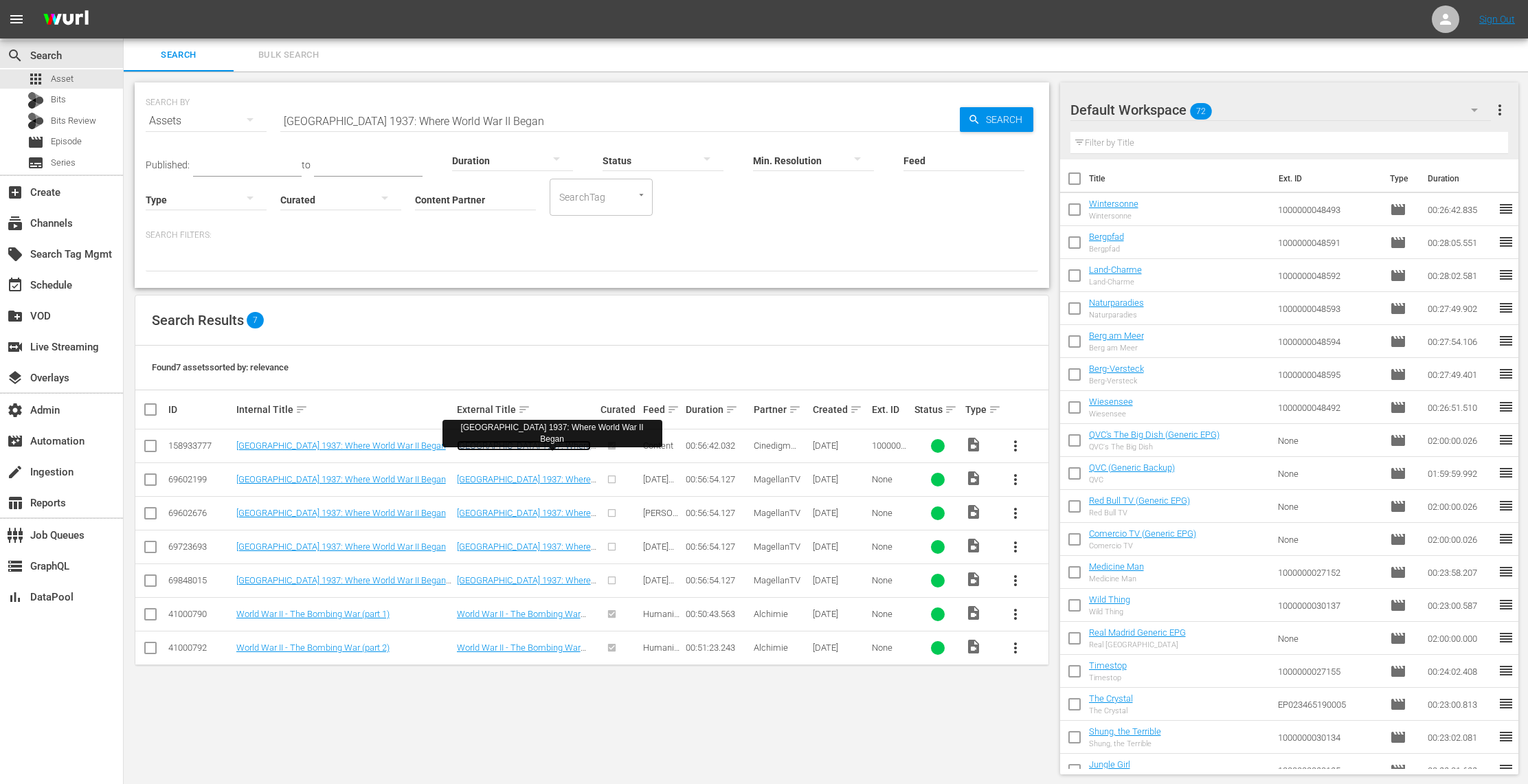
click at [534, 448] on link "[GEOGRAPHIC_DATA] 1937: Where World War II Began" at bounding box center [523, 451] width 134 height 21
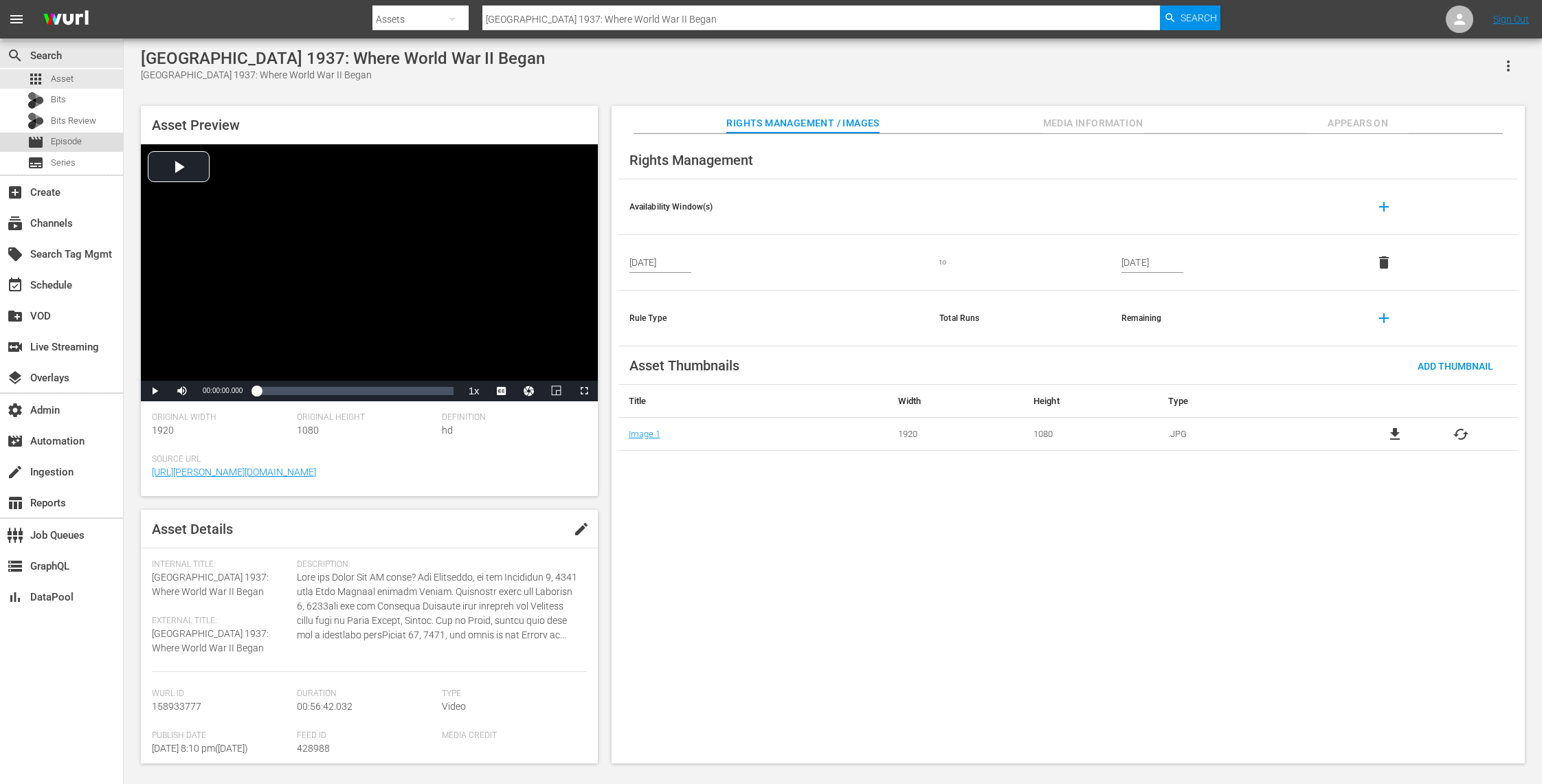
click at [93, 146] on div "movie Episode" at bounding box center [62, 141] width 123 height 19
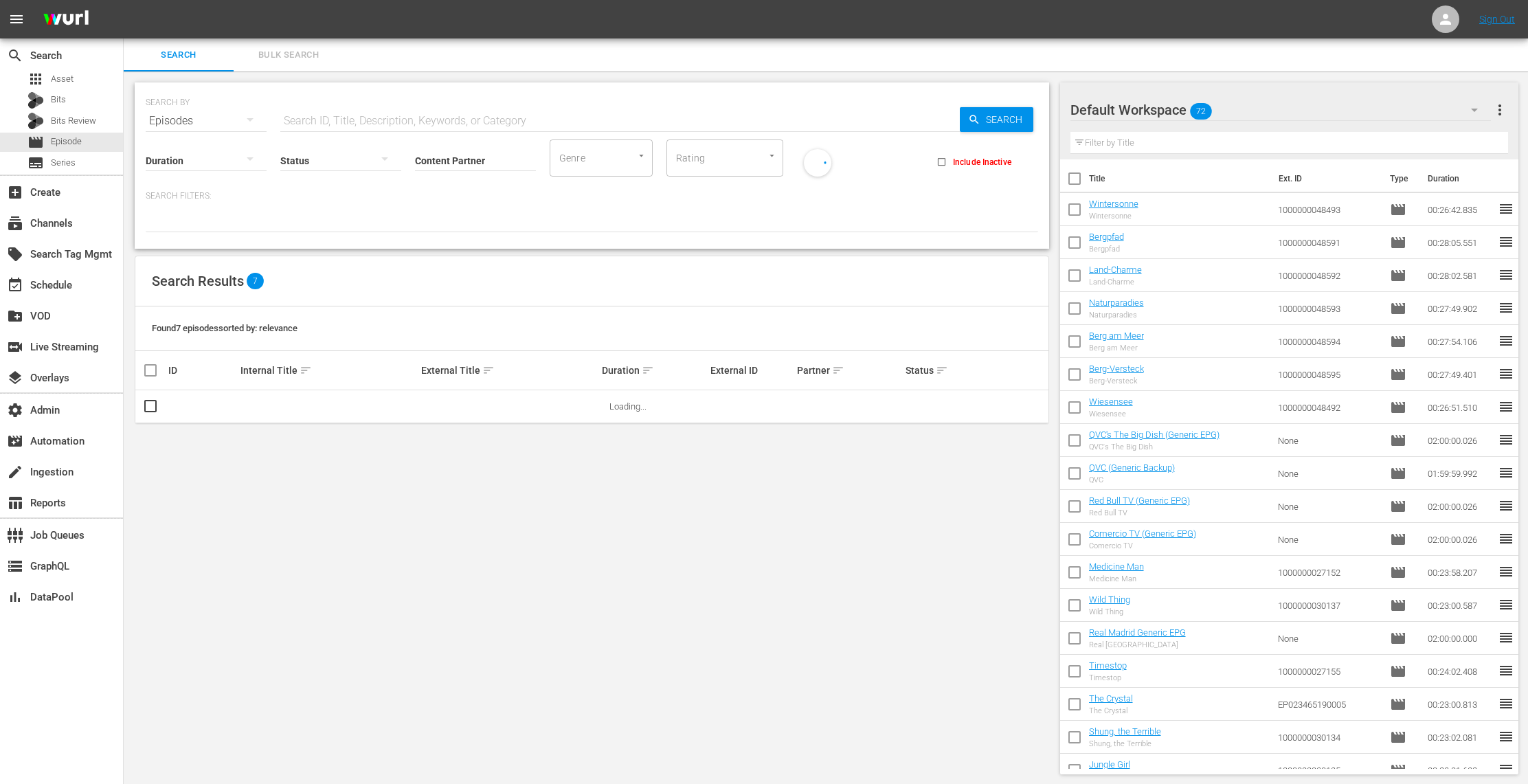
click at [485, 124] on input "text" at bounding box center [620, 121] width 680 height 33
paste input "[GEOGRAPHIC_DATA] 1937: Where World War II Began"
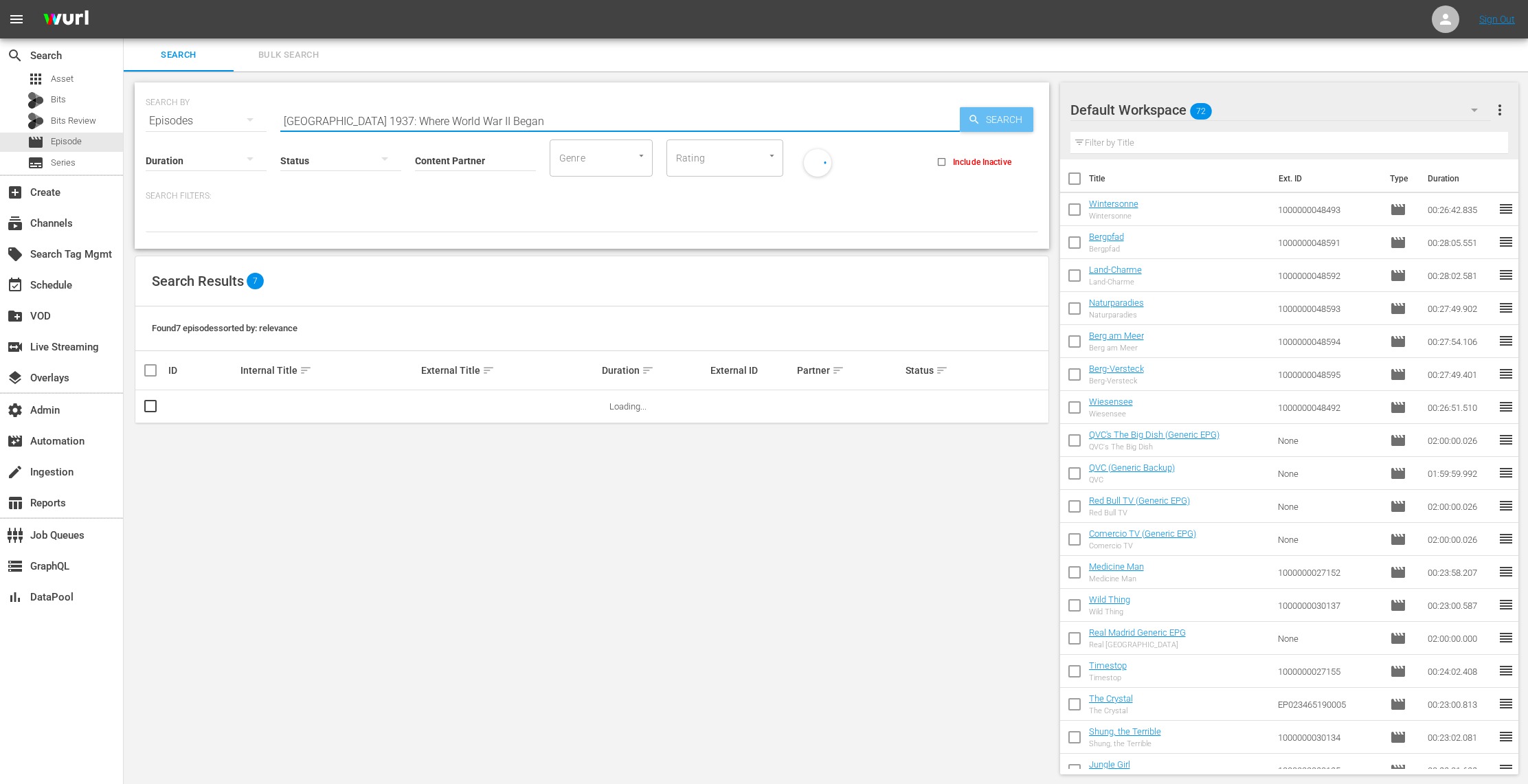
type input "[GEOGRAPHIC_DATA] 1937: Where World War II Began"
click at [992, 113] on span "Search" at bounding box center [1007, 120] width 53 height 25
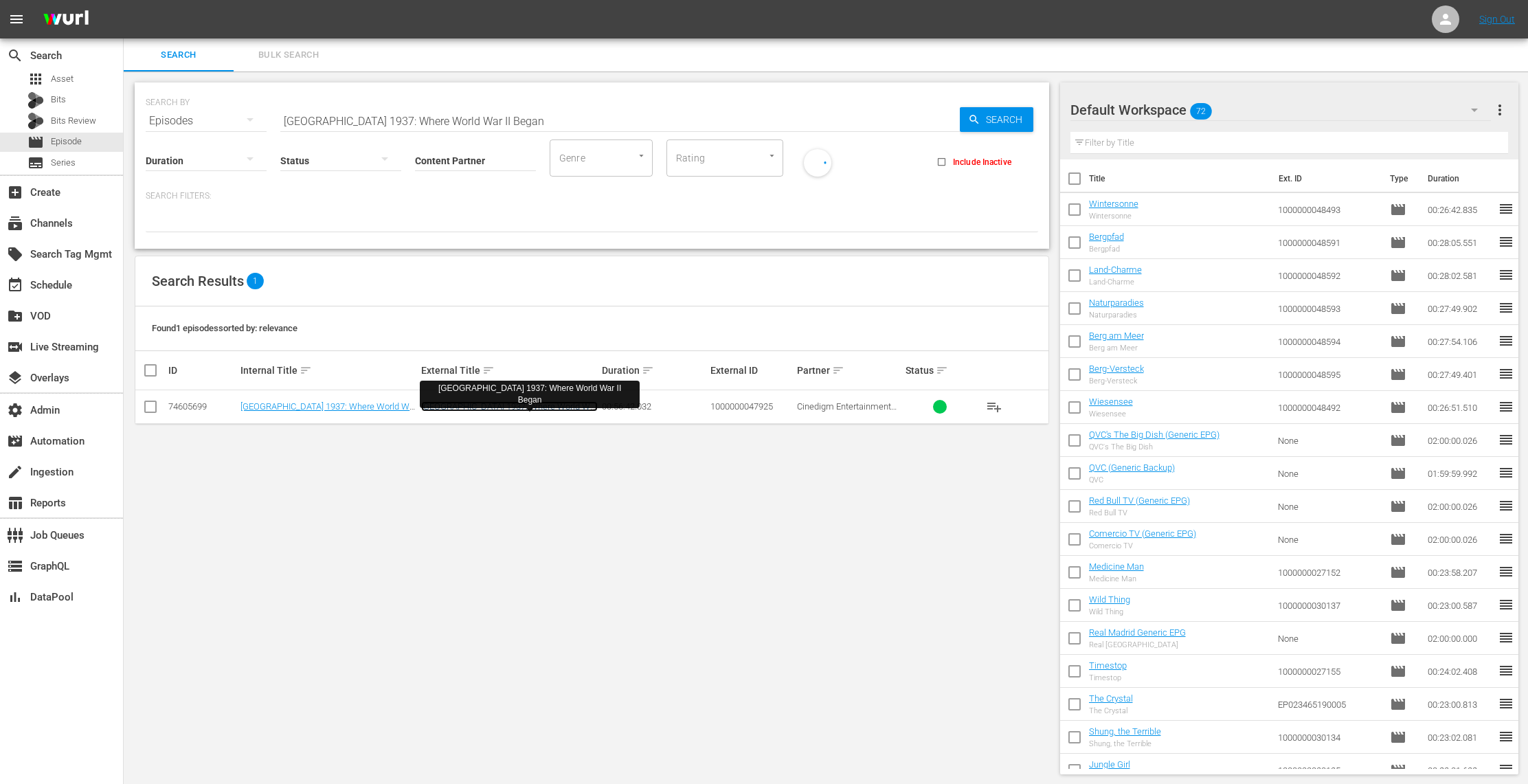
click at [548, 408] on link "[GEOGRAPHIC_DATA] 1937: Where World War II Began" at bounding box center [509, 411] width 176 height 21
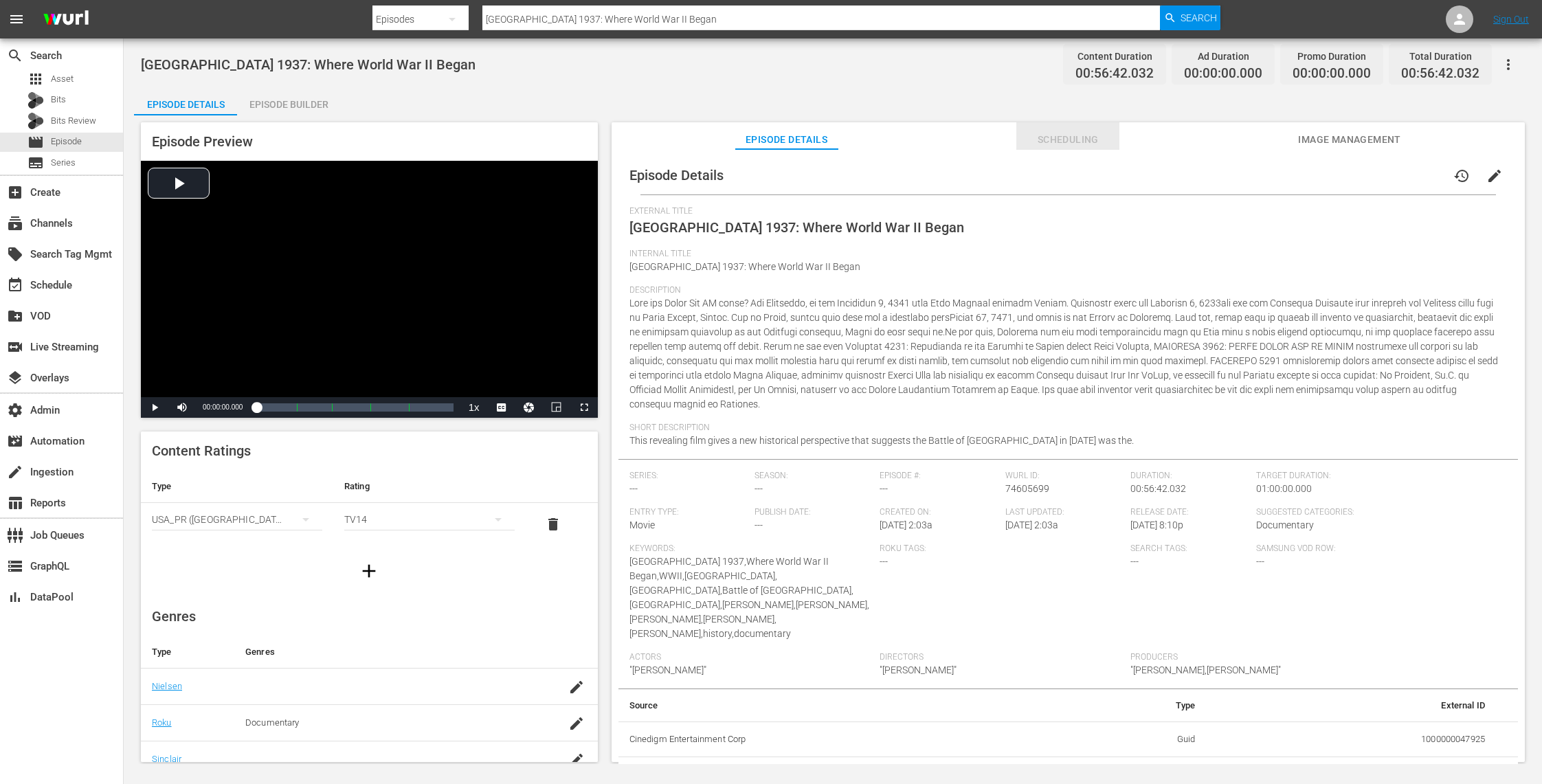
click at [1089, 137] on span "Scheduling" at bounding box center [1068, 140] width 103 height 17
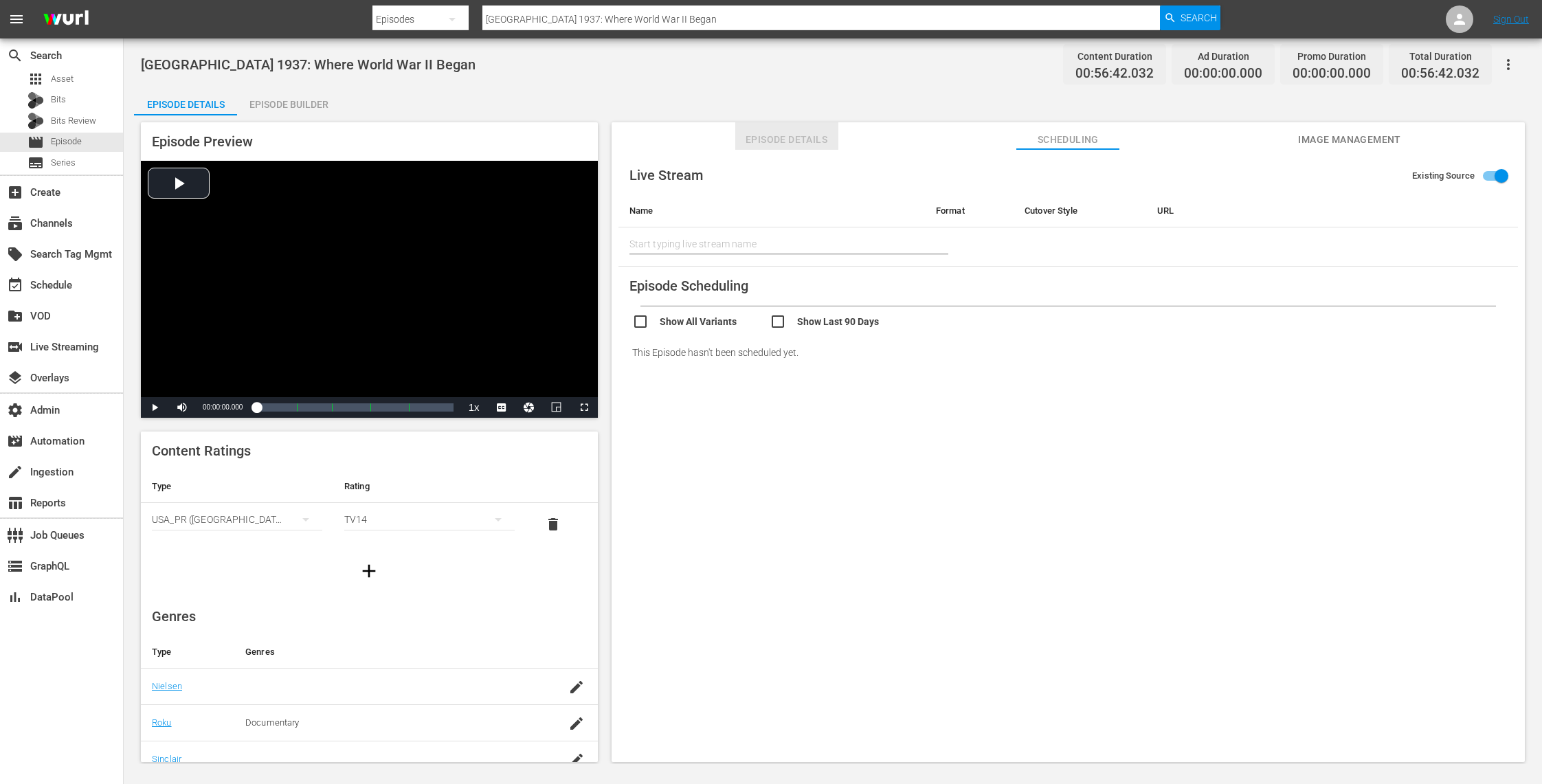
click at [796, 142] on span "Episode Details" at bounding box center [787, 140] width 103 height 17
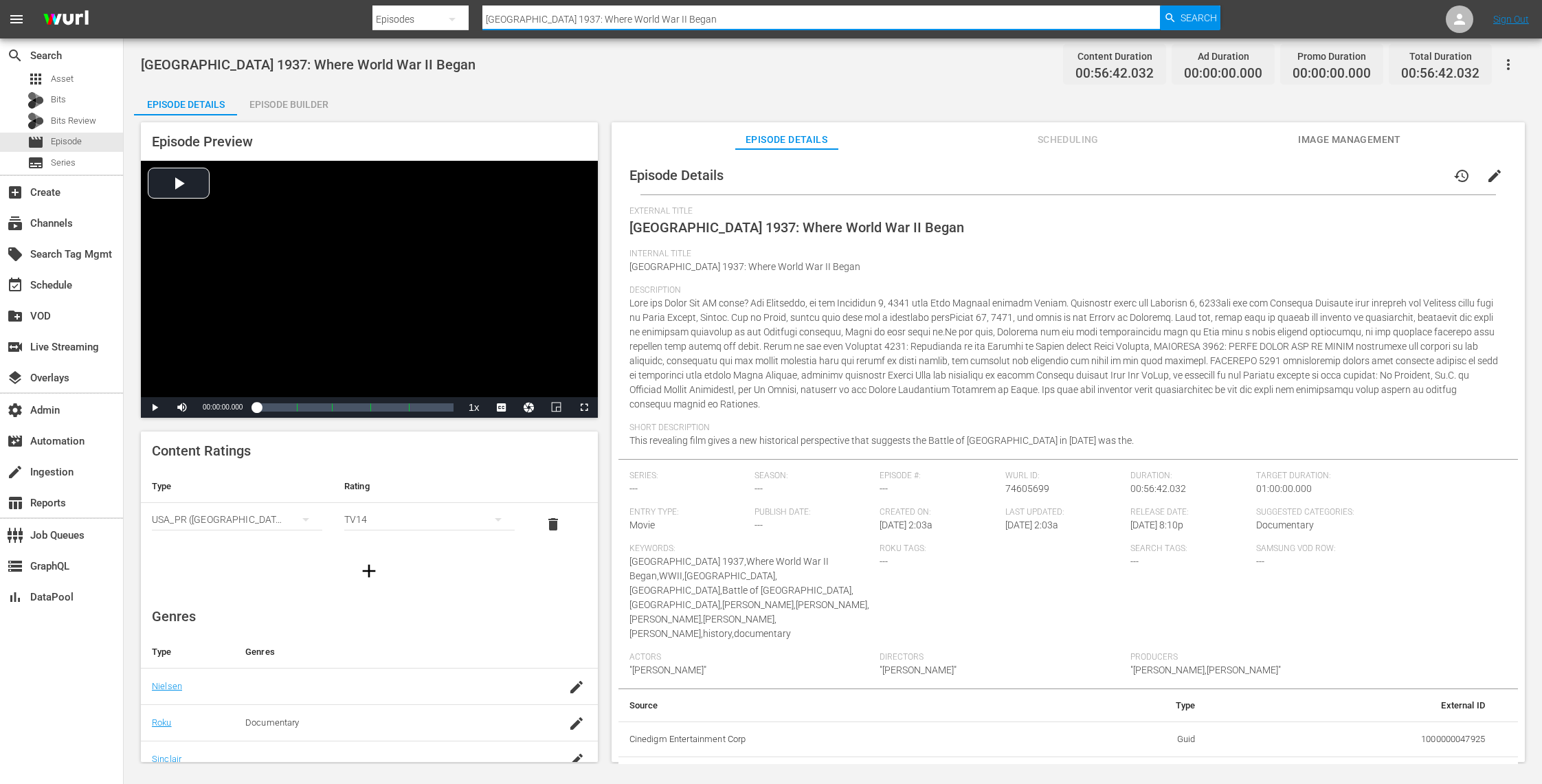
click at [727, 21] on input "[GEOGRAPHIC_DATA] 1937: Where World War II Began" at bounding box center [821, 19] width 678 height 33
click at [1202, 17] on span "Search" at bounding box center [1199, 18] width 37 height 25
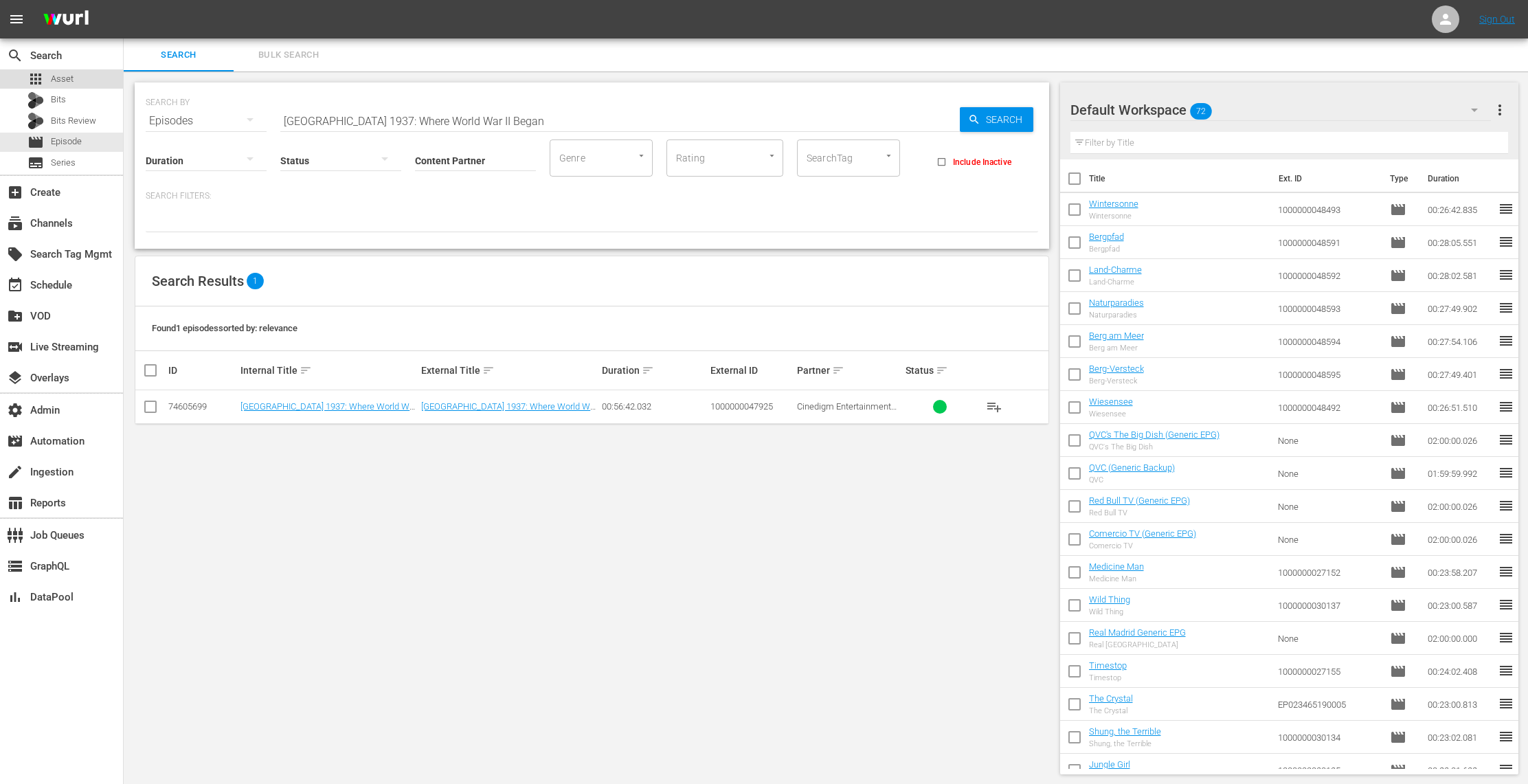
click at [88, 81] on div "apps Asset" at bounding box center [62, 78] width 123 height 19
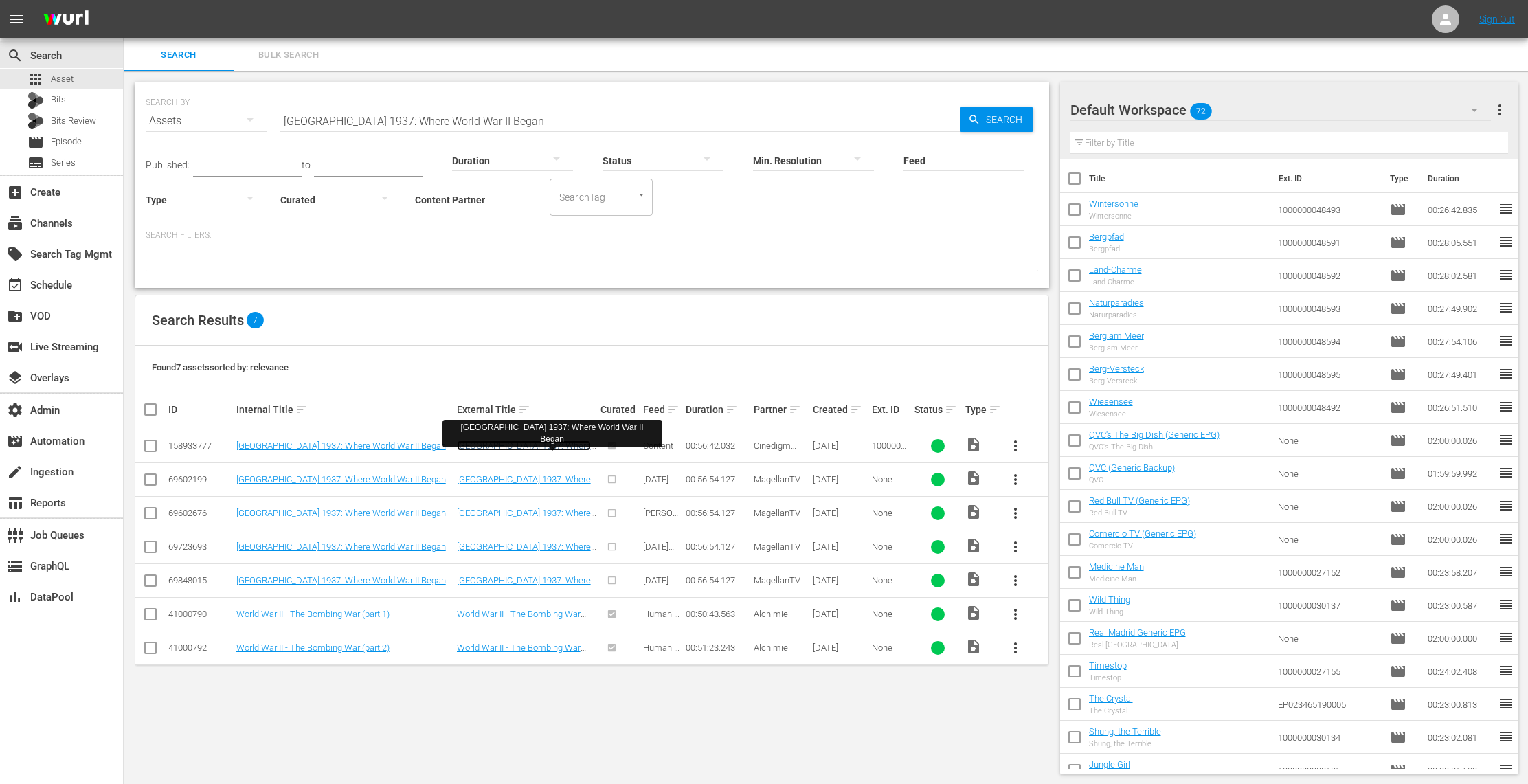
click at [574, 443] on link "[GEOGRAPHIC_DATA] 1937: Where World War II Began" at bounding box center [523, 451] width 134 height 21
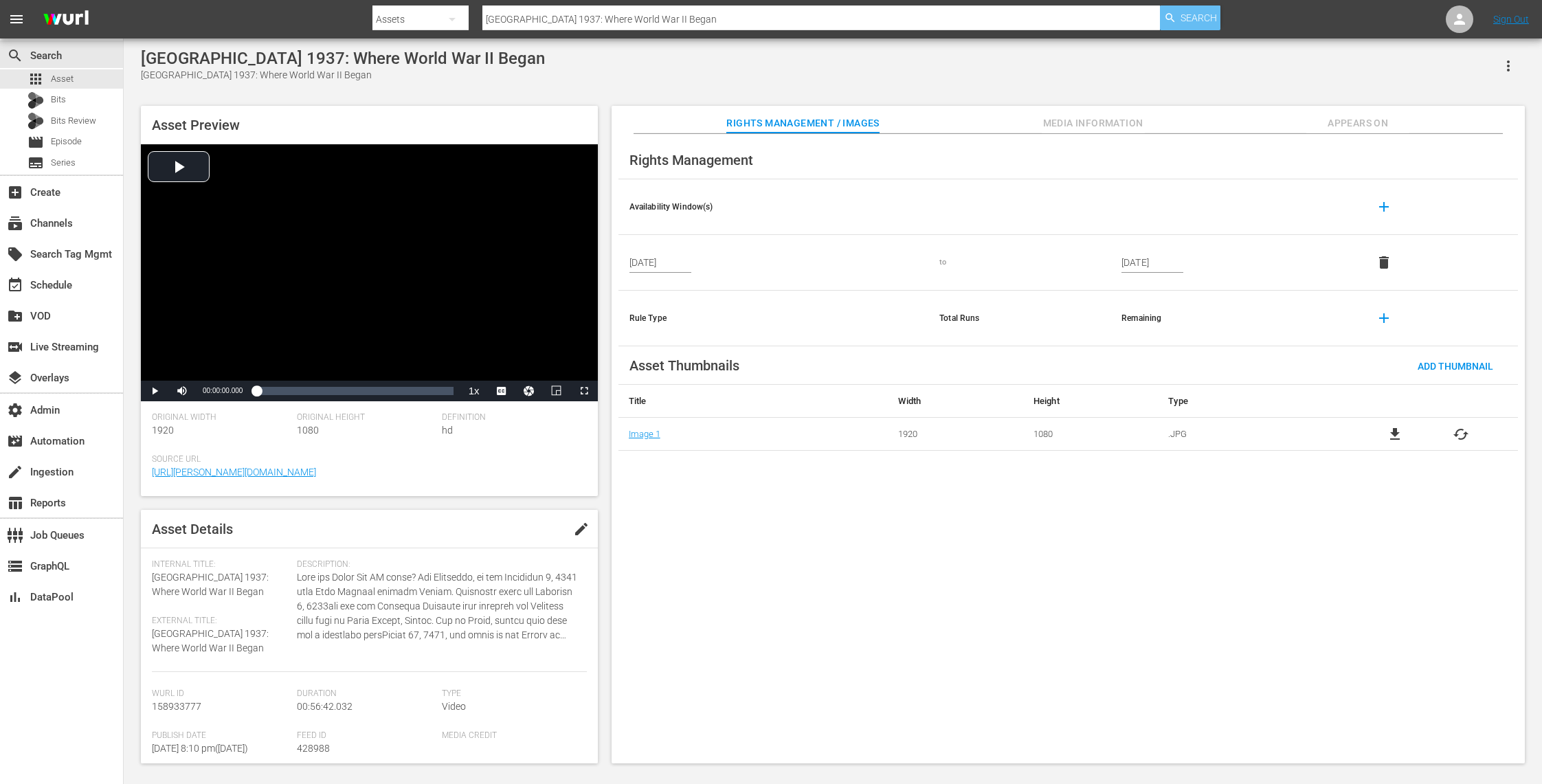
click at [1203, 14] on span "Search" at bounding box center [1199, 18] width 37 height 25
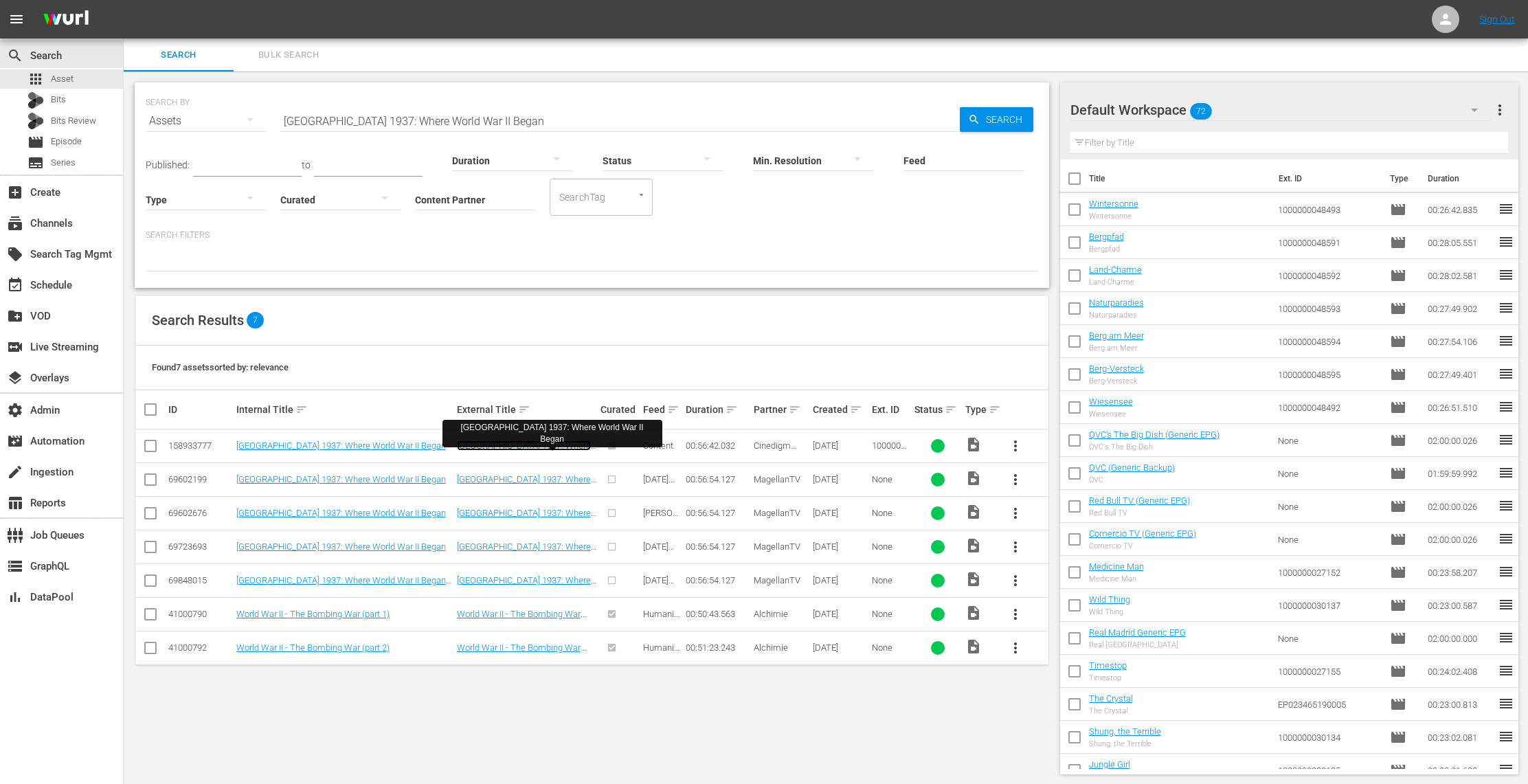
click at [561, 446] on link "[GEOGRAPHIC_DATA] 1937: Where World War II Began" at bounding box center [523, 451] width 134 height 21
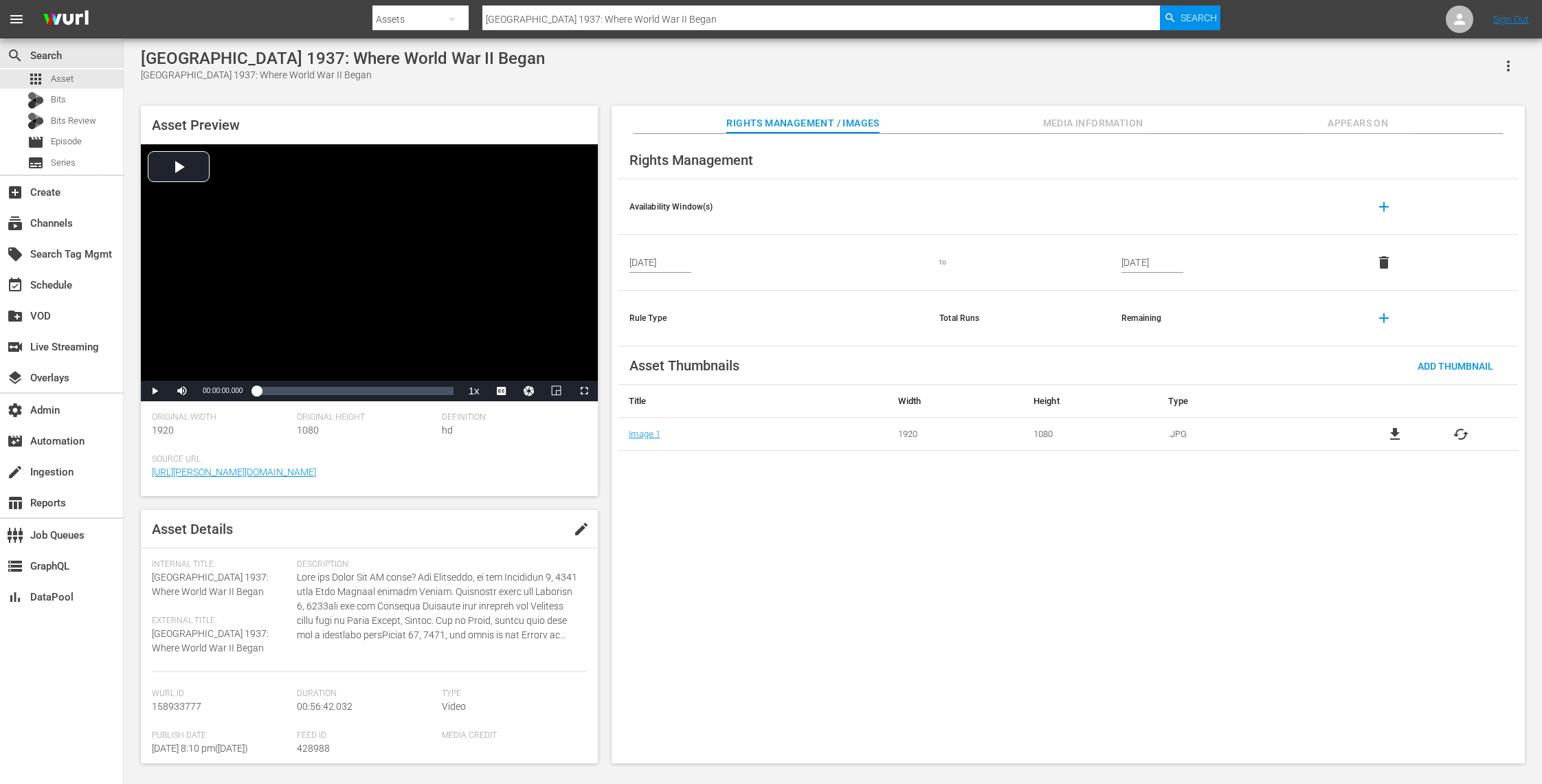
click at [1386, 261] on span "delete" at bounding box center [1384, 263] width 17 height 17
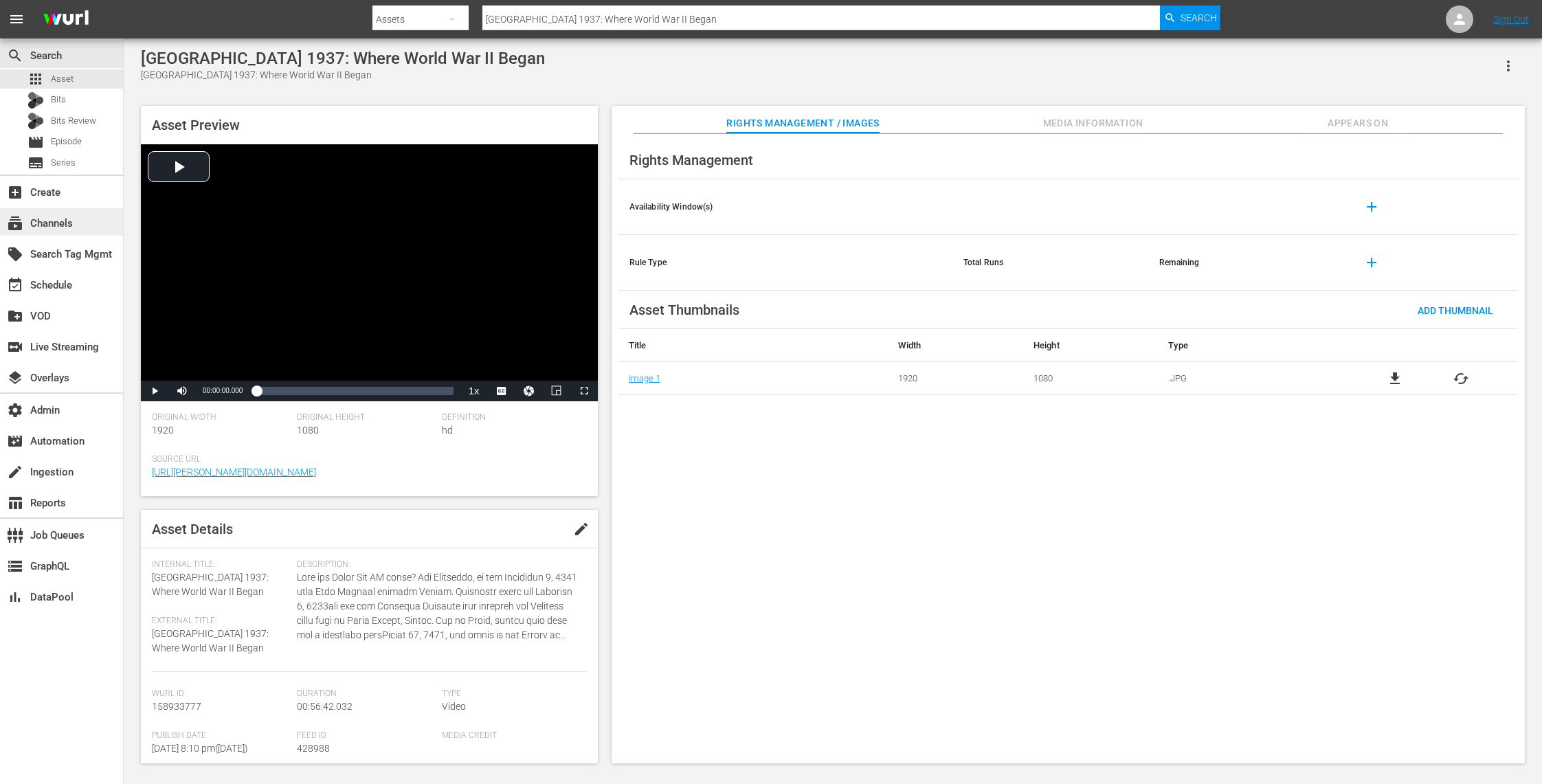
click at [73, 219] on div "subscriptions Channels" at bounding box center [38, 221] width 77 height 12
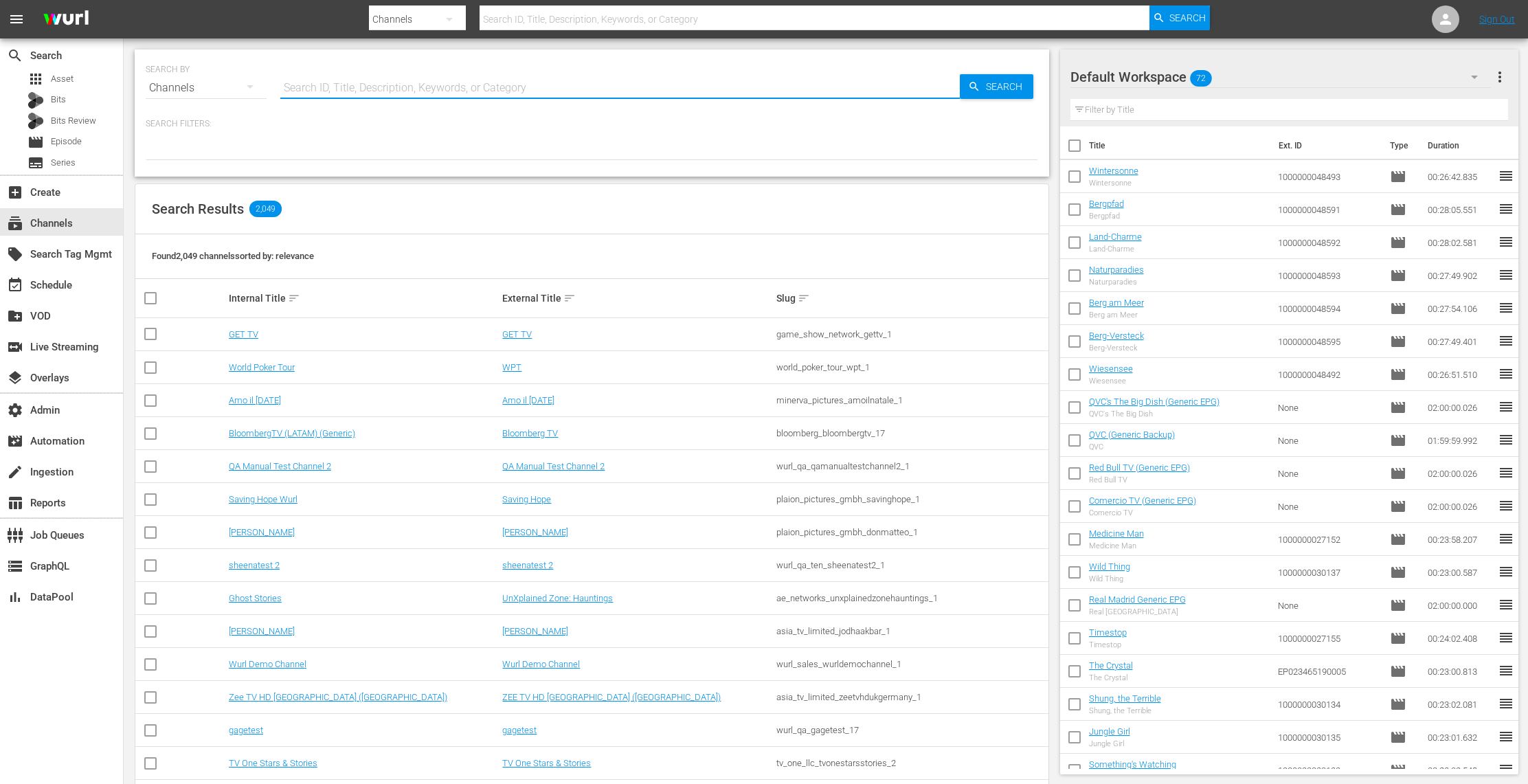
click at [349, 91] on input "text" at bounding box center [620, 88] width 680 height 33
type input "historian"
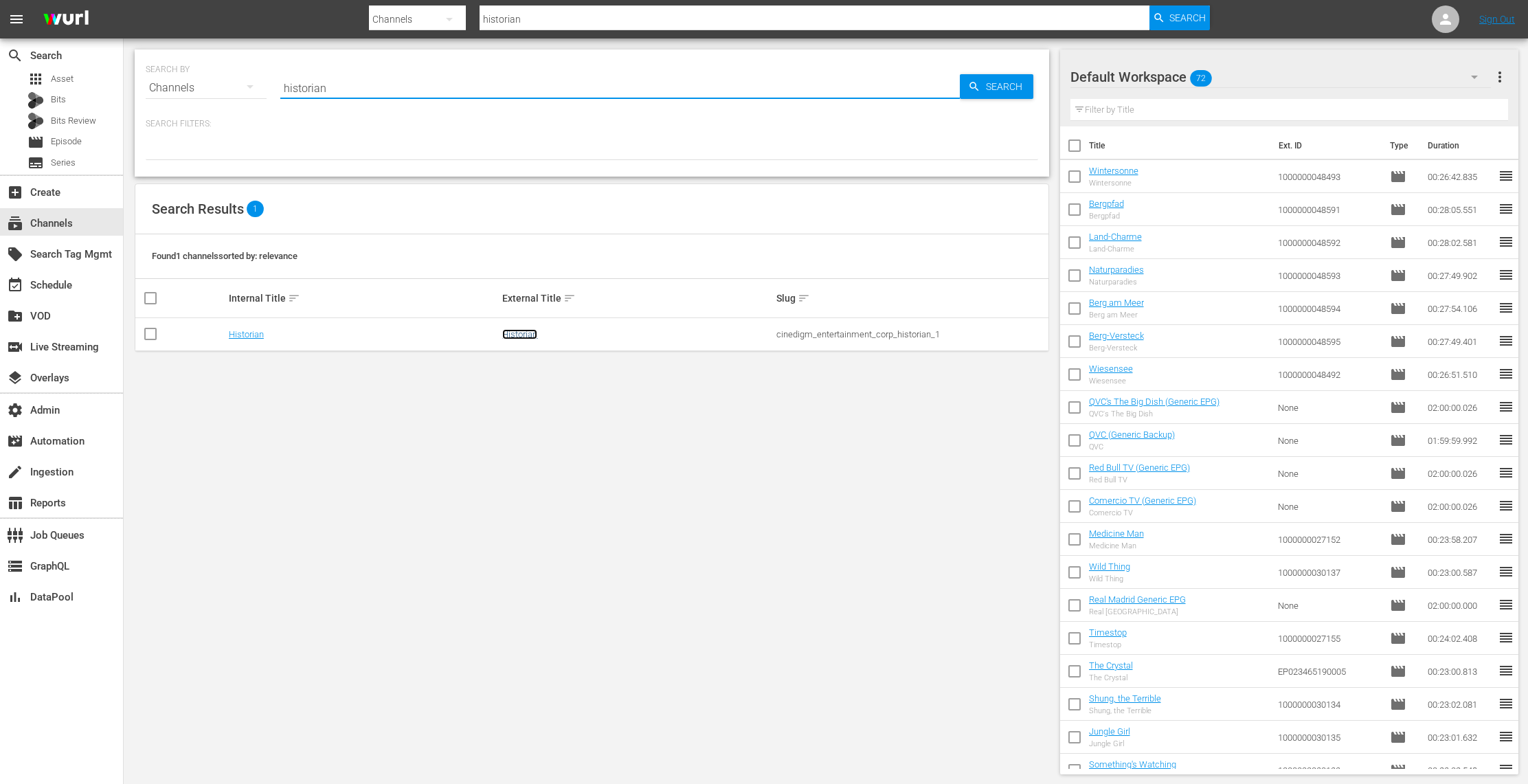
click at [532, 333] on link "Historian" at bounding box center [520, 334] width 35 height 10
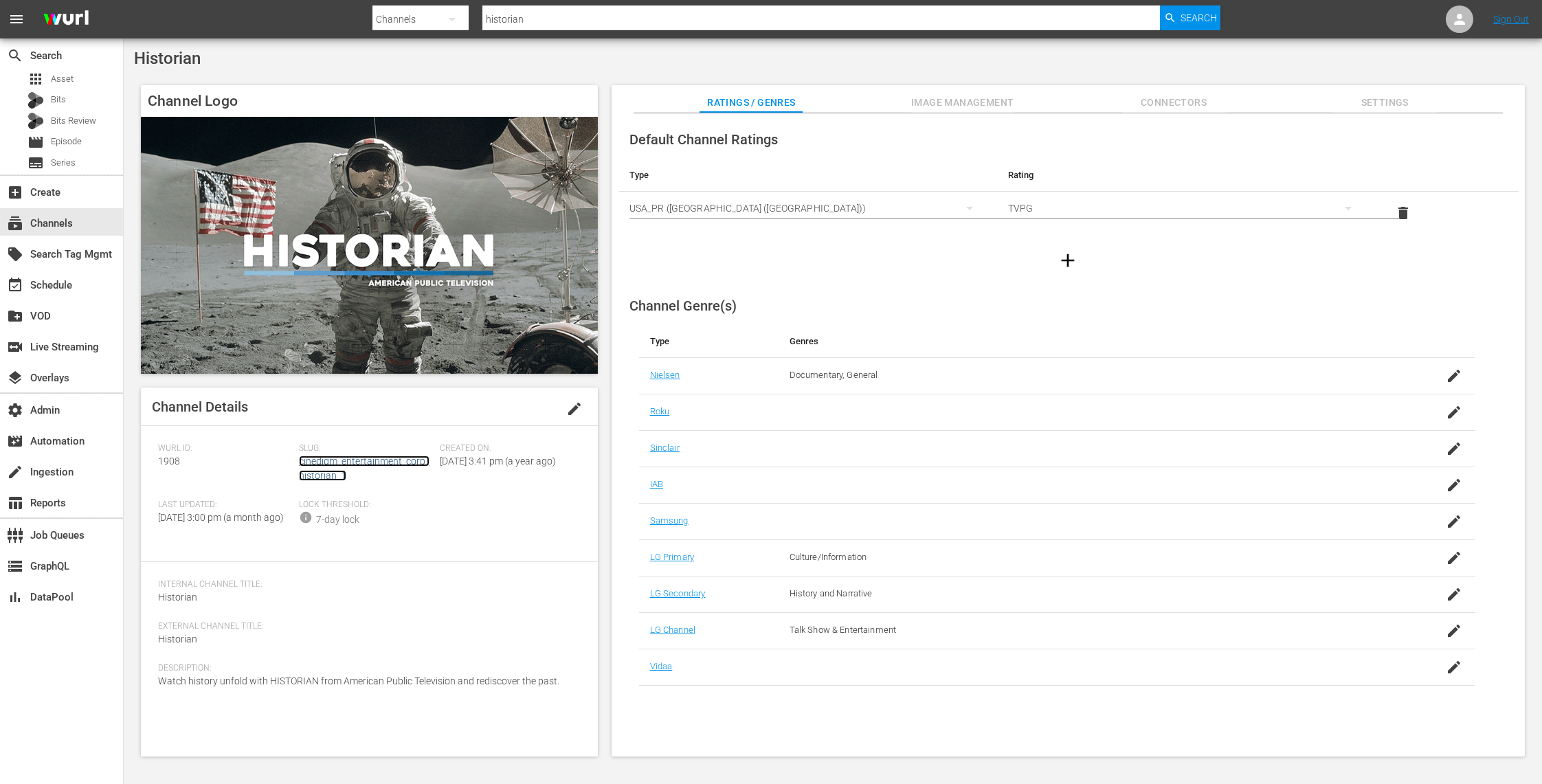
click at [418, 457] on link "cinedigm_entertainment_corp_historian_1" at bounding box center [363, 468] width 131 height 26
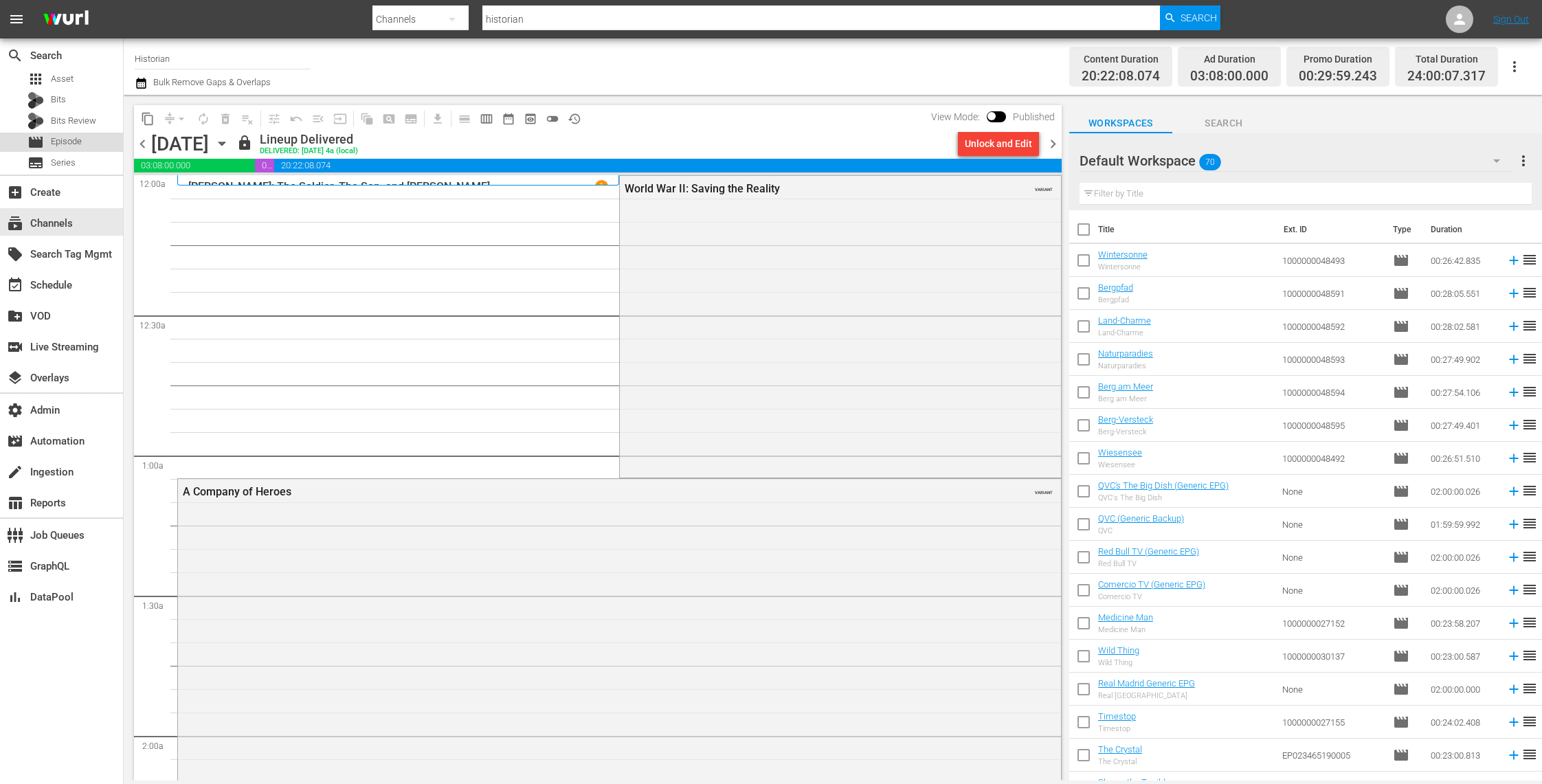
click at [82, 145] on div "movie Episode" at bounding box center [62, 141] width 123 height 19
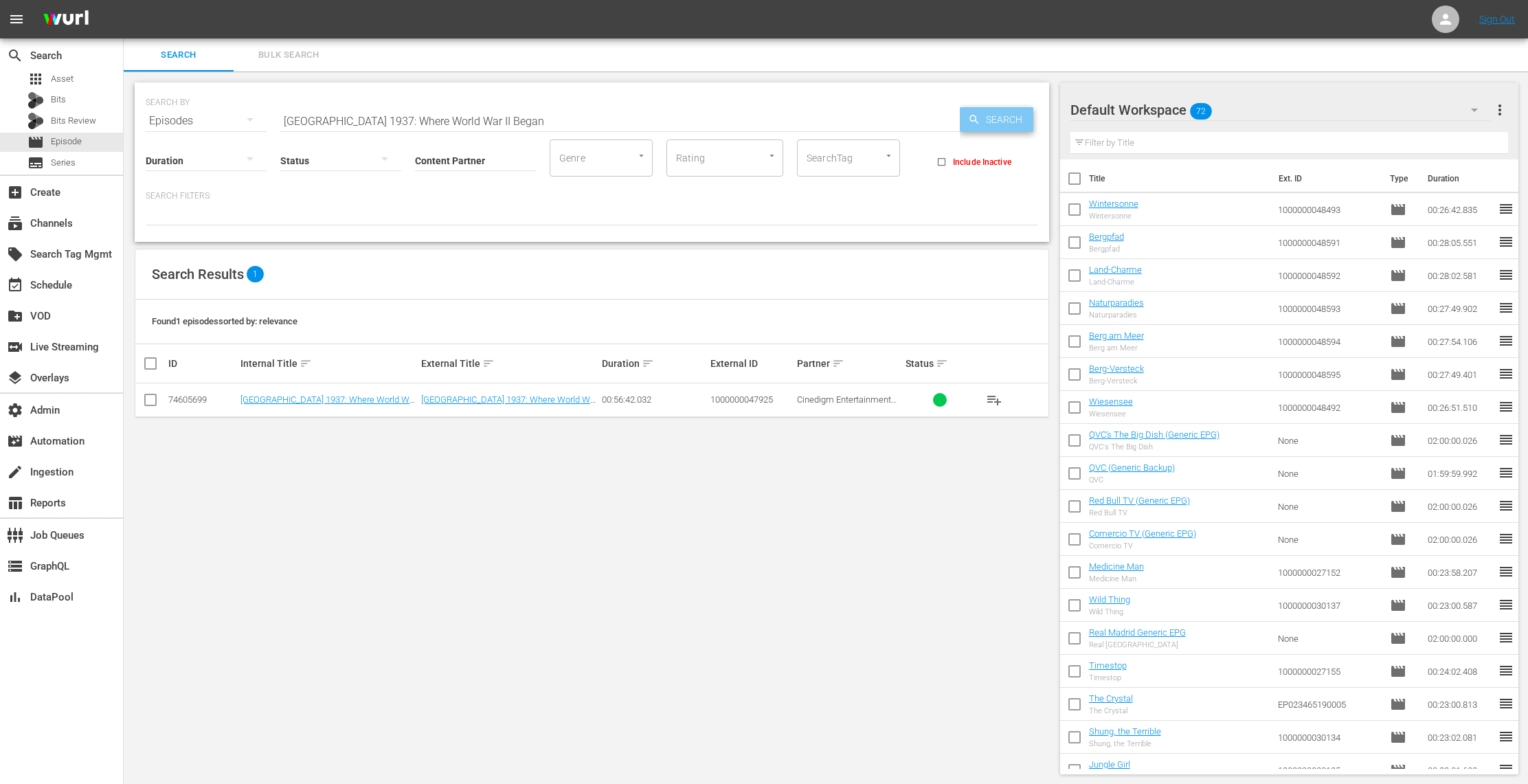
click at [986, 121] on span "Search" at bounding box center [1007, 120] width 53 height 25
click at [994, 397] on span "playlist_add" at bounding box center [994, 400] width 17 height 17
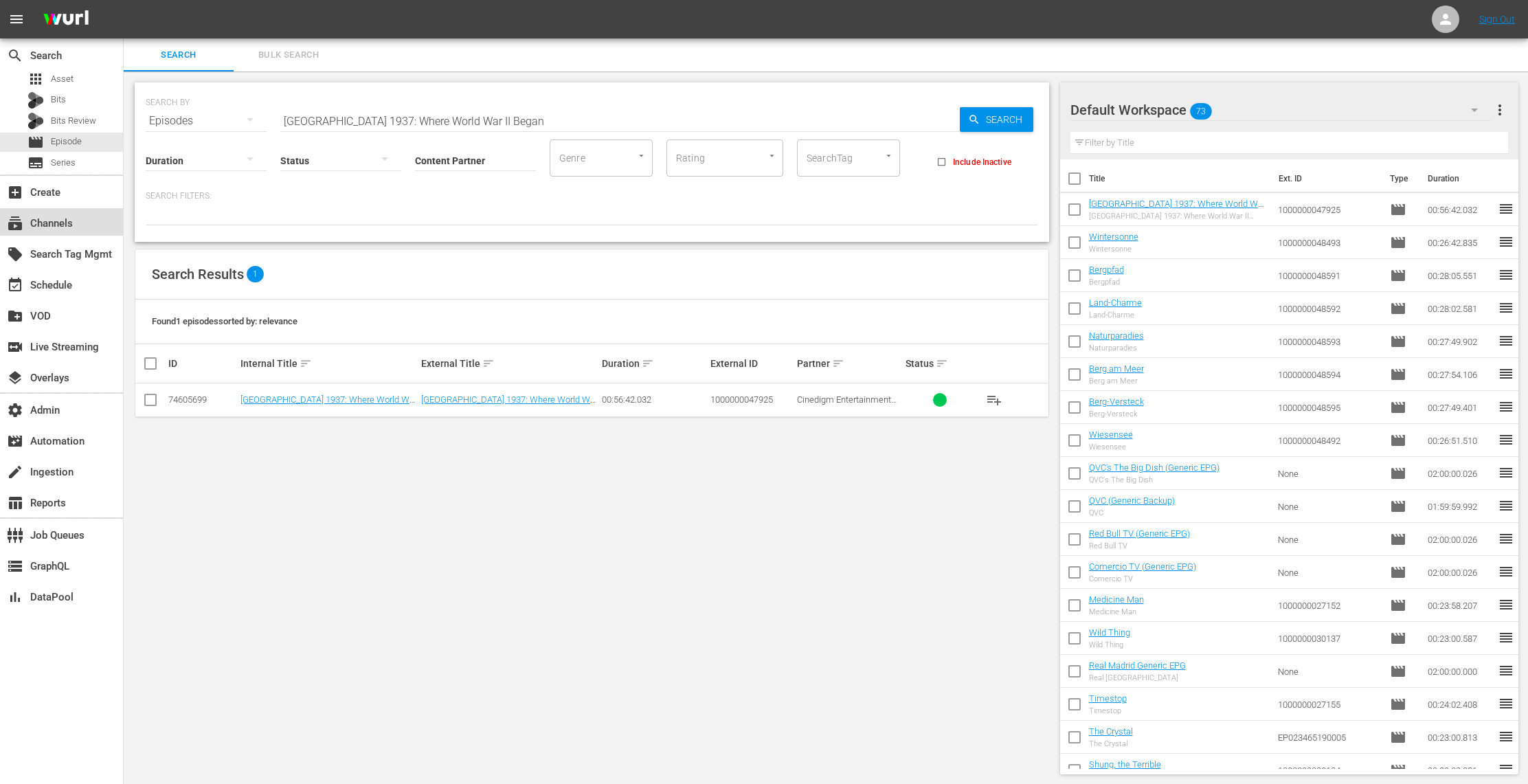
click at [73, 226] on div "subscriptions Channels" at bounding box center [38, 221] width 77 height 12
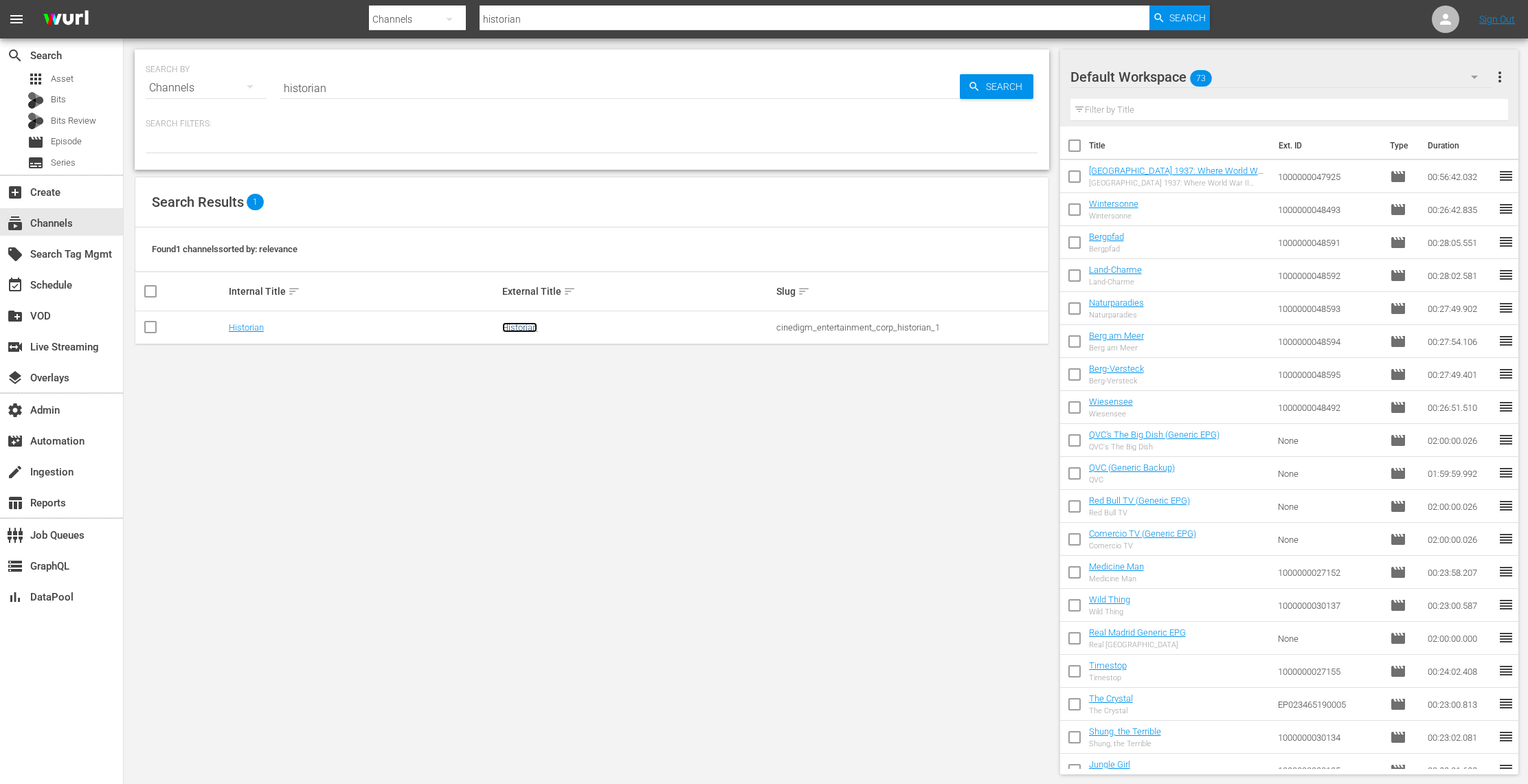
click at [525, 324] on link "Historian" at bounding box center [520, 327] width 35 height 10
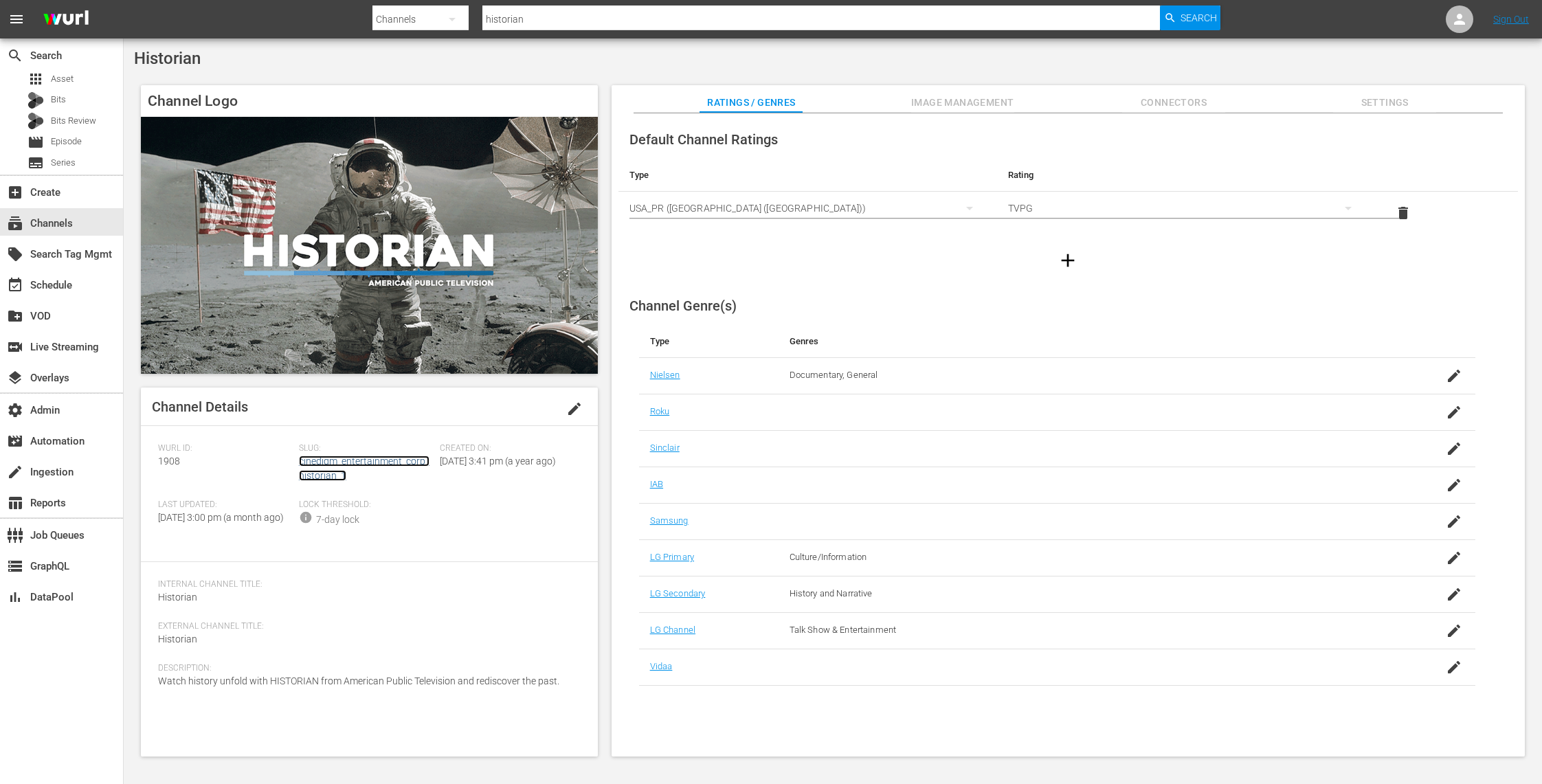
click at [383, 461] on link "cinedigm_entertainment_corp_historian_1" at bounding box center [363, 468] width 131 height 26
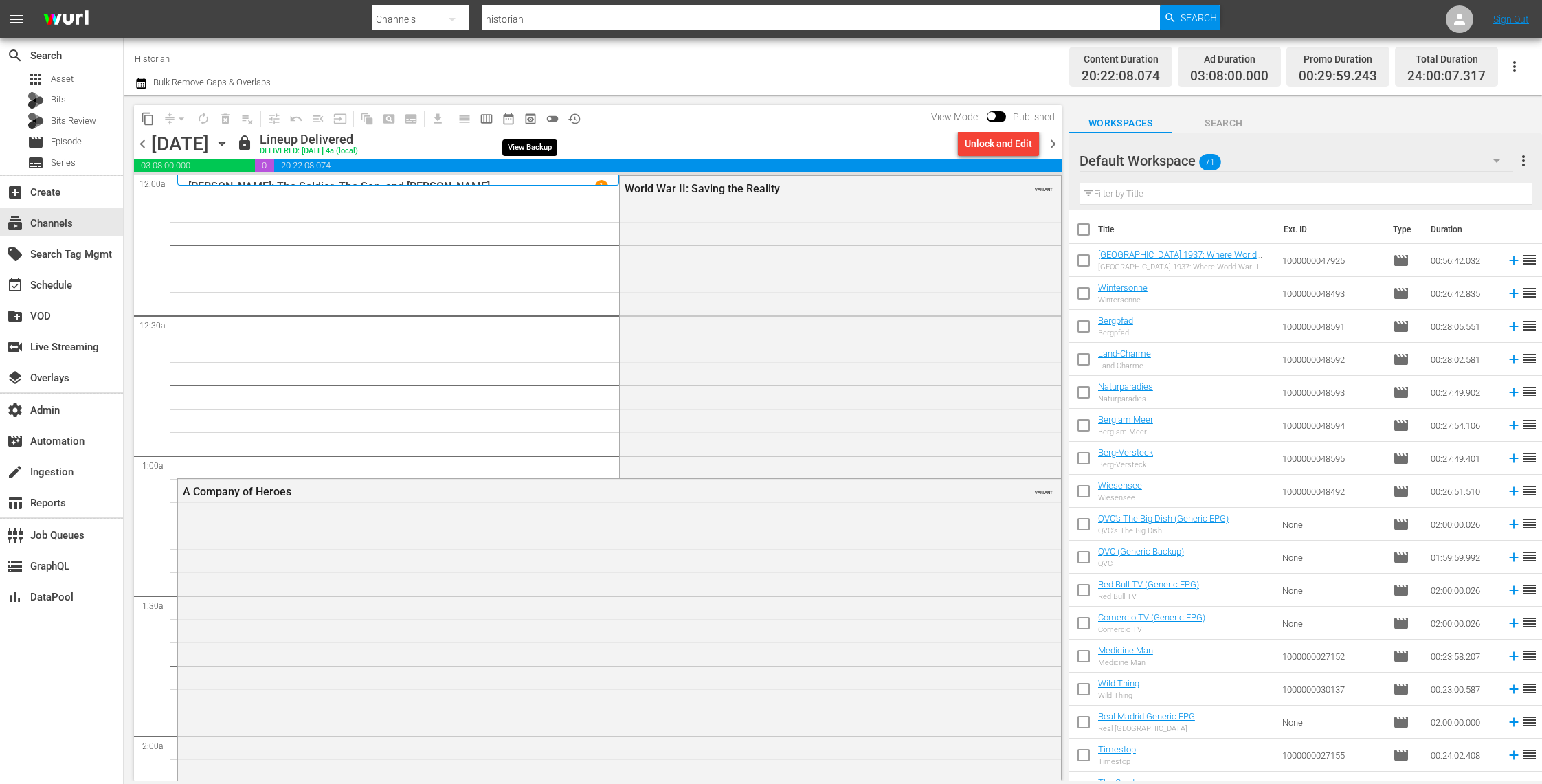
click at [528, 118] on span "preview_outlined" at bounding box center [530, 119] width 14 height 14
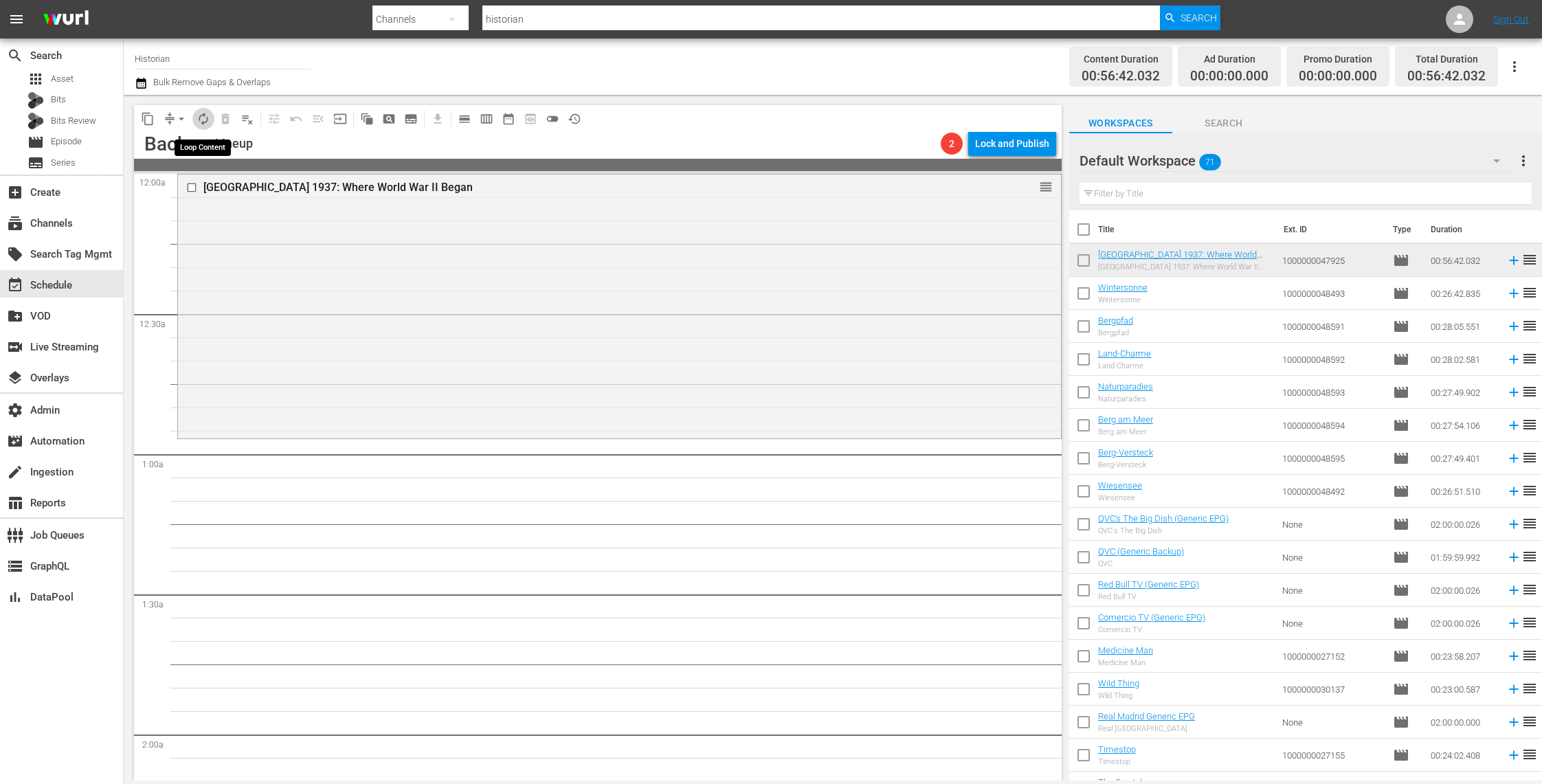
click at [210, 116] on span "autorenew_outlined" at bounding box center [203, 119] width 14 height 14
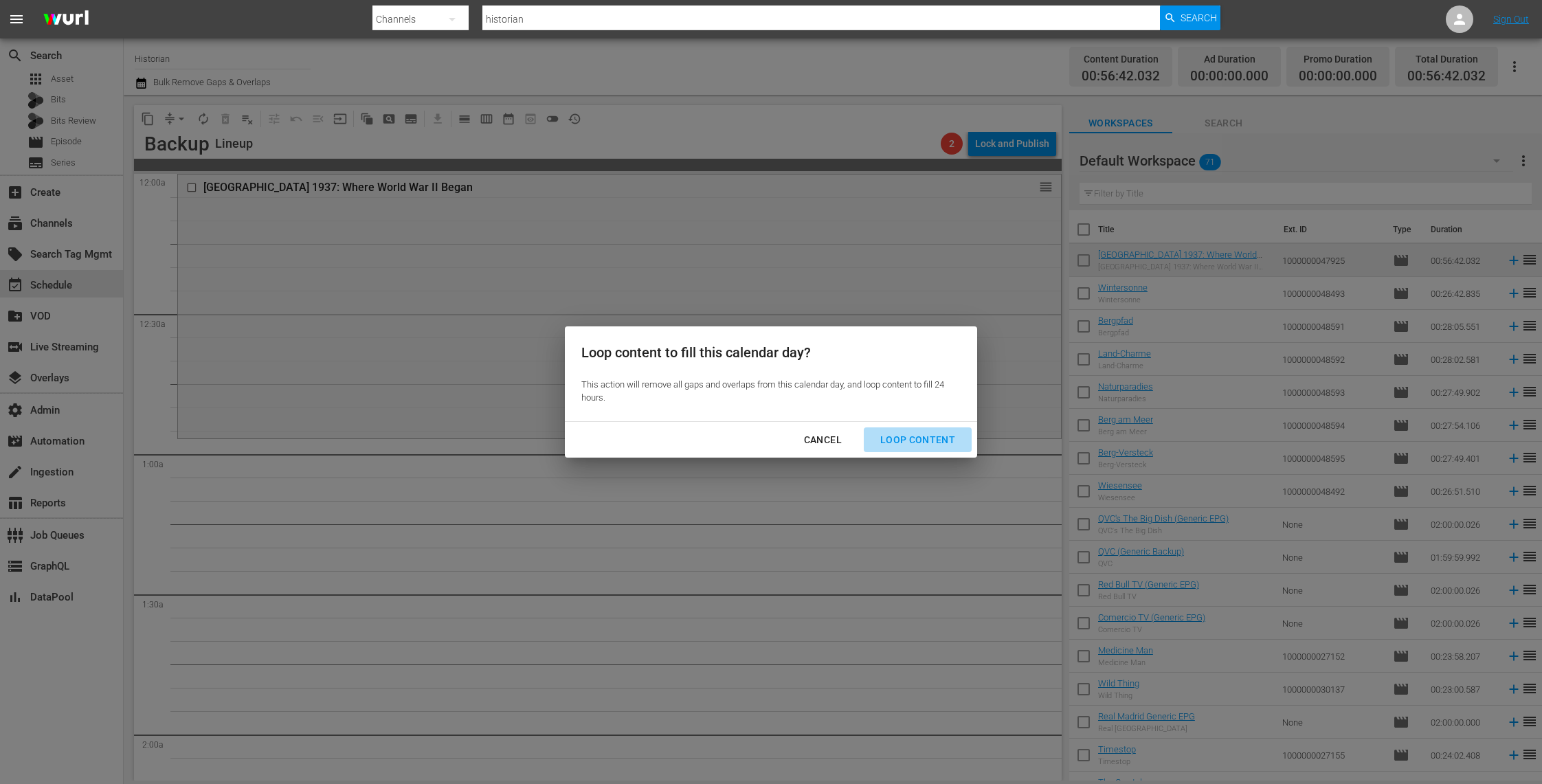
click at [927, 436] on div "Loop Content" at bounding box center [917, 440] width 96 height 17
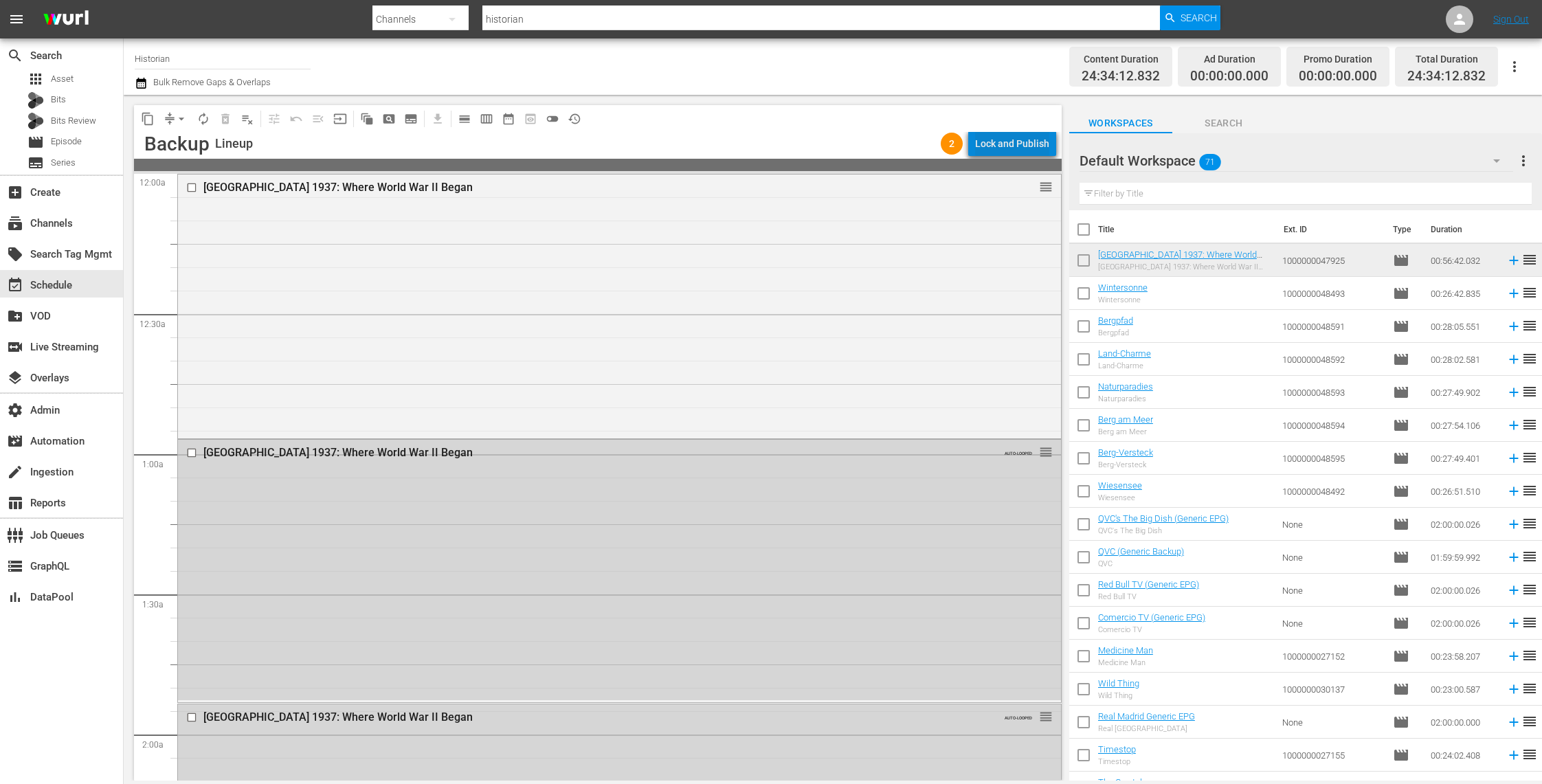
click at [1021, 144] on div "Lock and Publish" at bounding box center [1011, 144] width 74 height 25
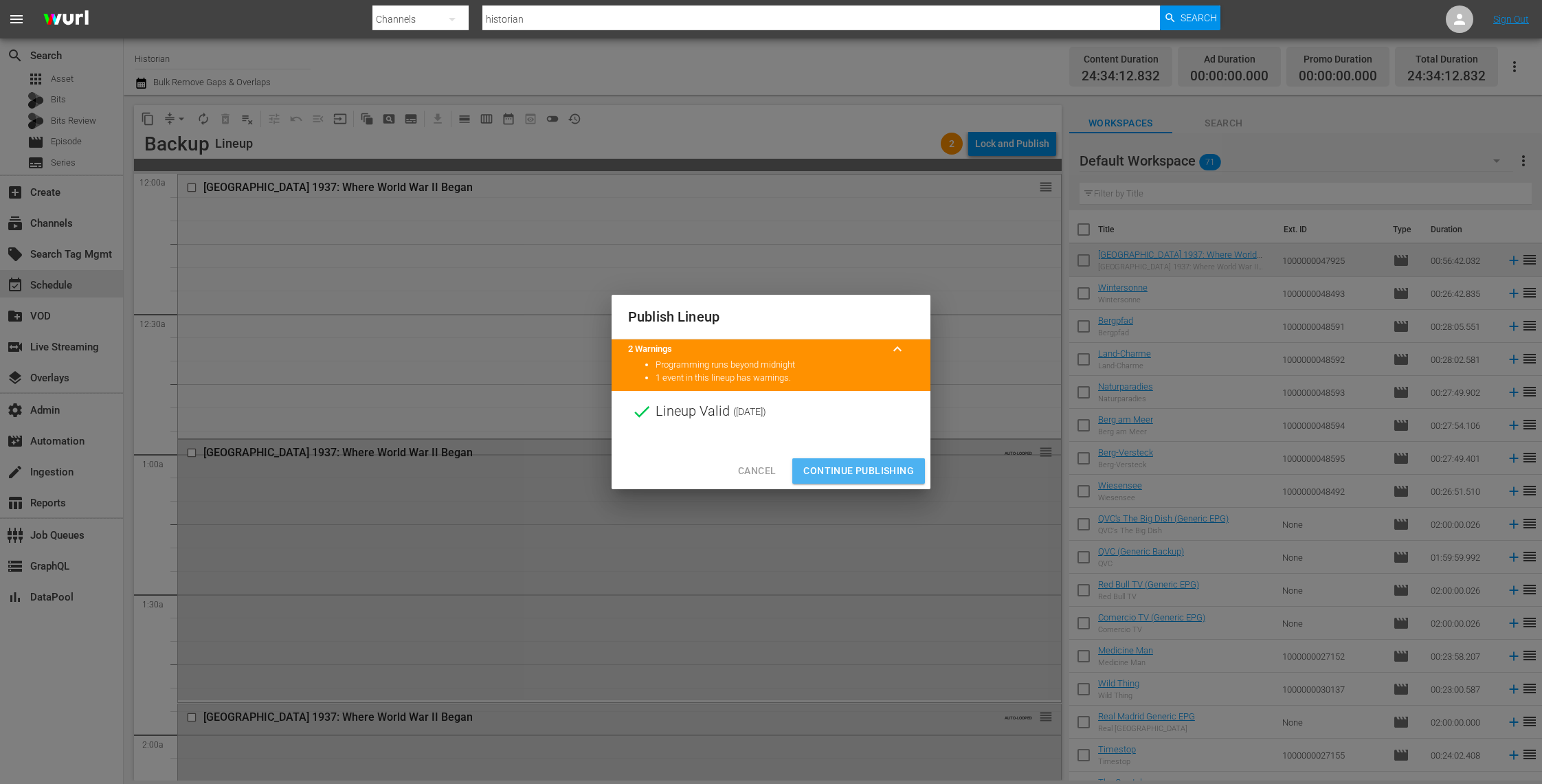
click at [863, 466] on span "Continue Publishing" at bounding box center [858, 471] width 111 height 17
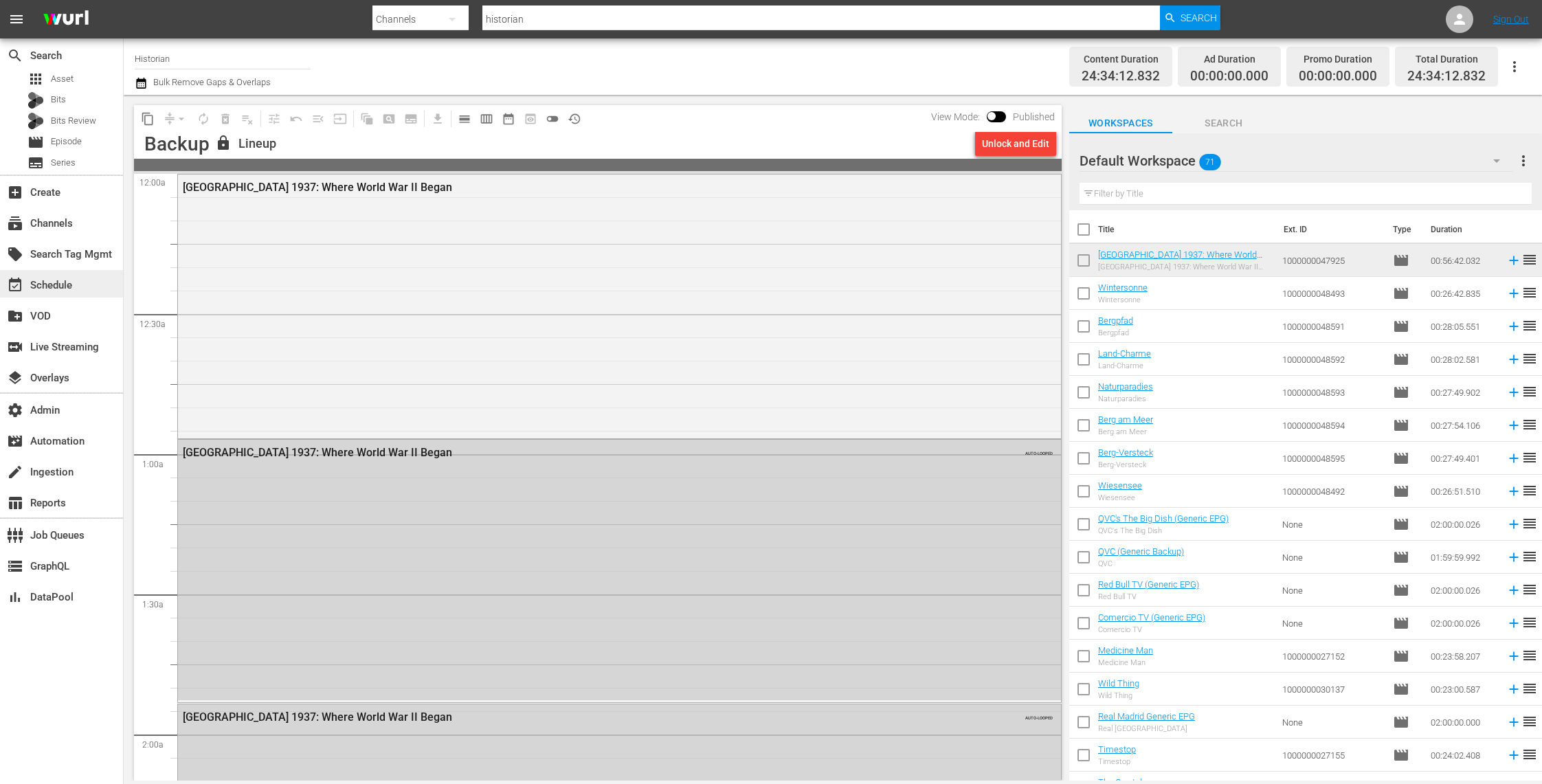
click at [42, 284] on div "event_available Schedule" at bounding box center [38, 283] width 77 height 12
click at [43, 279] on div "event_available Schedule" at bounding box center [38, 283] width 77 height 12
click at [468, 121] on span "calendar_view_day_outlined" at bounding box center [464, 119] width 14 height 14
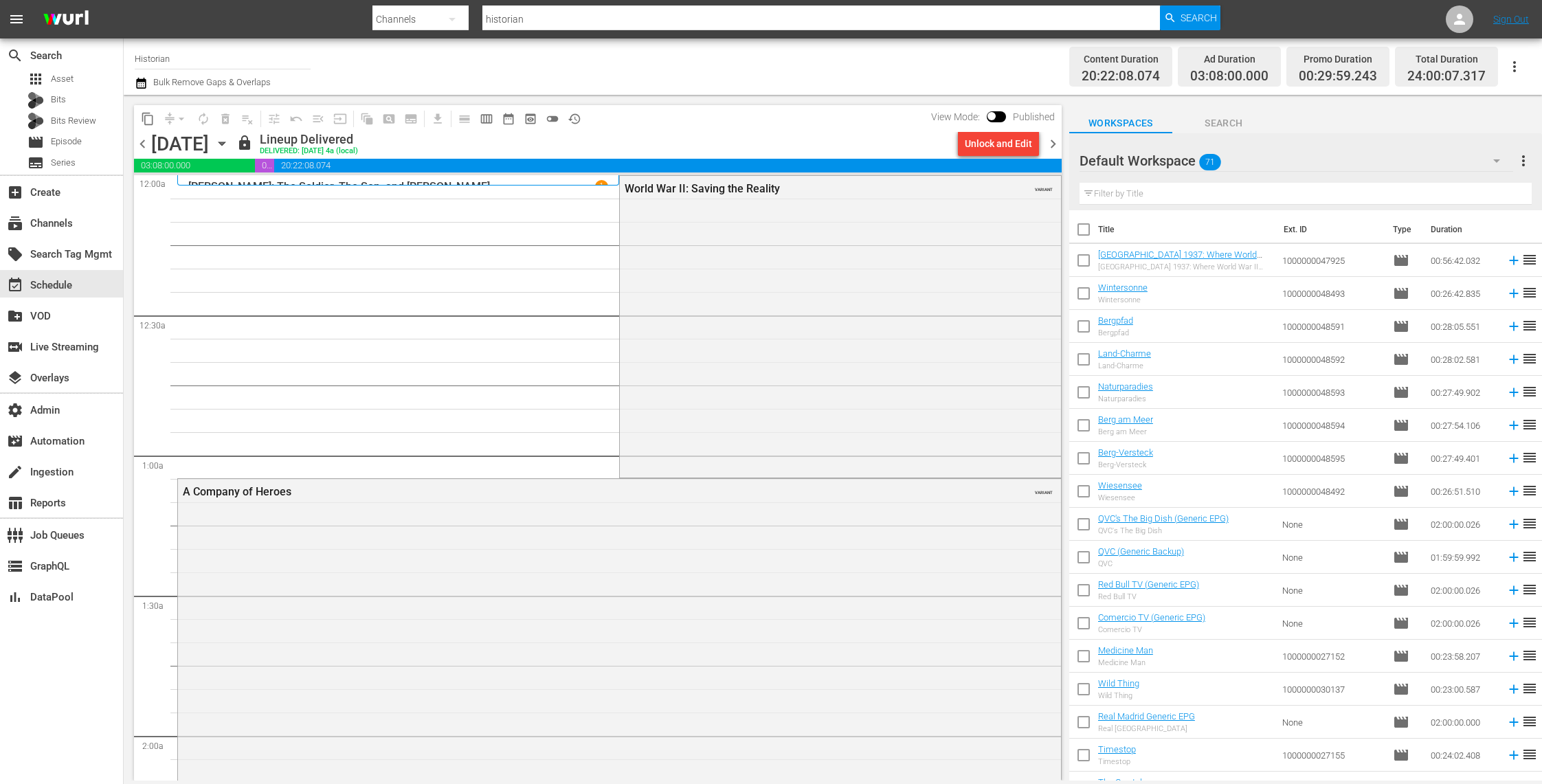
click at [230, 144] on icon "button" at bounding box center [222, 144] width 15 height 15
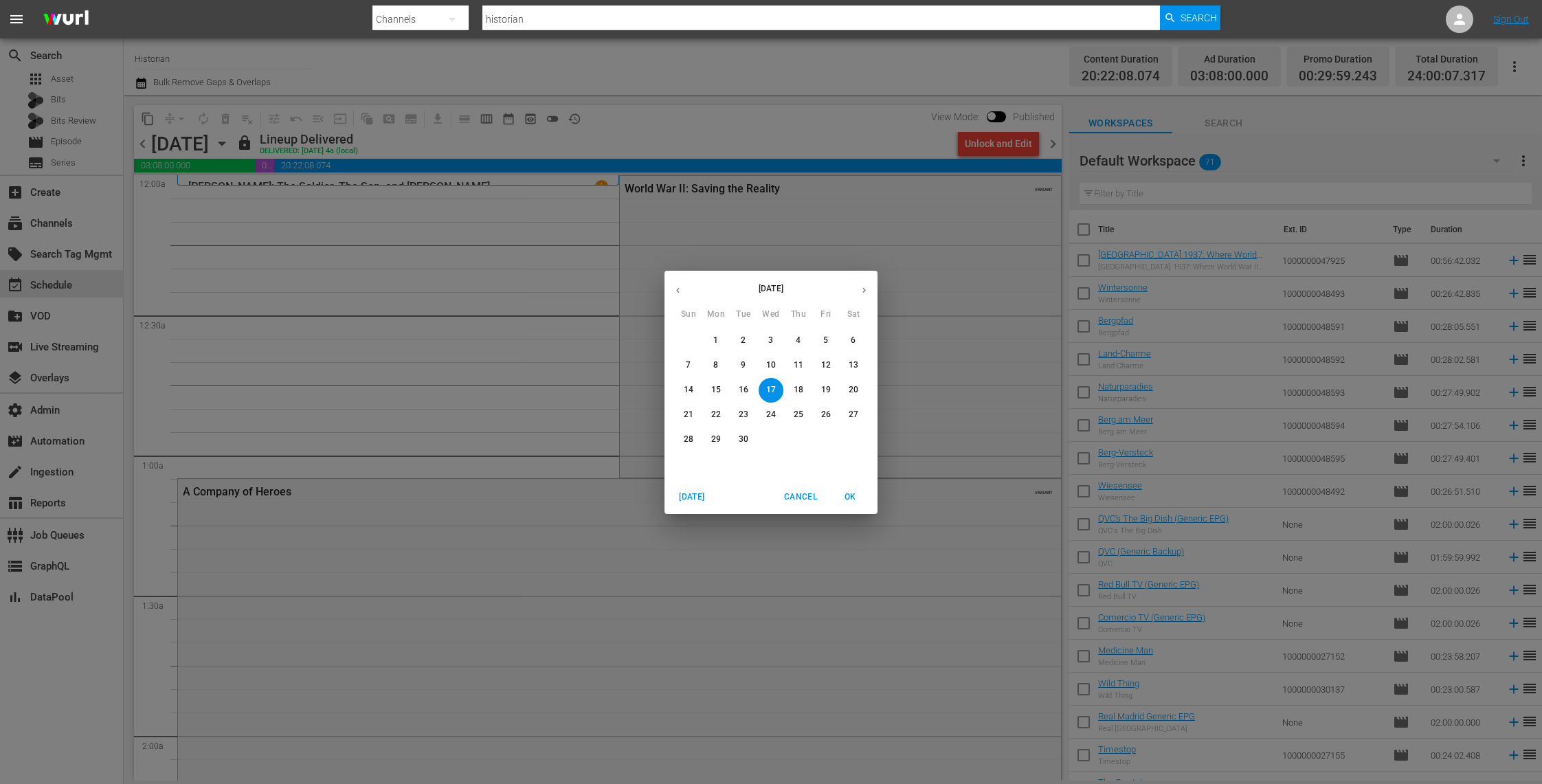
click at [714, 387] on p "15" at bounding box center [716, 390] width 10 height 12
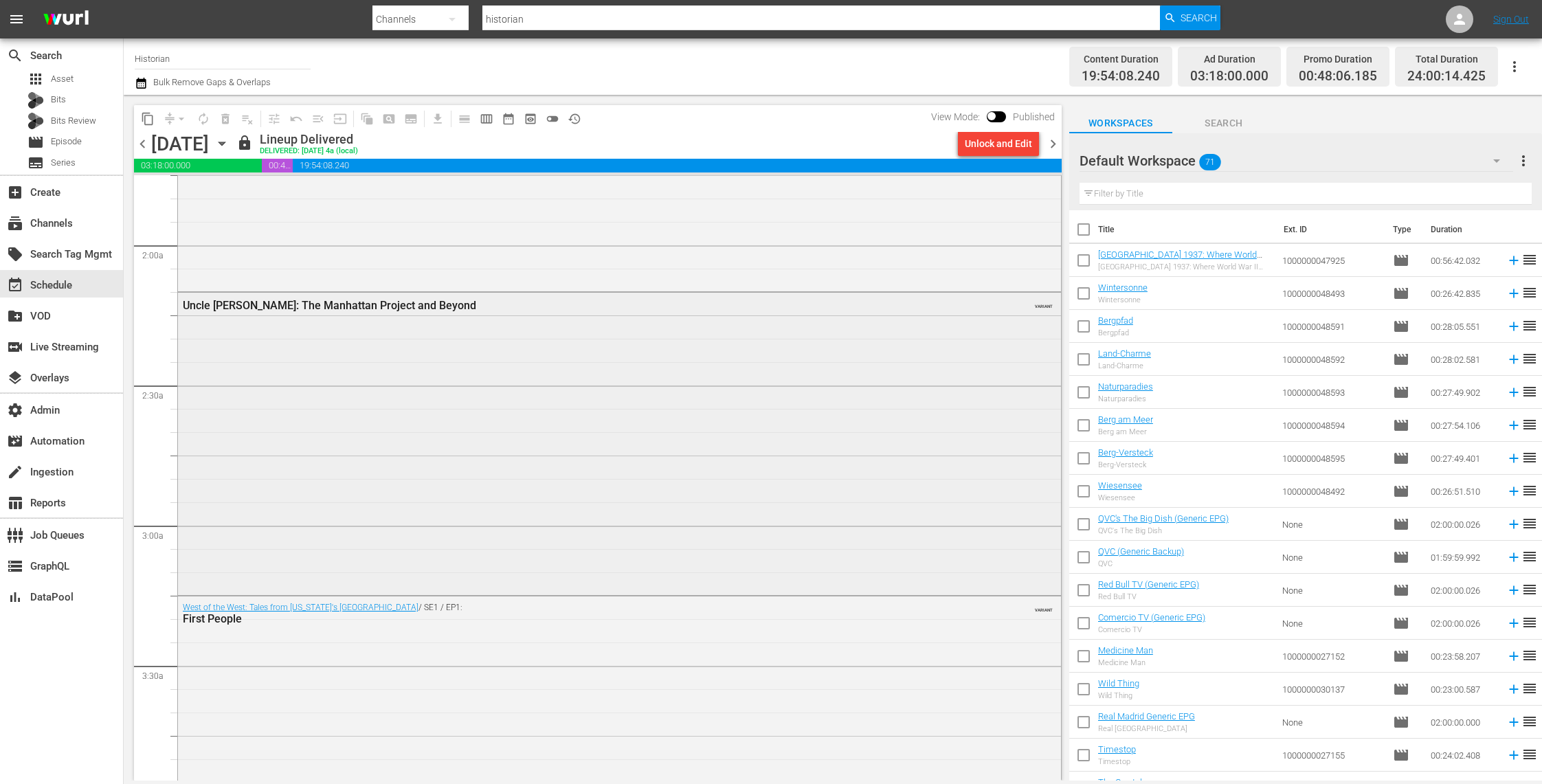
scroll to position [481, 0]
click at [643, 543] on div "Uncle Jack: The Manhattan Project and Beyond VARIANT" at bounding box center [620, 451] width 883 height 299
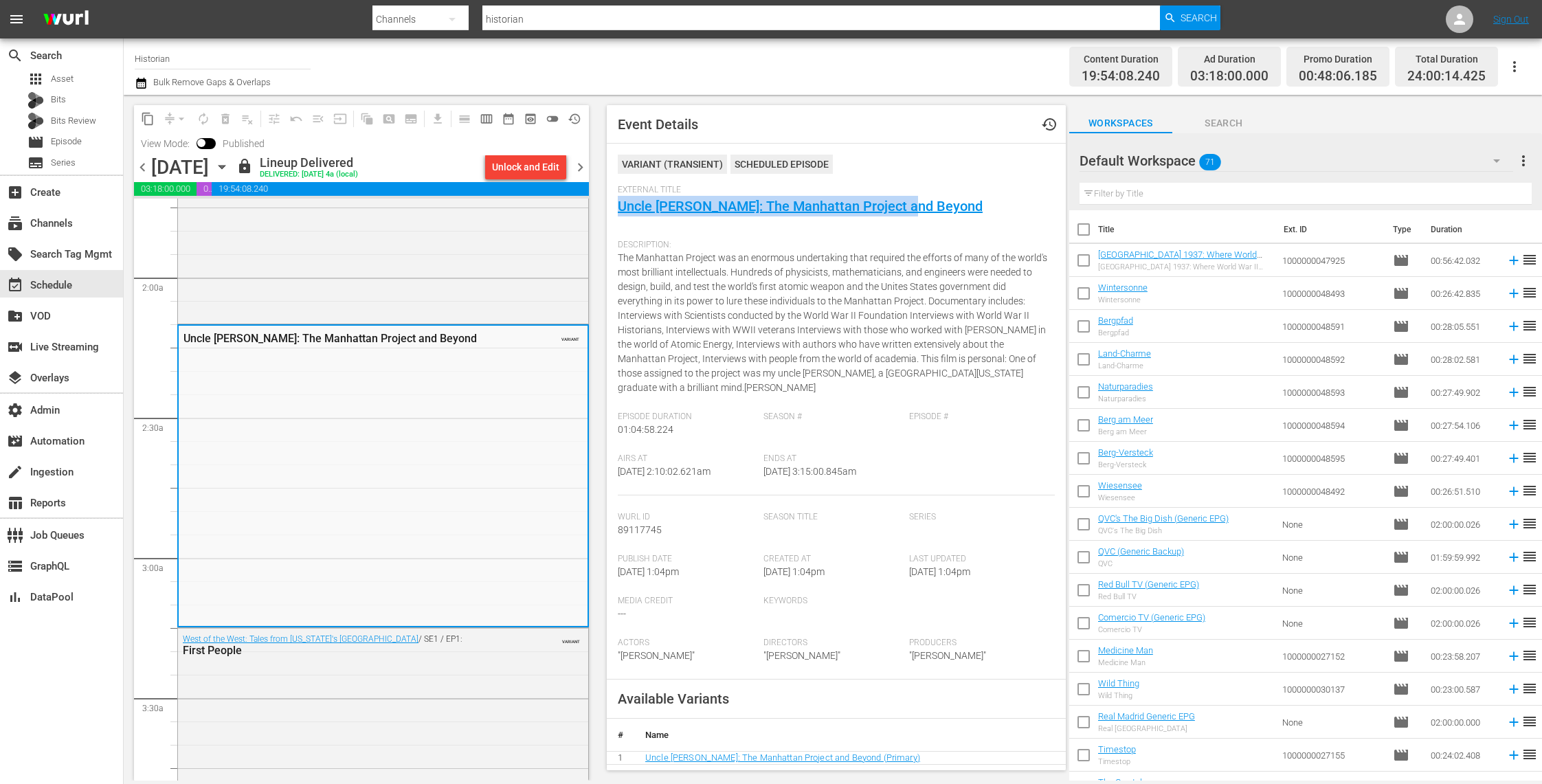
drag, startPoint x: 915, startPoint y: 212, endPoint x: 615, endPoint y: 212, distance: 300.0
click at [615, 212] on div "Event Details history VARIANT ( TRANSIENT ) Scheduled Episode External Title Un…" at bounding box center [836, 437] width 459 height 665
copy link "Uncle [PERSON_NAME]: The Manhattan Project and Beyond"
click at [81, 80] on div "apps Asset" at bounding box center [62, 78] width 123 height 19
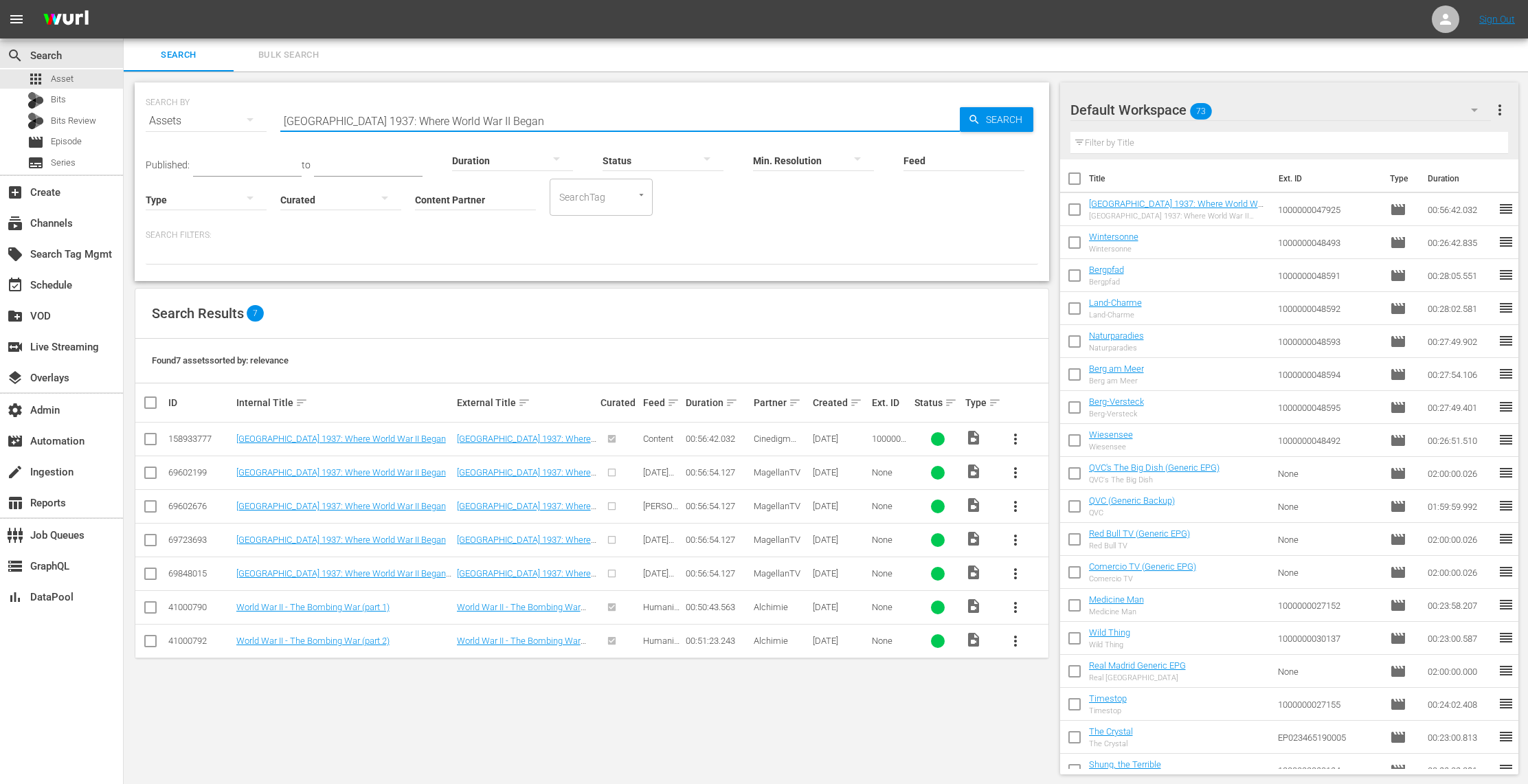
drag, startPoint x: 492, startPoint y: 121, endPoint x: 153, endPoint y: 117, distance: 339.0
click at [153, 117] on div "SEARCH BY Search By Assets Search ID, Title, Description, Keywords, or Category…" at bounding box center [591, 112] width 893 height 49
paste input "Uncle [PERSON_NAME]: The Manhattan Project and Beyond"
type input "Uncle [PERSON_NAME]: The Manhattan Project and Beyond"
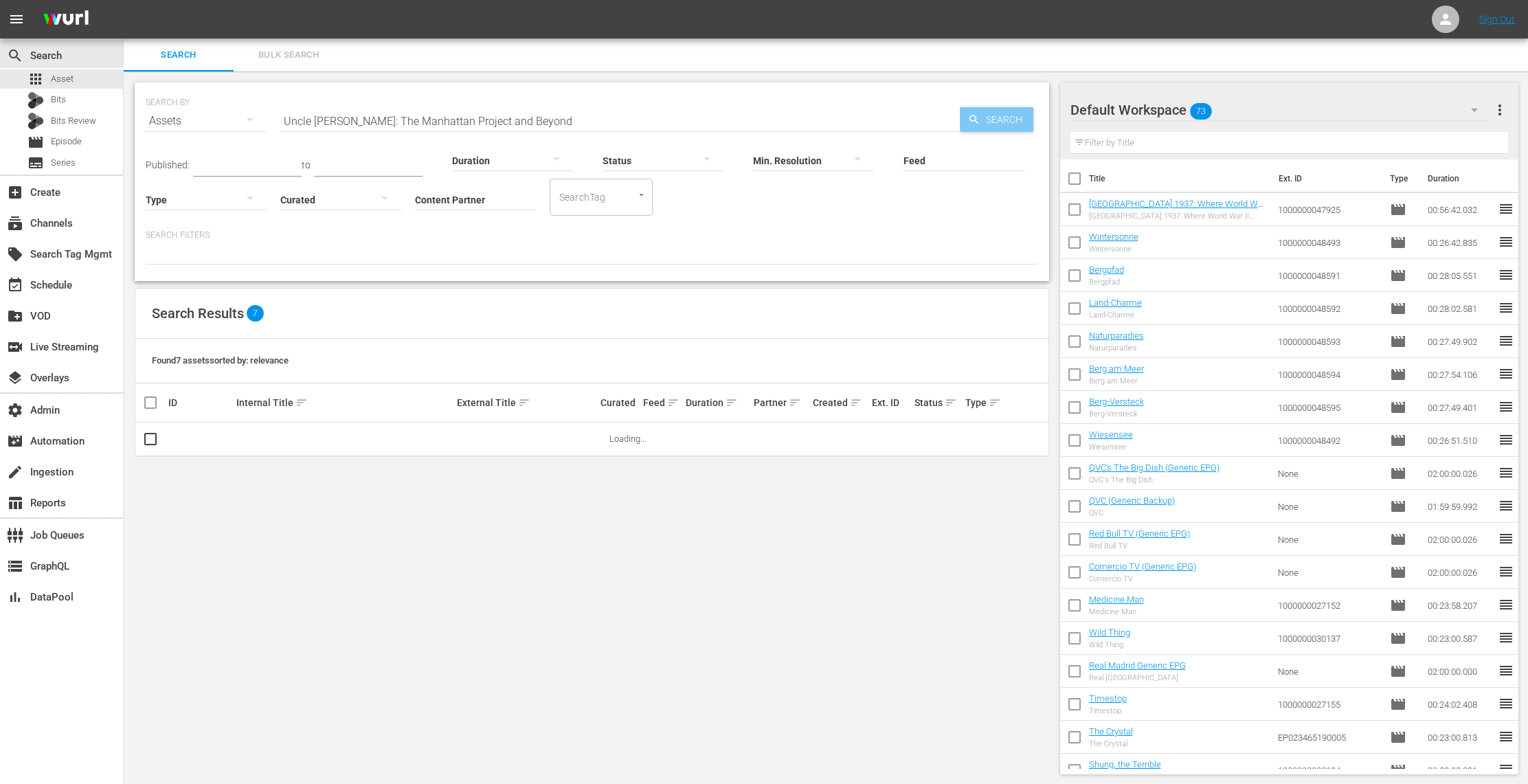
click at [1011, 120] on span "Search" at bounding box center [1007, 120] width 53 height 25
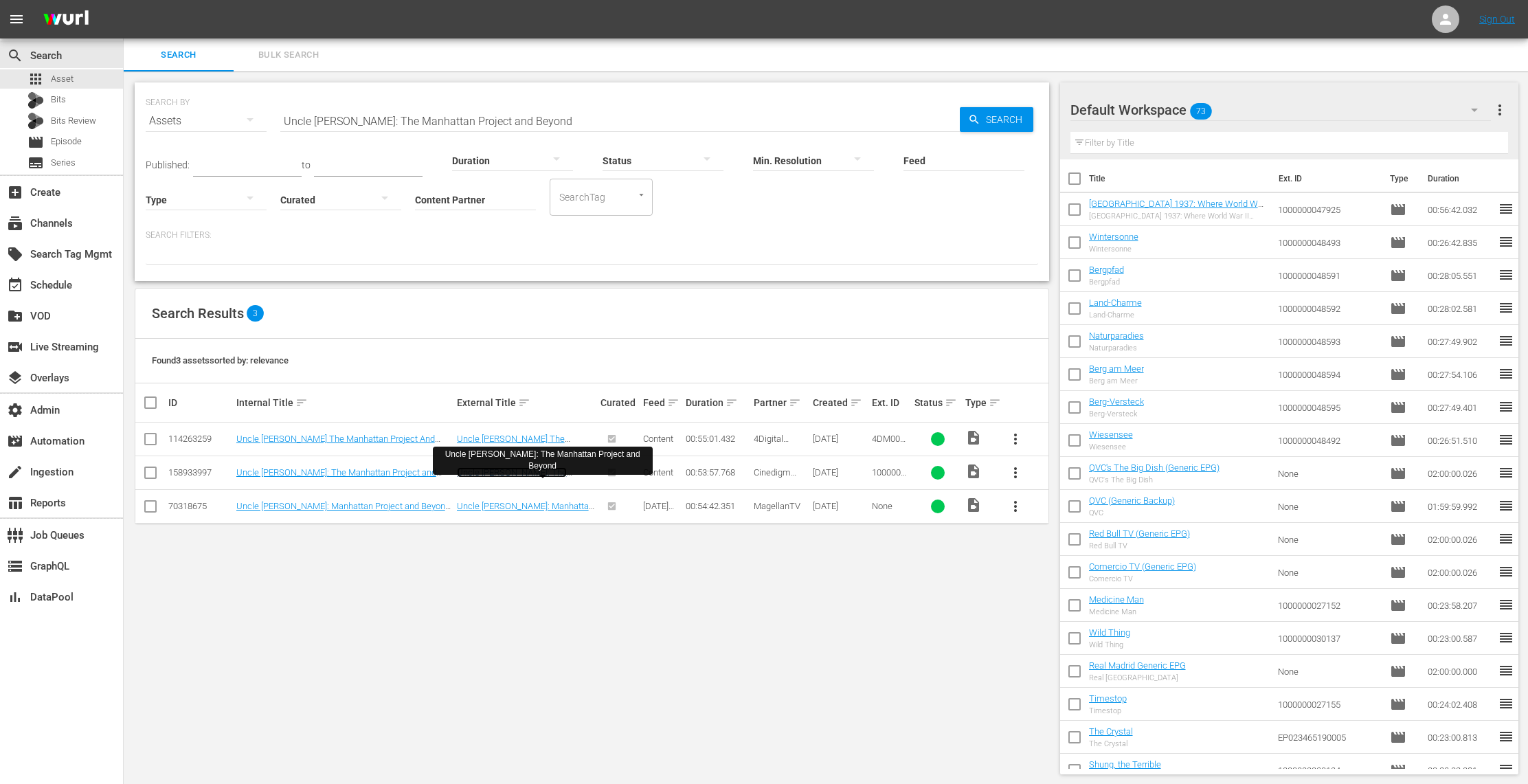
click at [547, 471] on link "Uncle [PERSON_NAME]: The Manhattan Project and Beyond" at bounding box center [516, 477] width 119 height 21
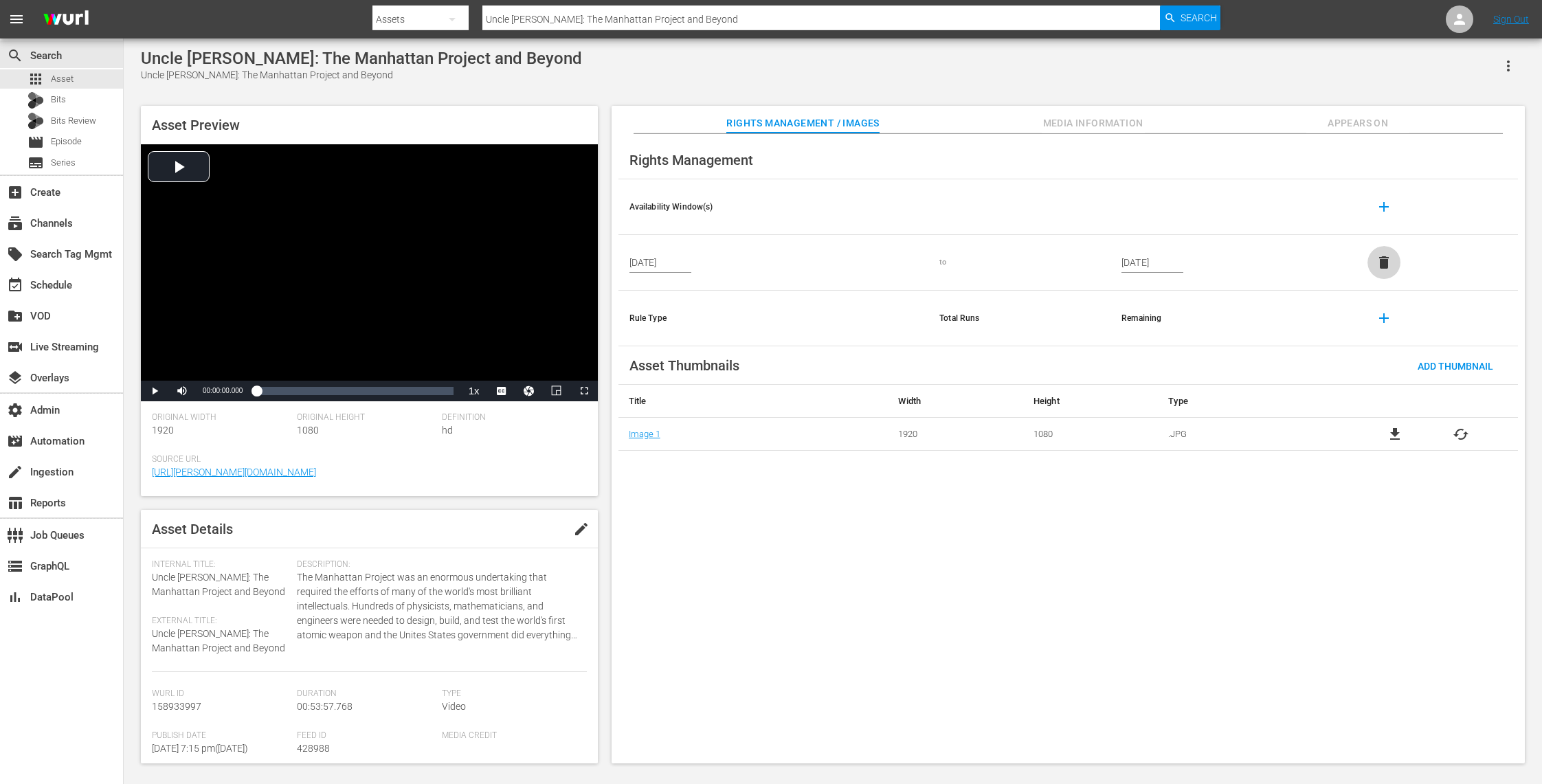
click at [1385, 263] on span "delete" at bounding box center [1384, 263] width 17 height 17
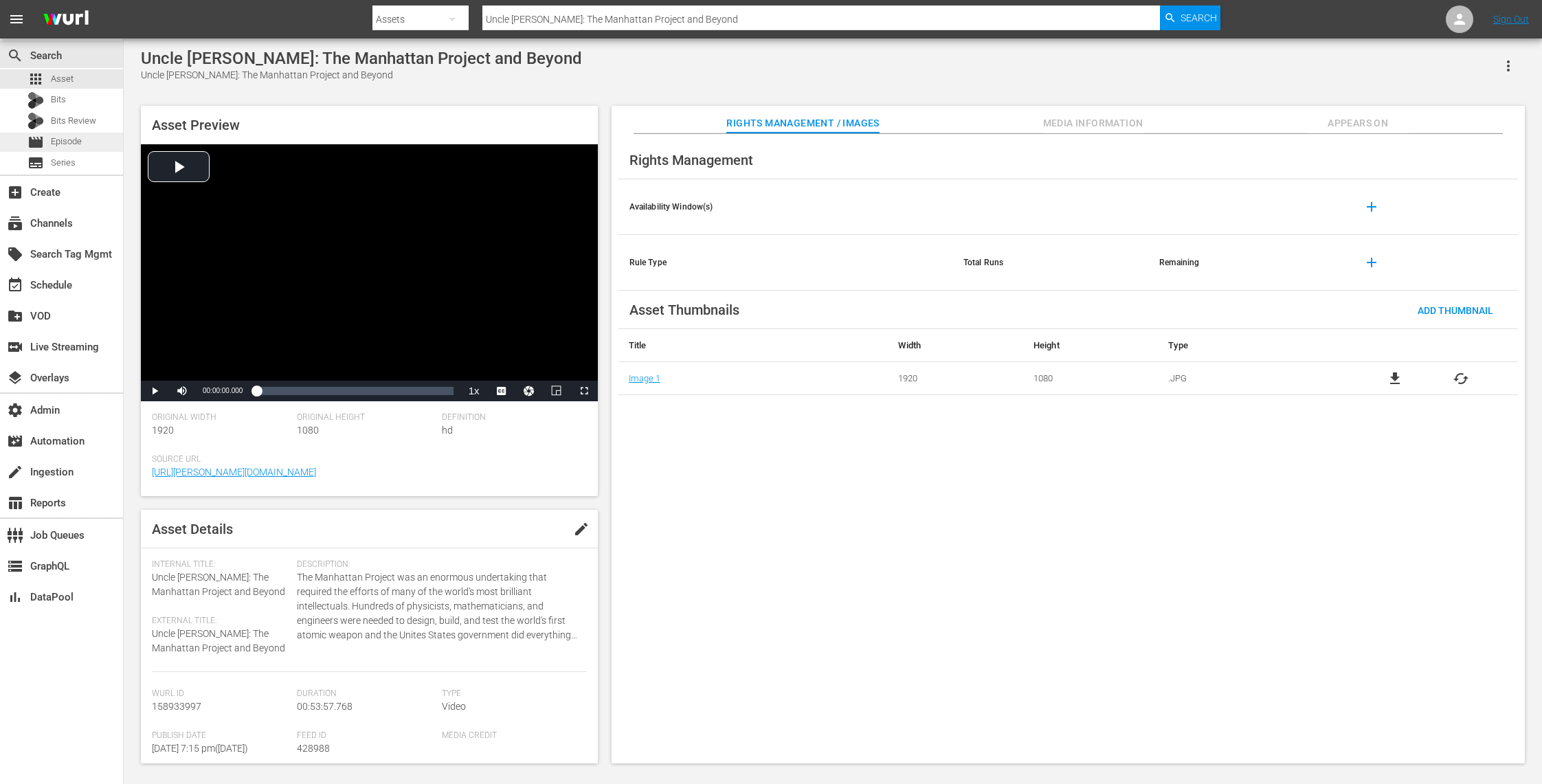
click at [86, 137] on div "movie Episode" at bounding box center [62, 141] width 123 height 19
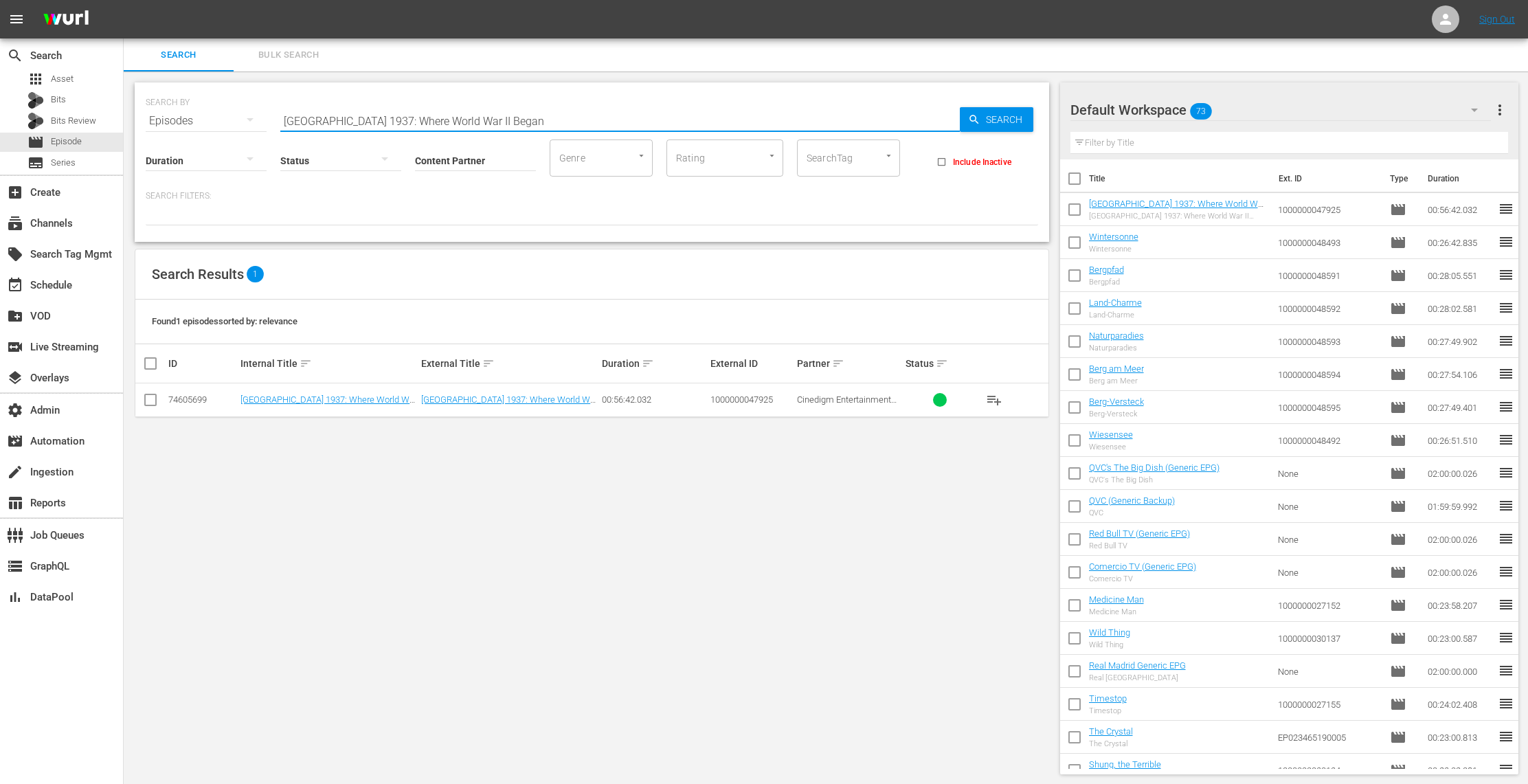
drag, startPoint x: 510, startPoint y: 125, endPoint x: 266, endPoint y: 125, distance: 244.0
click at [266, 125] on div "SEARCH BY Search By Episodes Search ID, Title, Description, Keywords, or Catego…" at bounding box center [591, 112] width 893 height 49
paste input "Uncle [PERSON_NAME]: The Manhattan Project and Beyond"
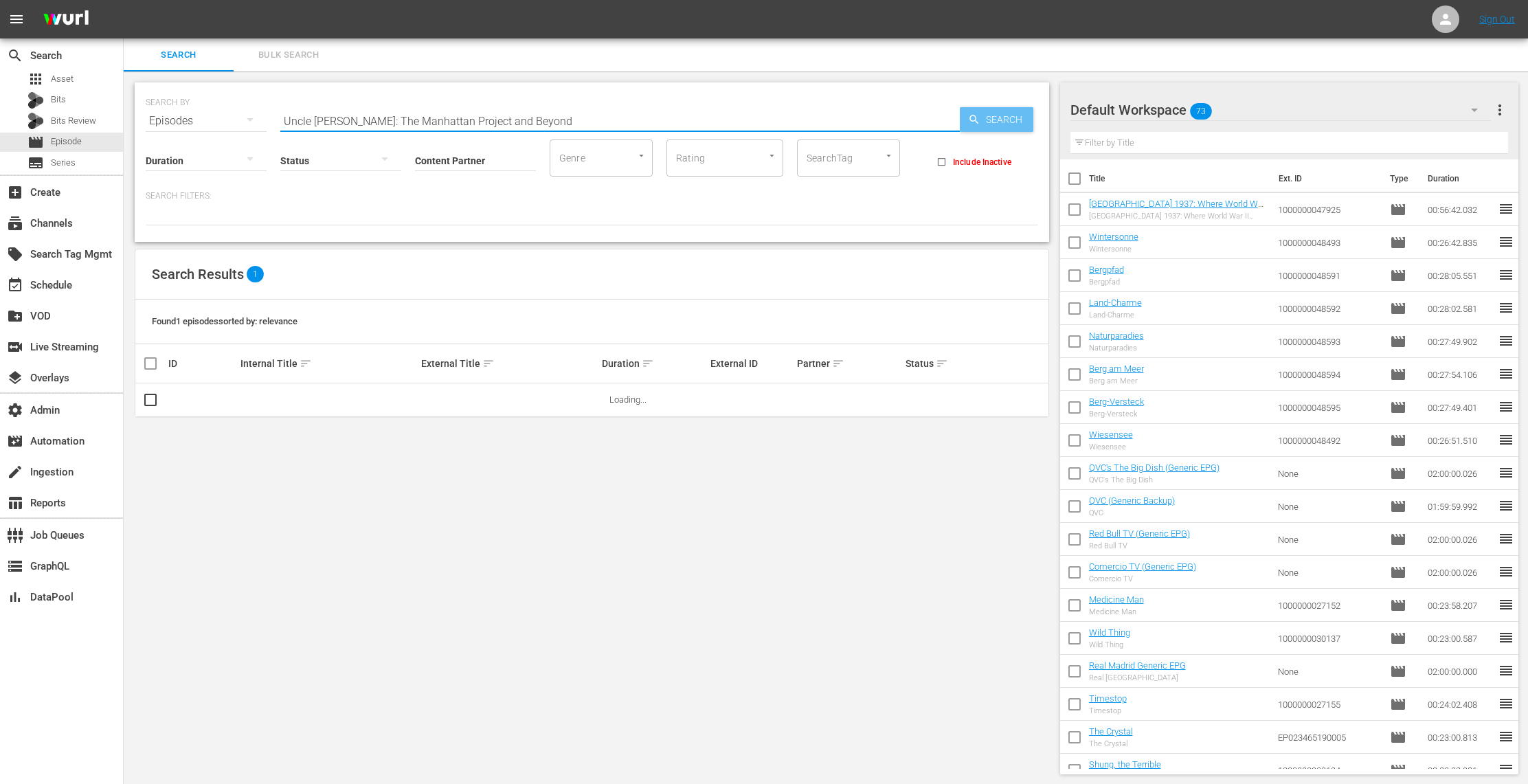
type input "Uncle [PERSON_NAME]: The Manhattan Project and Beyond"
click at [996, 124] on span "Search" at bounding box center [1007, 120] width 53 height 25
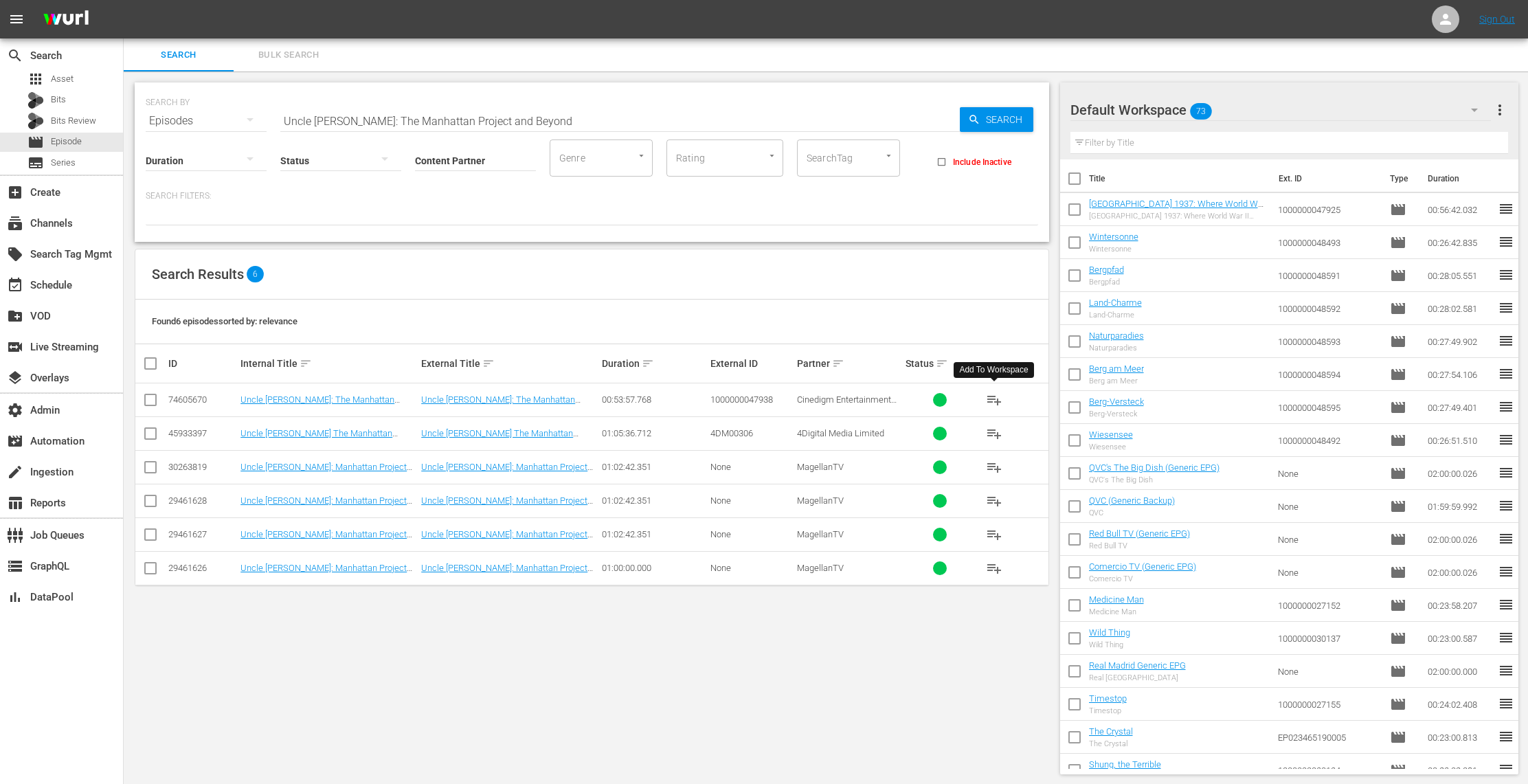
click at [992, 397] on span "playlist_add" at bounding box center [994, 400] width 17 height 17
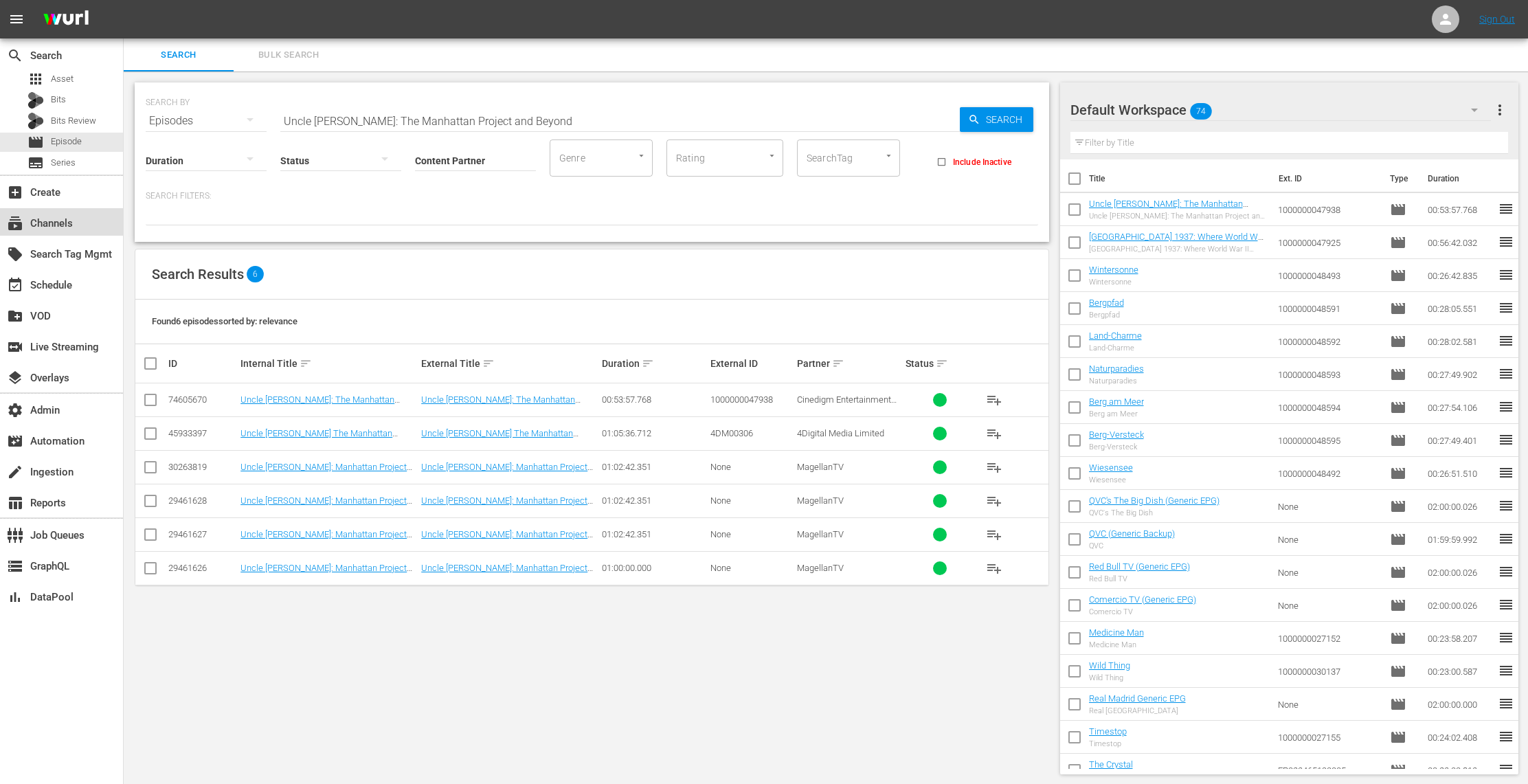
click at [82, 223] on div "subscriptions Channels" at bounding box center [62, 221] width 123 height 27
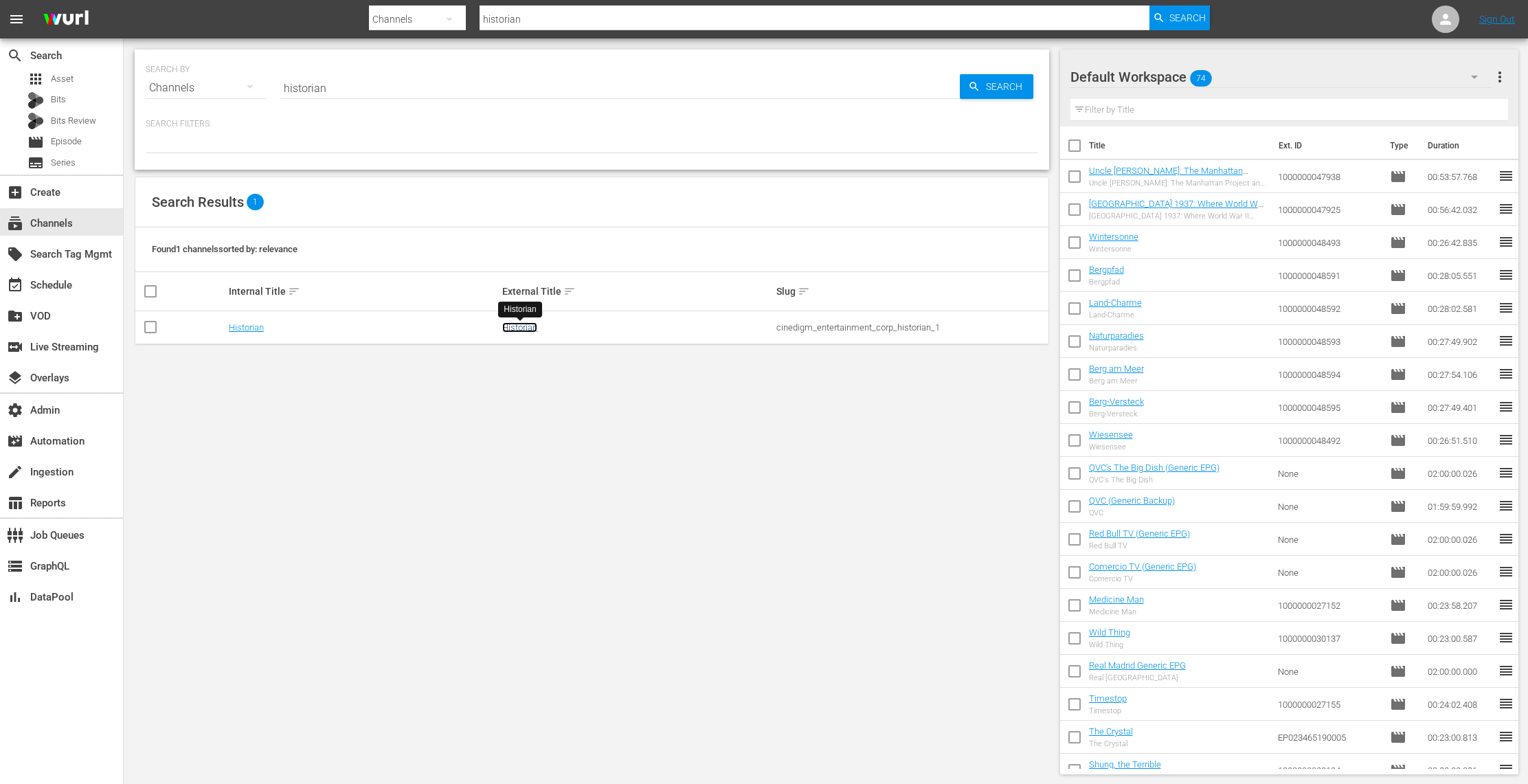
click at [525, 328] on link "Historian" at bounding box center [520, 327] width 35 height 10
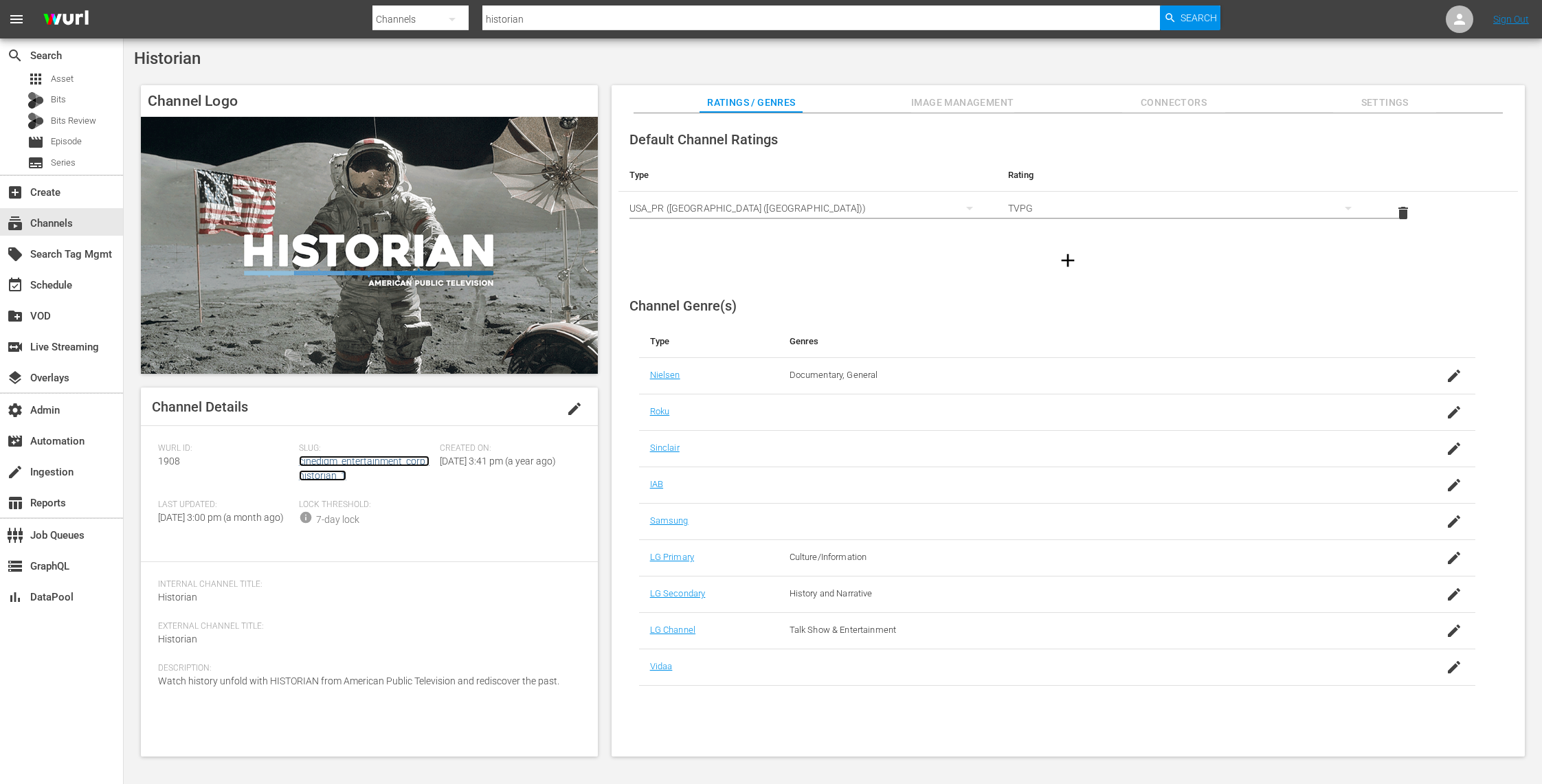
click at [369, 457] on link "cinedigm_entertainment_corp_historian_1" at bounding box center [363, 468] width 131 height 26
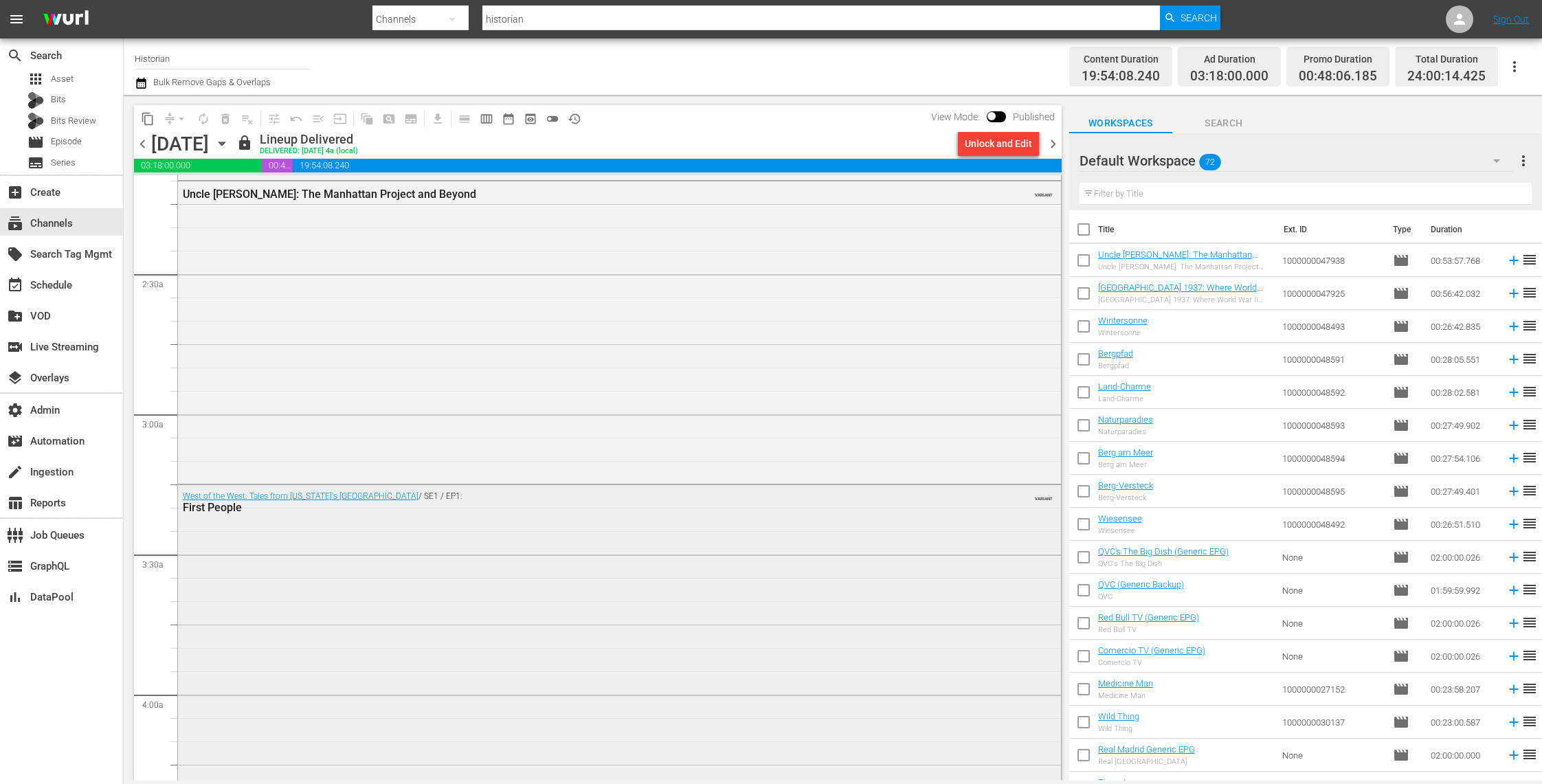
scroll to position [598, 0]
click at [516, 554] on div "West of the West: Tales from California's Channel Islands / SE1 / EP1: First Pe…" at bounding box center [620, 639] width 883 height 300
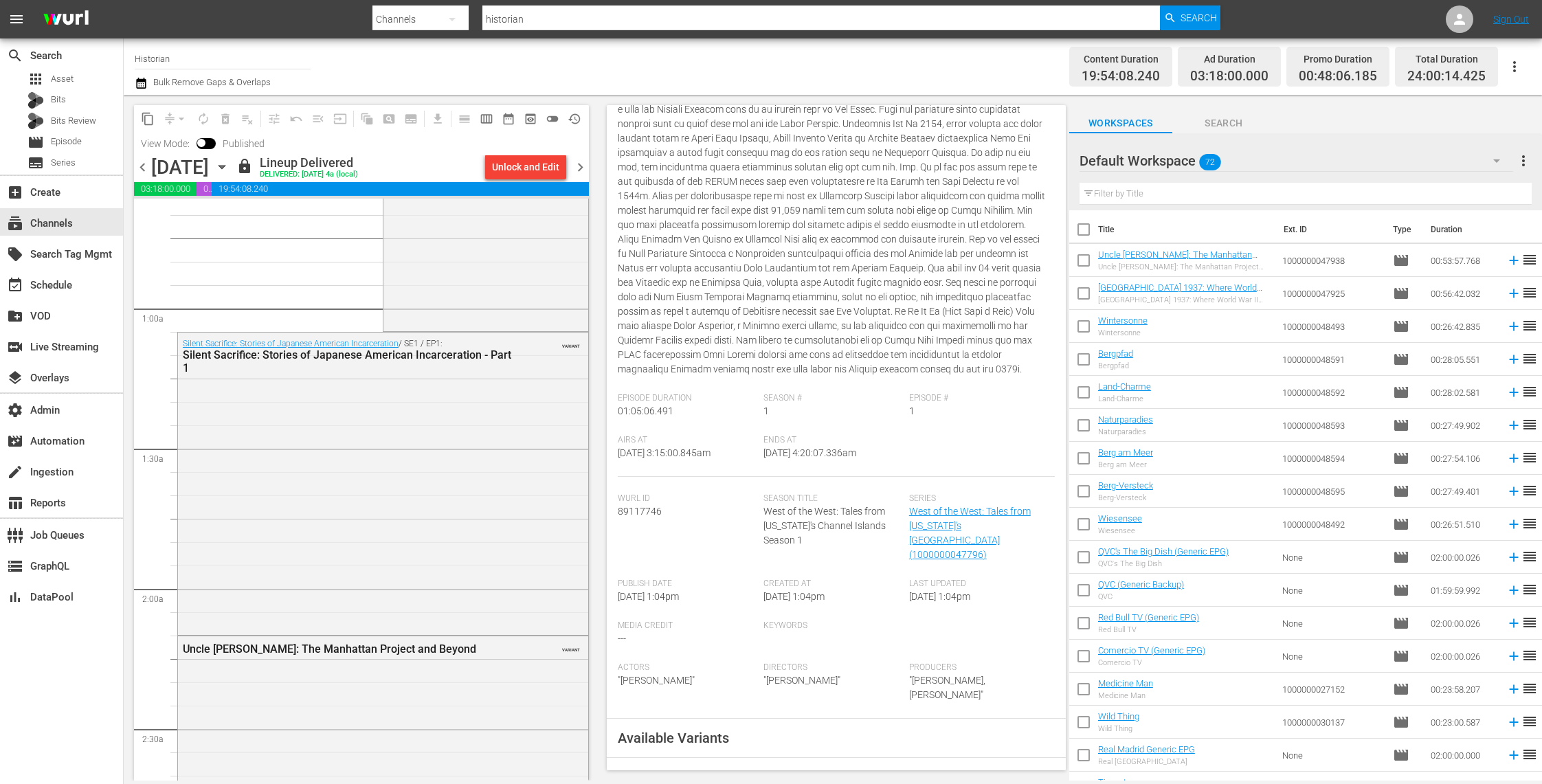
scroll to position [33, 0]
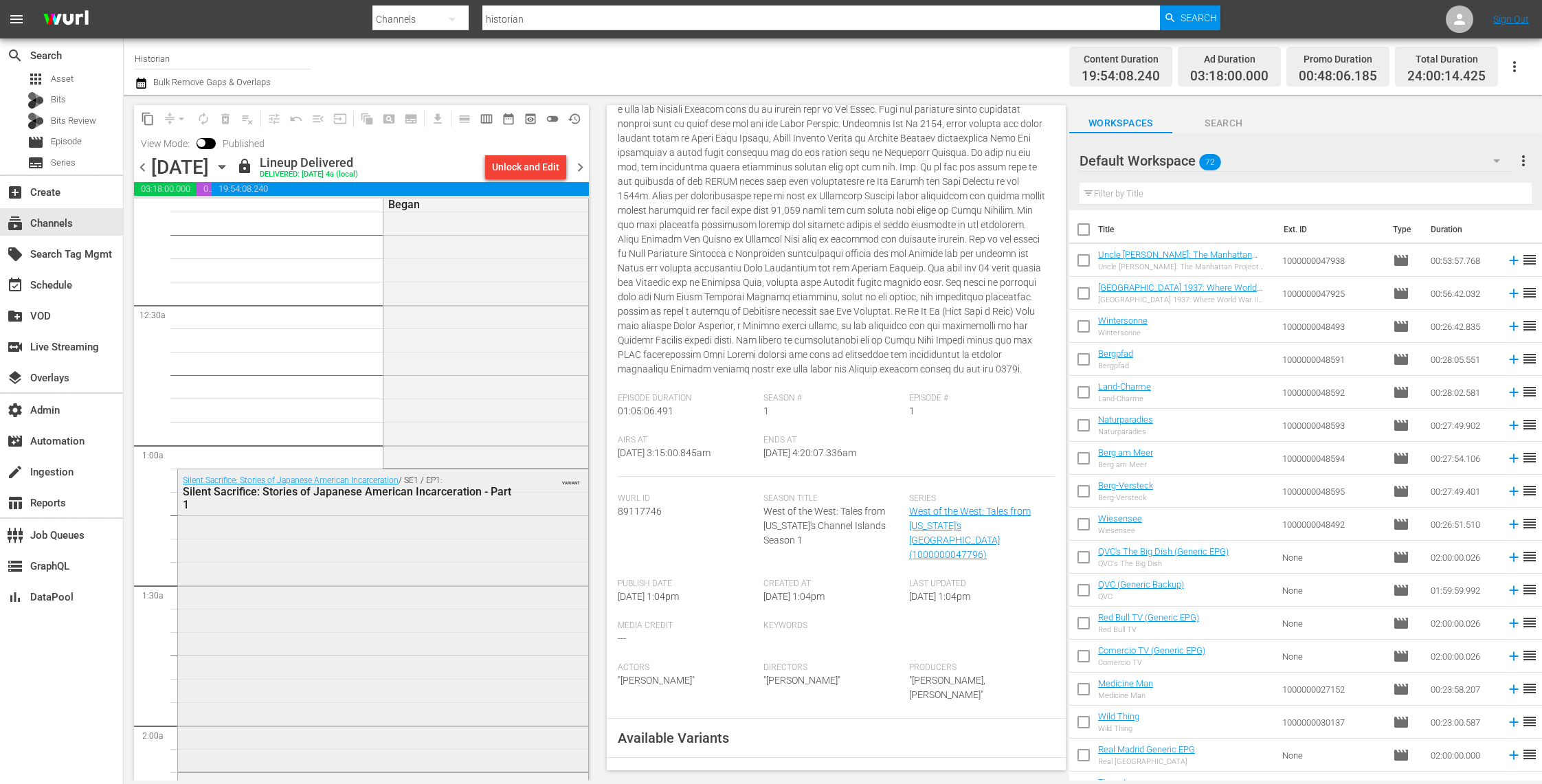
click at [467, 533] on div "Silent Sacrifice: Stories of Japanese American Incarceration / SE1 / EP1: Silen…" at bounding box center [383, 619] width 410 height 299
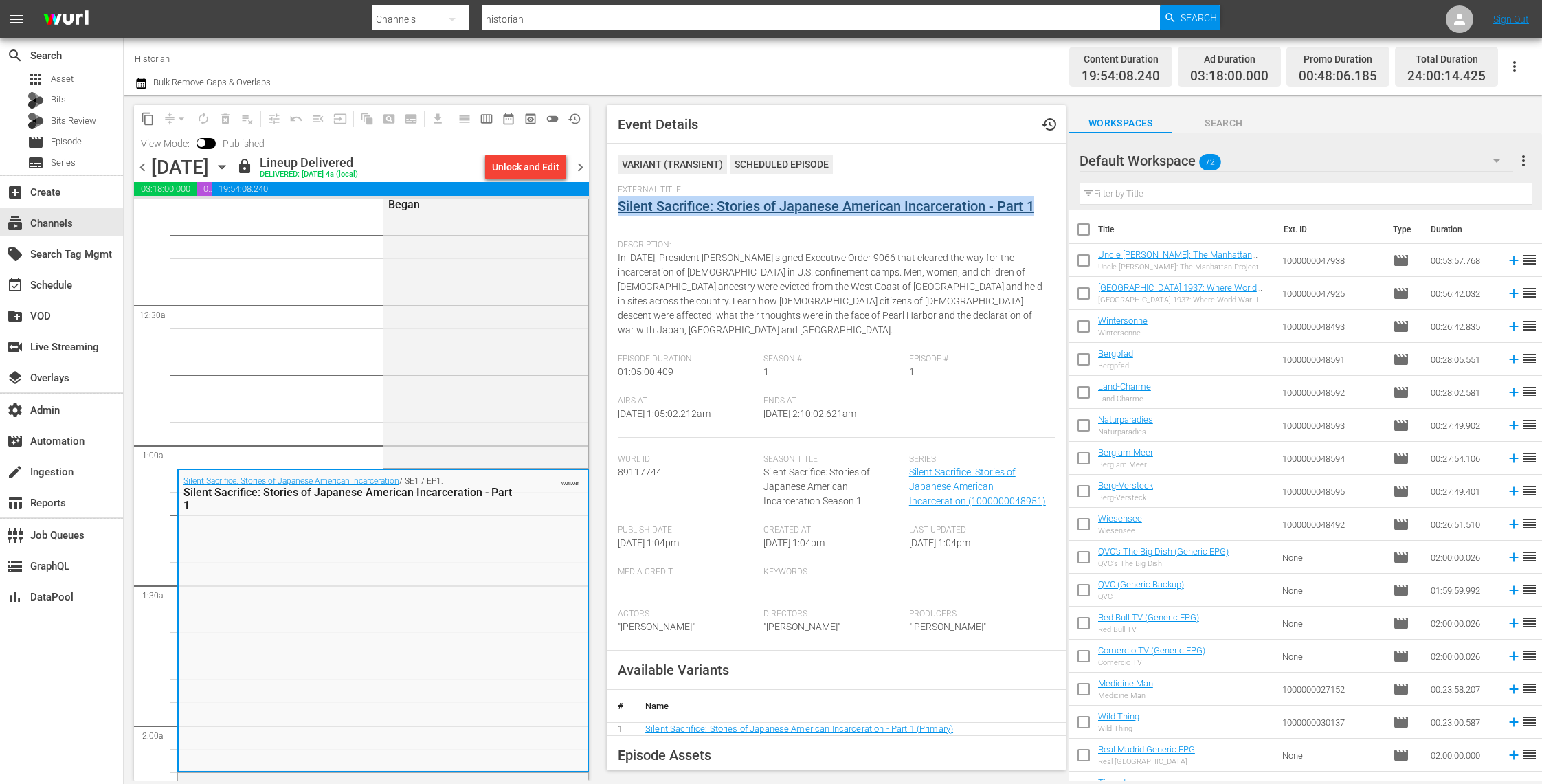
drag, startPoint x: 632, startPoint y: 227, endPoint x: 699, endPoint y: 204, distance: 70.8
click at [620, 213] on div "External Title Silent Sacrifice: Stories of Japanese American Incarceration - P…" at bounding box center [836, 209] width 437 height 48
copy link "Silent Sacrifice: Stories of Japanese American Incarceration - Part 1"
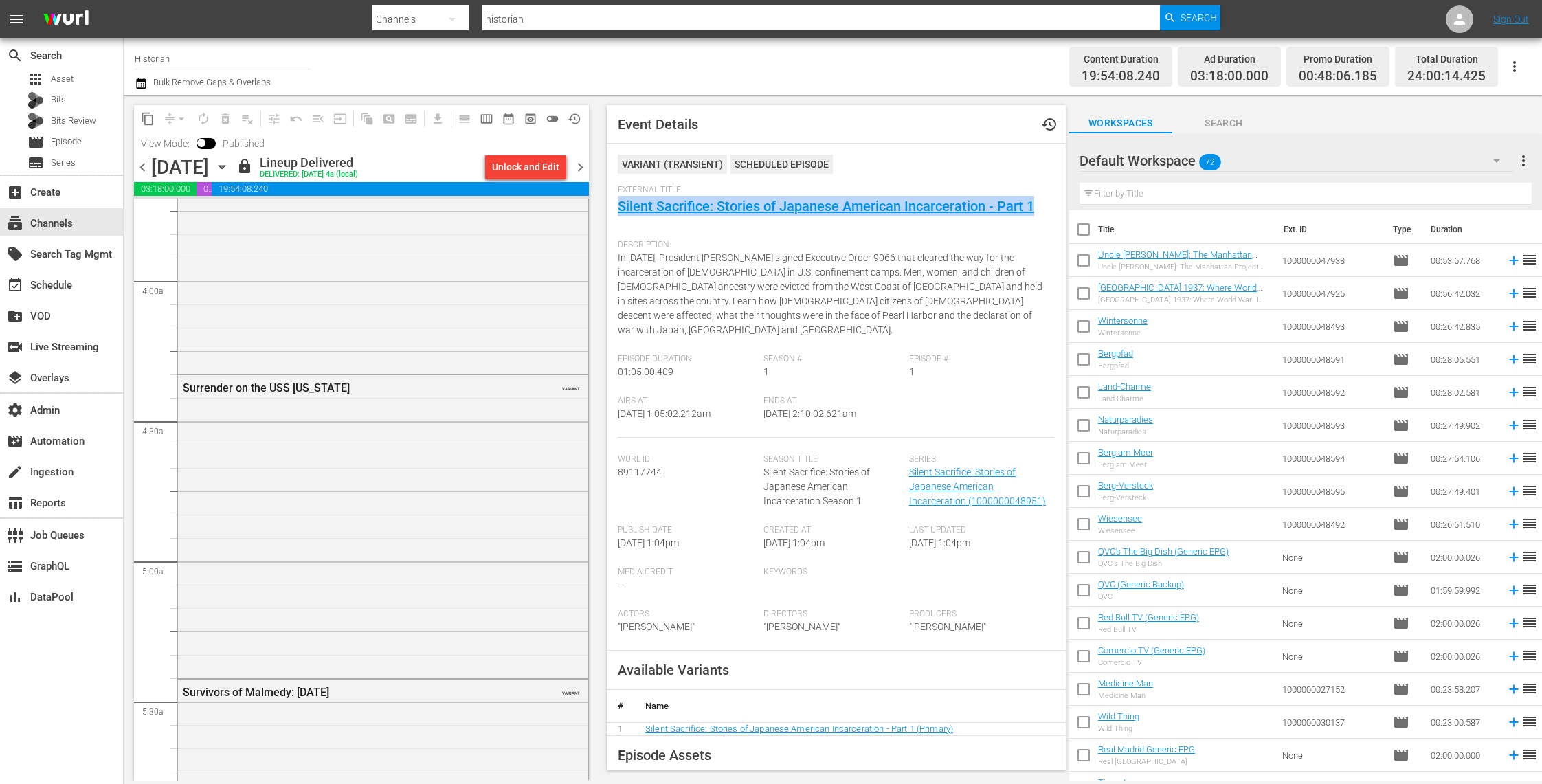
scroll to position [1040, 0]
click at [428, 555] on div "Surrender on the USS Missouri VARIANT" at bounding box center [383, 523] width 410 height 299
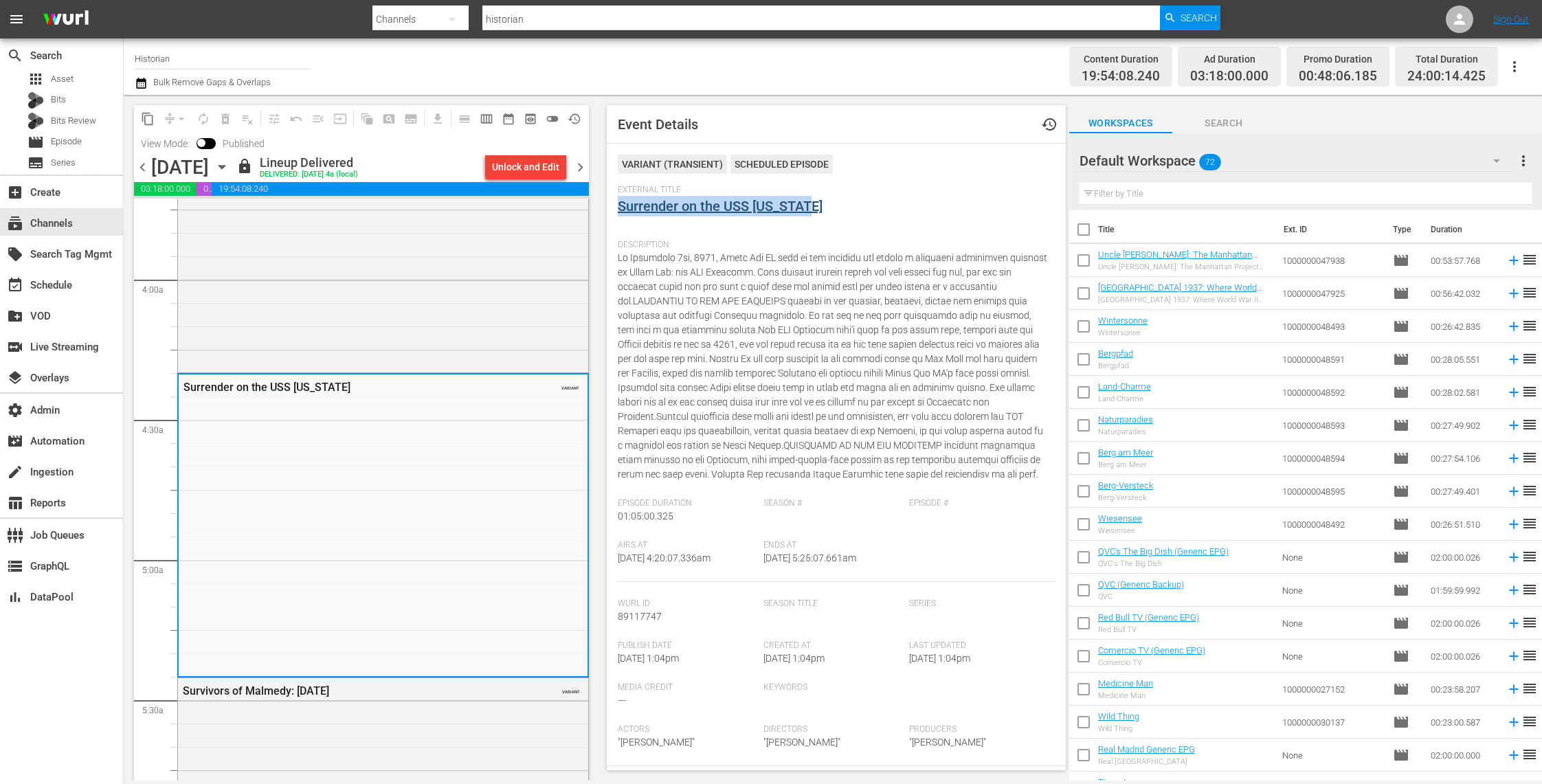
drag, startPoint x: 814, startPoint y: 210, endPoint x: 619, endPoint y: 210, distance: 195.0
click at [619, 210] on div "External Title Surrender on the USS Missouri" at bounding box center [836, 209] width 437 height 48
copy link "Surrender on the USS [US_STATE]"
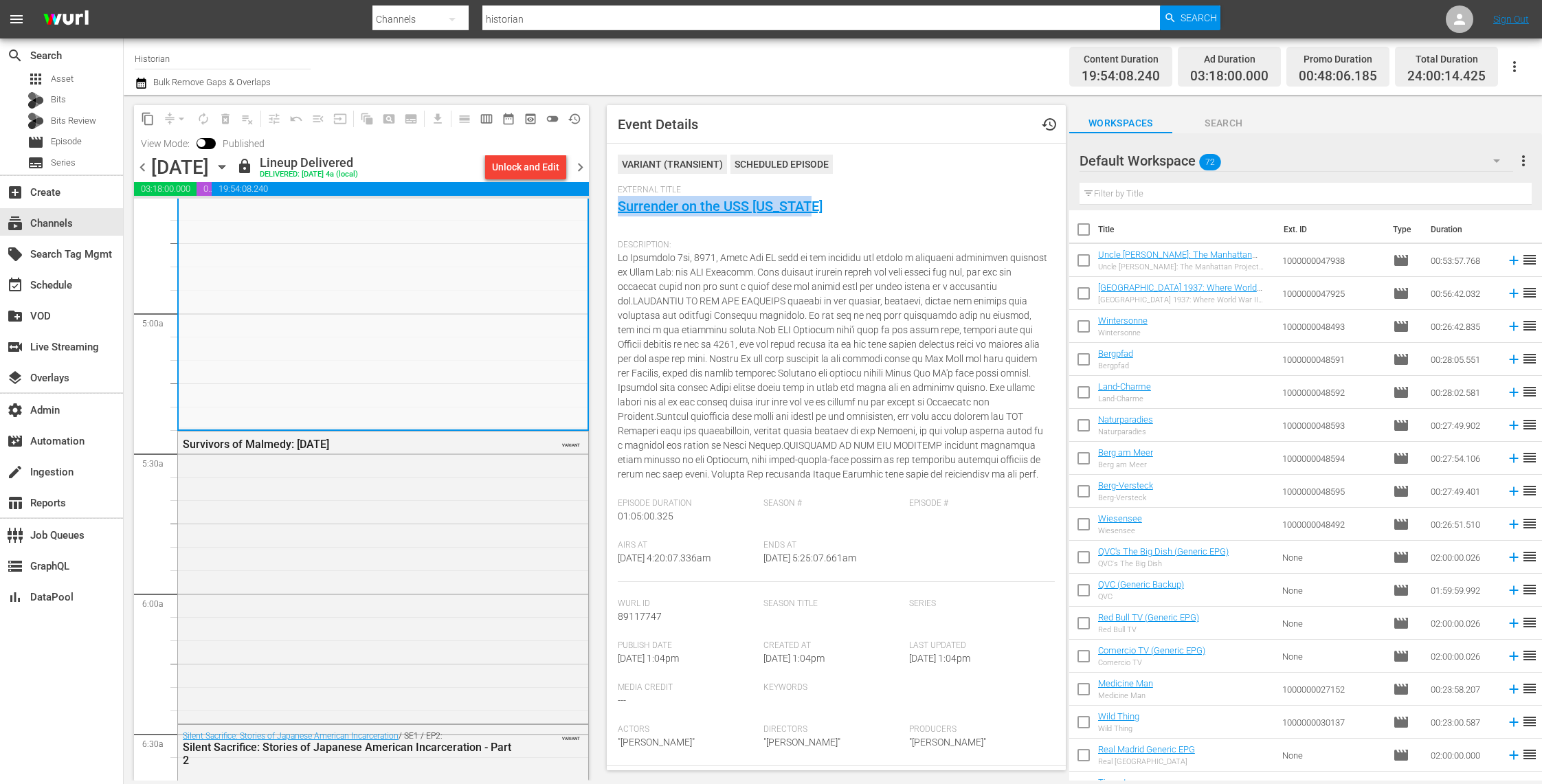
scroll to position [1300, 0]
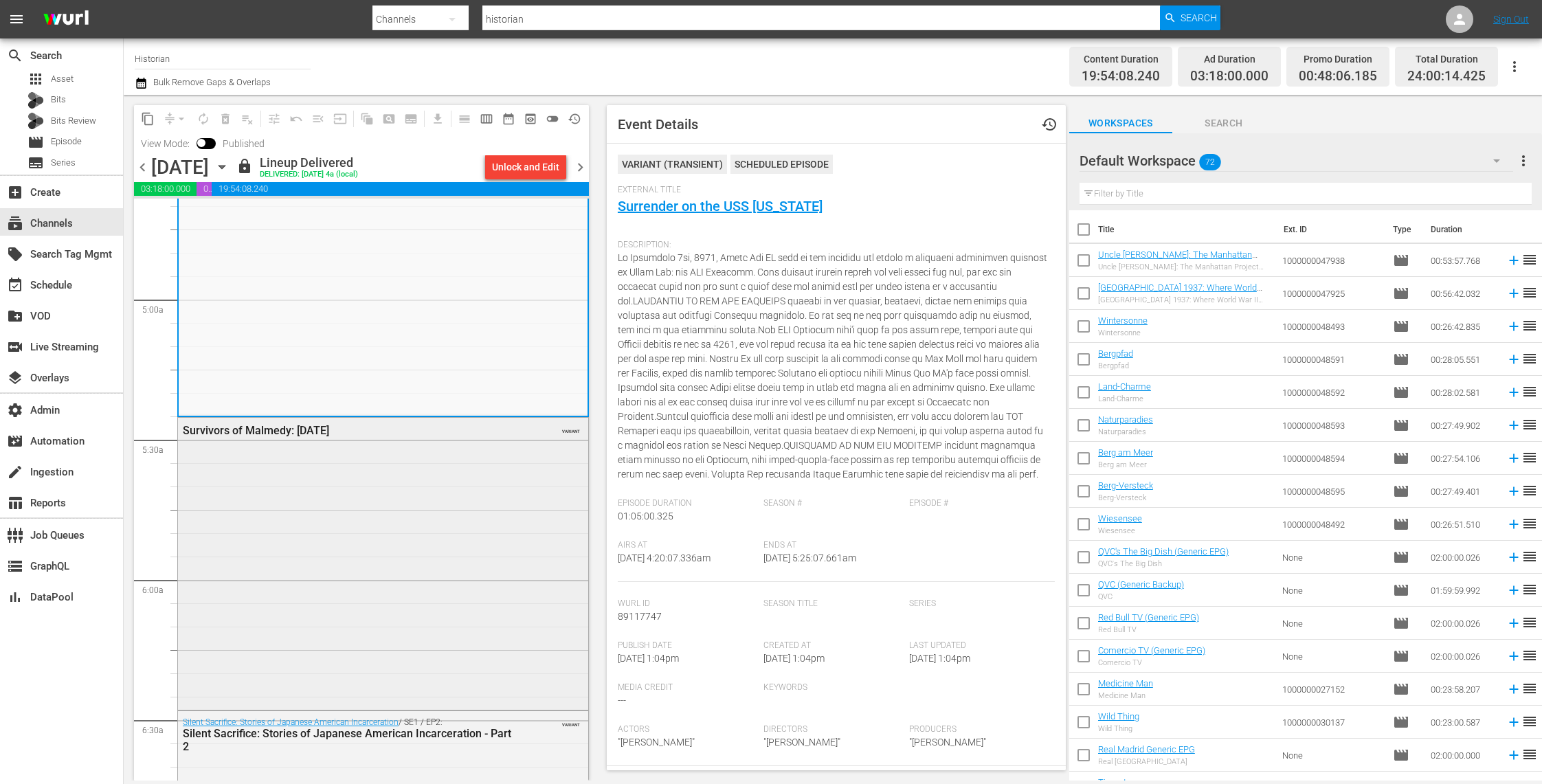
click at [417, 587] on div "Survivors of Malmedy: December 1944 VARIANT" at bounding box center [383, 562] width 410 height 289
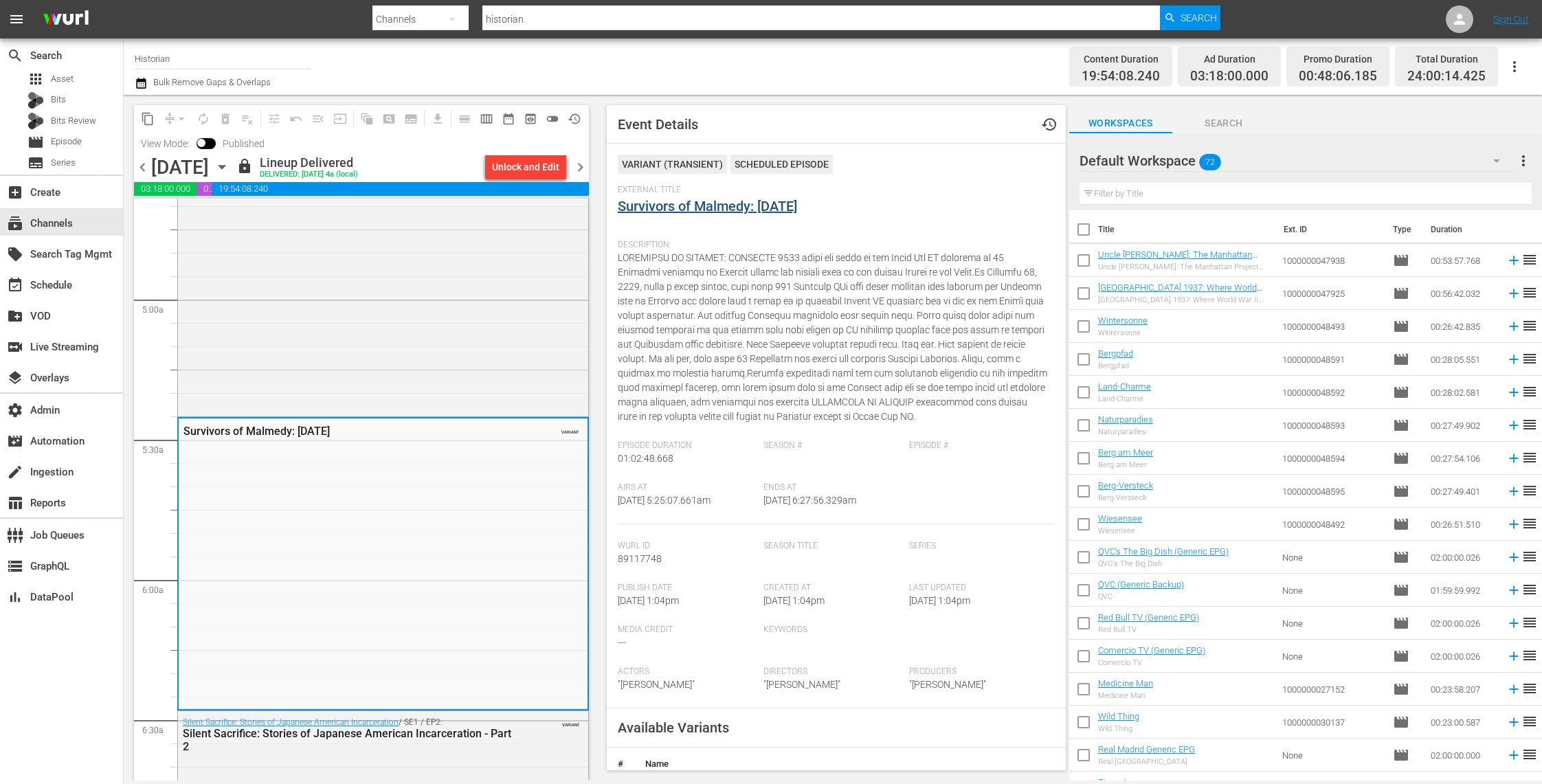
drag, startPoint x: 863, startPoint y: 207, endPoint x: 618, endPoint y: 207, distance: 245.0
click at [618, 207] on div "External Title Survivors of Malmedy: December 1944" at bounding box center [836, 209] width 437 height 48
copy link "Survivors of Malmedy: [DATE]"
click at [362, 748] on div "Silent Sacrifice: Stories of Japanese American Incarceration - Part 2" at bounding box center [348, 739] width 330 height 26
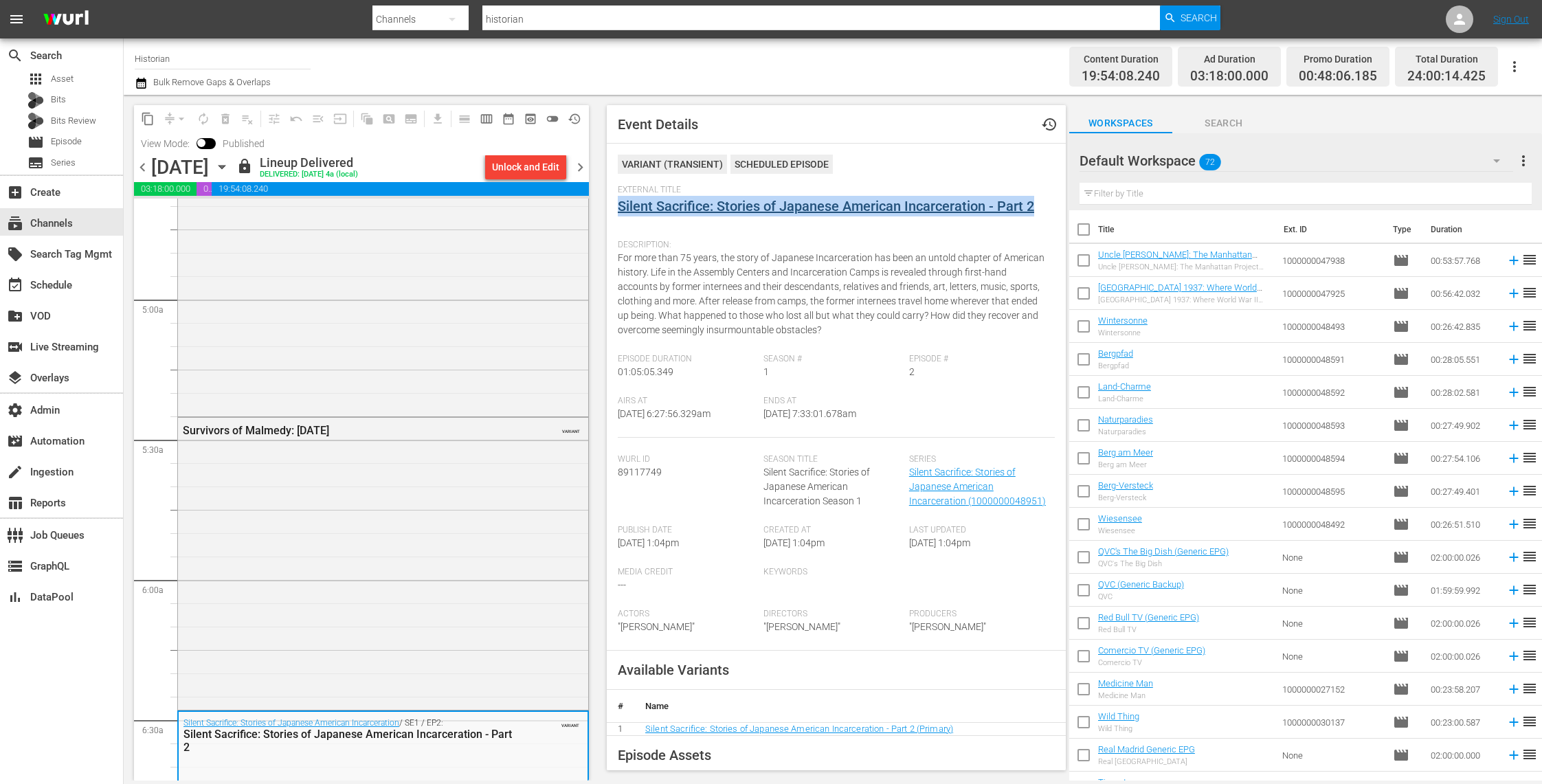
drag, startPoint x: 630, startPoint y: 227, endPoint x: 621, endPoint y: 212, distance: 17.5
click at [621, 212] on div "External Title Silent Sacrifice: Stories of Japanese American Incarceration - P…" at bounding box center [836, 209] width 437 height 48
copy link "Silent Sacrifice: Stories of Japanese American Incarceration - Part 2"
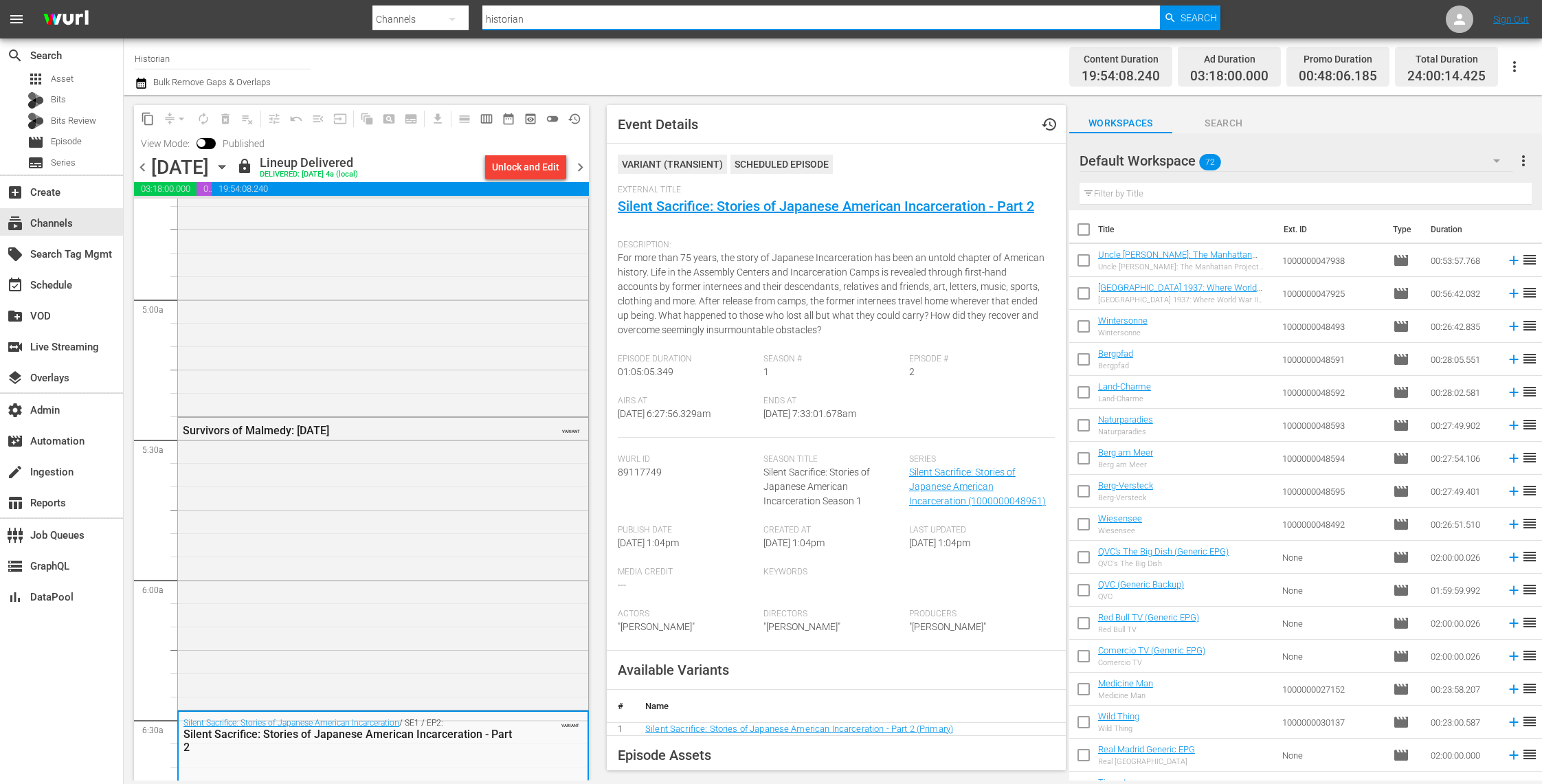
click at [533, 19] on input "historian" at bounding box center [821, 19] width 678 height 33
click at [532, 122] on span "preview_outlined" at bounding box center [530, 119] width 14 height 14
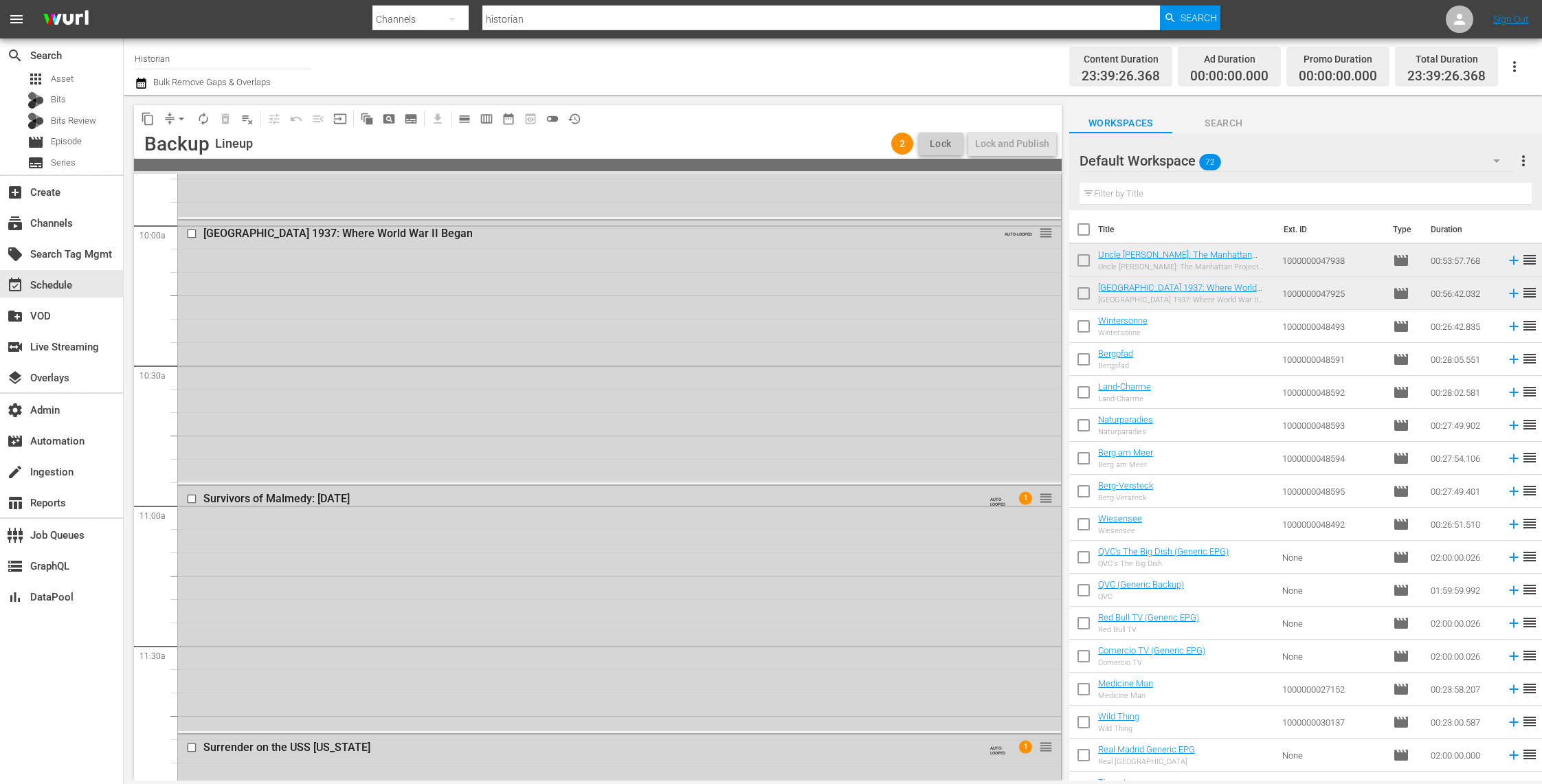
scroll to position [2767, 0]
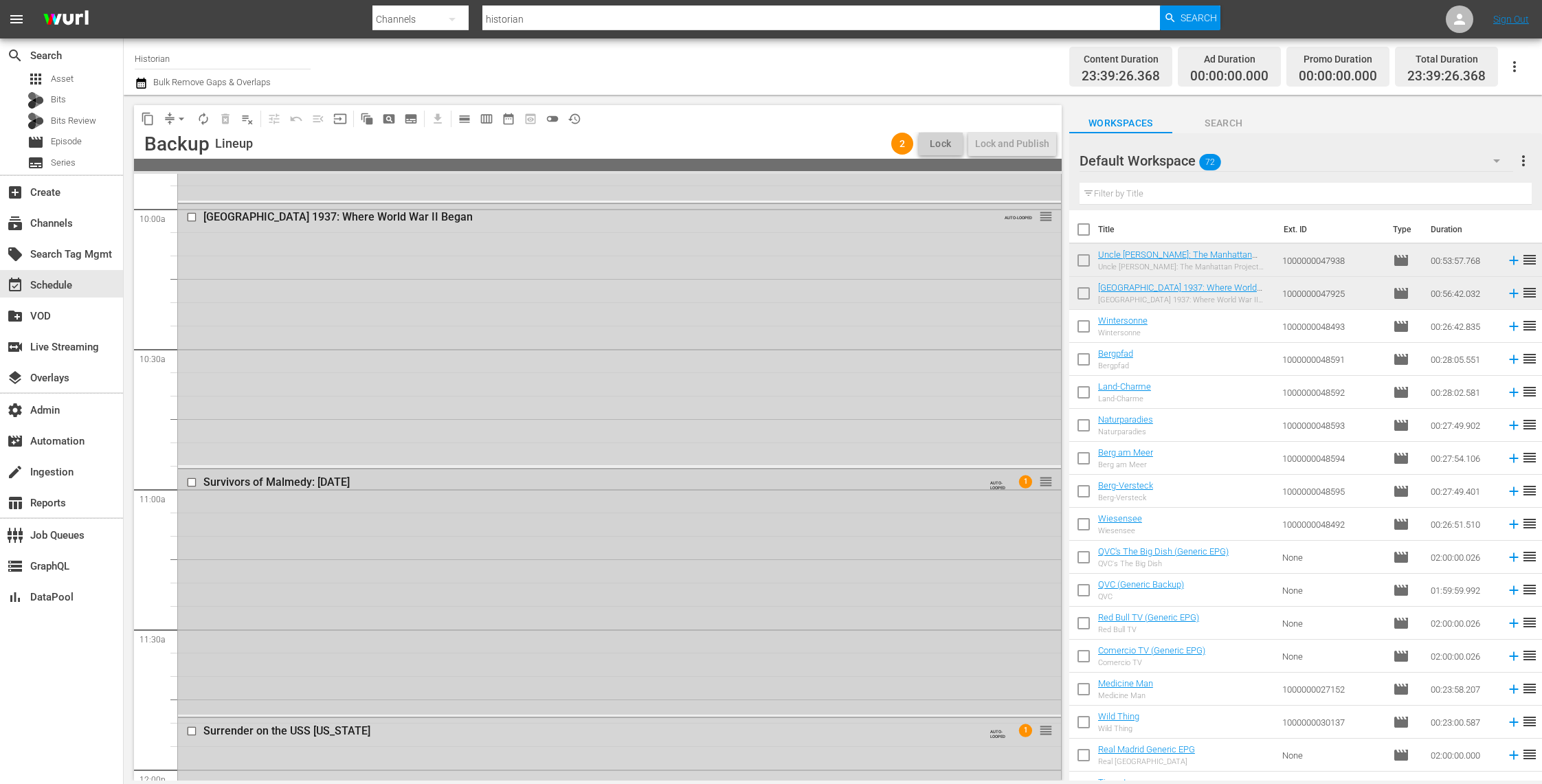
click at [996, 509] on div "Survivors of Malmedy: December 1944 AUTO-LOOPED 1 reorder" at bounding box center [620, 591] width 883 height 245
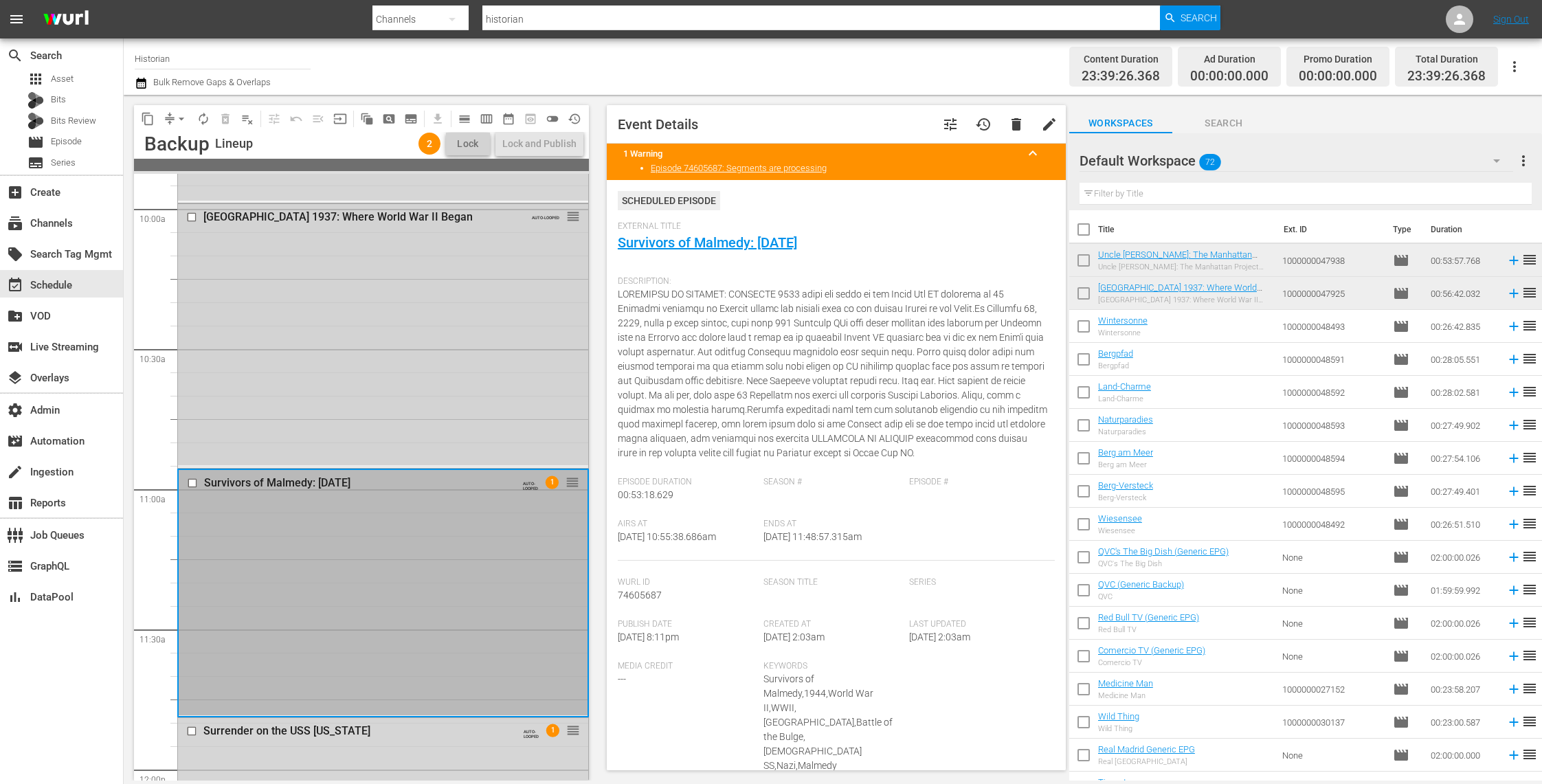
click at [488, 378] on div "Shanghai 1937: Where World War II Began AUTO-LOOPED reorder" at bounding box center [383, 334] width 410 height 261
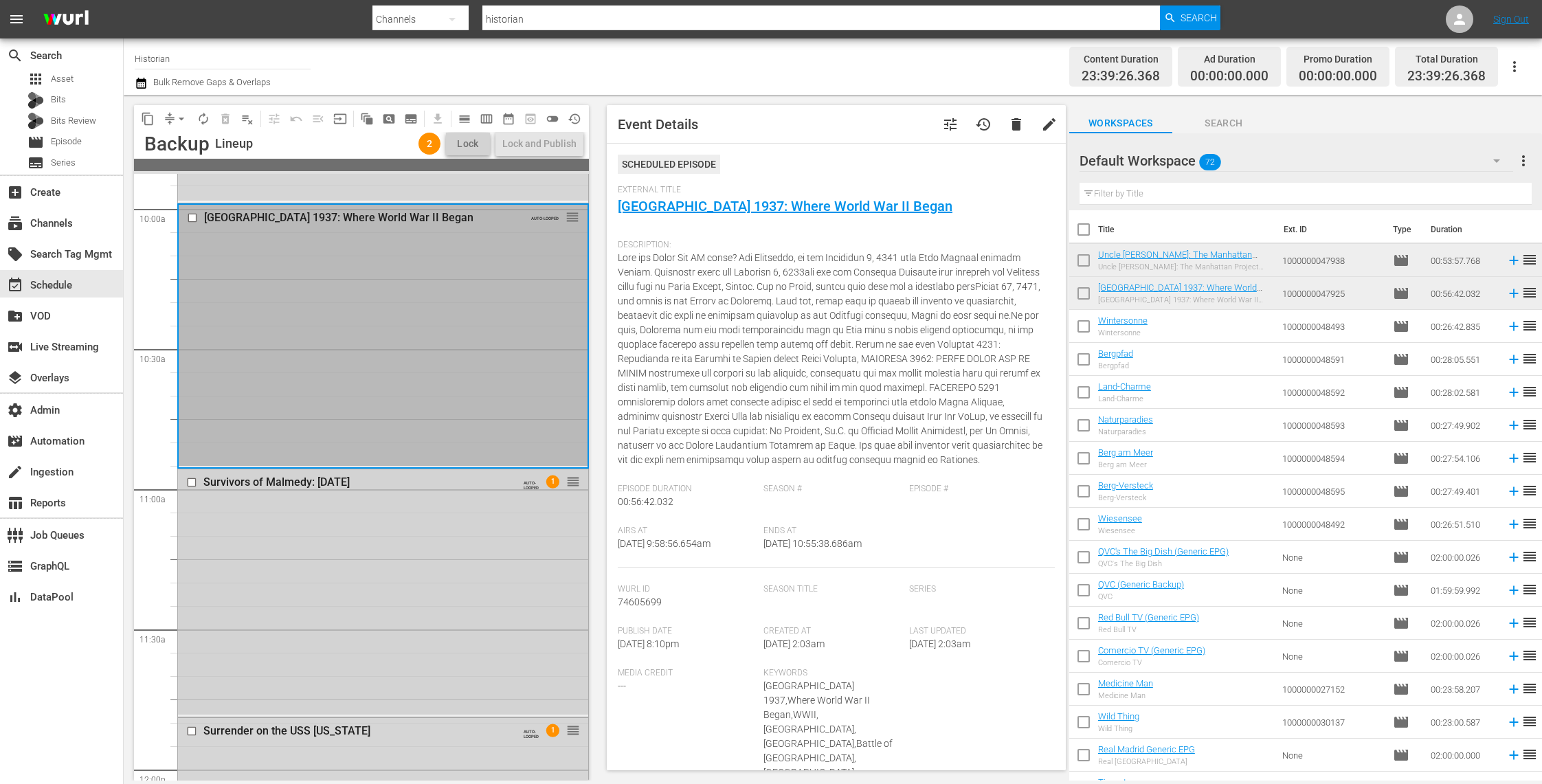
click at [492, 534] on div "Survivors of Malmedy: December 1944 AUTO-LOOPED 1 reorder" at bounding box center [383, 591] width 410 height 245
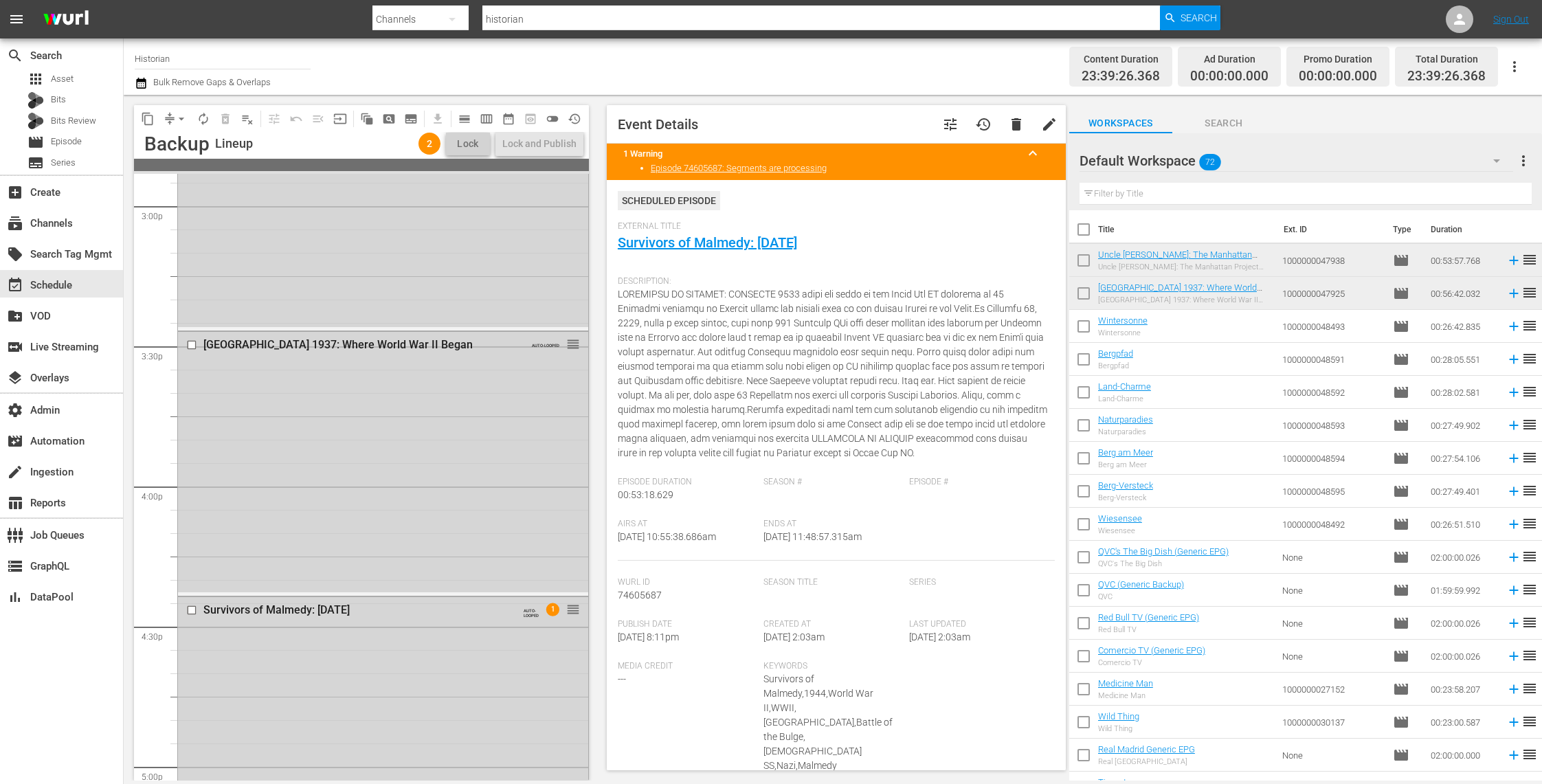
scroll to position [4388, 0]
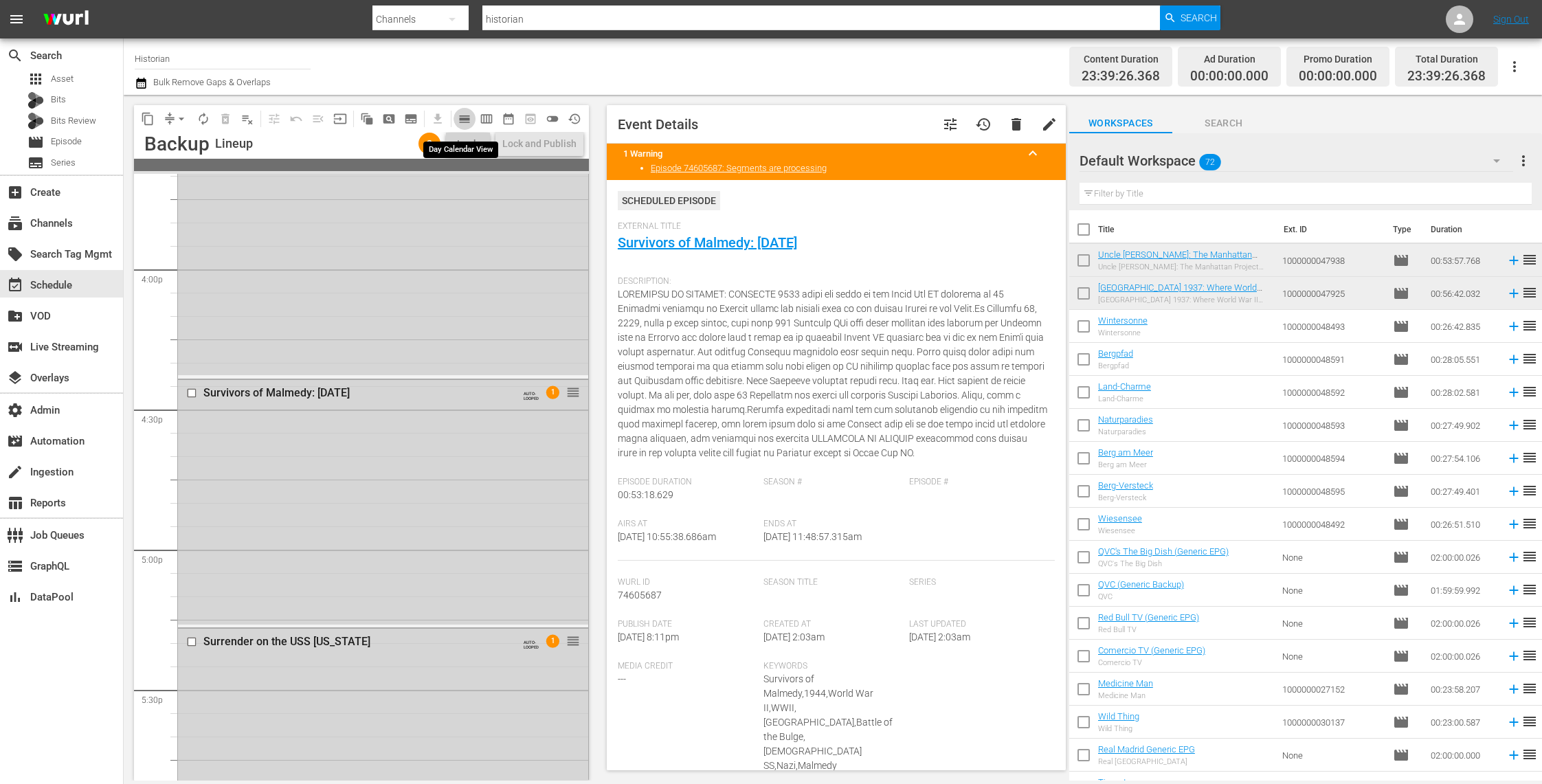
click at [460, 115] on span "calendar_view_day_outlined" at bounding box center [464, 119] width 14 height 14
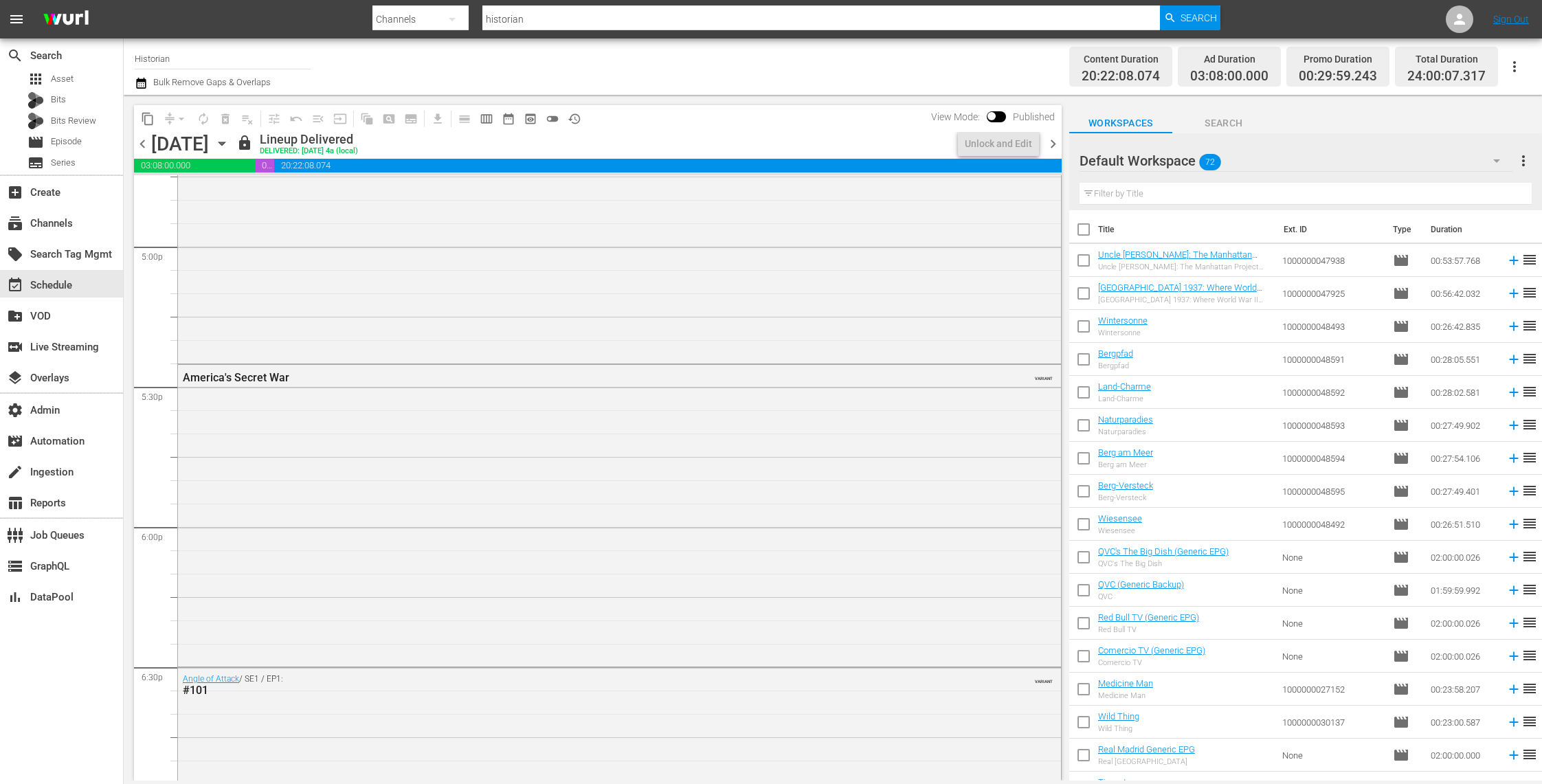
scroll to position [4646, 0]
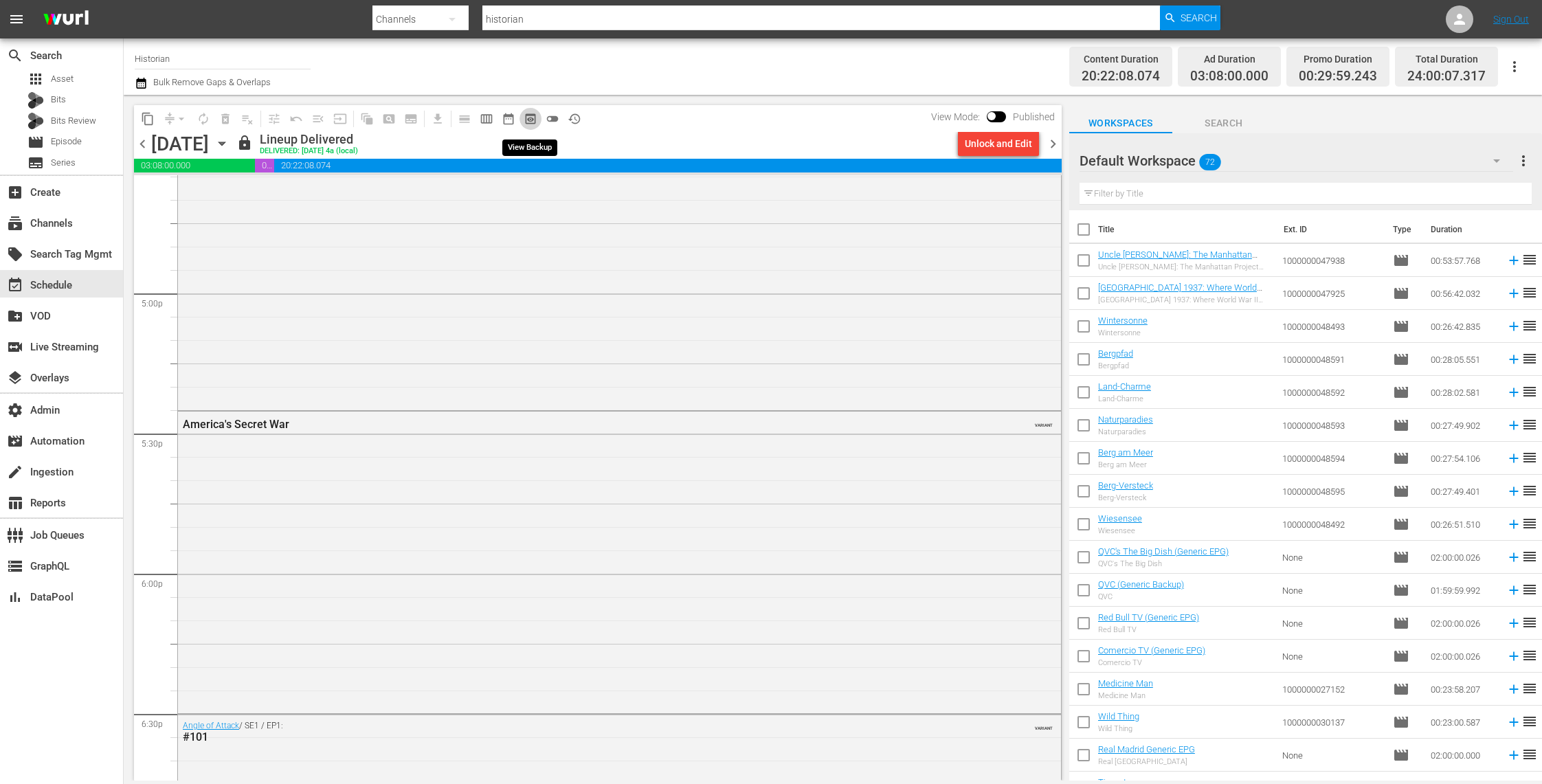
click at [529, 119] on span "preview_outlined" at bounding box center [530, 119] width 14 height 14
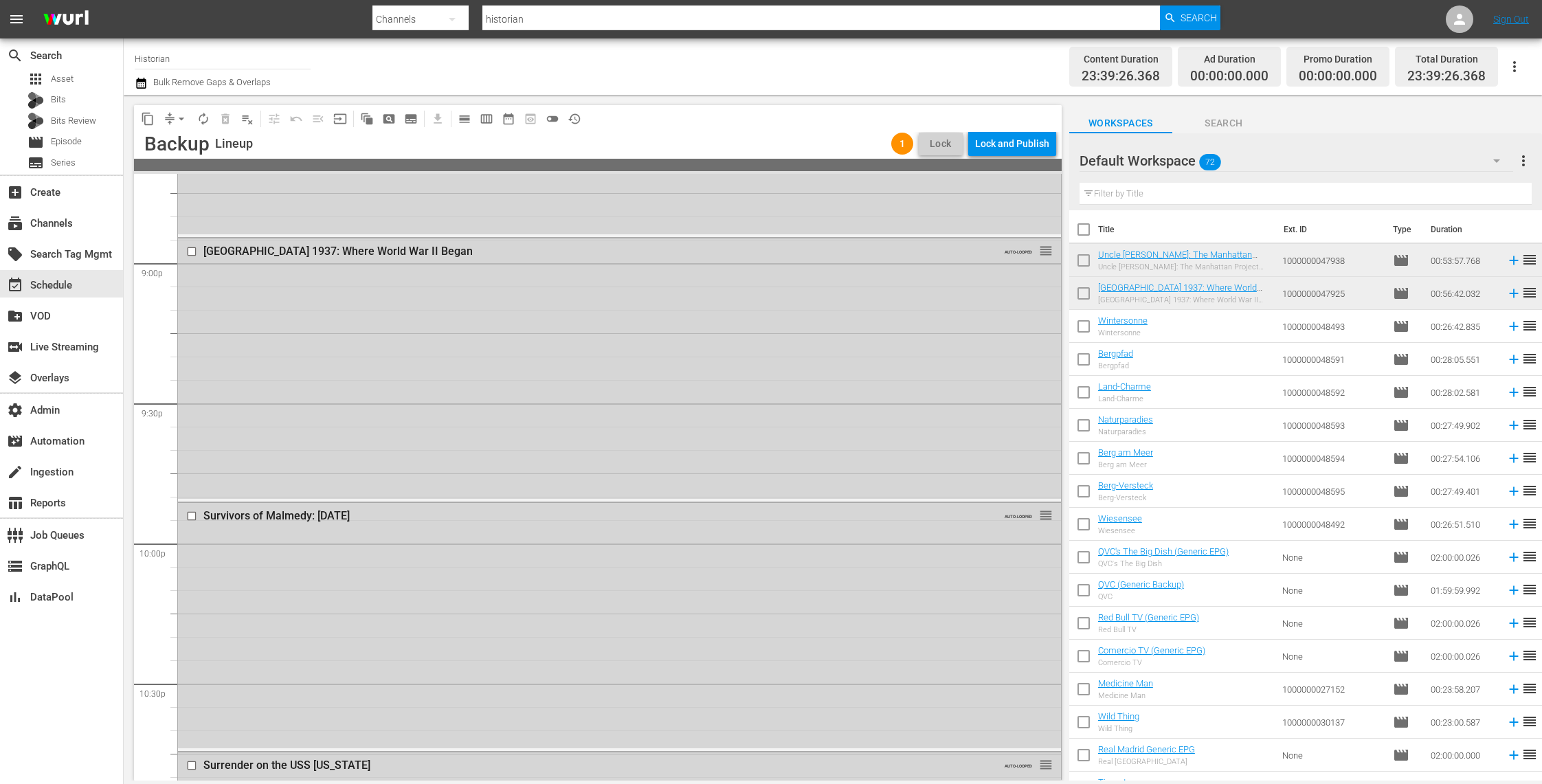
scroll to position [6118, 0]
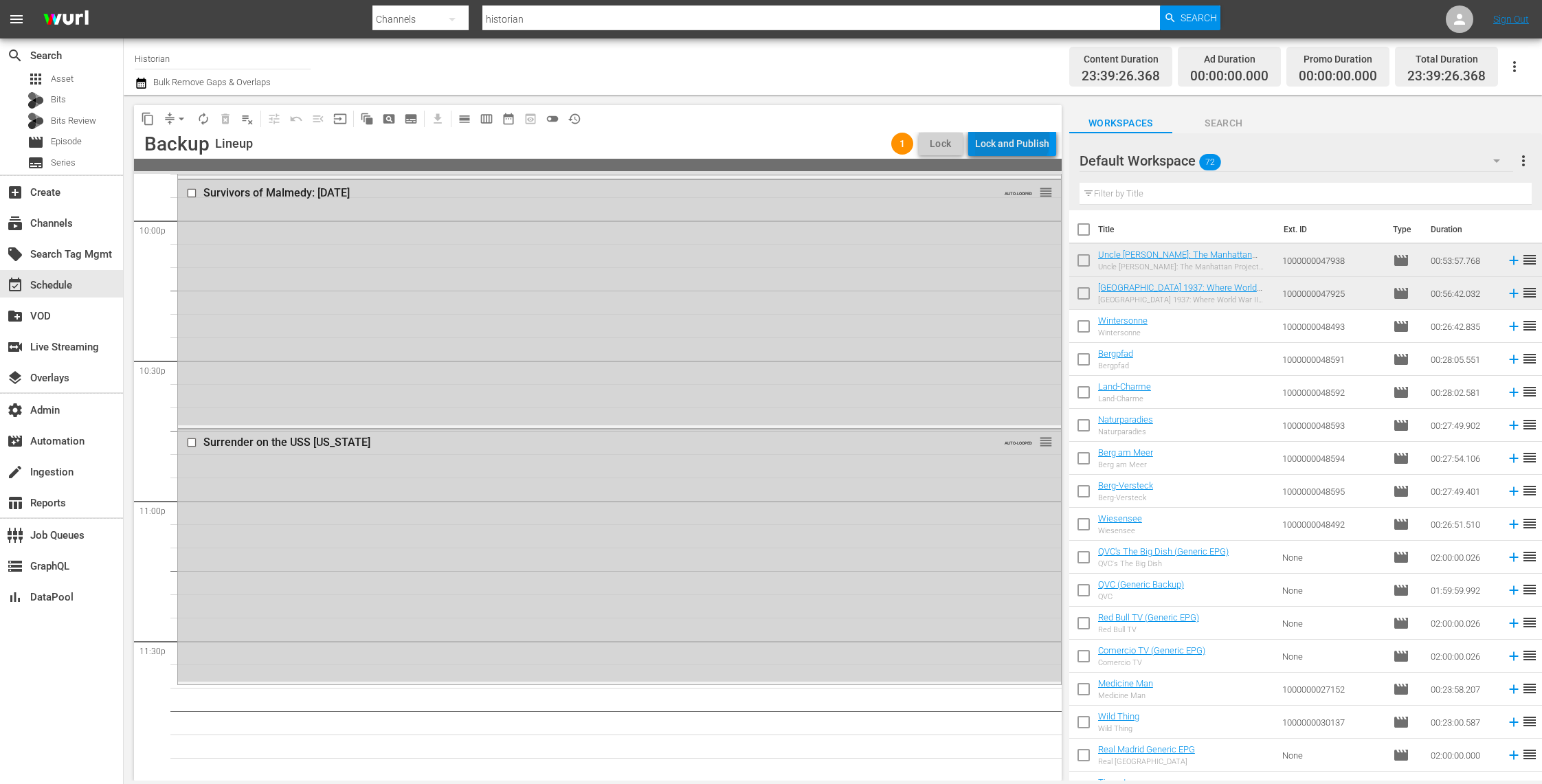
click at [1015, 139] on div "Lock and Publish" at bounding box center [1011, 144] width 74 height 25
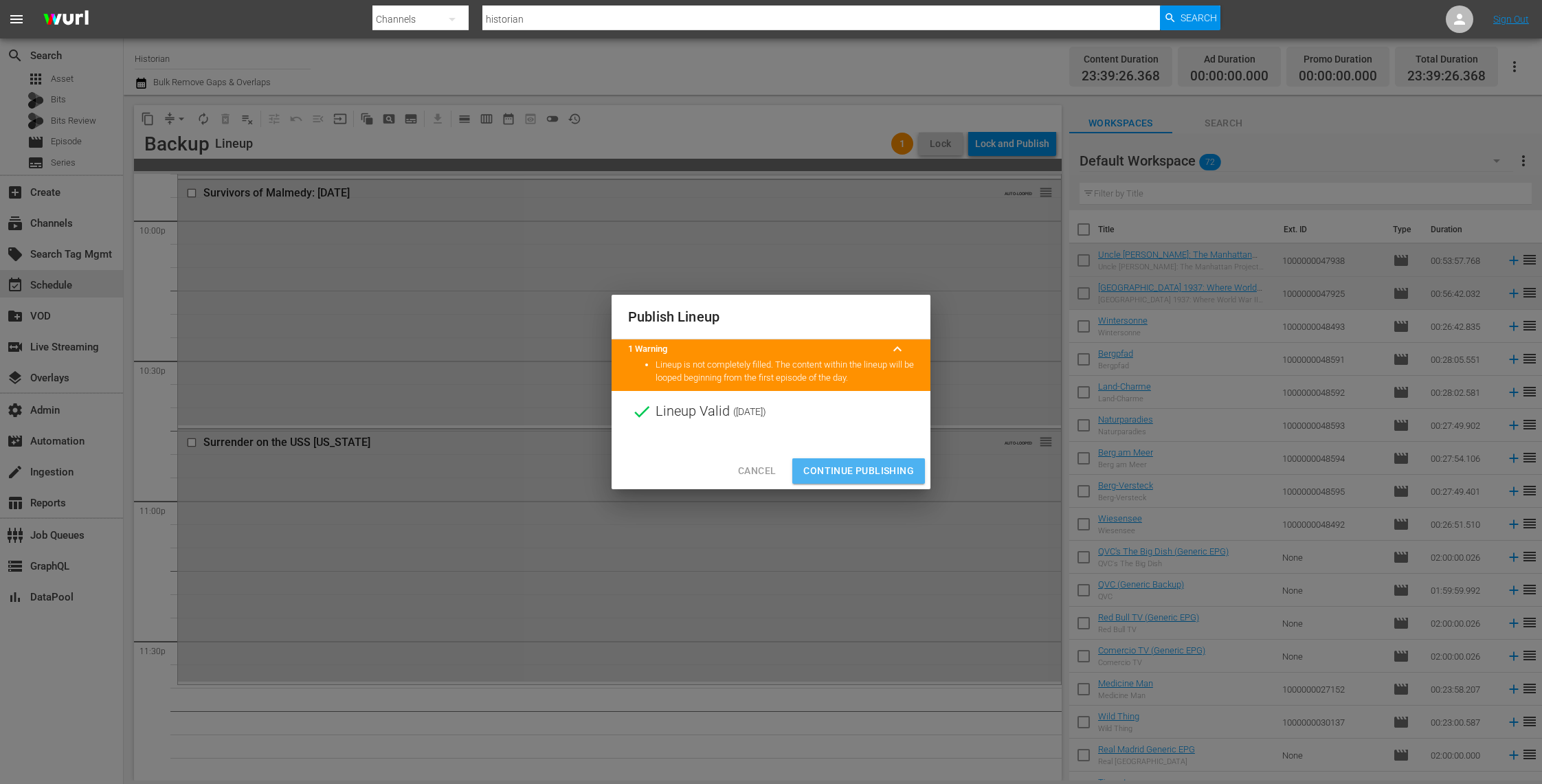
click at [872, 471] on span "Continue Publishing" at bounding box center [858, 471] width 111 height 17
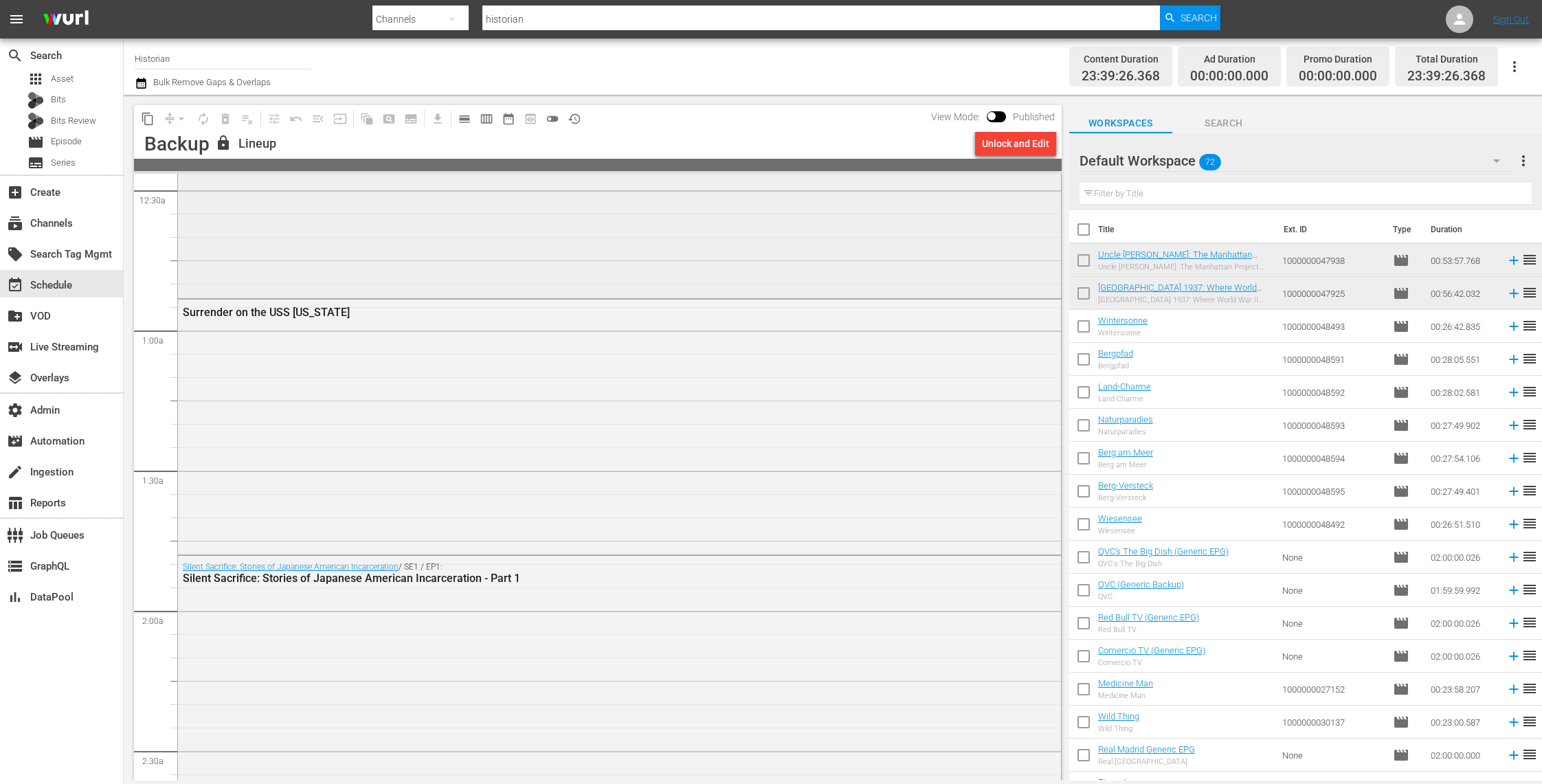
scroll to position [110, 0]
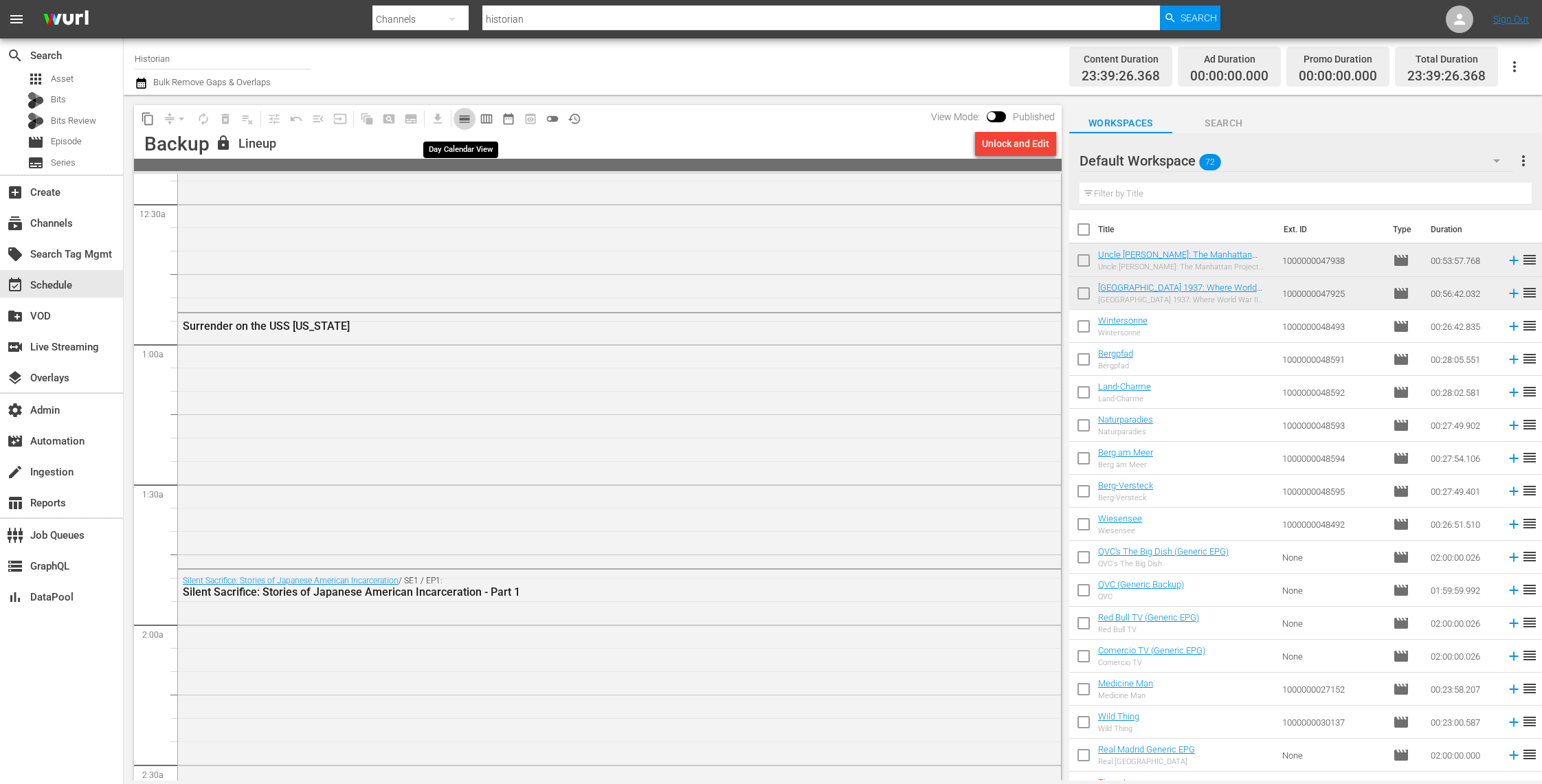
click at [464, 117] on span "calendar_view_day_outlined" at bounding box center [464, 119] width 14 height 14
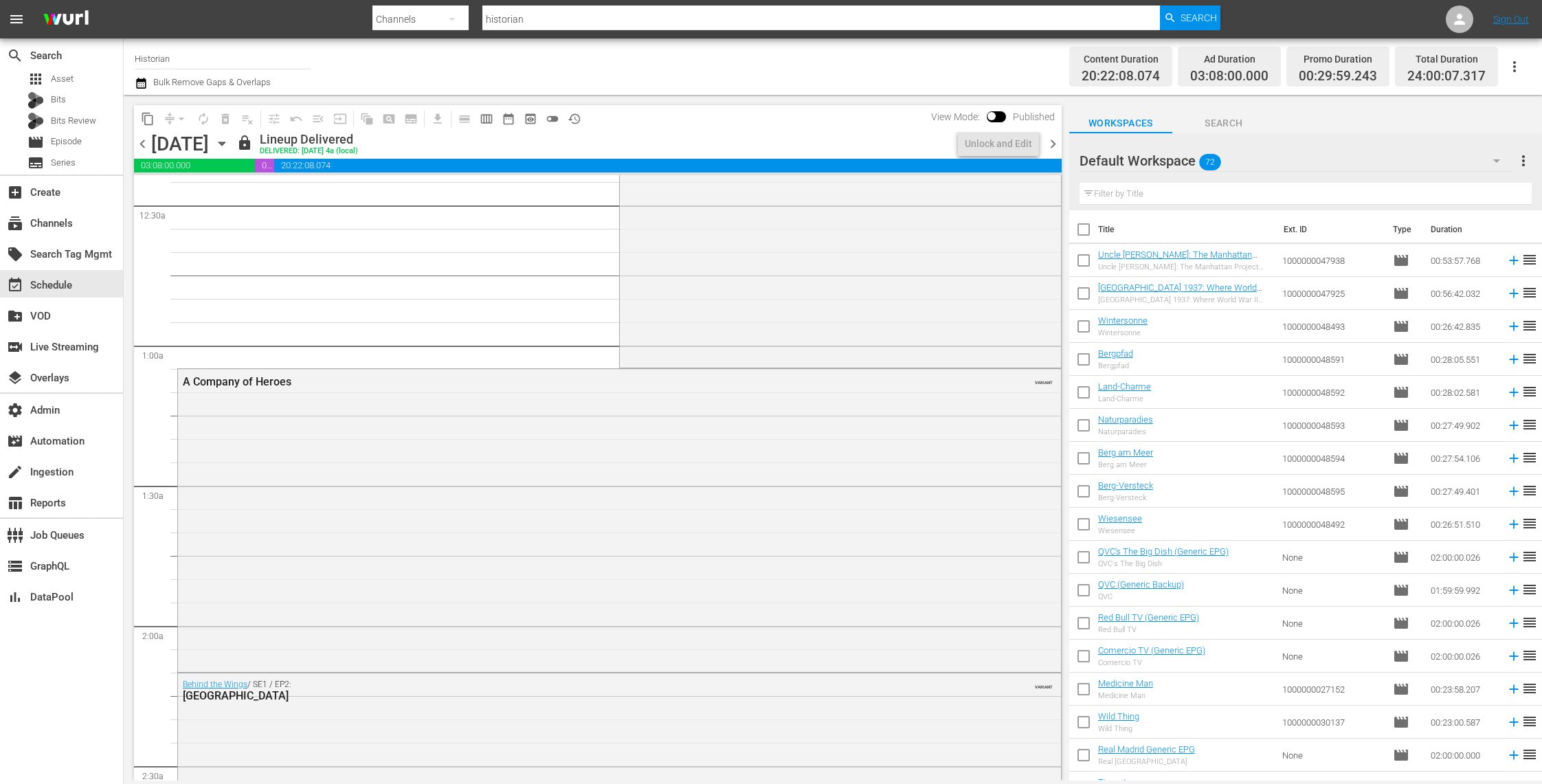
scroll to position [86, 0]
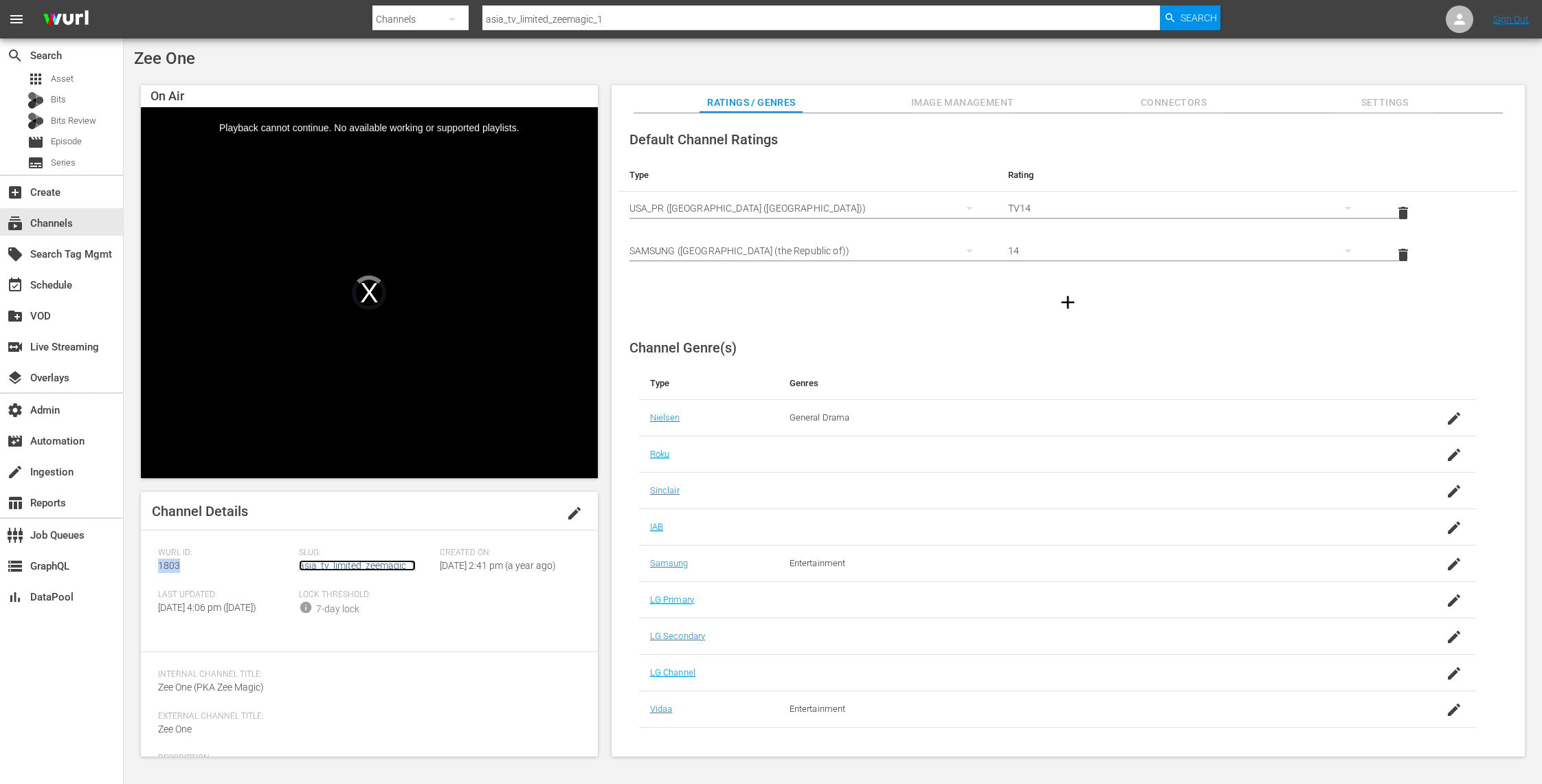
click at [398, 563] on link "asia_tv_limited_zeemagic_1" at bounding box center [357, 565] width 116 height 11
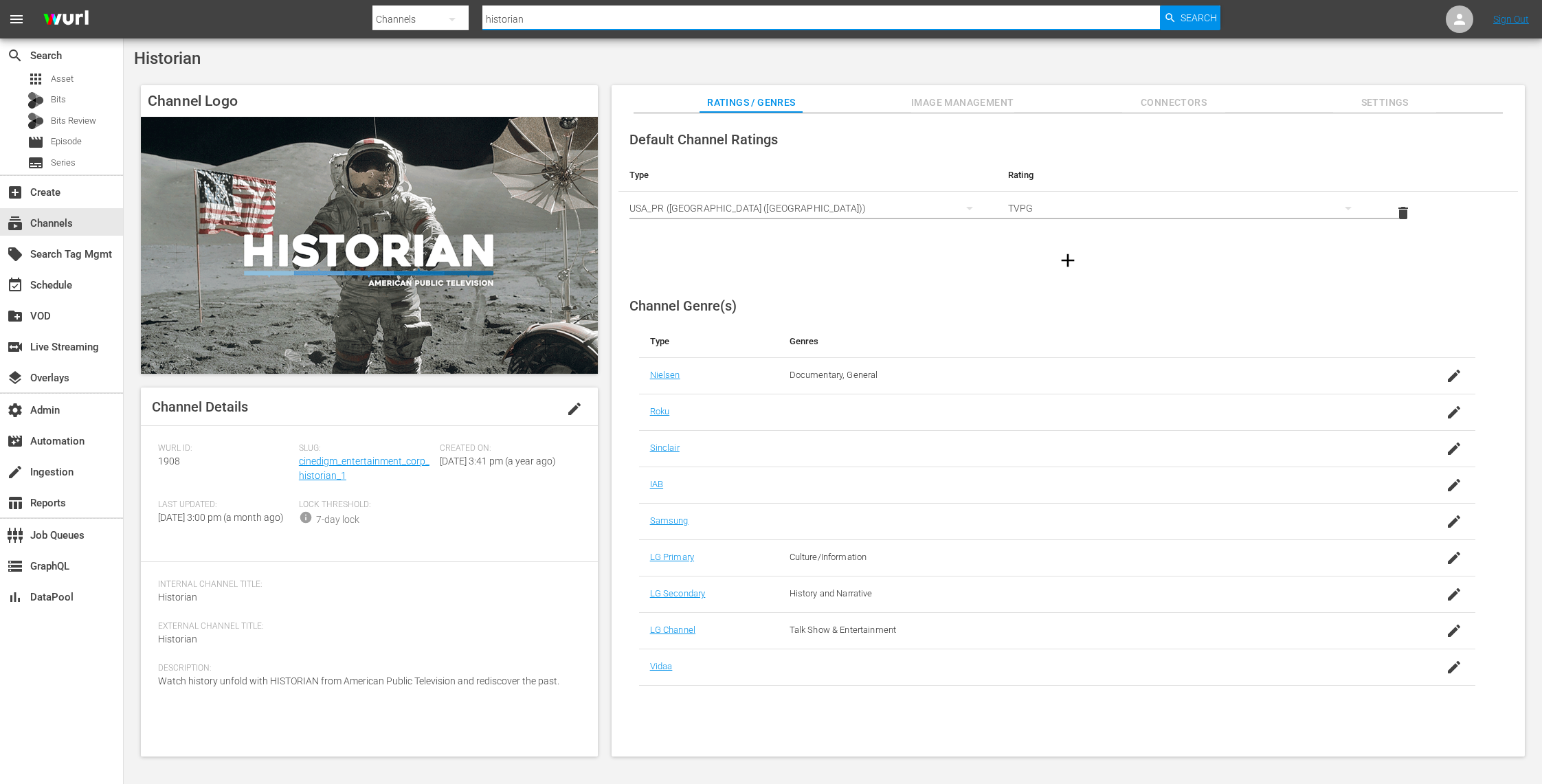
drag, startPoint x: 647, startPoint y: 11, endPoint x: 376, endPoint y: -13, distance: 272.1
click at [376, 0] on html "menu Search By Channels Search ID, Title, Description, Keywords, or Category hi…" at bounding box center [771, 392] width 1542 height 784
drag, startPoint x: 561, startPoint y: 20, endPoint x: 401, endPoint y: 6, distance: 160.6
click at [401, 8] on div "Search By Channels Search ID, Title, Description, Keywords, or Category histori…" at bounding box center [796, 19] width 848 height 33
type input "xploration"
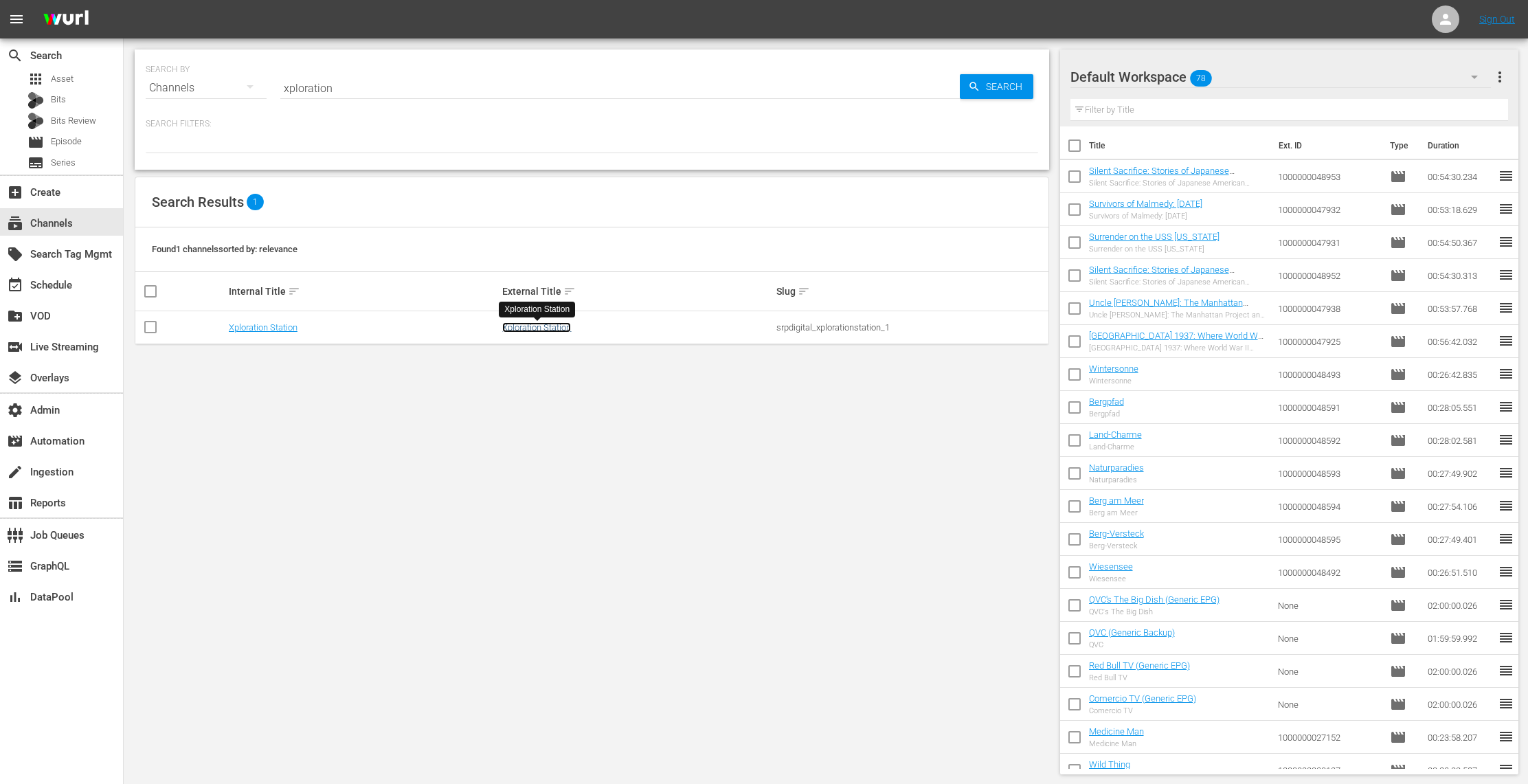
click at [562, 326] on link "Xploration Station" at bounding box center [537, 327] width 69 height 10
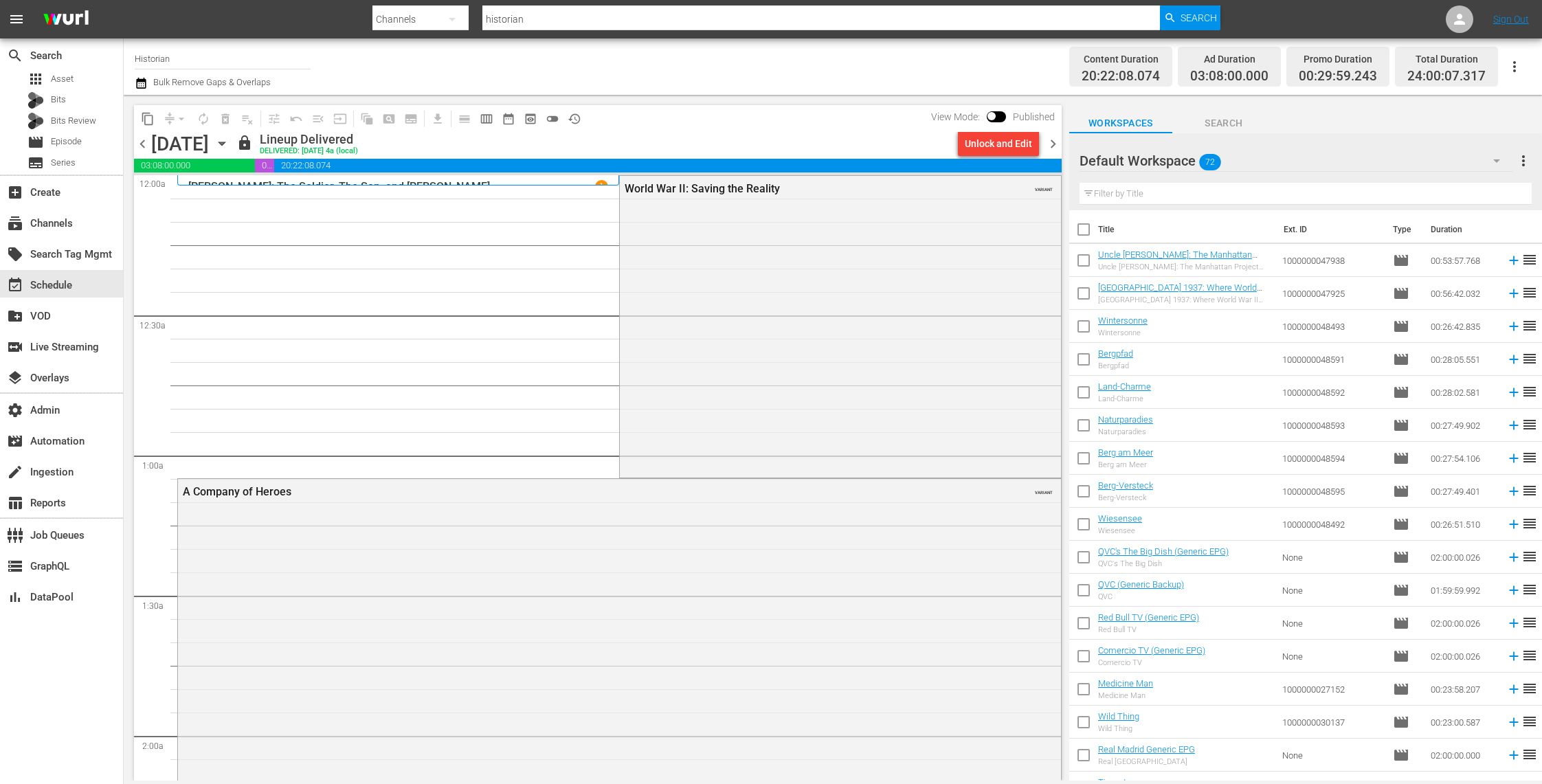
scroll to position [86, 0]
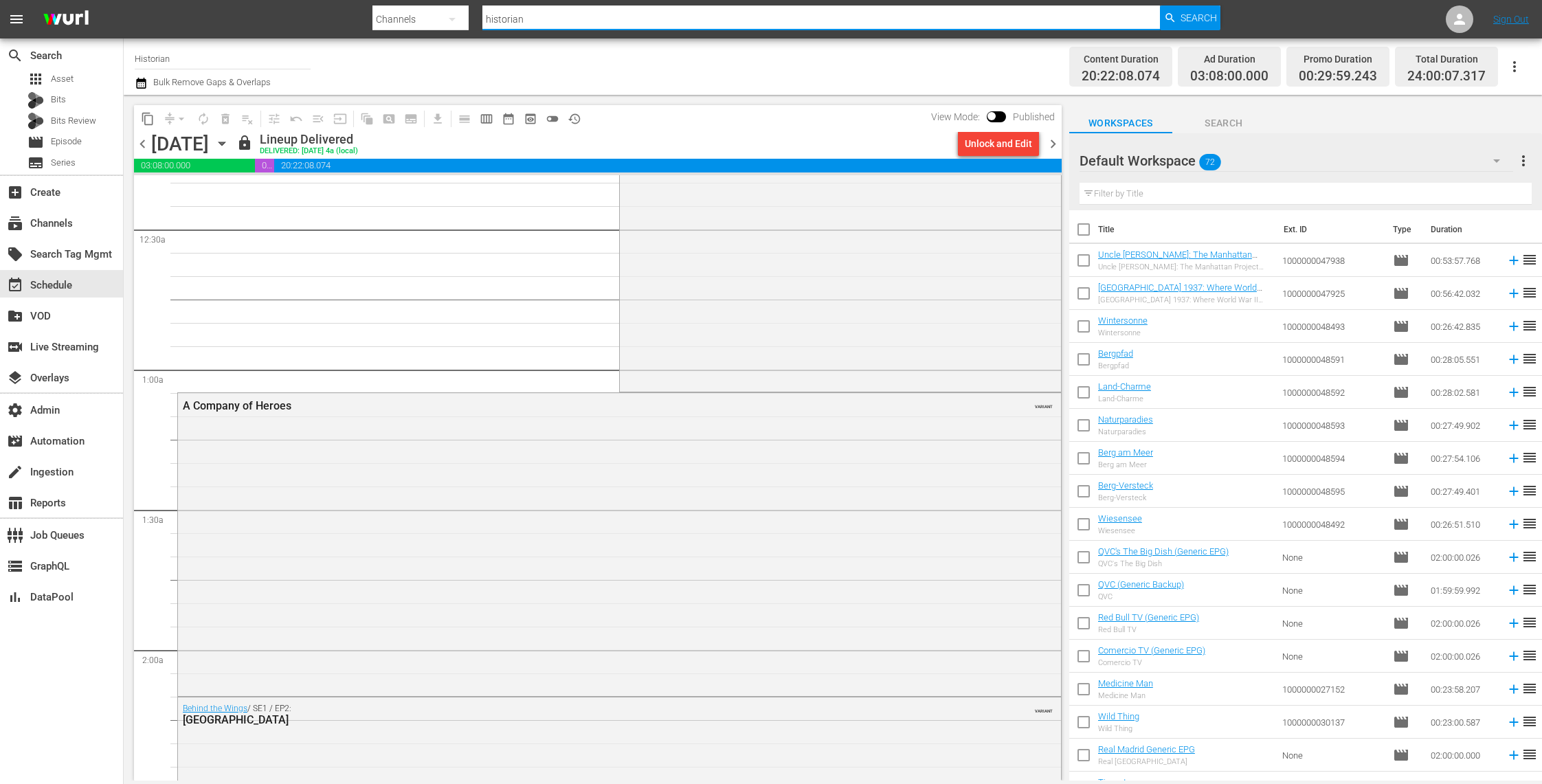
drag, startPoint x: 546, startPoint y: 13, endPoint x: 443, endPoint y: -2, distance: 104.1
click at [443, 0] on html "menu Search By Channels Search ID, Title, Description, Keywords, or Category hi…" at bounding box center [771, 392] width 1542 height 784
drag, startPoint x: 554, startPoint y: 20, endPoint x: 408, endPoint y: 13, distance: 146.2
click at [408, 14] on div "Search By Channels Search ID, Title, Description, Keywords, or Category histori…" at bounding box center [796, 19] width 848 height 33
type input "fifa"
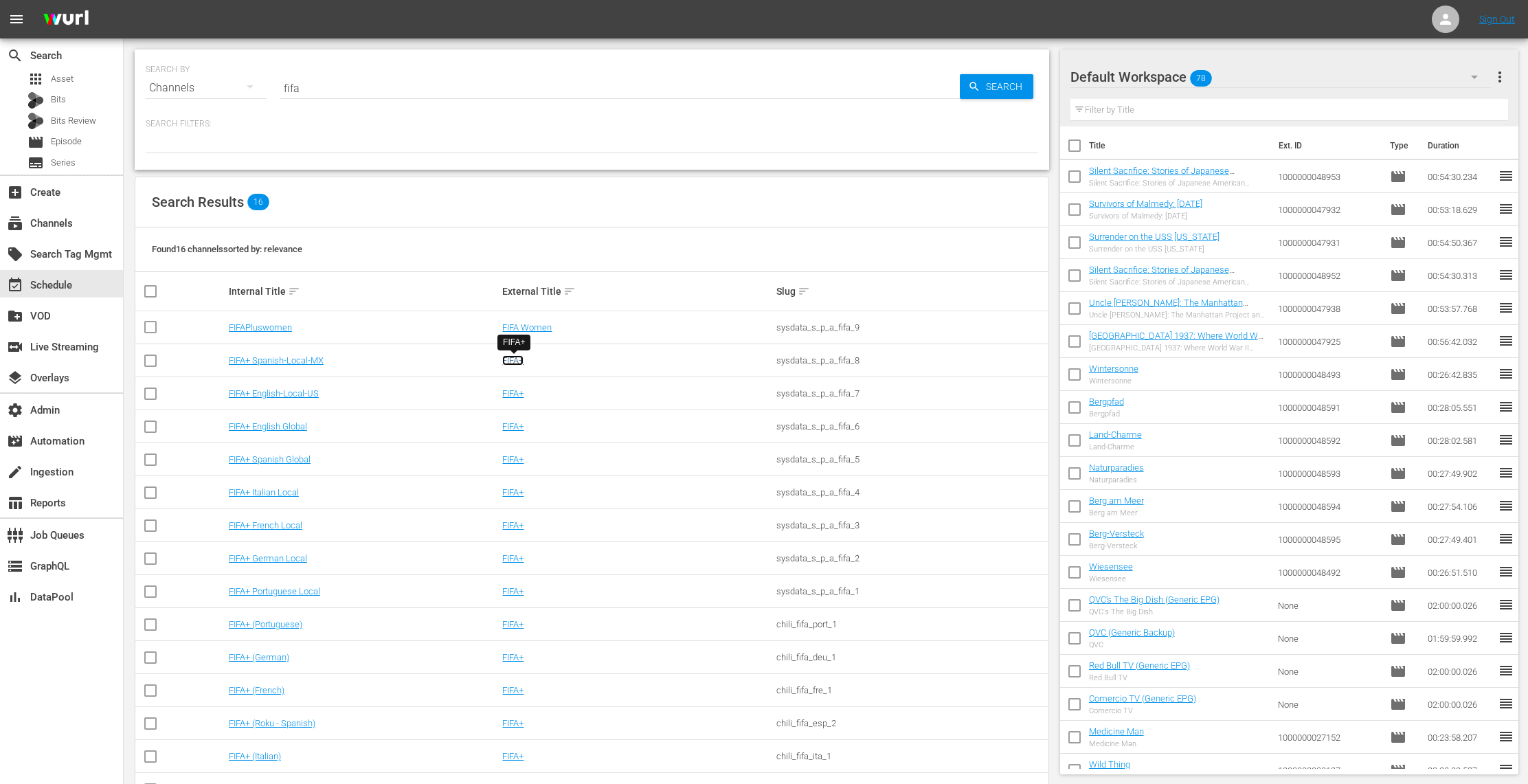
click at [518, 361] on link "FIFA+" at bounding box center [513, 360] width 22 height 10
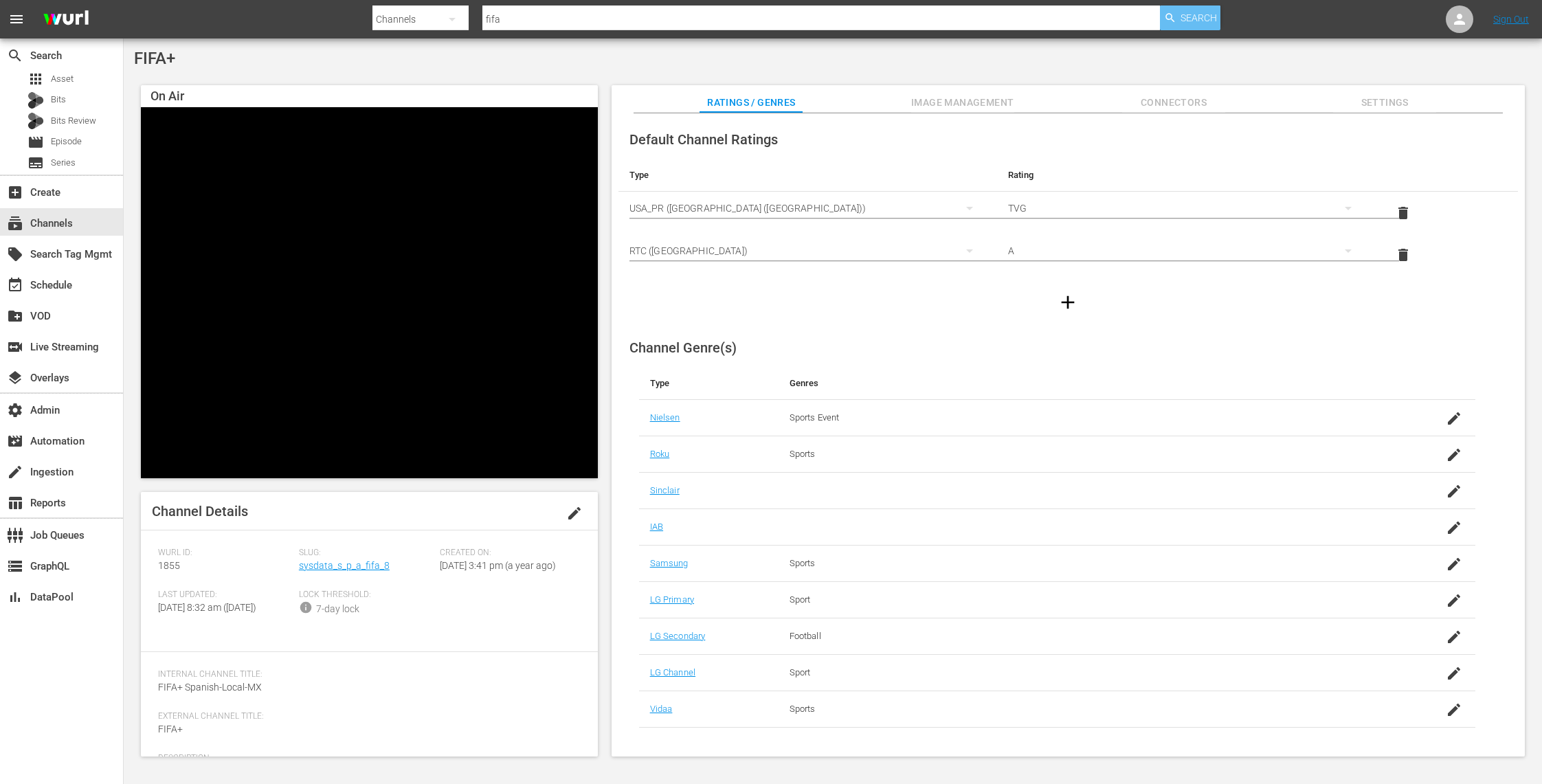
click at [1200, 22] on span "Search" at bounding box center [1199, 18] width 37 height 25
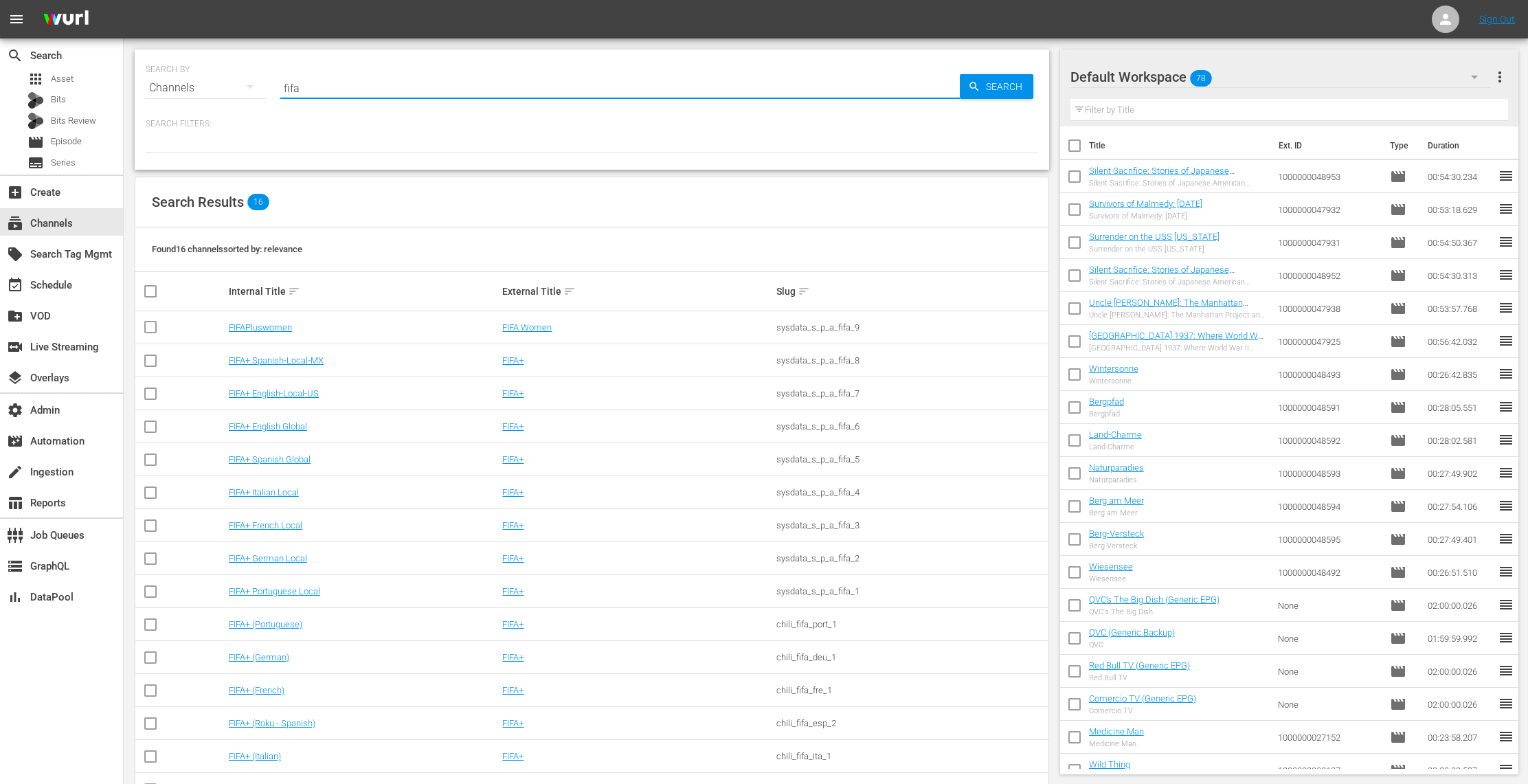
drag, startPoint x: 351, startPoint y: 92, endPoint x: 250, endPoint y: 76, distance: 102.3
click at [250, 76] on div "SEARCH BY Search By Channels Search ID, Title, Description, Keywords, or Catego…" at bounding box center [591, 79] width 893 height 49
paste input "sysdata_s_p_a_fifa_5"
type input "sysdata_s_p_a_fifa_5"
click at [1007, 90] on span "Search" at bounding box center [1007, 86] width 53 height 25
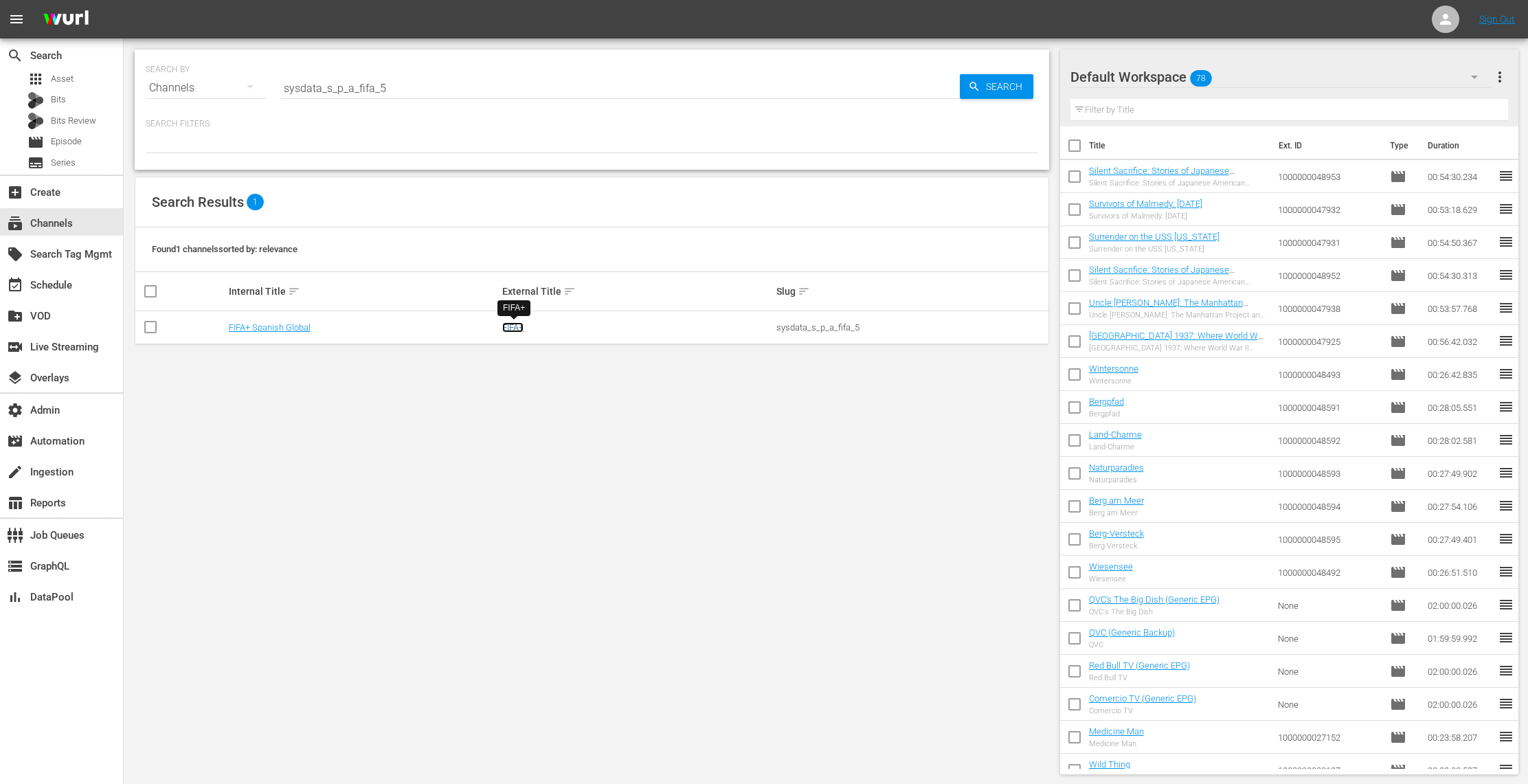
click at [517, 326] on link "FIFA+" at bounding box center [513, 327] width 22 height 10
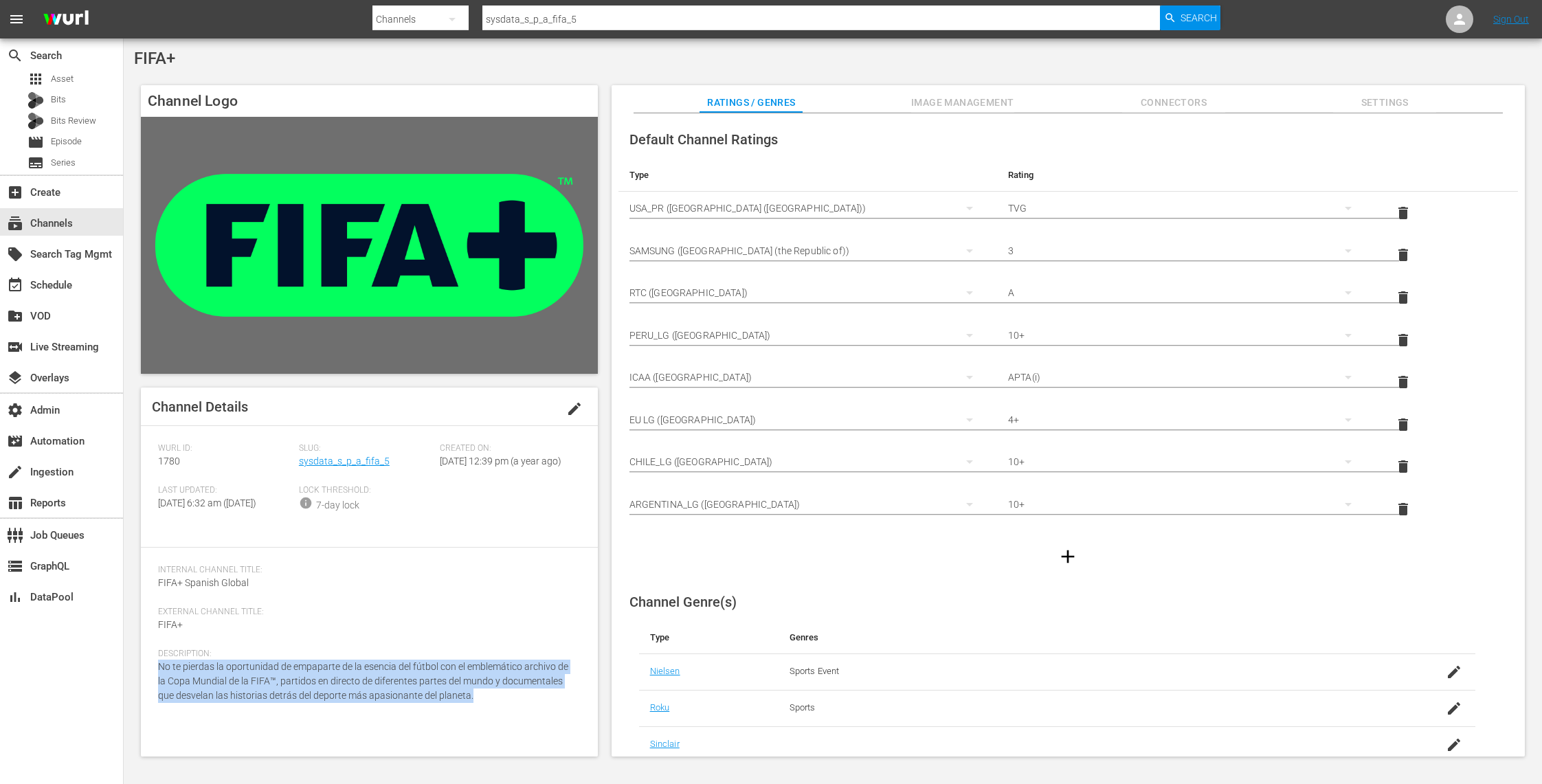
drag, startPoint x: 470, startPoint y: 724, endPoint x: 154, endPoint y: 689, distance: 317.9
click at [154, 689] on div "Channel Details edit Wurl ID: 1780 Slug: sysdata_s_p_a_fifa_5 Created On: Tue A…" at bounding box center [368, 572] width 457 height 369
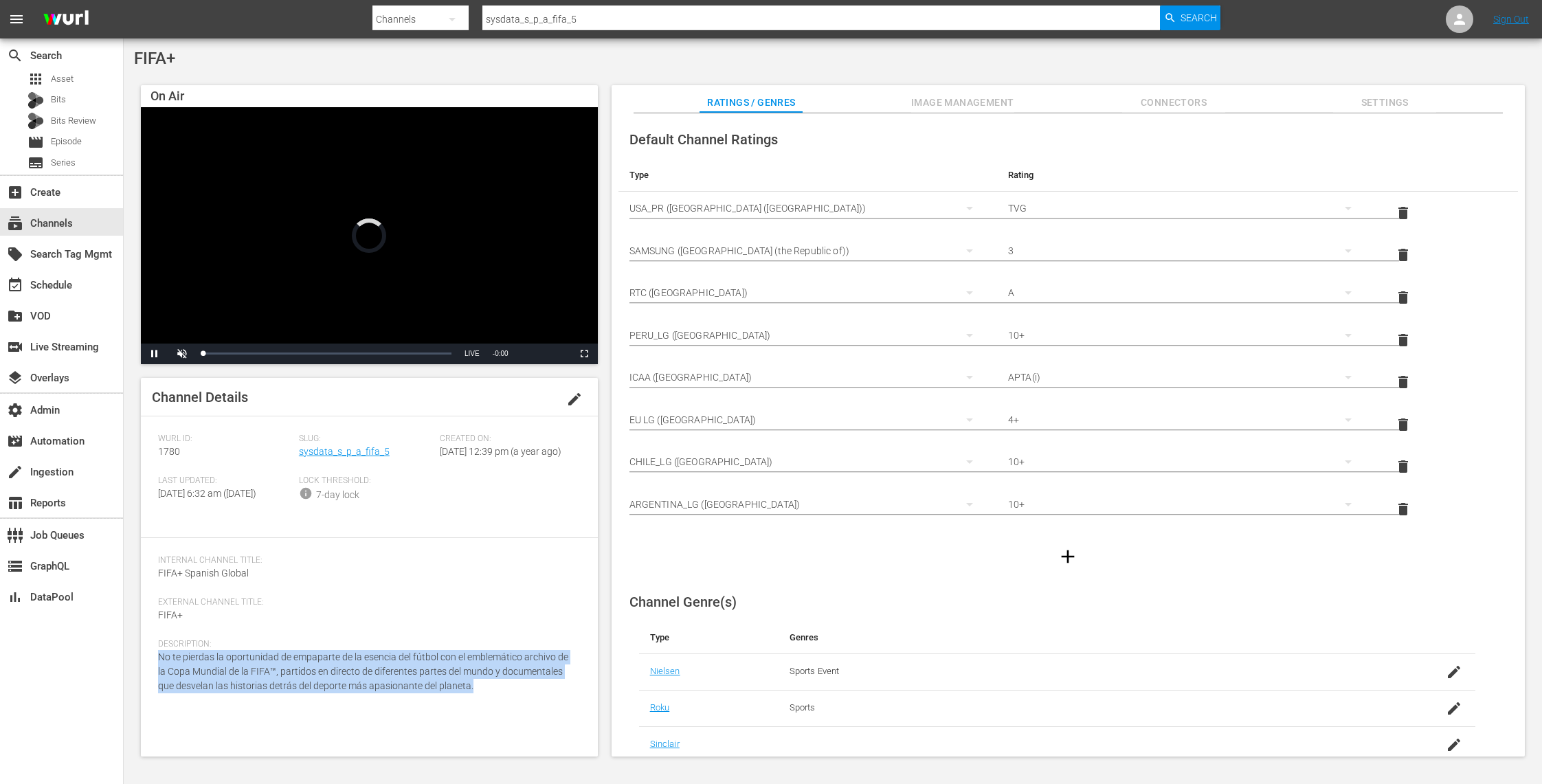
copy span "No te pierdas la oportunidad de empaparte de la esencia del fútbol con el emble…"
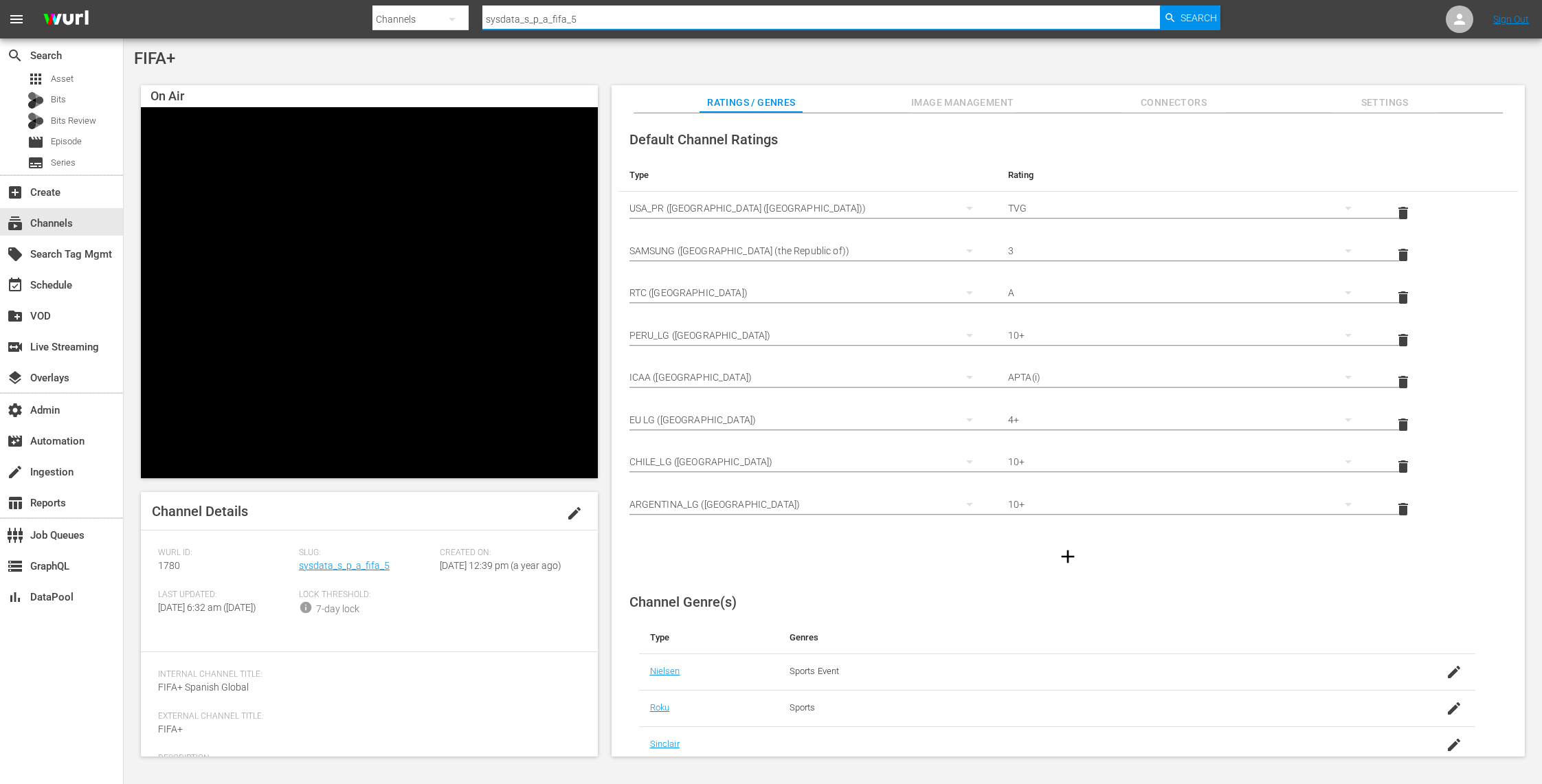
click at [588, 17] on input "sysdata_s_p_a_fifa_5" at bounding box center [821, 19] width 678 height 33
type input "sysdata_s_p_a_fifa_4"
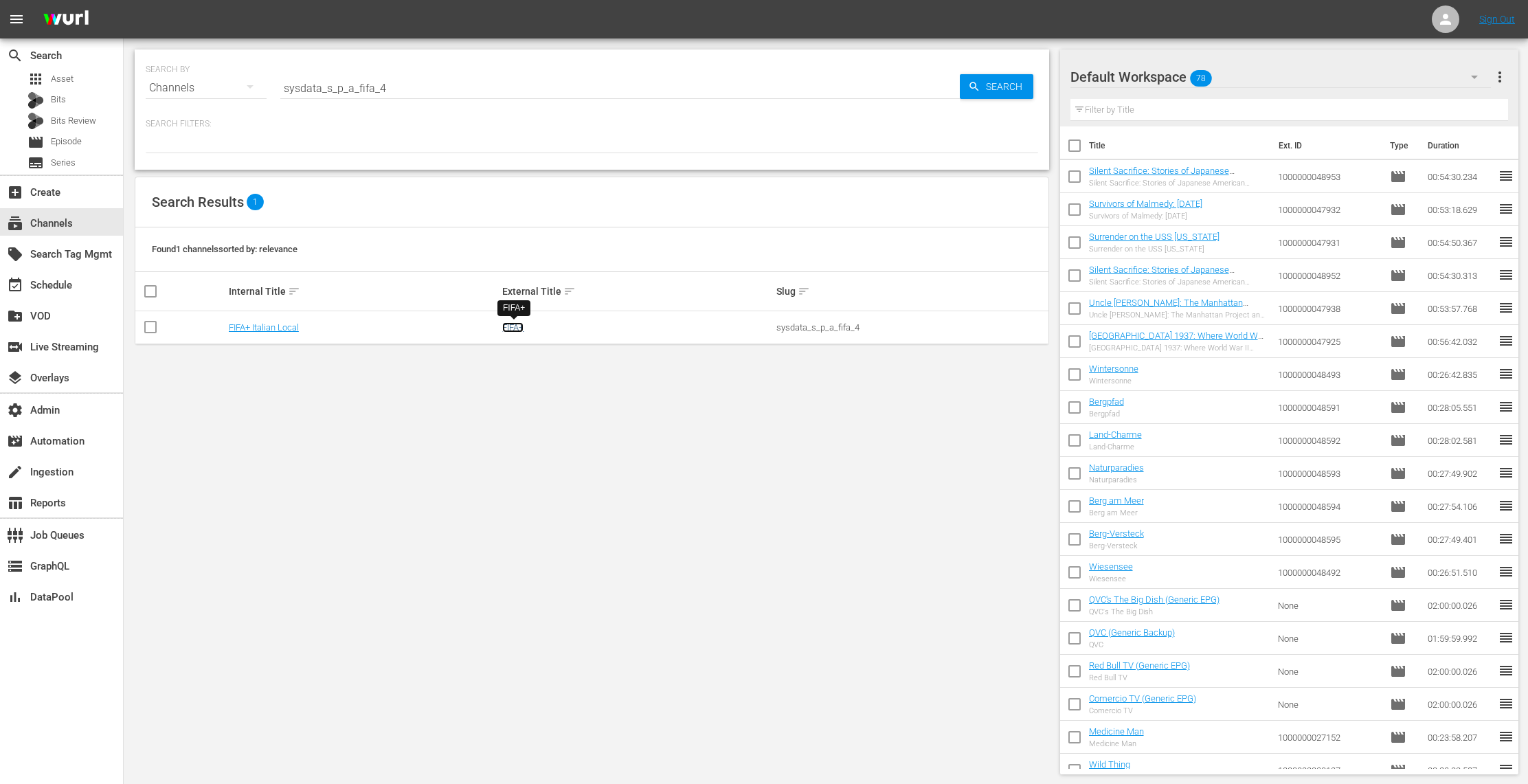
click at [507, 327] on link "FIFA+" at bounding box center [513, 327] width 22 height 10
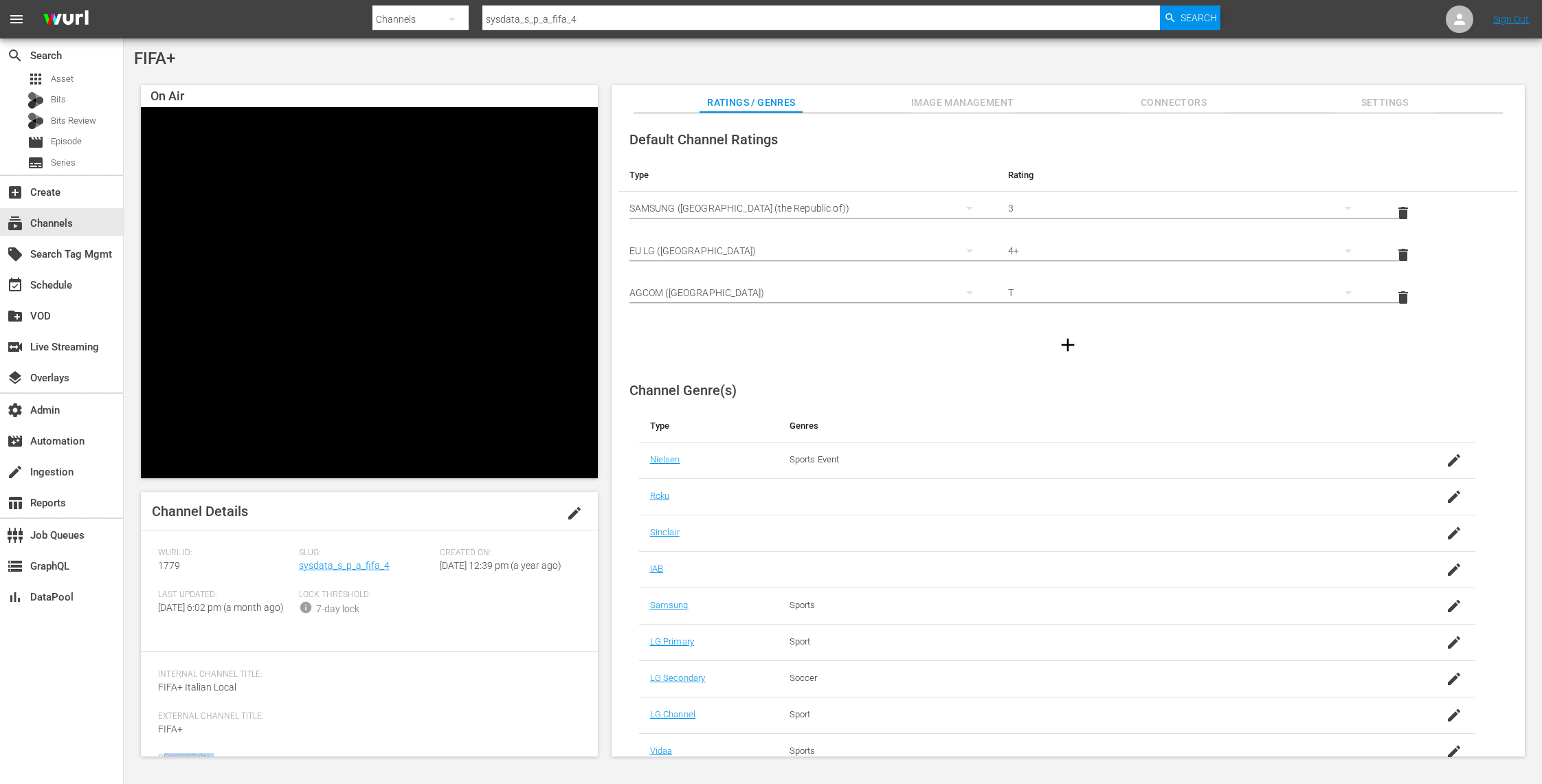
drag, startPoint x: 561, startPoint y: 708, endPoint x: 230, endPoint y: 731, distance: 331.8
click at [164, 777] on body "menu Search By Channels Search ID, Title, Description, Keywords, or Category sy…" at bounding box center [771, 392] width 1542 height 784
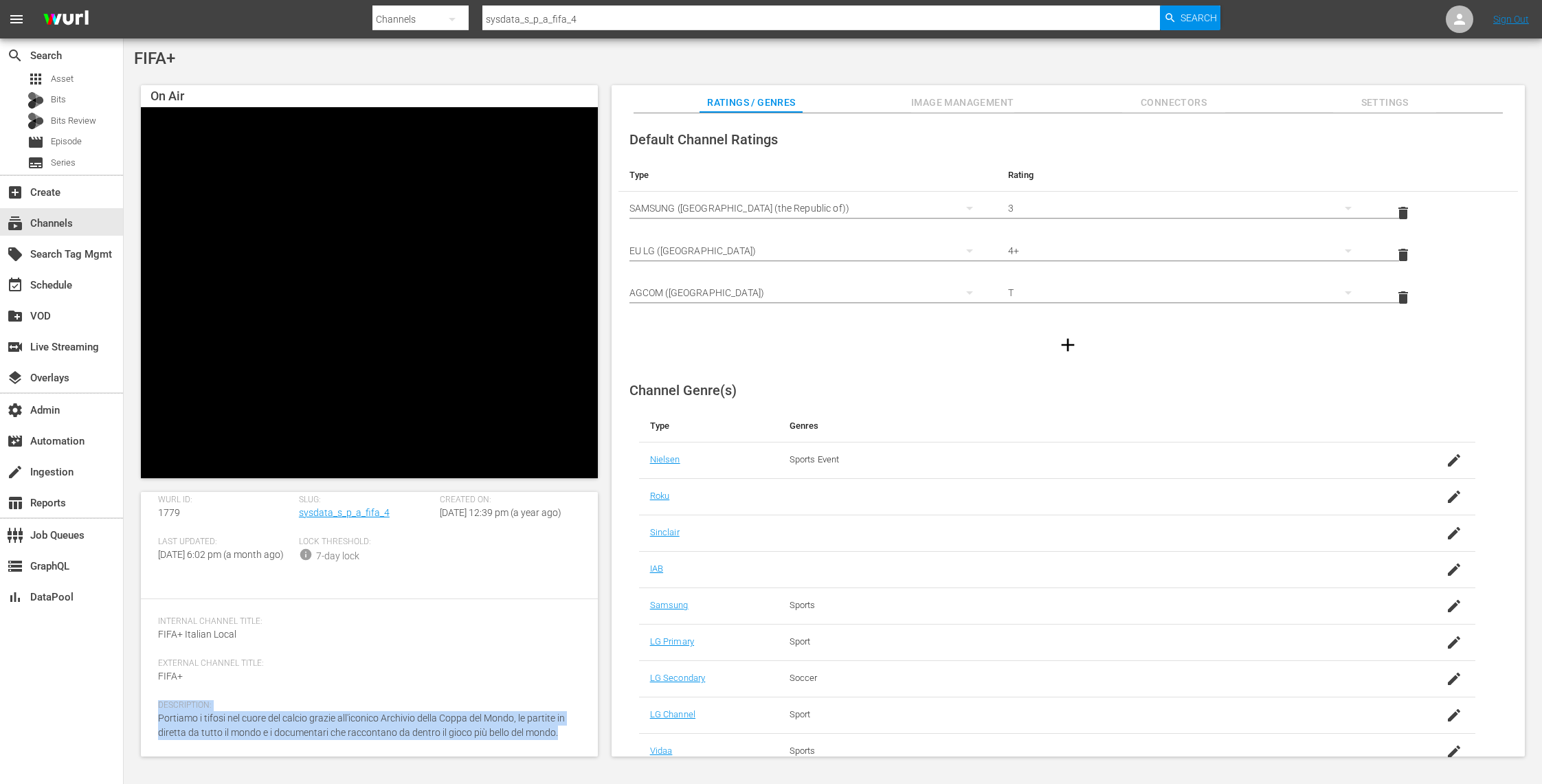
click at [572, 733] on div "Description: Portiamo i tifosi nel cuore del calcio grazie all'iconico Archivio…" at bounding box center [369, 728] width 423 height 57
drag, startPoint x: 562, startPoint y: 737, endPoint x: 140, endPoint y: 721, distance: 422.3
click at [140, 721] on div "On Air Video Player is loading. Pause Unmute Current Time -:- / Duration -:-:- …" at bounding box center [833, 413] width 1397 height 671
copy span "Portiamo i tifosi nel cuore del calcio grazie all'iconico Archivio della Coppa …"
click at [694, 13] on input "sysdata_s_p_a_fifa_4" at bounding box center [821, 19] width 678 height 33
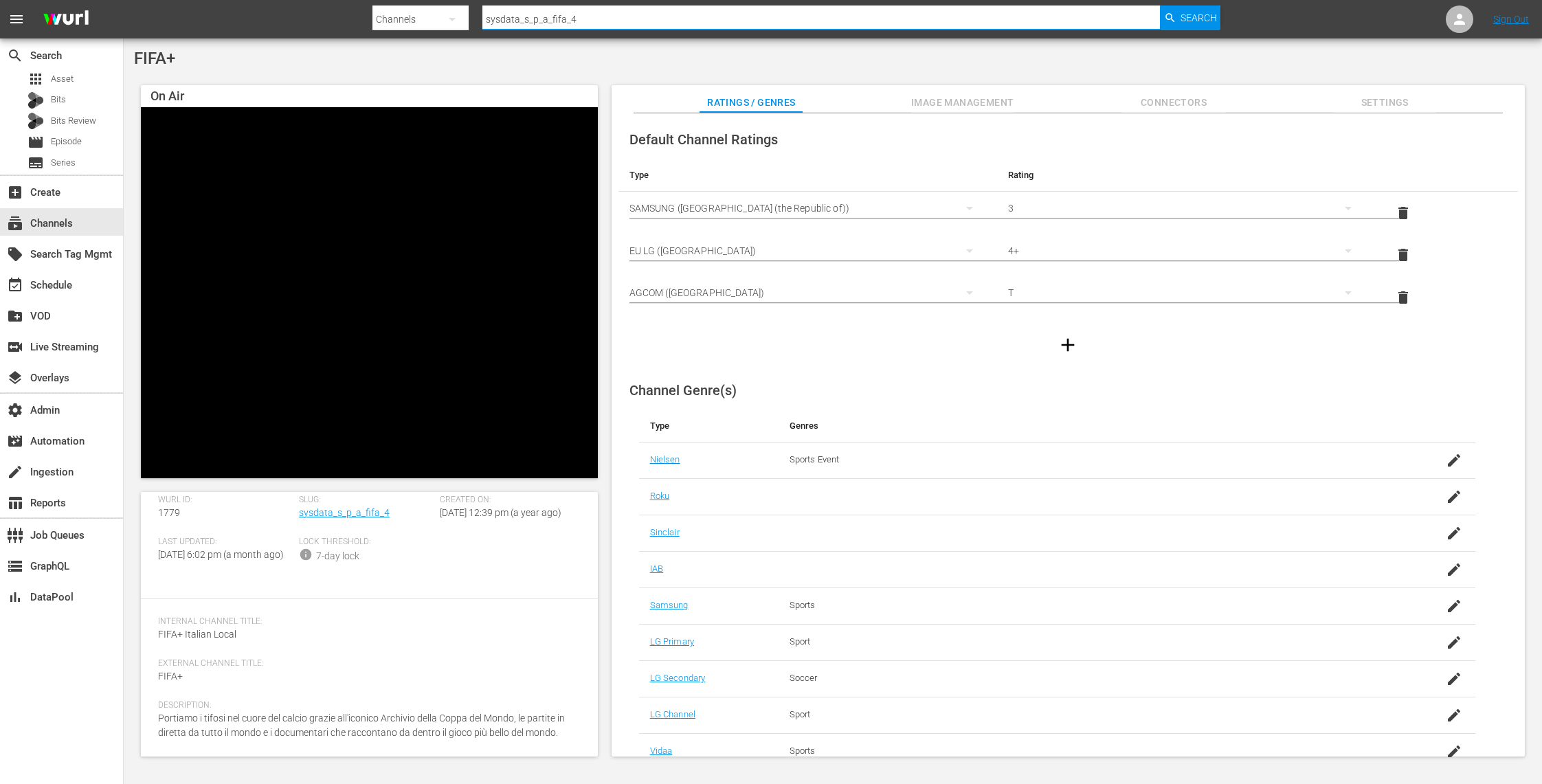
click at [682, 20] on input "sysdata_s_p_a_fifa_4" at bounding box center [821, 19] width 678 height 33
type input "sysdata_s_p_a_fifa_7"
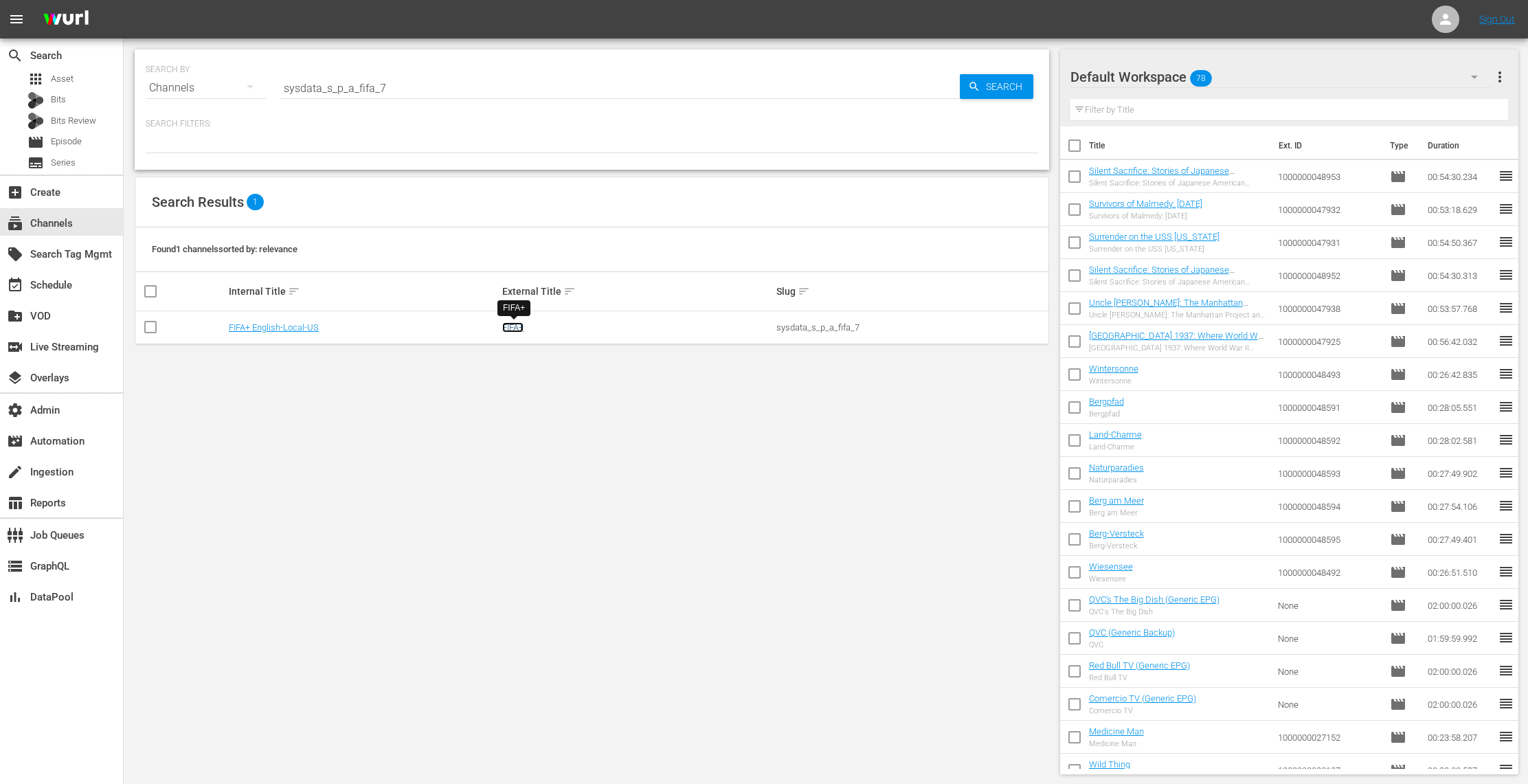
click at [507, 330] on link "FIFA+" at bounding box center [513, 327] width 22 height 10
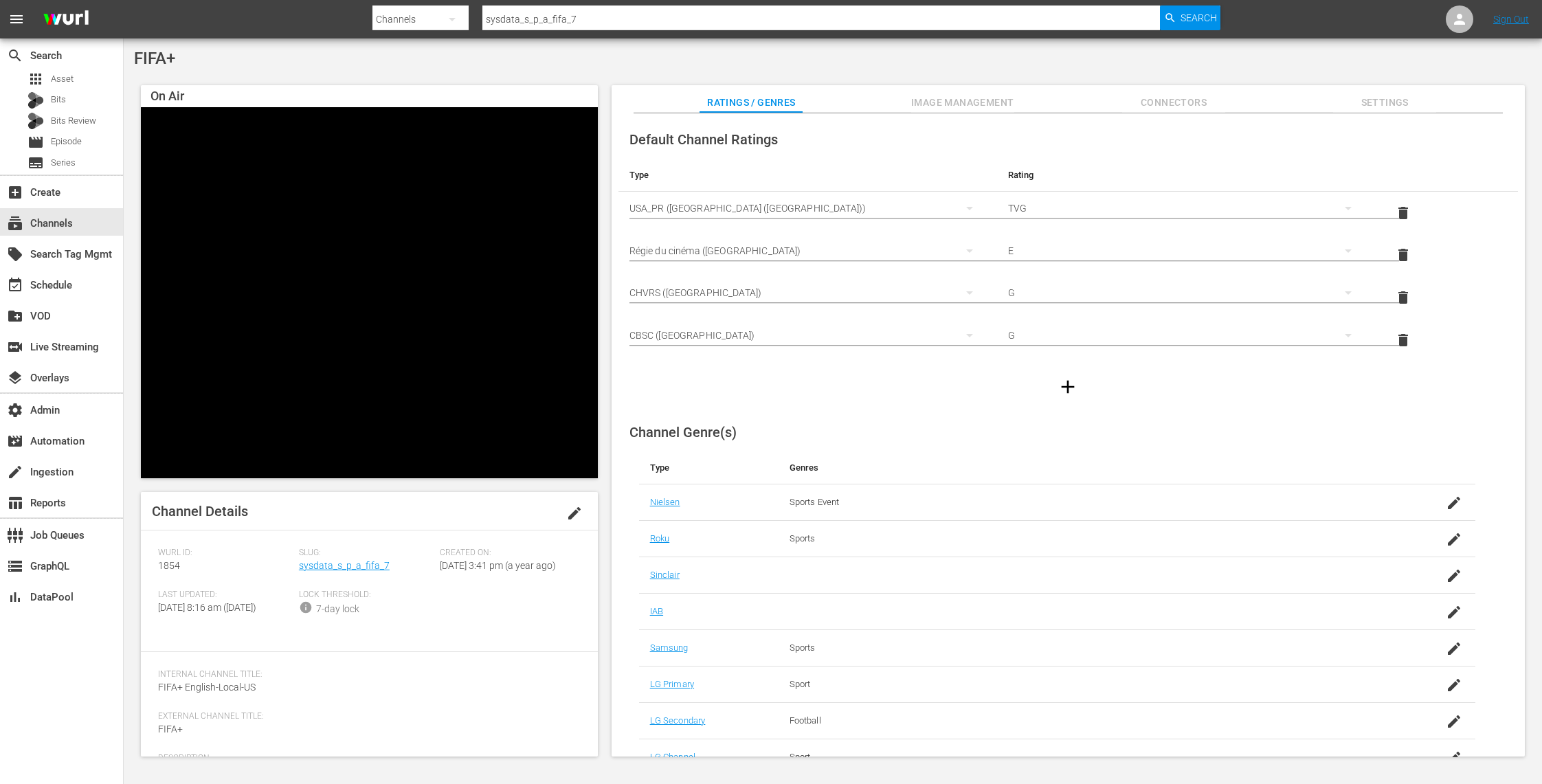
scroll to position [77, 0]
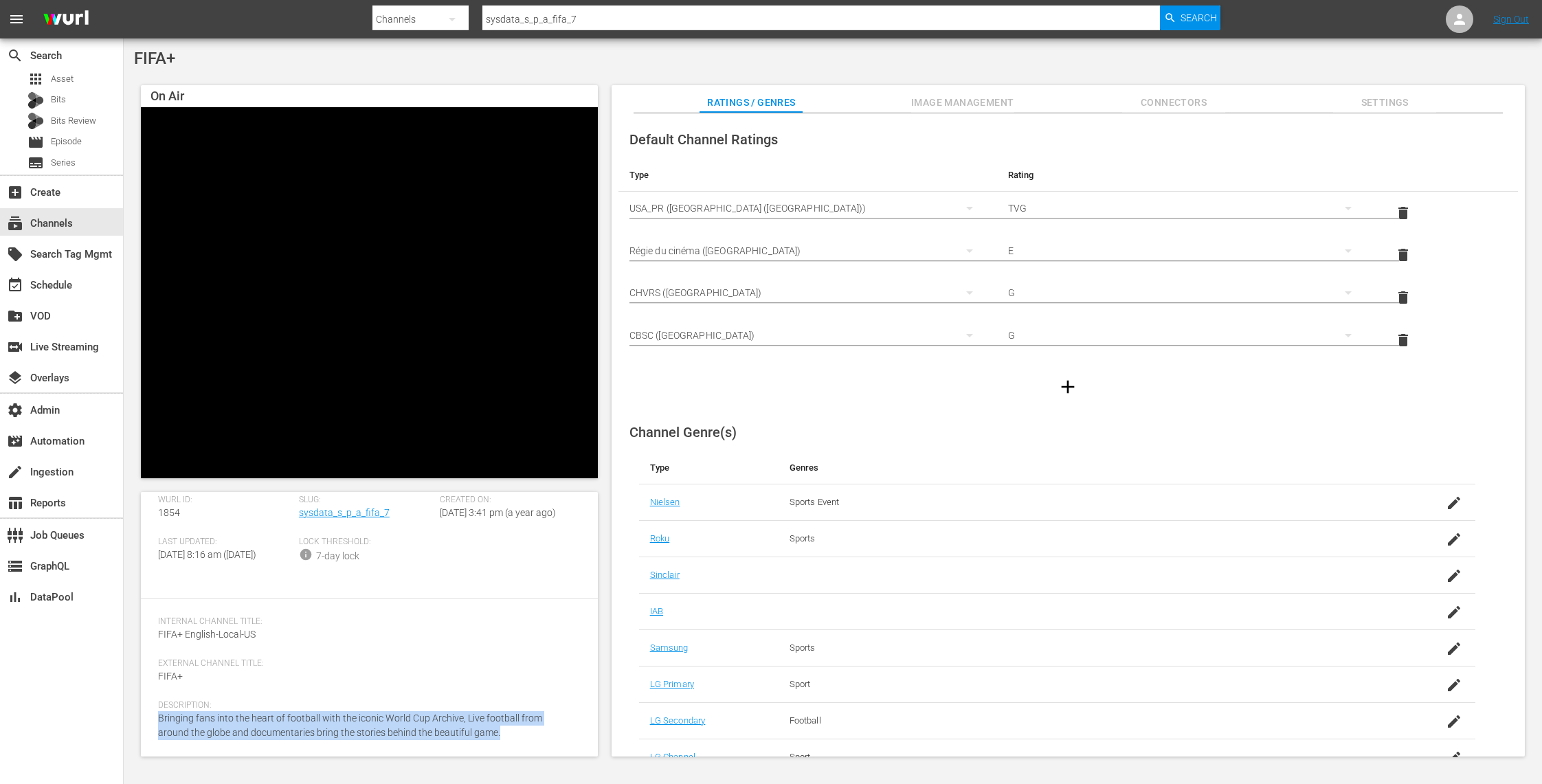
drag, startPoint x: 472, startPoint y: 727, endPoint x: 151, endPoint y: 722, distance: 321.0
click at [151, 722] on div "Channel Details edit Wurl ID: 1854 Slug: sysdata_s_p_a_fifa_7 Created On: Tue J…" at bounding box center [368, 624] width 457 height 264
copy span "Bringing fans into the heart of football with the iconic World Cup Archive, Liv…"
click at [619, 17] on input "sysdata_s_p_a_fifa_7" at bounding box center [821, 19] width 678 height 33
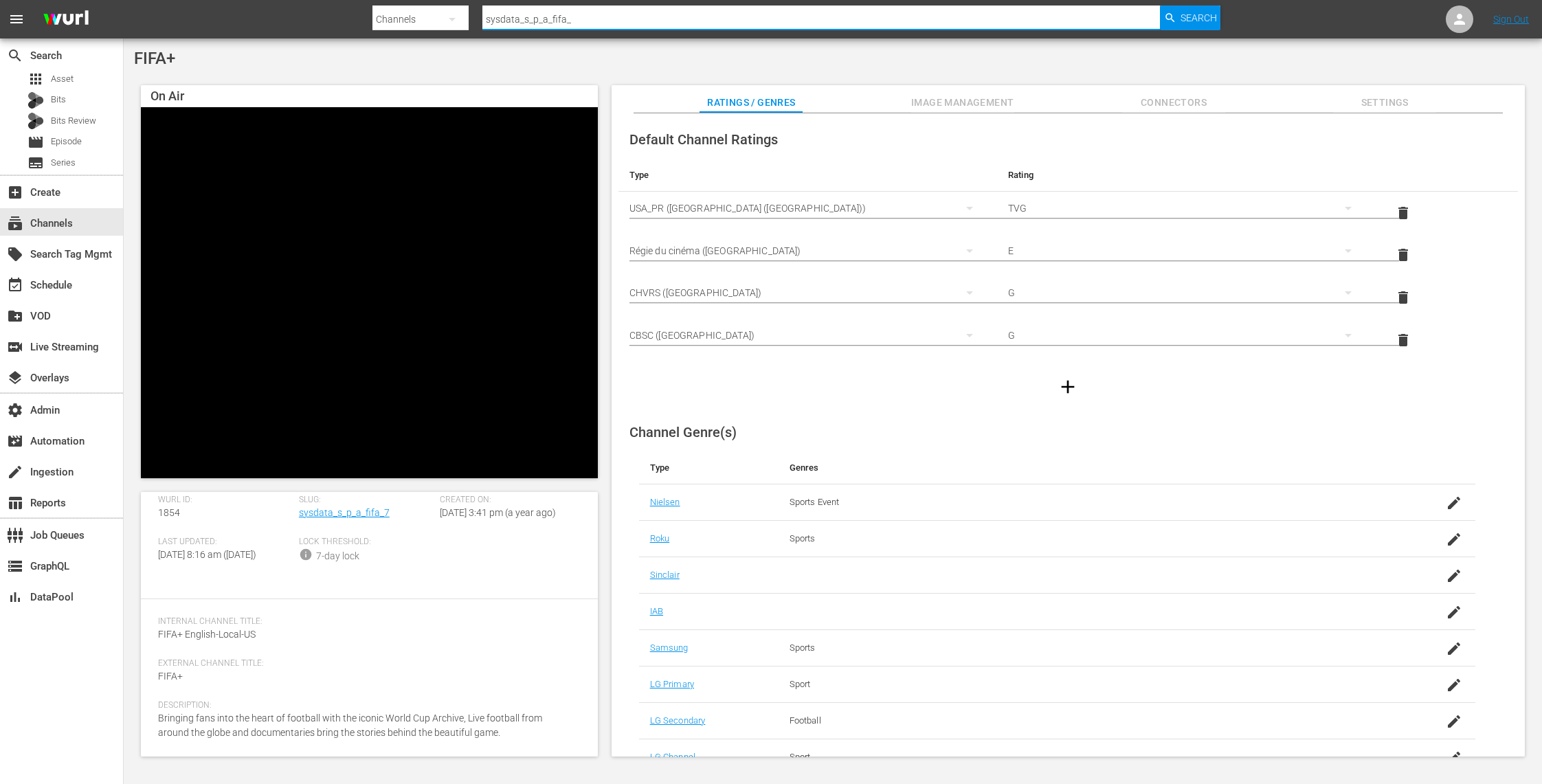
type input "sysdata_s_p_a_fifa_3"
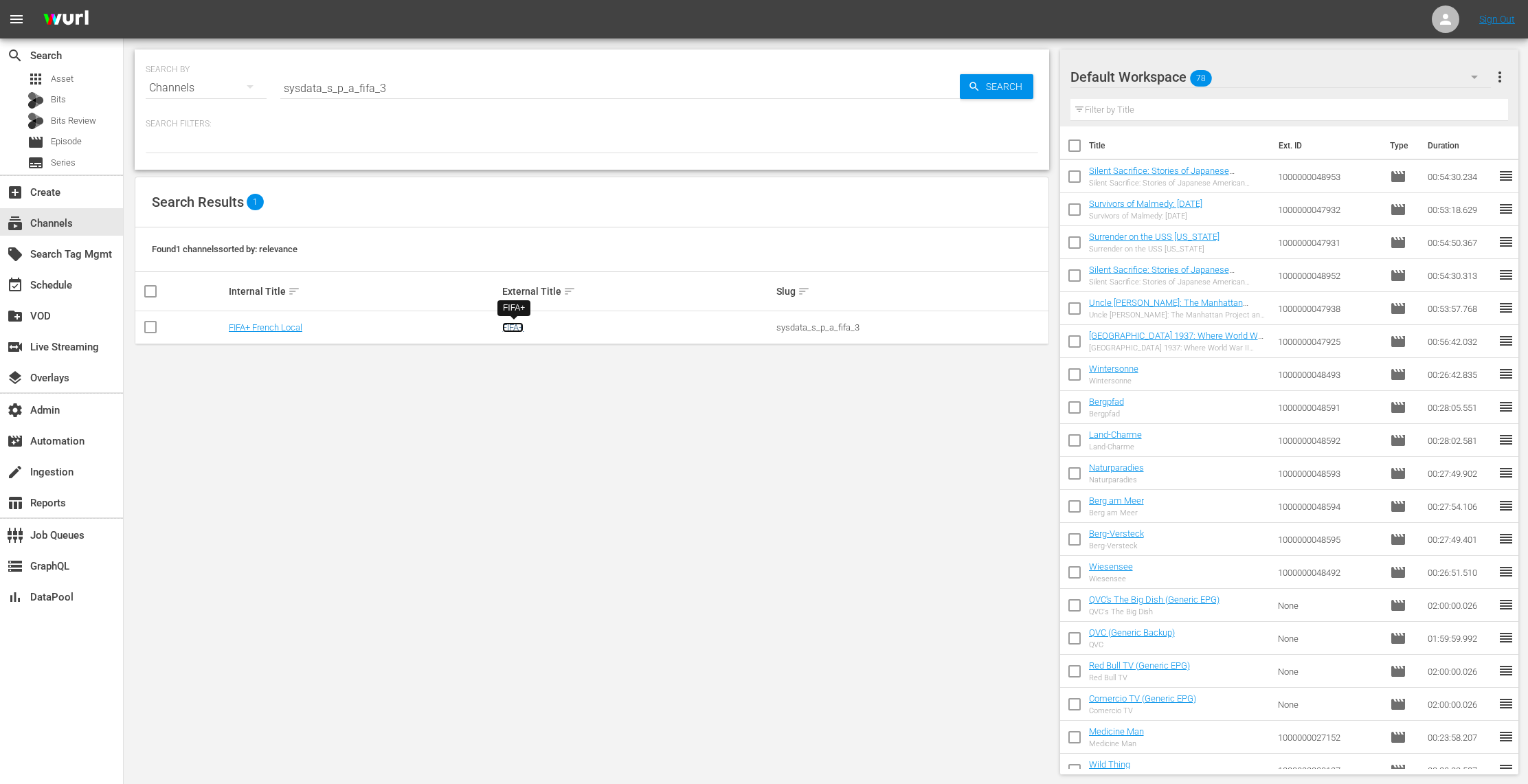
click at [511, 330] on link "FIFA+" at bounding box center [513, 327] width 22 height 10
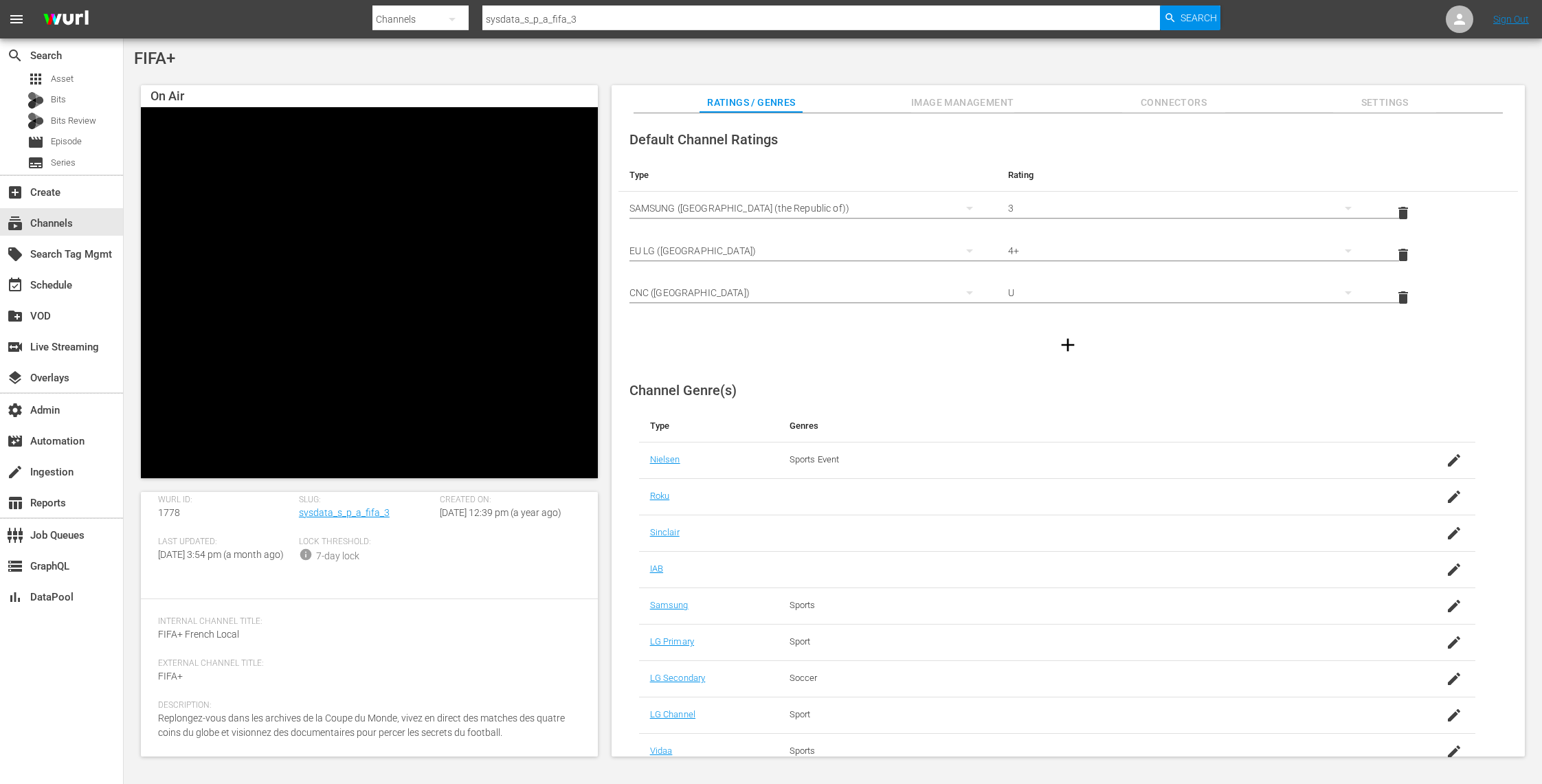
scroll to position [77, 0]
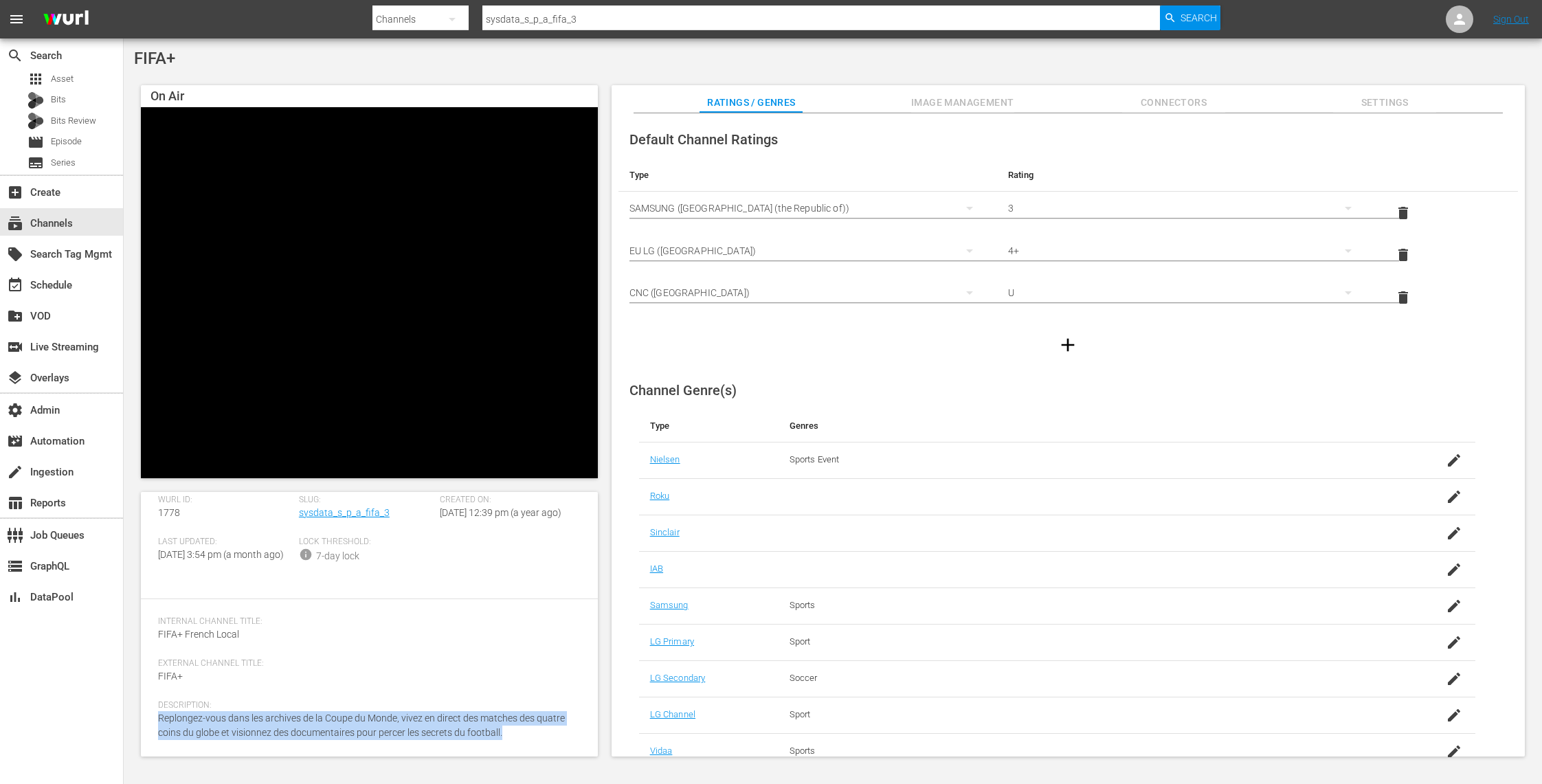
drag, startPoint x: 512, startPoint y: 733, endPoint x: 155, endPoint y: 718, distance: 357.3
click at [155, 718] on div "Channel Details edit Wurl ID: 1778 Slug: sysdata_s_p_a_fifa_3 Created On: Tue A…" at bounding box center [368, 624] width 457 height 264
copy span "Replongez-vous dans les archives de la Coupe du Monde, vivez en direct des matc…"
click at [600, 21] on input "sysdata_s_p_a_fifa_3" at bounding box center [821, 19] width 678 height 33
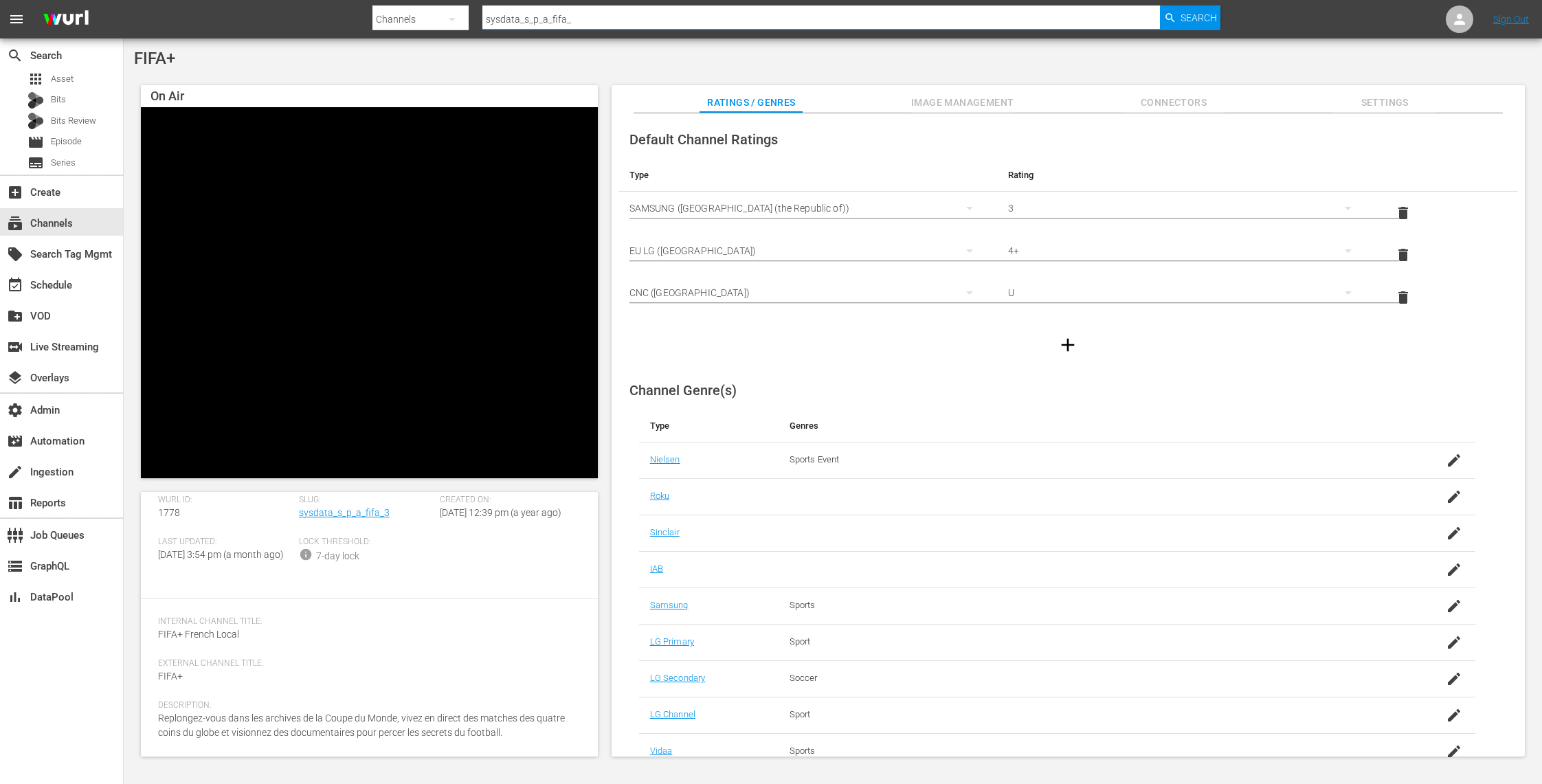
type input "sysdata_s_p_a_fifa_8"
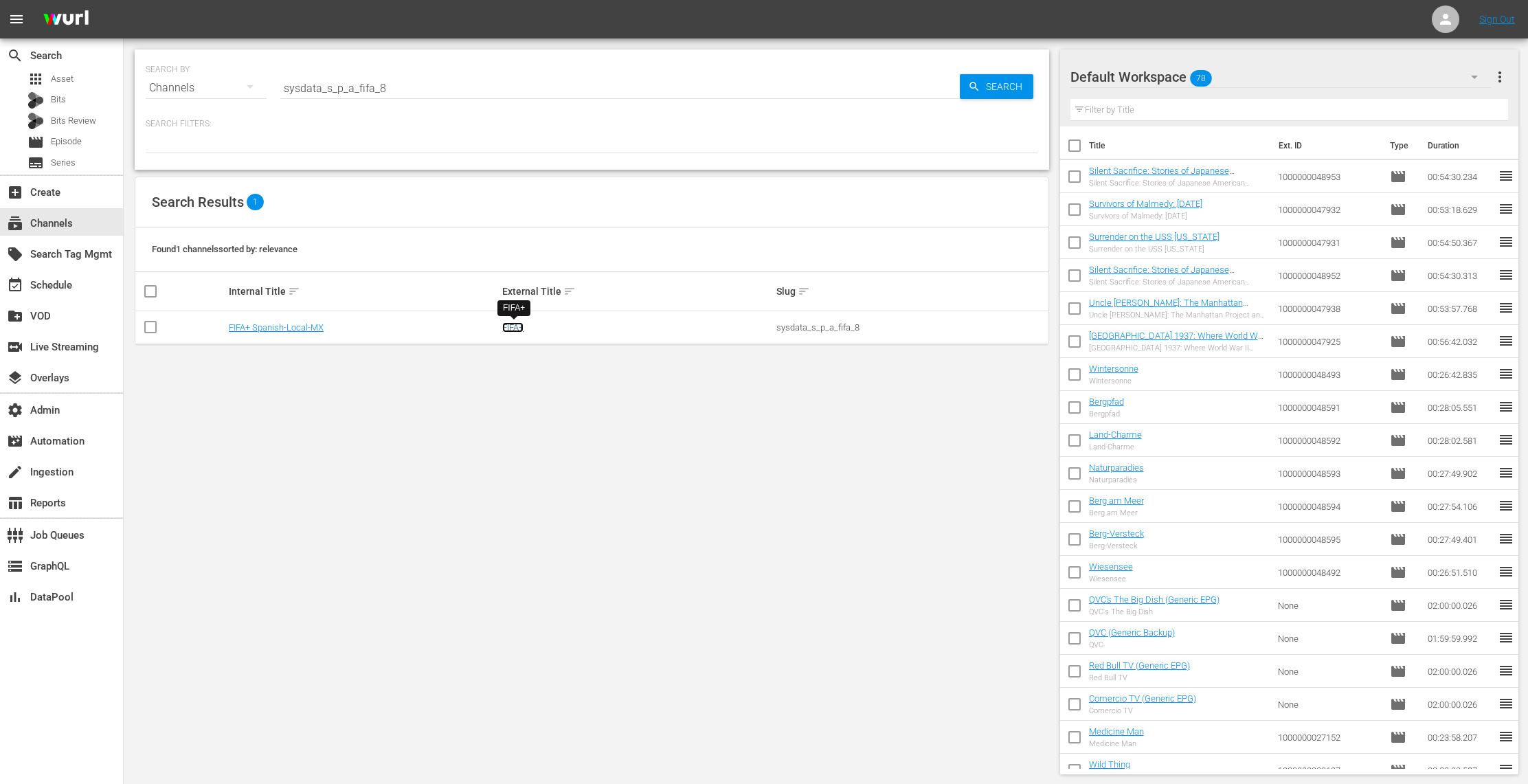
click at [522, 329] on link "FIFA+" at bounding box center [513, 327] width 22 height 10
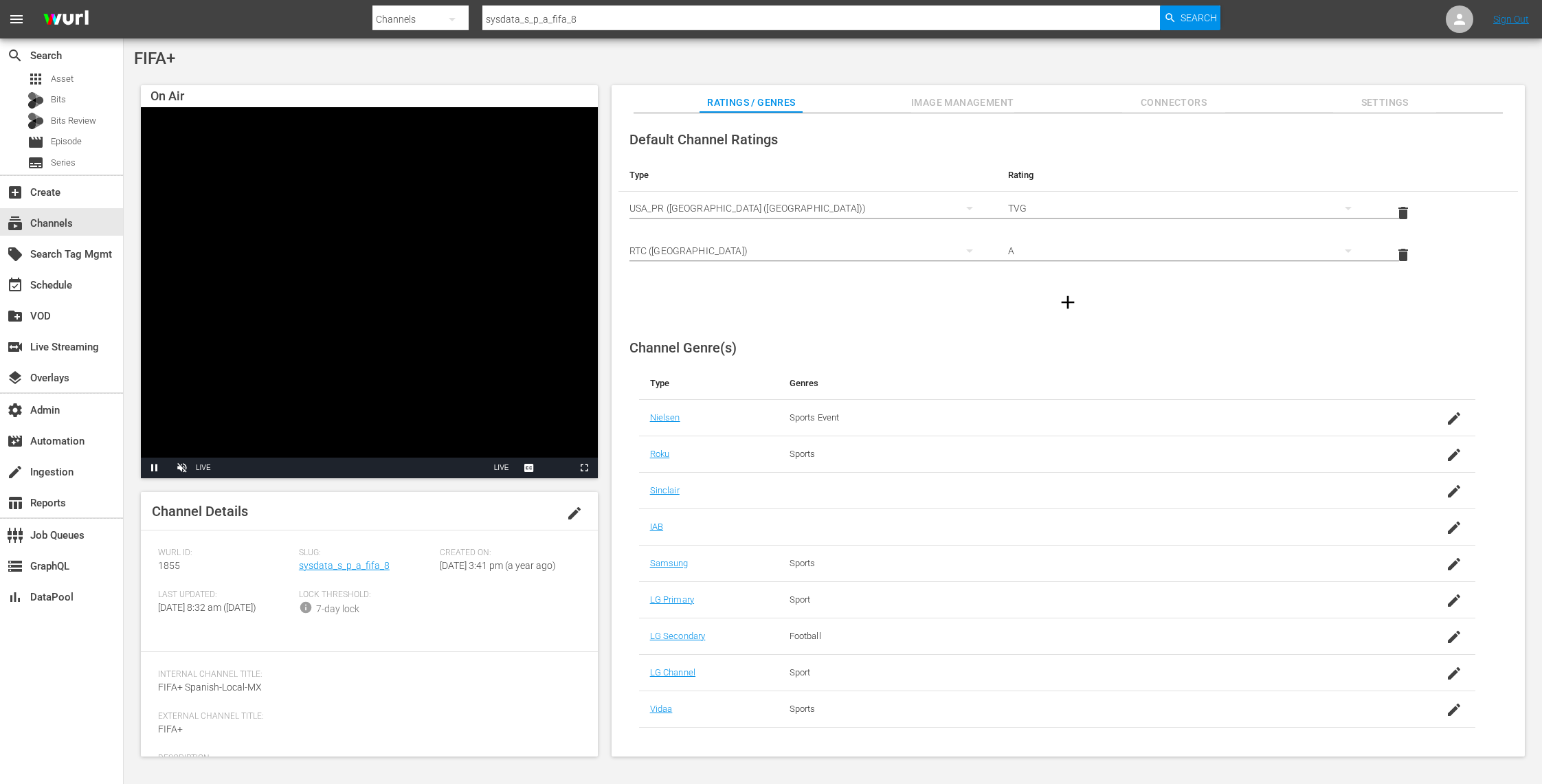
scroll to position [92, 0]
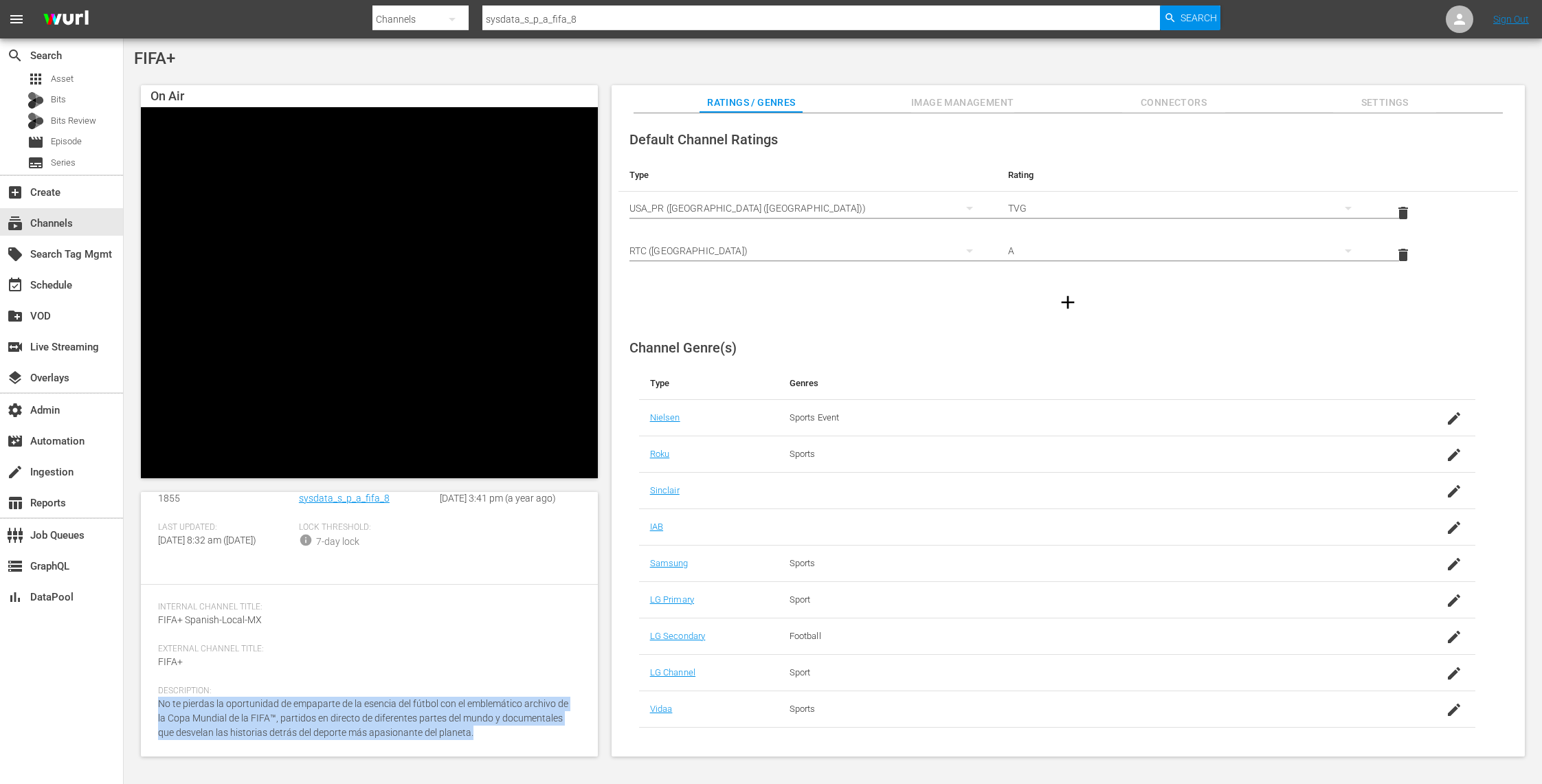
drag, startPoint x: 394, startPoint y: 731, endPoint x: 140, endPoint y: 709, distance: 255.0
click at [140, 709] on div "On Air Video Player is loading. Pause Unmute Current Time -:- / Duration -:-:- …" at bounding box center [833, 413] width 1397 height 671
copy span "No te pierdas la oportunidad de empaparte de la esencia del fútbol con el emble…"
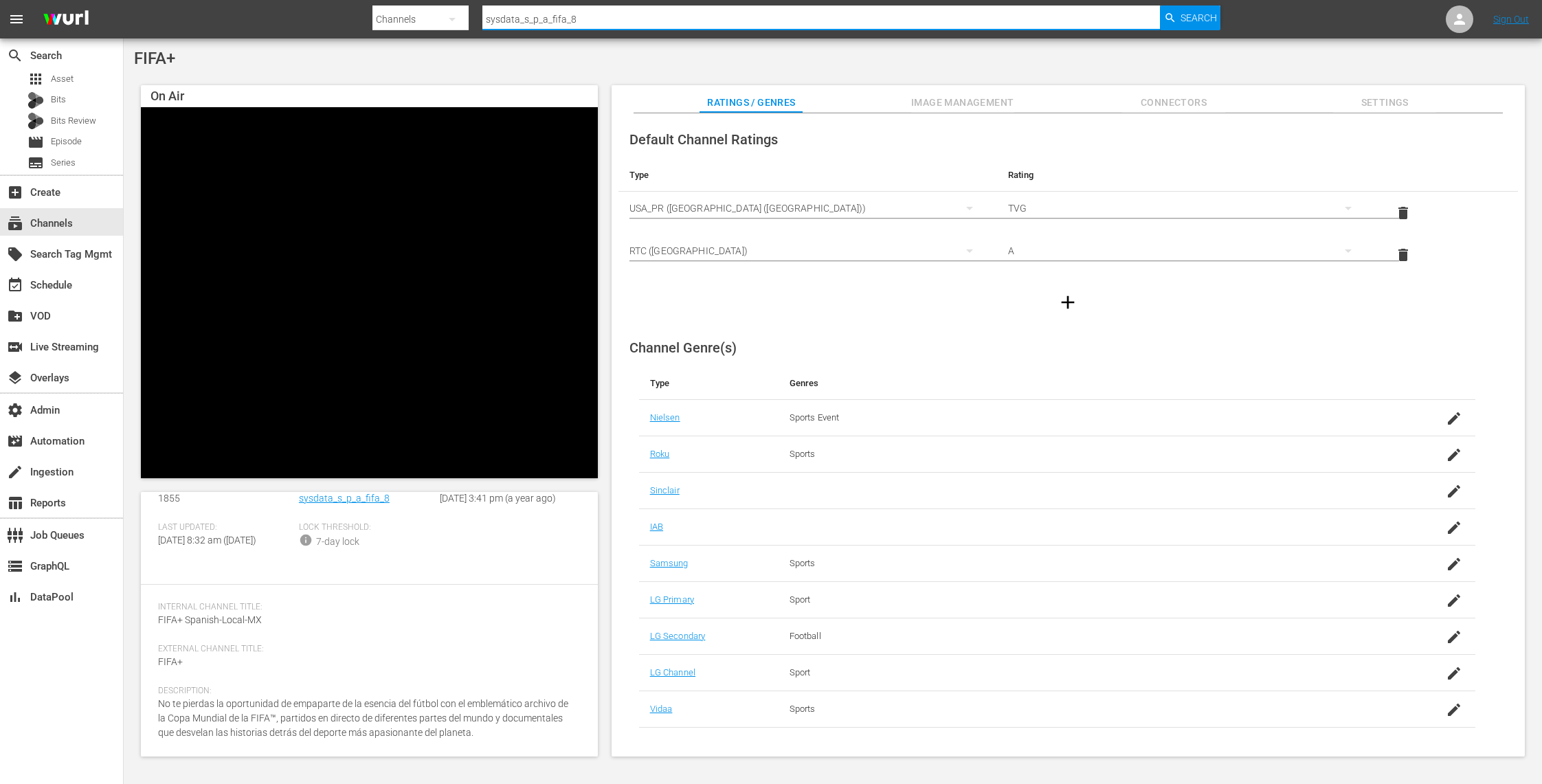
click at [598, 12] on input "sysdata_s_p_a_fifa_8" at bounding box center [821, 19] width 678 height 33
click at [591, 14] on input "sysdata_s_p_a_fifa_8" at bounding box center [821, 19] width 678 height 33
type input "sysdata_s_p_a_fifa_6"
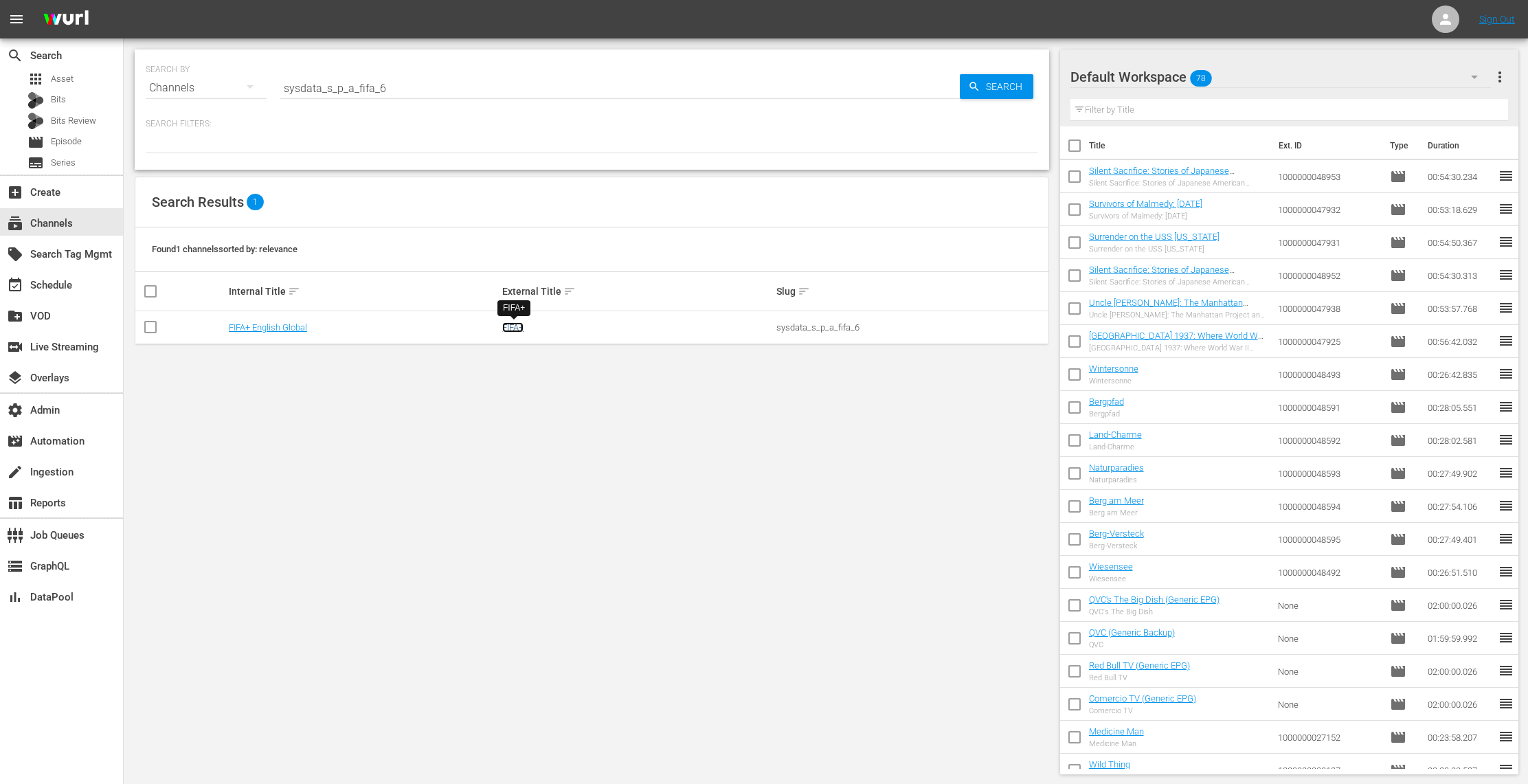
click at [517, 330] on link "FIFA+" at bounding box center [513, 327] width 22 height 10
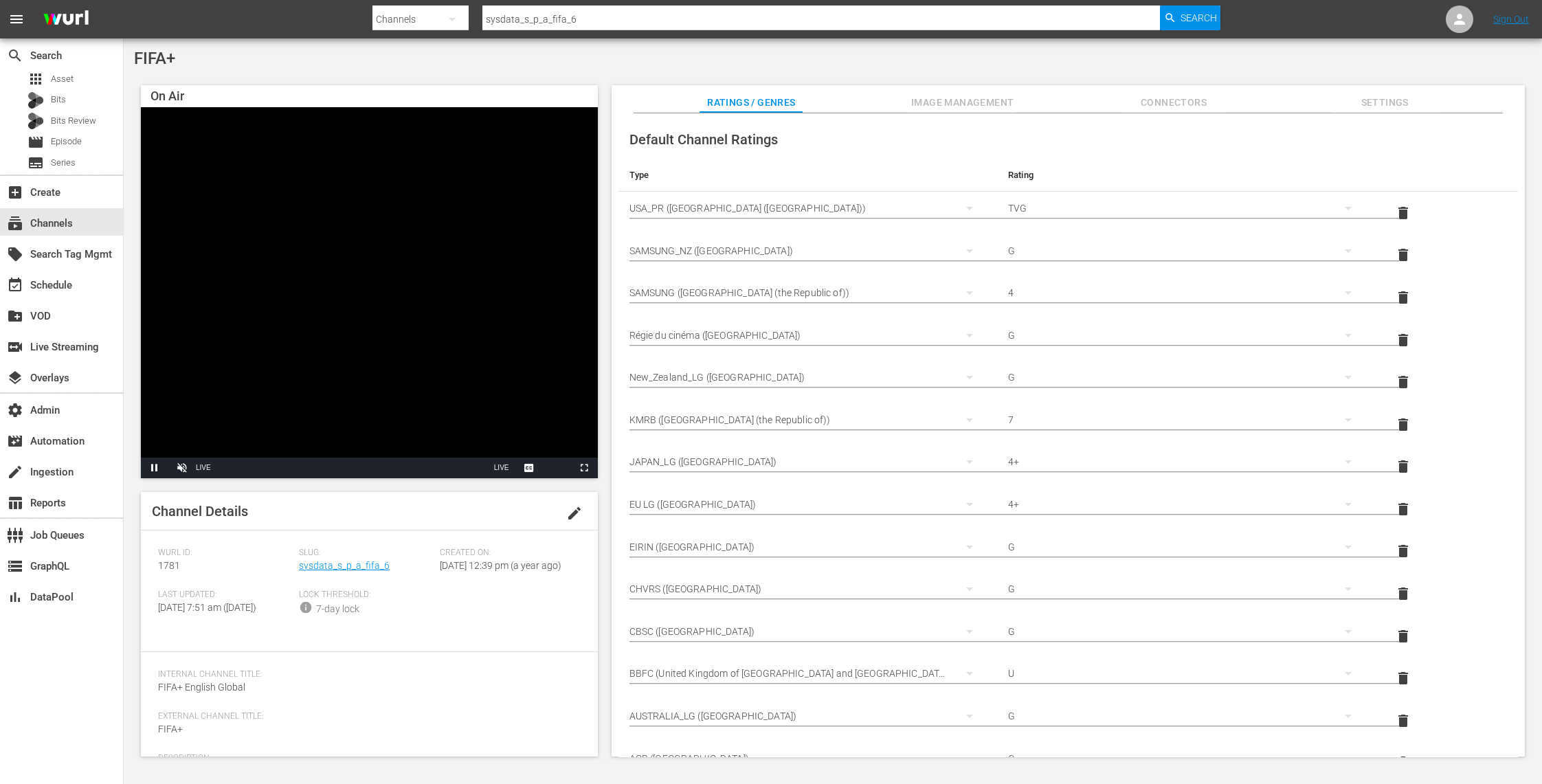
scroll to position [77, 0]
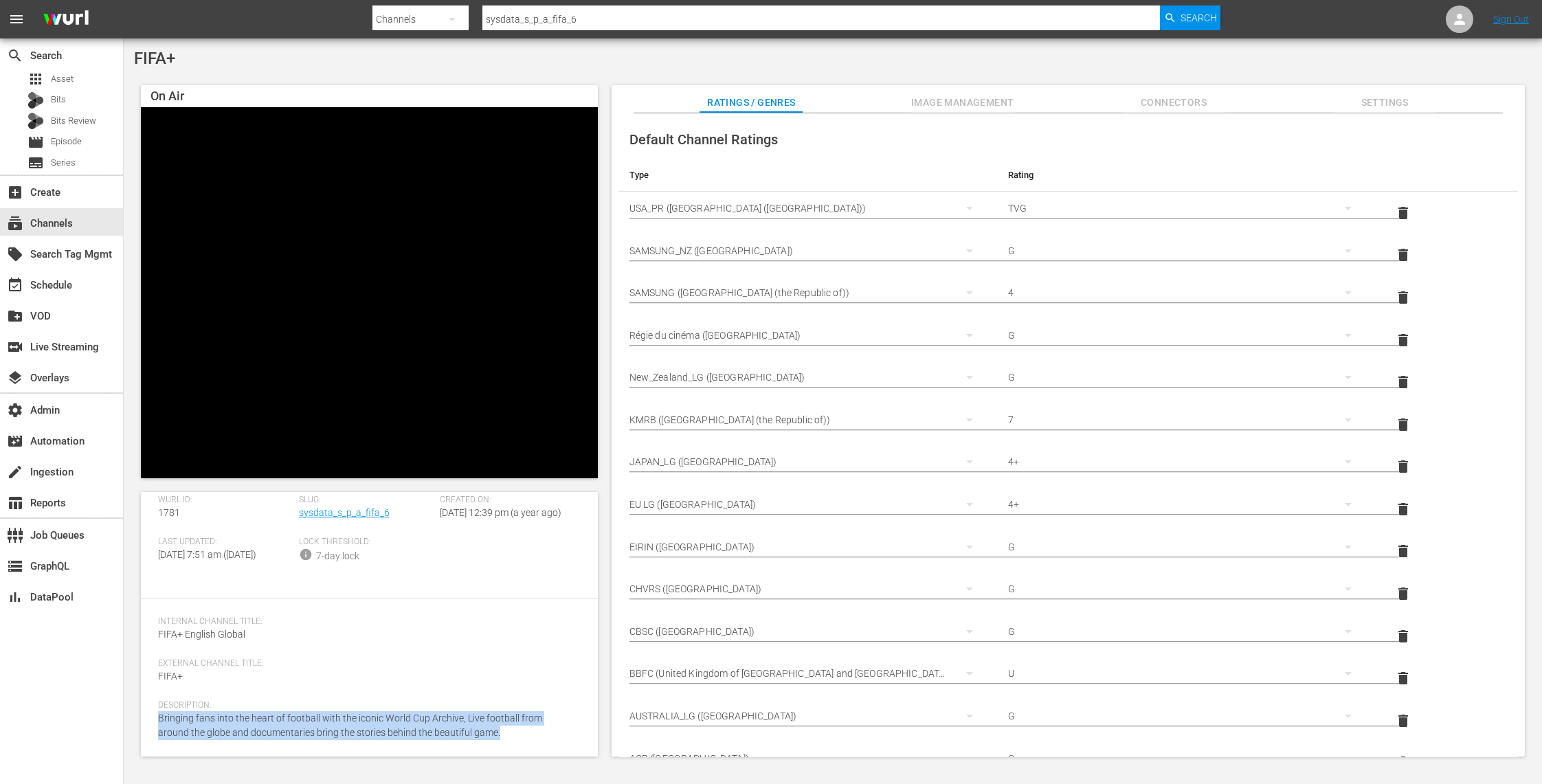
drag, startPoint x: 477, startPoint y: 736, endPoint x: 141, endPoint y: 713, distance: 336.8
click at [141, 713] on div "Channel Details edit Wurl ID: 1781 Slug: sysdata_s_p_a_fifa_6 Created On: Tue A…" at bounding box center [368, 624] width 457 height 264
copy span "Bringing fans into the heart of football with the iconic World Cup Archive, Liv…"
click at [612, 22] on input "sysdata_s_p_a_fifa_6" at bounding box center [821, 19] width 678 height 33
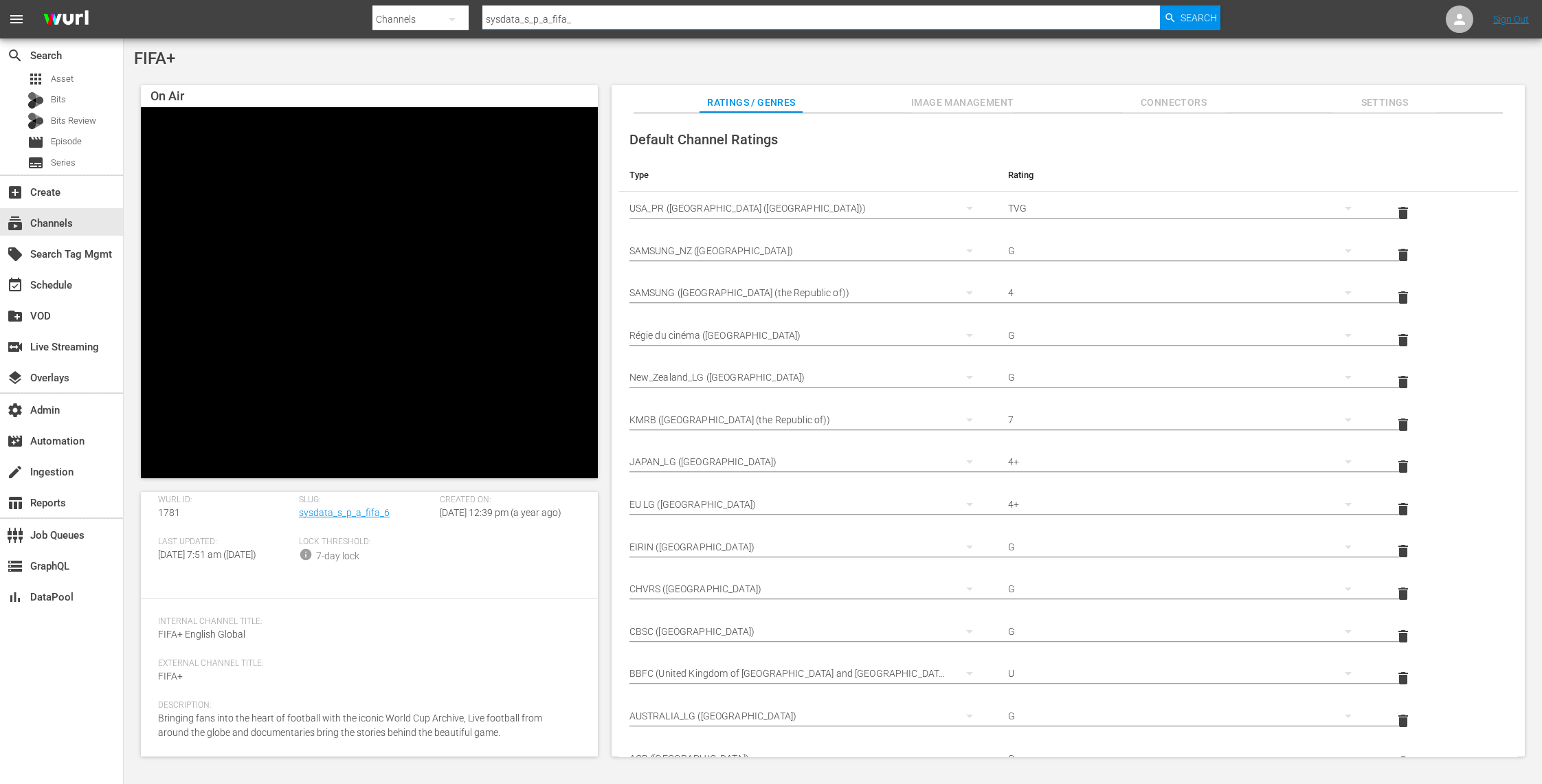
type input "sysdata_s_p_a_fifa_1"
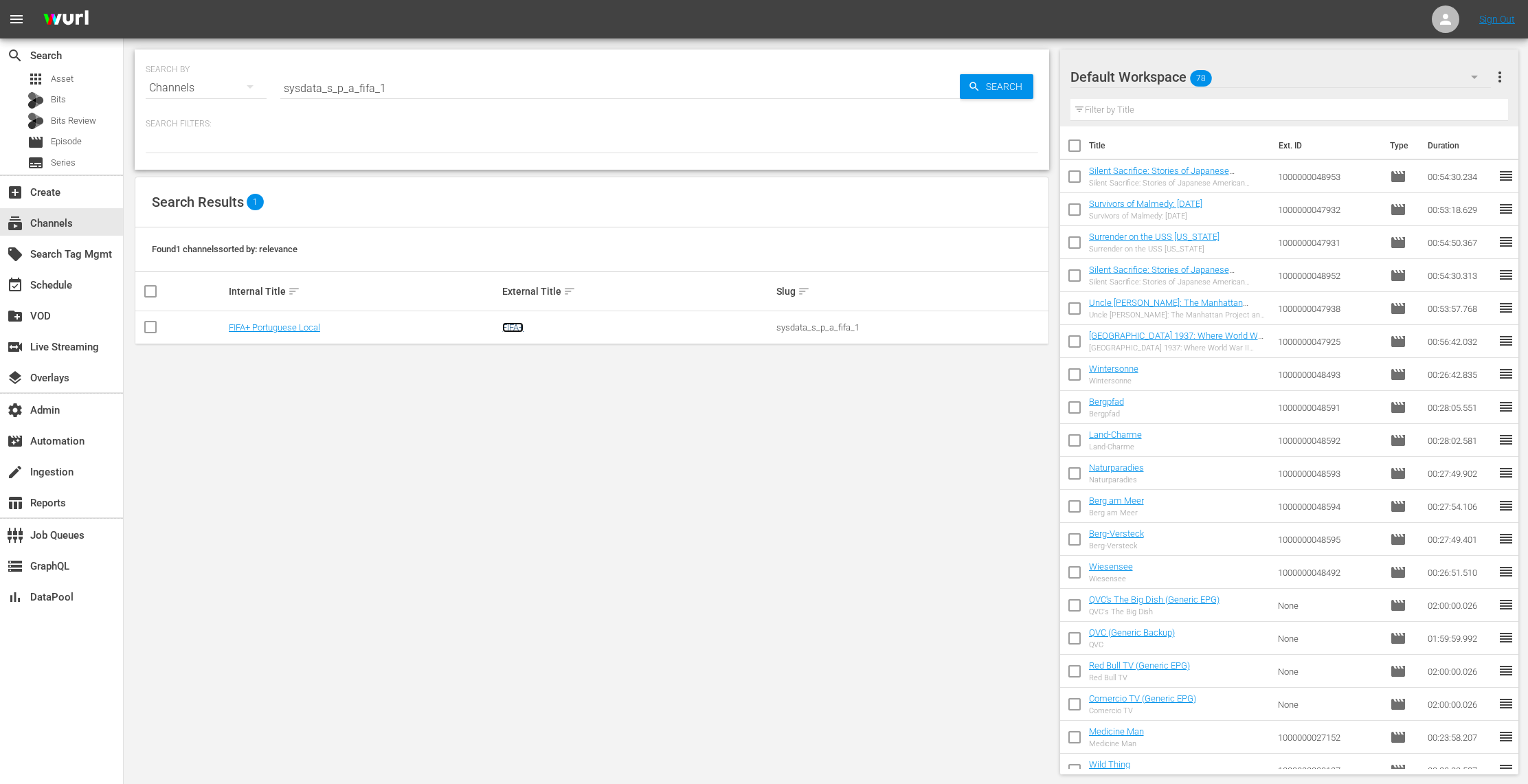
click at [520, 323] on link "FIFA+" at bounding box center [513, 327] width 22 height 10
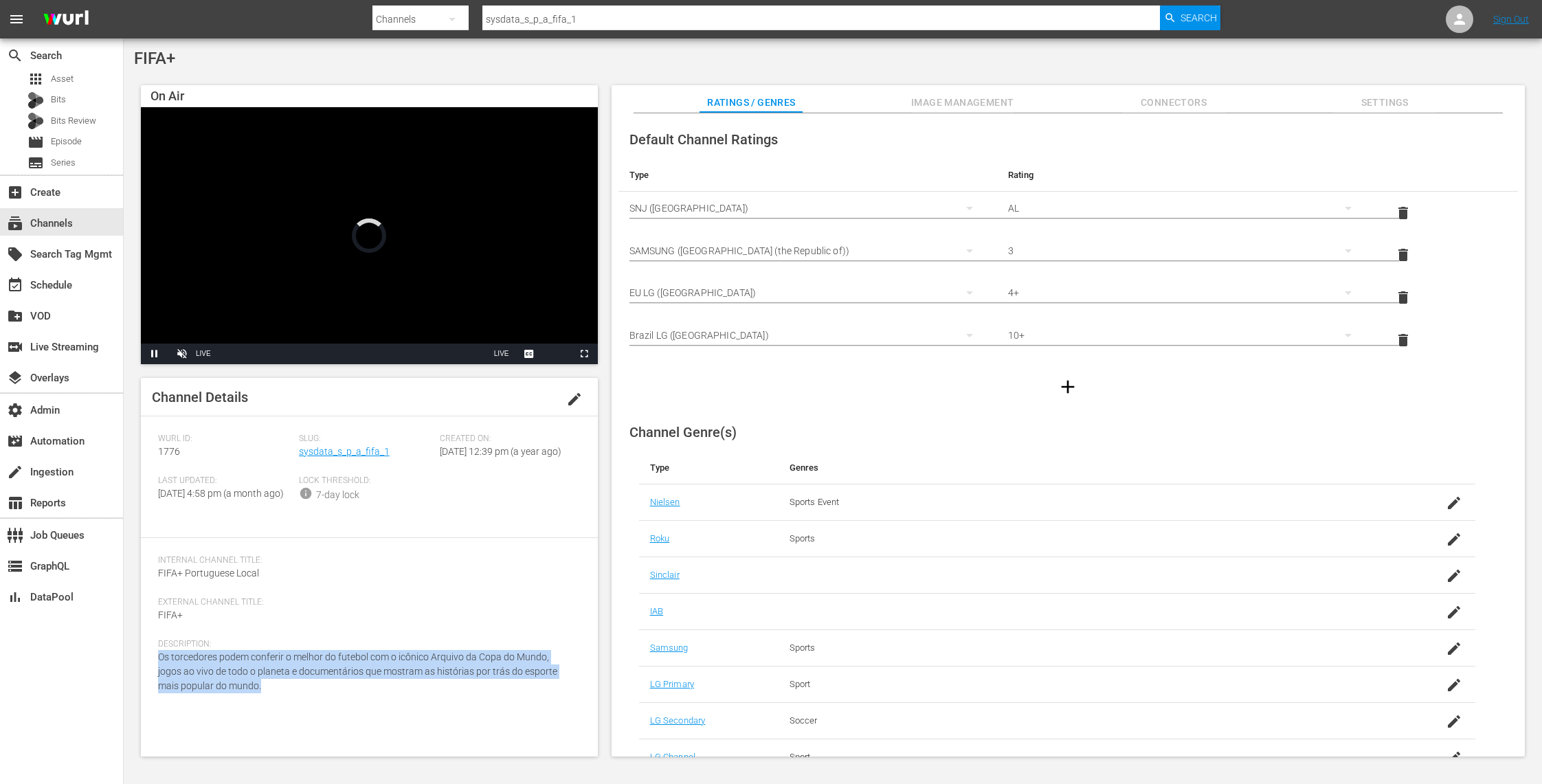
drag, startPoint x: 265, startPoint y: 712, endPoint x: 168, endPoint y: 678, distance: 102.8
click at [156, 682] on div "Channel Details edit Wurl ID: 1776 Slug: sysdata_s_p_a_fifa_1 Created On: Tue A…" at bounding box center [368, 566] width 457 height 378
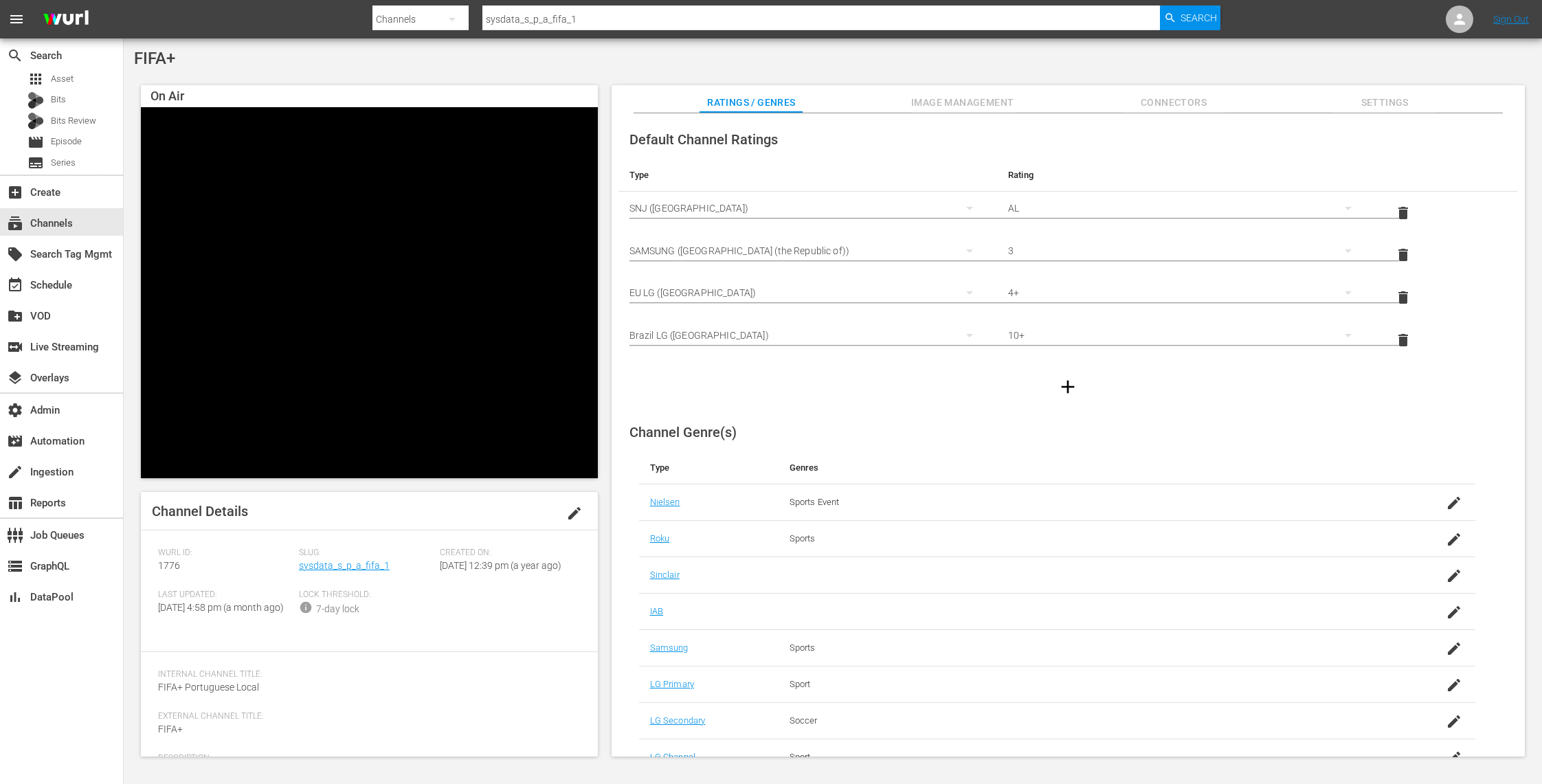
scroll to position [92, 0]
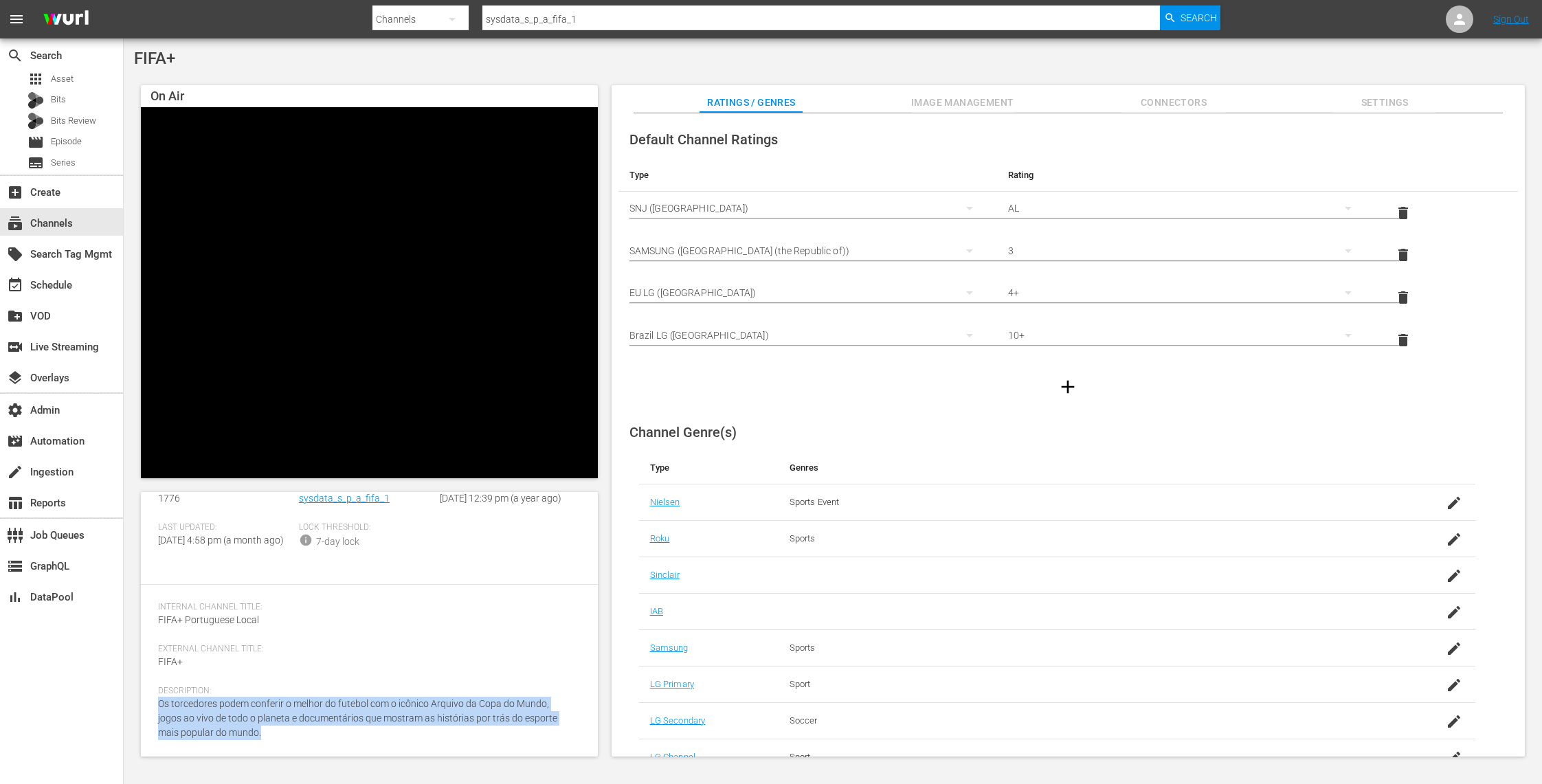
click at [278, 735] on div "Description: Os torcedores podem conferir o melhor do futebol com o icônico Arq…" at bounding box center [369, 720] width 423 height 71
drag, startPoint x: 242, startPoint y: 723, endPoint x: 153, endPoint y: 705, distance: 90.8
click at [153, 705] on div "Channel Details edit Wurl ID: 1776 Slug: sysdata_s_p_a_fifa_1 Created On: Tue A…" at bounding box center [368, 624] width 457 height 264
copy span "Os torcedores podem conferir o melhor do futebol com o icônico Arquivo da Copa …"
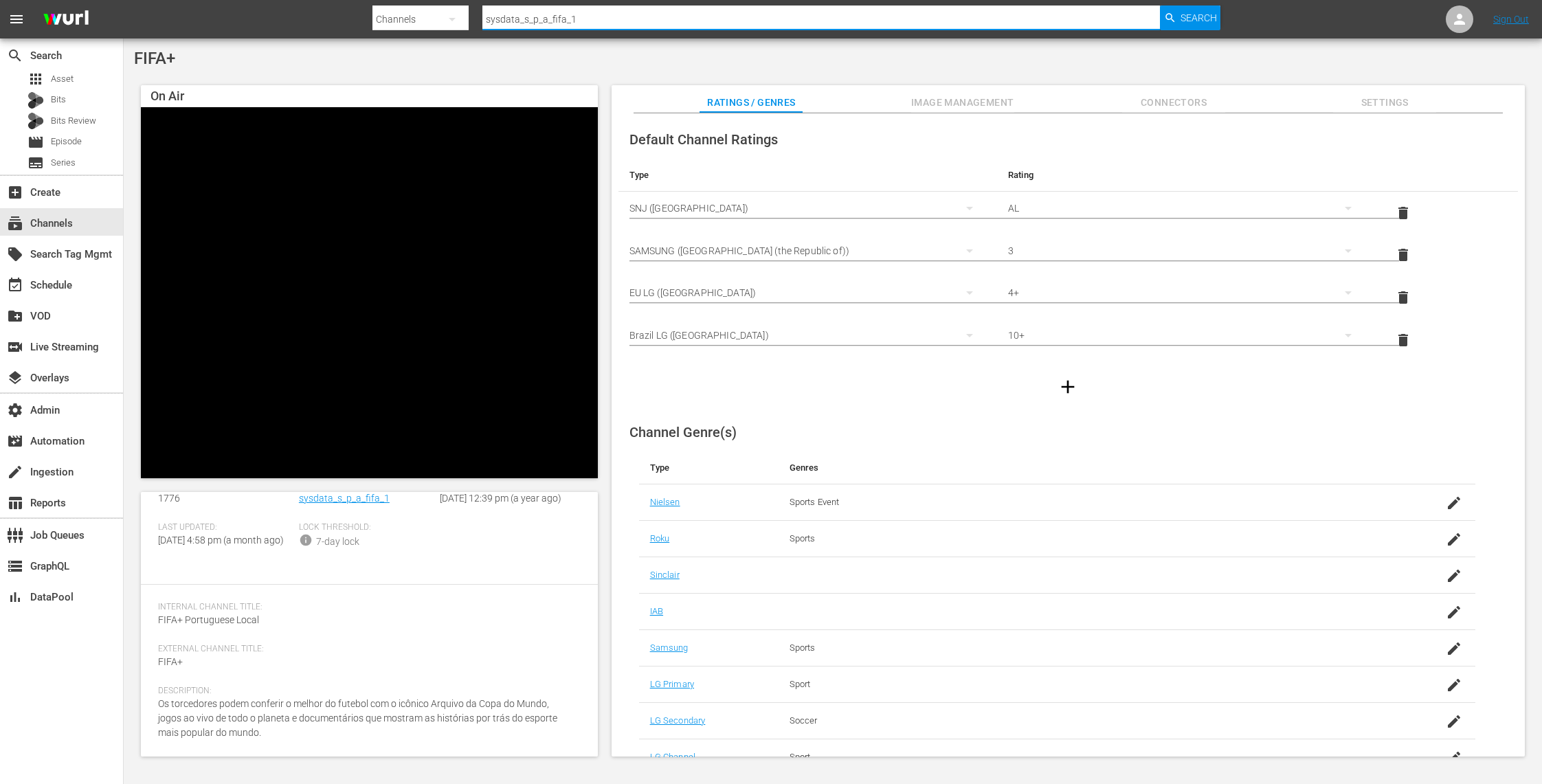
click at [715, 25] on input "sysdata_s_p_a_fifa_1" at bounding box center [821, 19] width 678 height 33
type input "sysdata_s_p_a_fifa_2"
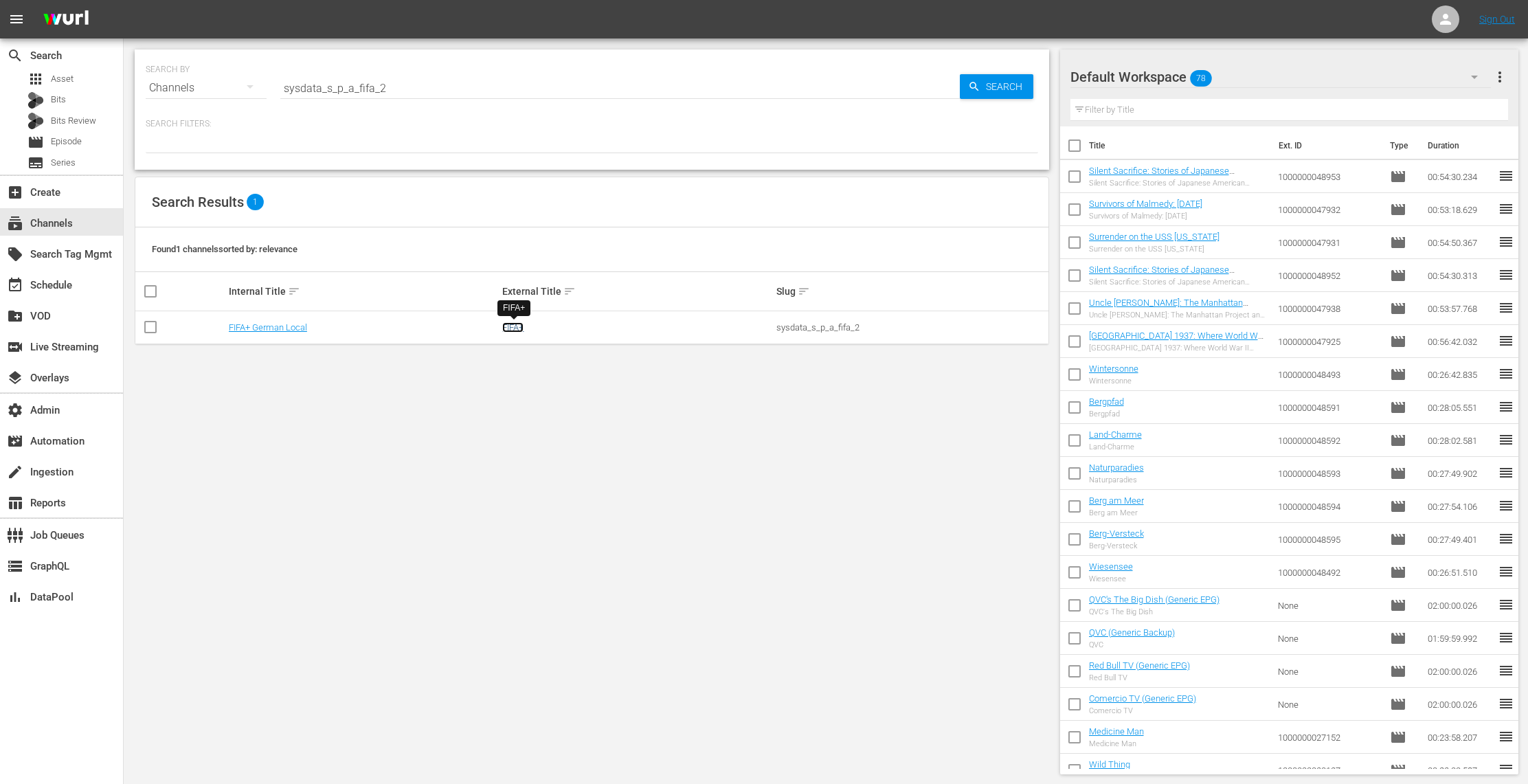
click at [513, 328] on link "FIFA+" at bounding box center [513, 327] width 22 height 10
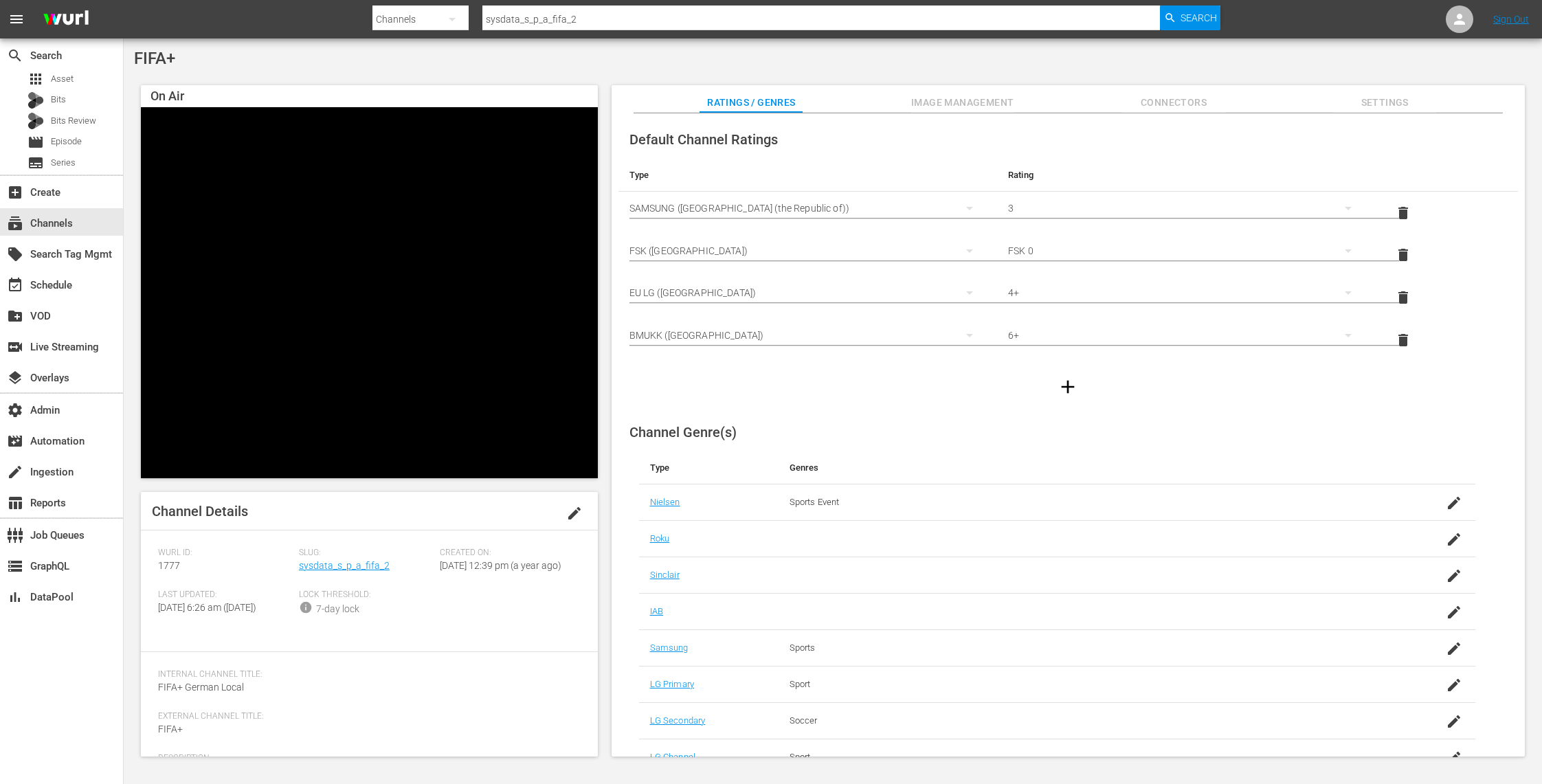
scroll to position [77, 0]
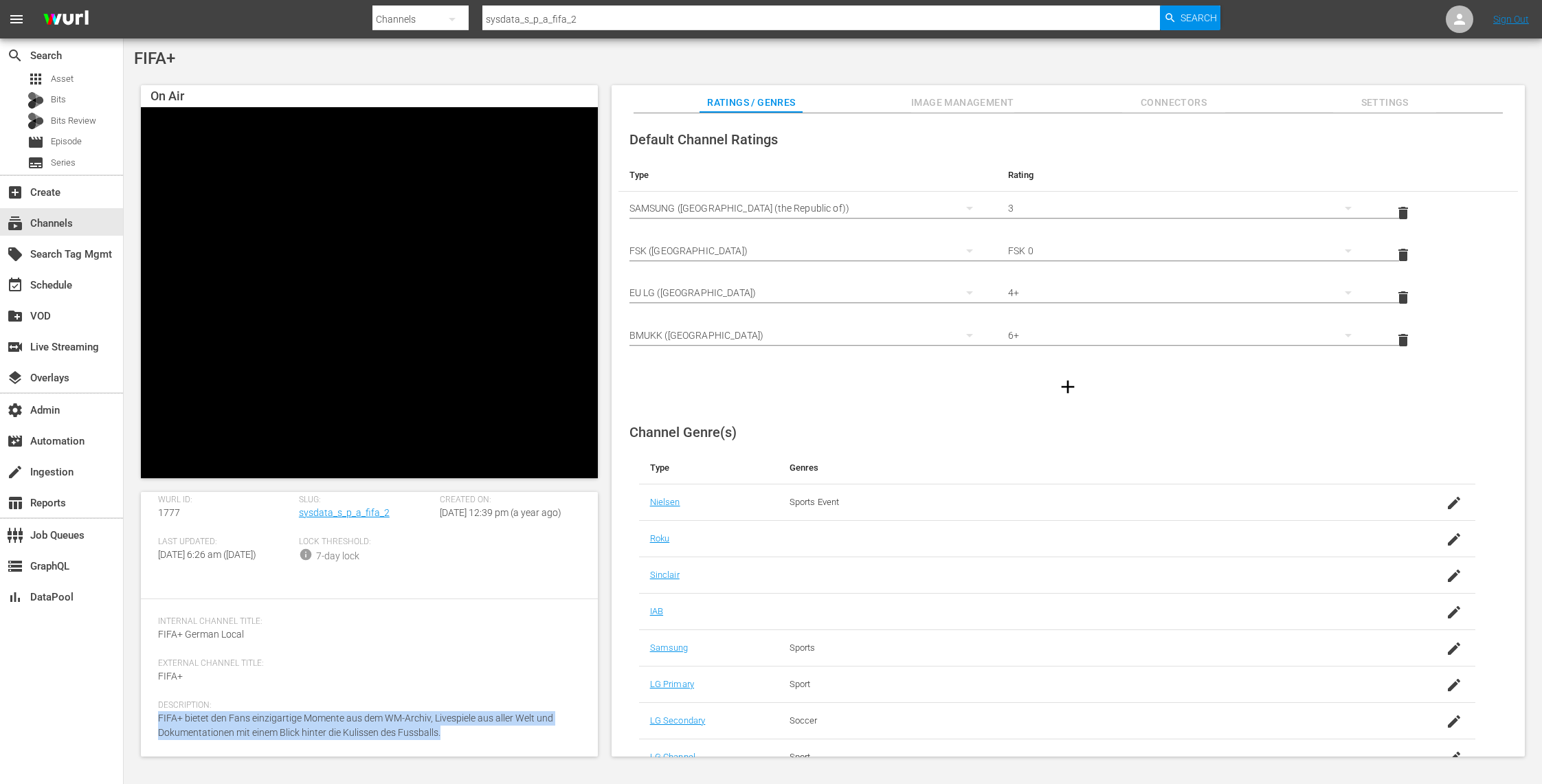
drag, startPoint x: 398, startPoint y: 736, endPoint x: 152, endPoint y: 725, distance: 246.2
click at [152, 725] on div "Channel Details edit Wurl ID: 1777 Slug: sysdata_s_p_a_fifa_2 Created On: Tue A…" at bounding box center [368, 624] width 457 height 264
copy span "FIFA+ bietet den Fans einzigartige Momente aus dem WM-Archiv, Livespiele aus al…"
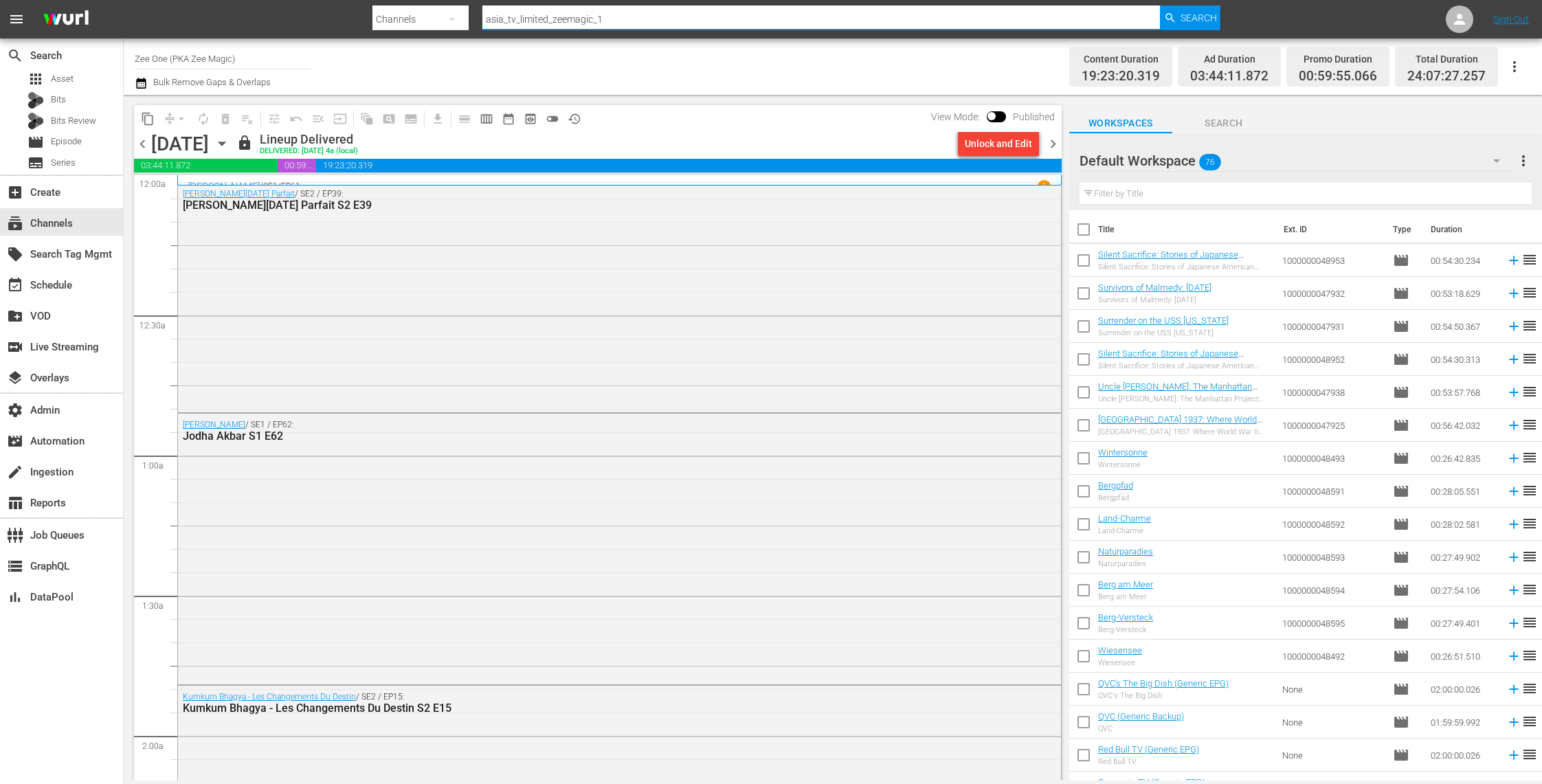
drag, startPoint x: 638, startPoint y: 15, endPoint x: 421, endPoint y: 12, distance: 217.0
click at [421, 12] on div "Search By Channels Search ID, Title, Description, Keywords, or Category asia_tv…" at bounding box center [796, 19] width 848 height 33
paste input "cinedigm_entertainment_corp_historian"
type input "cinedigm_entertainment_corp_historian_1"
click at [1215, 20] on div "Search" at bounding box center [1189, 18] width 61 height 25
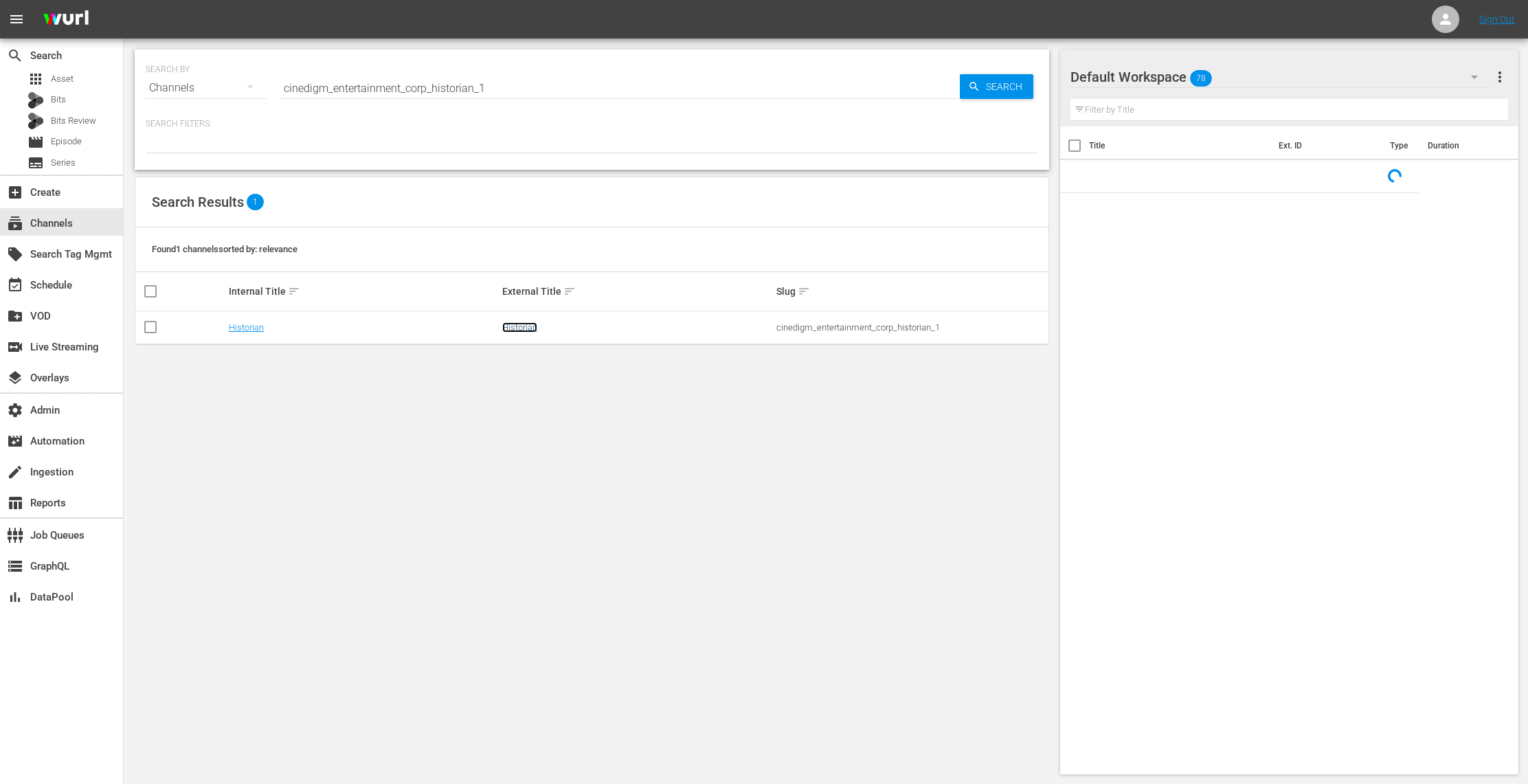
click at [524, 330] on link "Historian" at bounding box center [520, 327] width 35 height 10
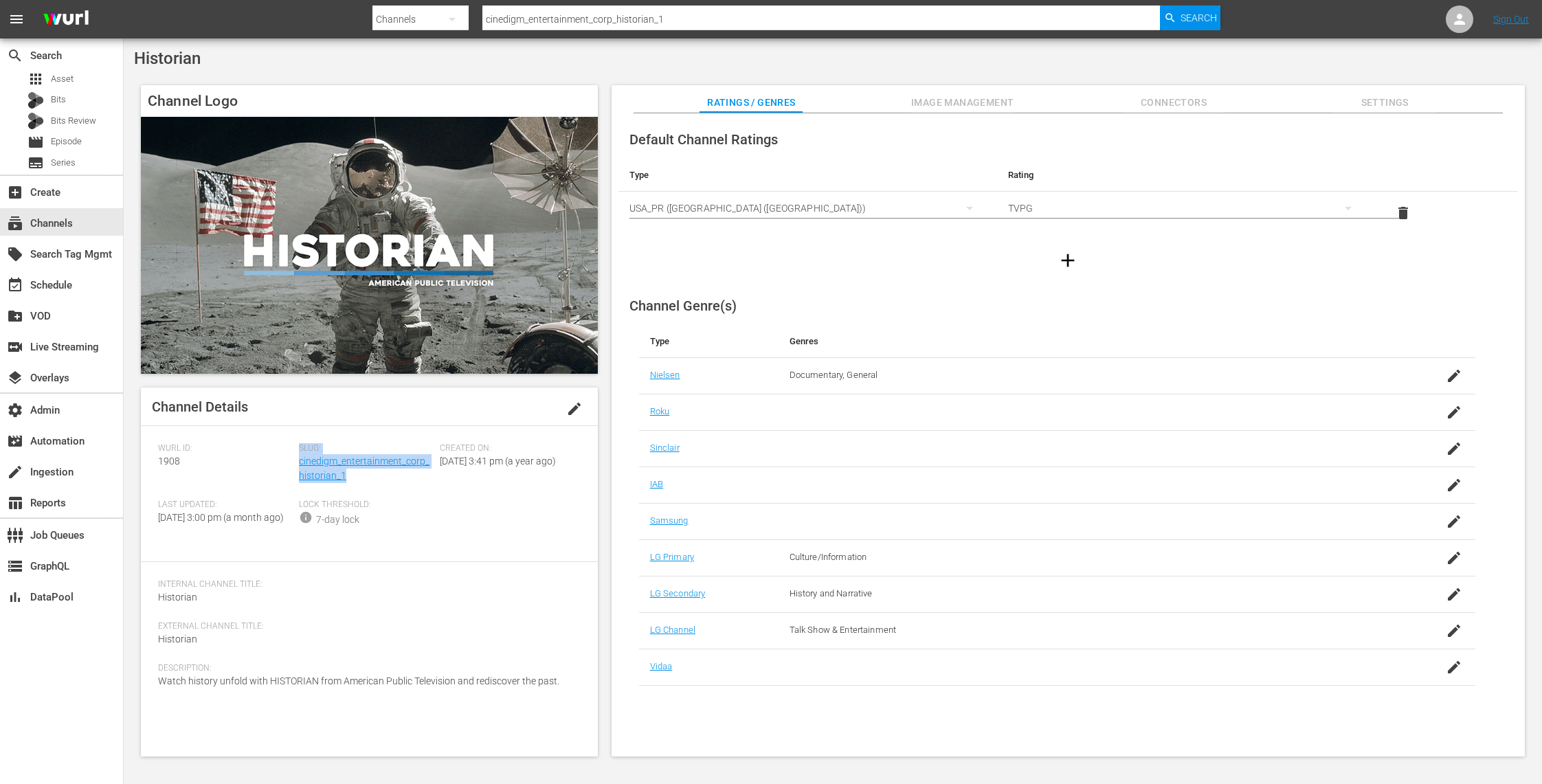
drag, startPoint x: 351, startPoint y: 471, endPoint x: 298, endPoint y: 460, distance: 54.1
click at [298, 460] on div "[PERSON_NAME] ID: 1908 Slug: cinedigm_entertainment_corp_historian_1 Created On…" at bounding box center [369, 494] width 423 height 101
click at [346, 476] on div "Slug: cinedigm_entertainment_corp_historian_1" at bounding box center [368, 471] width 141 height 57
drag, startPoint x: 348, startPoint y: 476, endPoint x: 321, endPoint y: 473, distance: 27.2
click at [321, 473] on div "Slug: cinedigm_entertainment_corp_historian_1" at bounding box center [368, 471] width 141 height 57
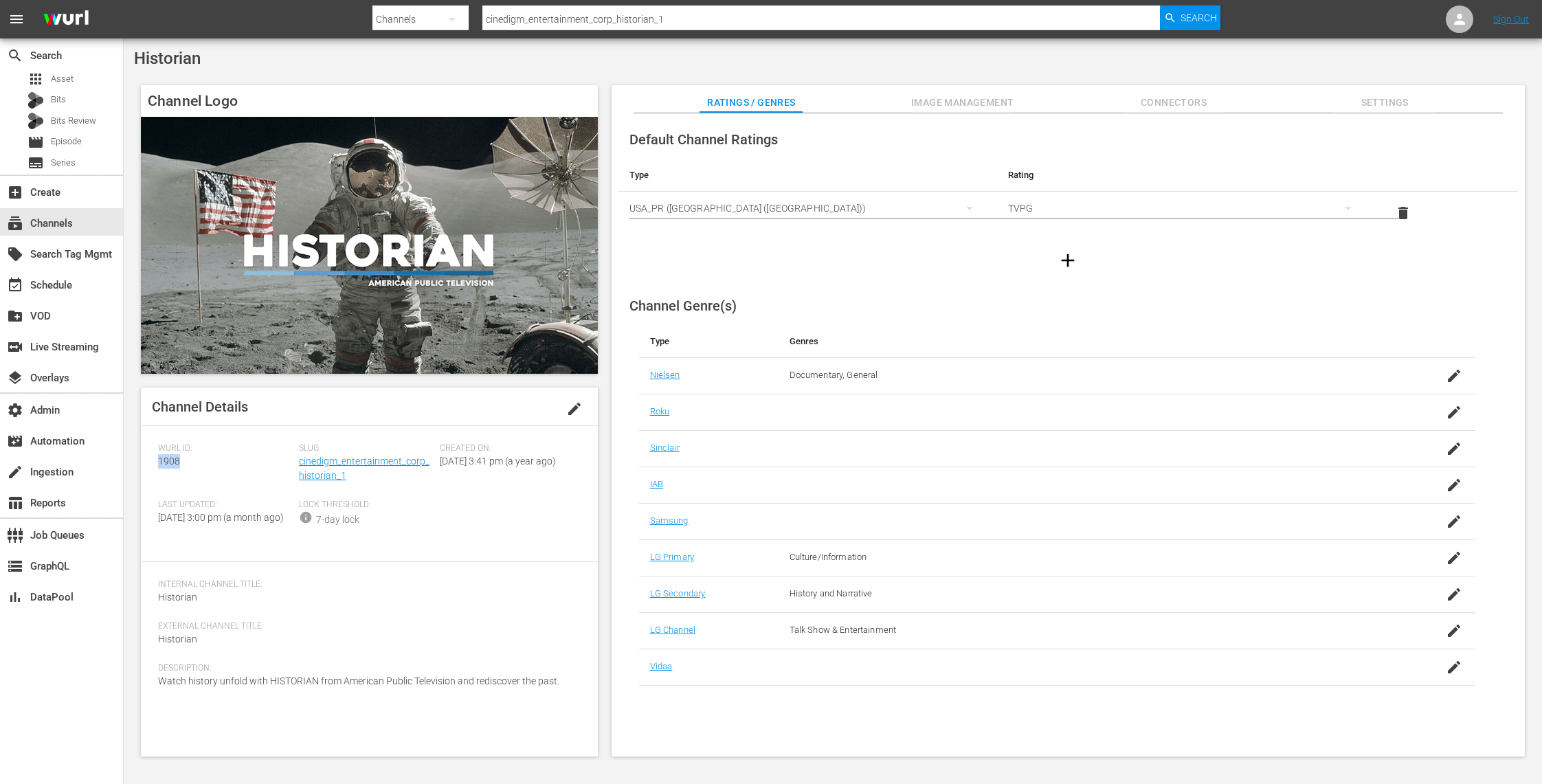
drag, startPoint x: 189, startPoint y: 458, endPoint x: 156, endPoint y: 458, distance: 33.0
click at [156, 458] on div "Channel Details edit [PERSON_NAME] ID: 1908 Slug: cinedigm_entertainment_corp_h…" at bounding box center [368, 572] width 457 height 369
copy span "1908"
